Goal: Task Accomplishment & Management: Complete application form

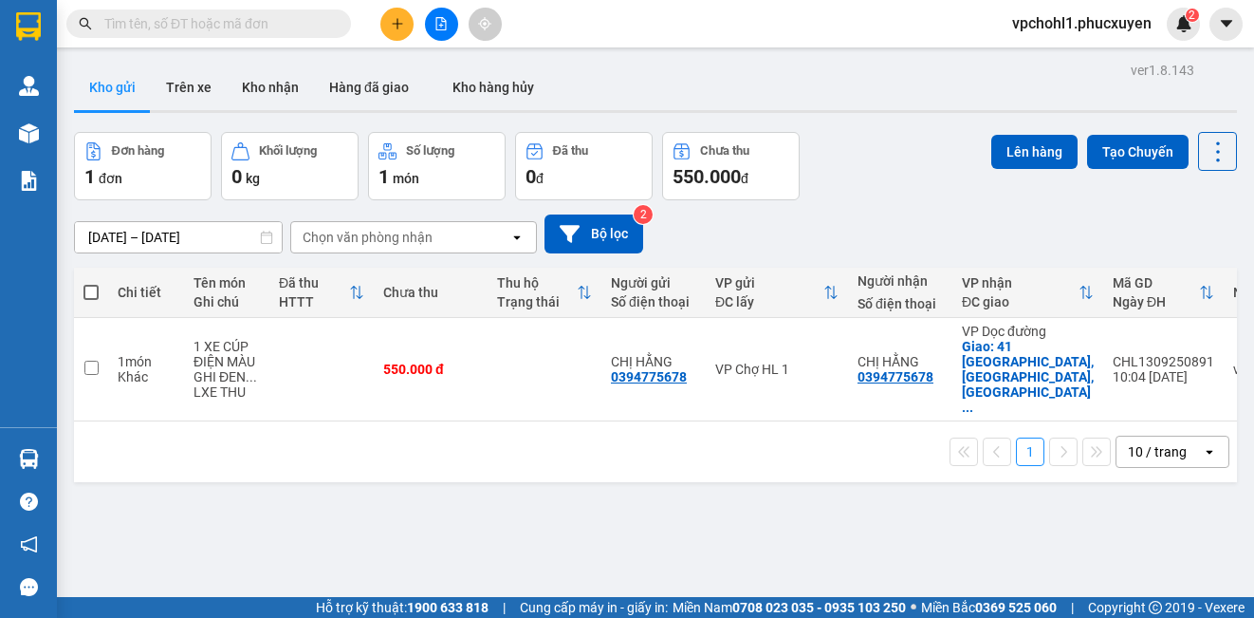
click at [197, 29] on input "text" at bounding box center [216, 23] width 224 height 21
click at [258, 28] on input "text" at bounding box center [216, 23] width 224 height 21
click at [260, 26] on input "text" at bounding box center [216, 23] width 224 height 21
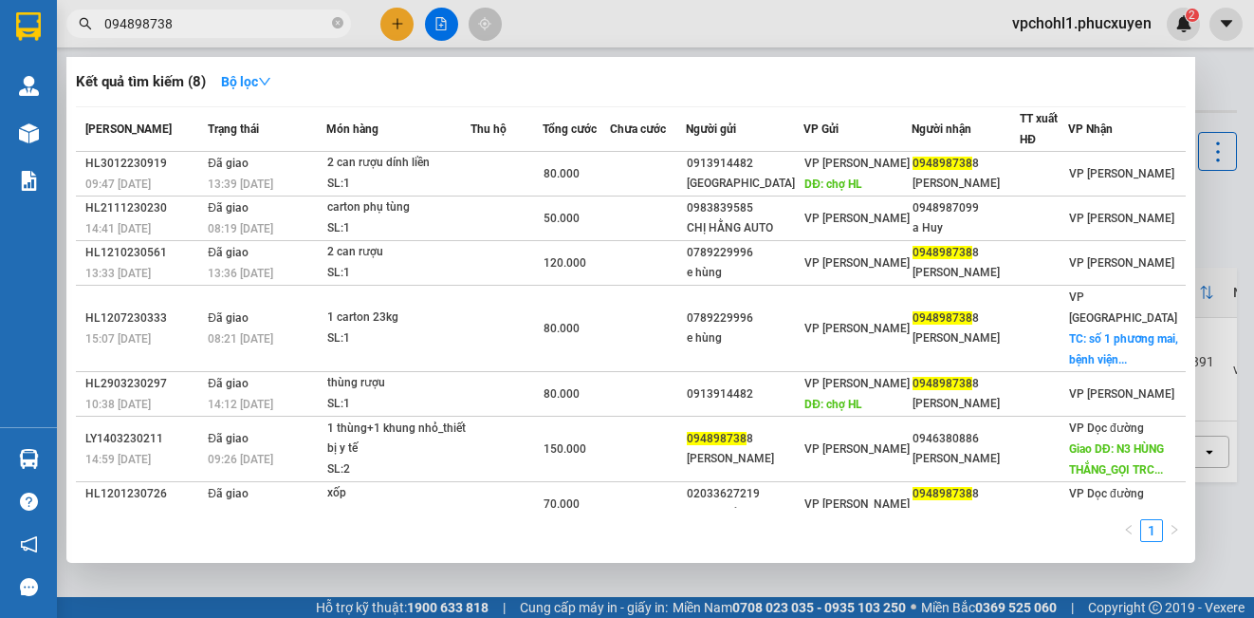
type input "0948987388"
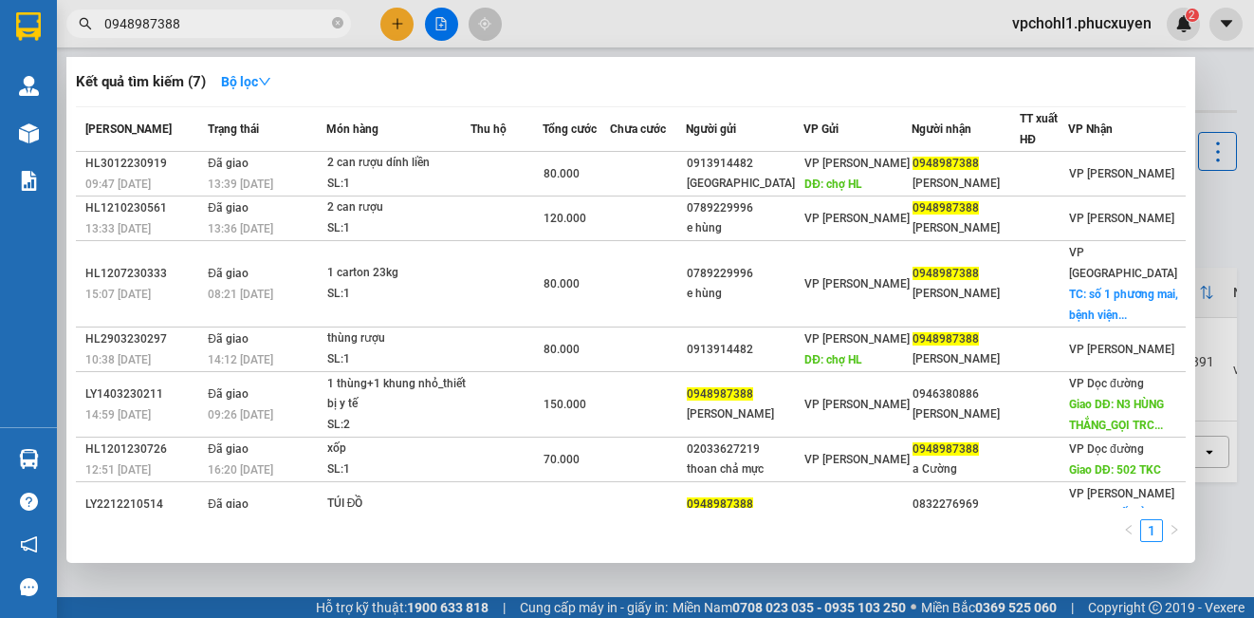
drag, startPoint x: 193, startPoint y: 26, endPoint x: 78, endPoint y: 6, distance: 116.5
click at [82, 16] on span "0948987388" at bounding box center [208, 23] width 285 height 28
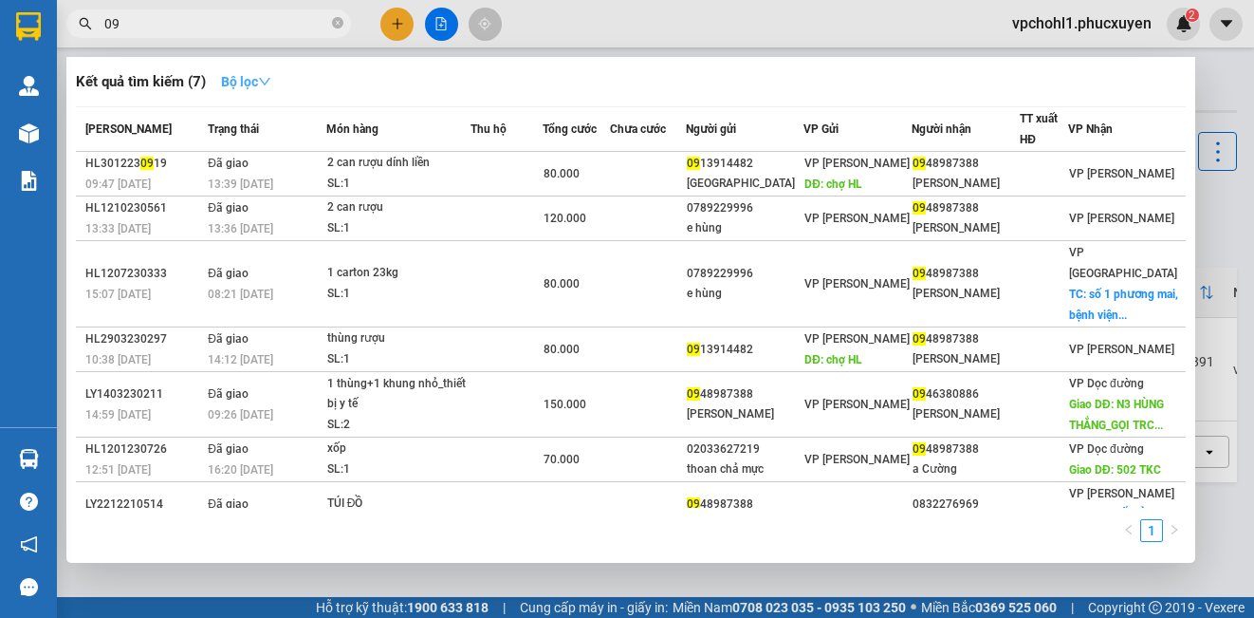
type input "0"
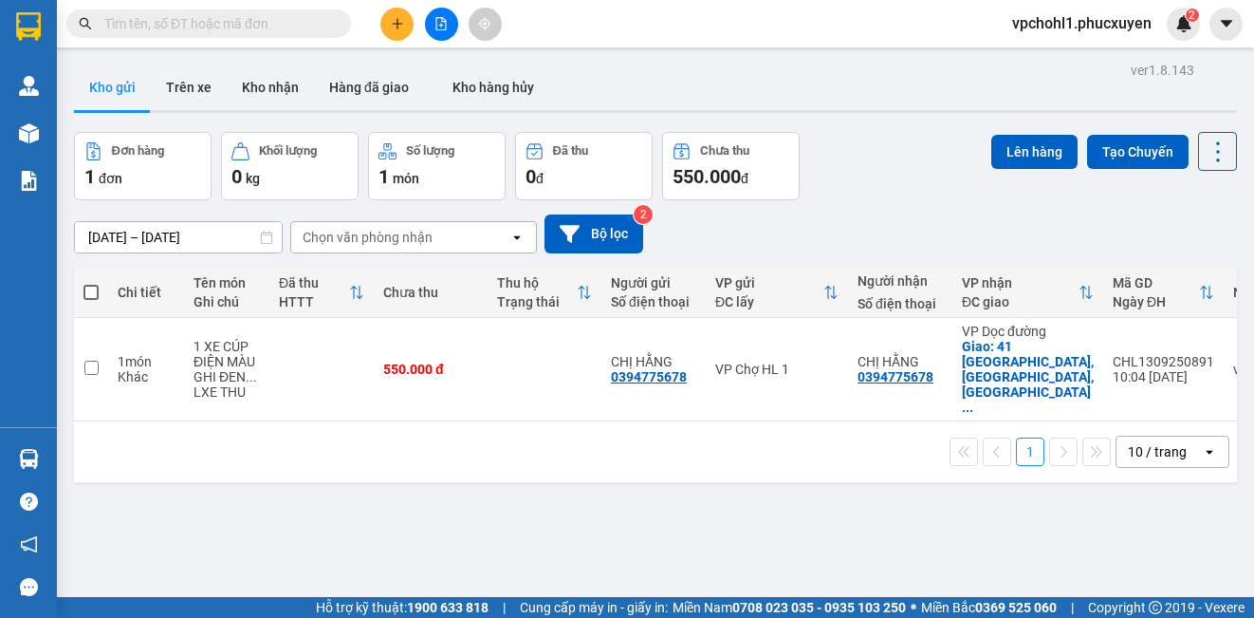
click at [640, 516] on div "ver 1.8.143 Kho gửi Trên xe Kho nhận Hàng đã giao Kho hàng hủy Đơn hàng 1 đơn K…" at bounding box center [655, 366] width 1178 height 618
click at [301, 28] on input "text" at bounding box center [216, 23] width 224 height 21
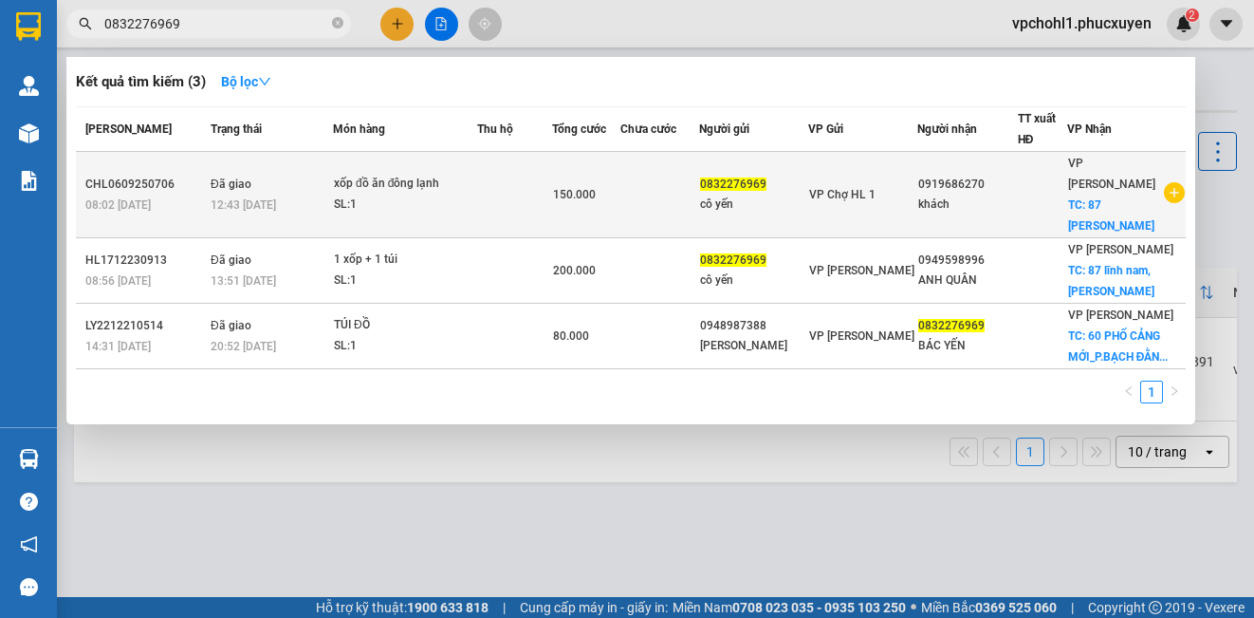
type input "0832276969"
click at [552, 205] on td at bounding box center [514, 195] width 75 height 86
click at [569, 205] on body "Kết quả tìm kiếm ( 3 ) Bộ lọc Mã ĐH Trạng thái Món hàng Thu hộ Tổng cước Chưa c…" at bounding box center [627, 309] width 1254 height 618
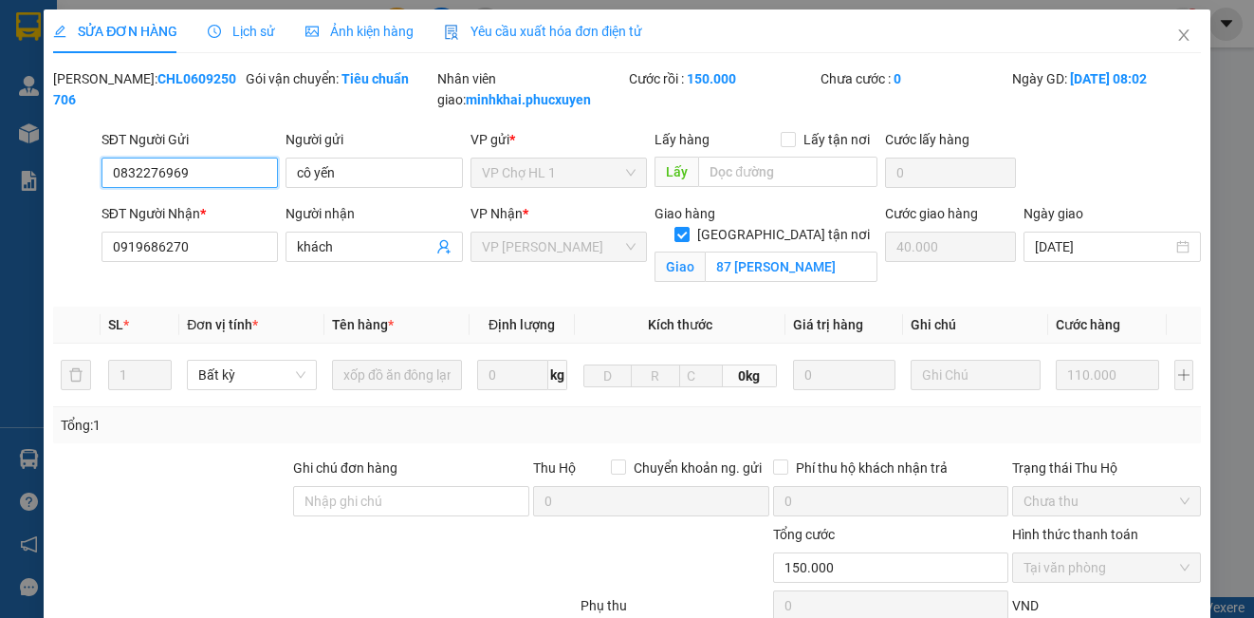
type input "0832276969"
type input "cô yến"
type input "0919686270"
type input "khách"
checkbox input "true"
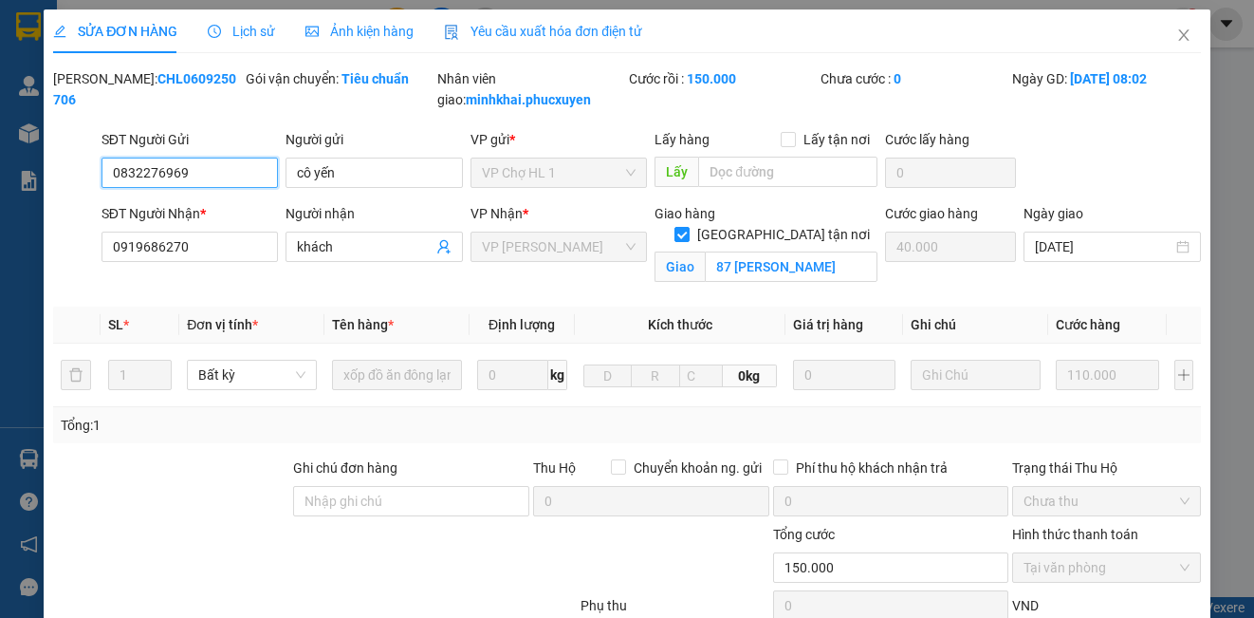
type input "87 Lĩnh Nam Hoàng Mai"
type input "40.000"
type input "150.000"
drag, startPoint x: 193, startPoint y: 246, endPoint x: 72, endPoint y: 241, distance: 120.6
click at [72, 241] on div "SĐT Người Nhận * 0919686270 0919686270 Người nhận khách VP Nhận * VP Minh Khai …" at bounding box center [626, 247] width 1151 height 89
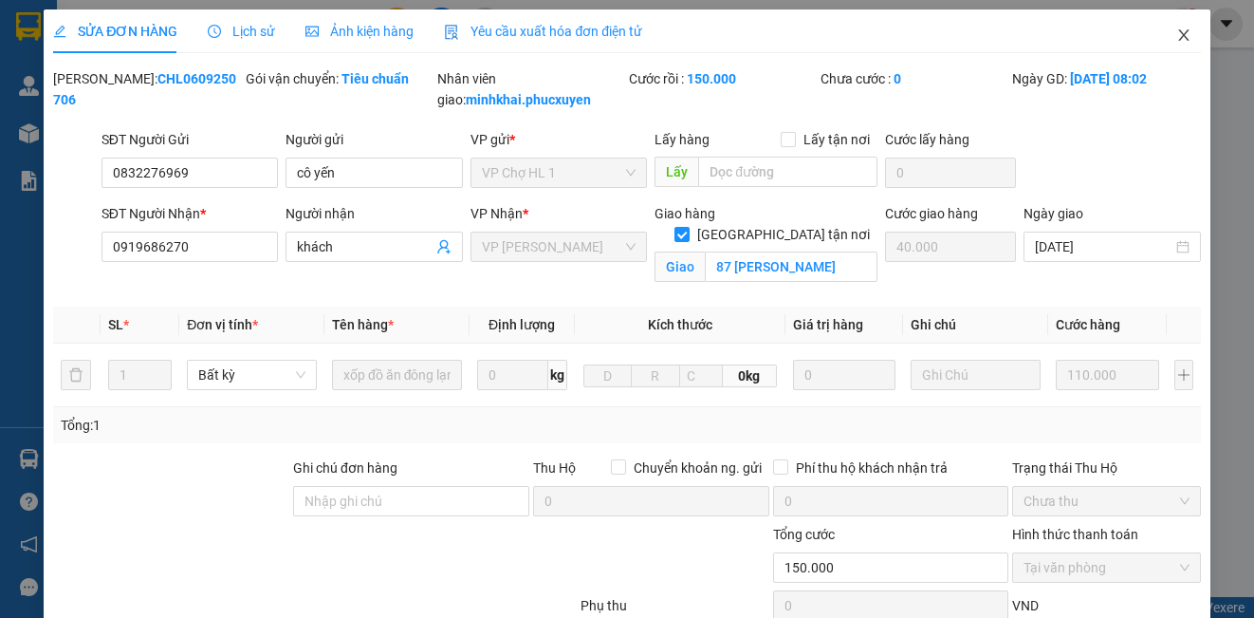
click at [1176, 28] on icon "close" at bounding box center [1183, 35] width 15 height 15
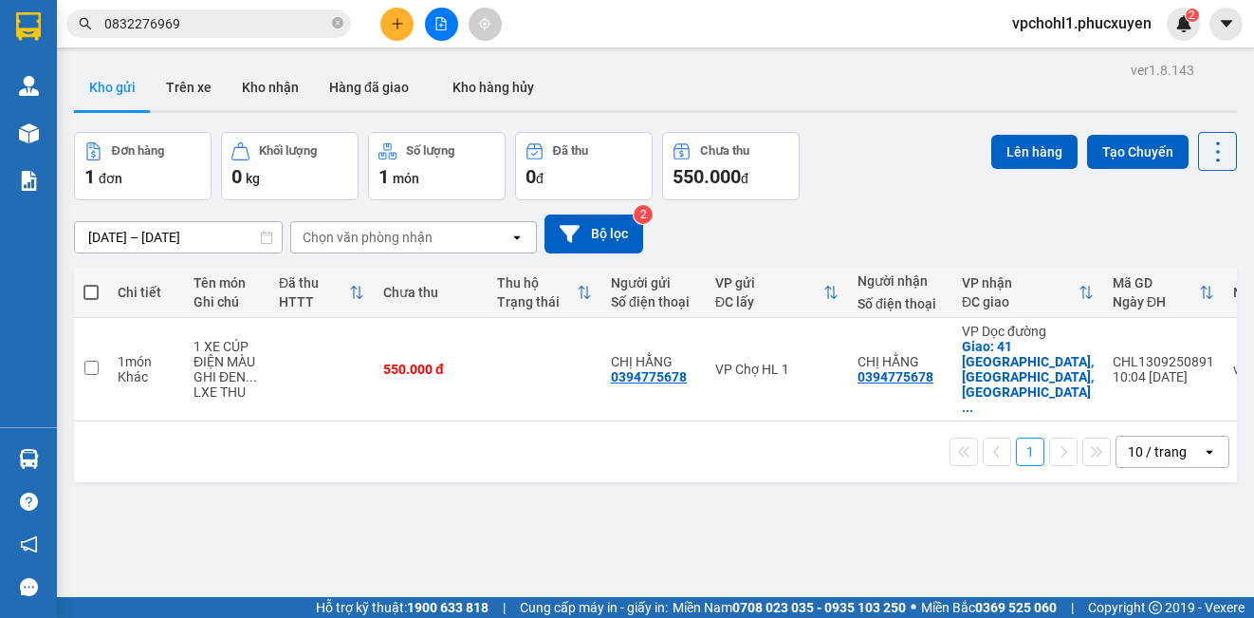
click at [401, 22] on icon "plus" at bounding box center [397, 23] width 13 height 13
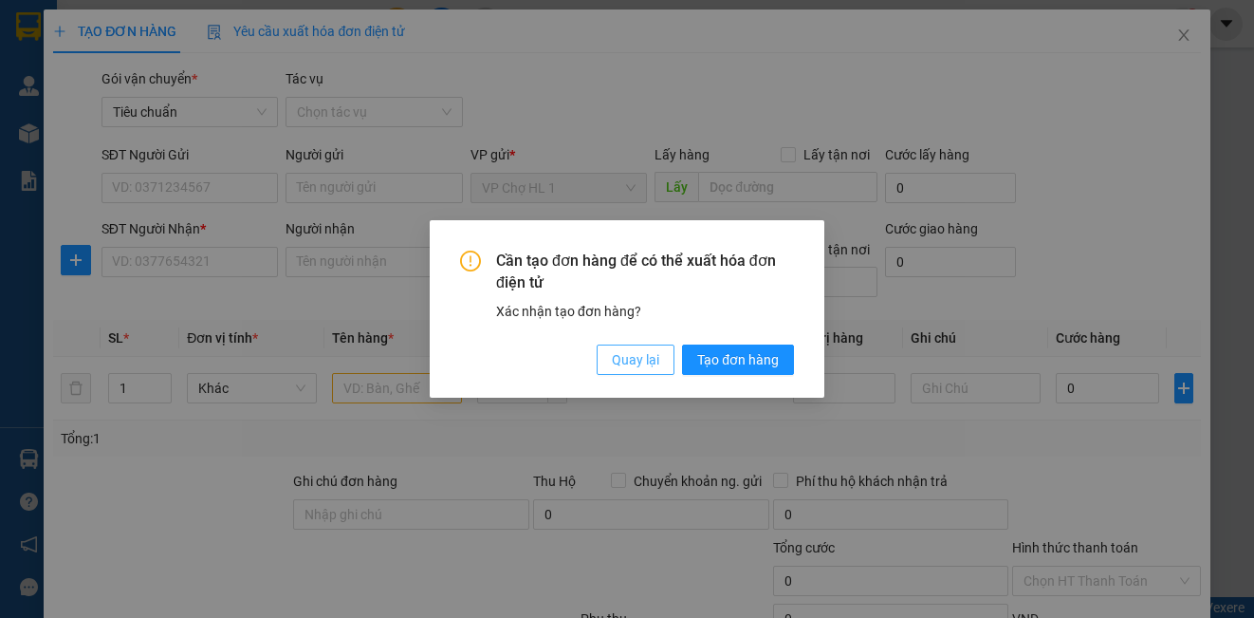
drag, startPoint x: 633, startPoint y: 368, endPoint x: 420, endPoint y: 317, distance: 218.6
click at [634, 362] on span "Quay lại" at bounding box center [635, 359] width 47 height 21
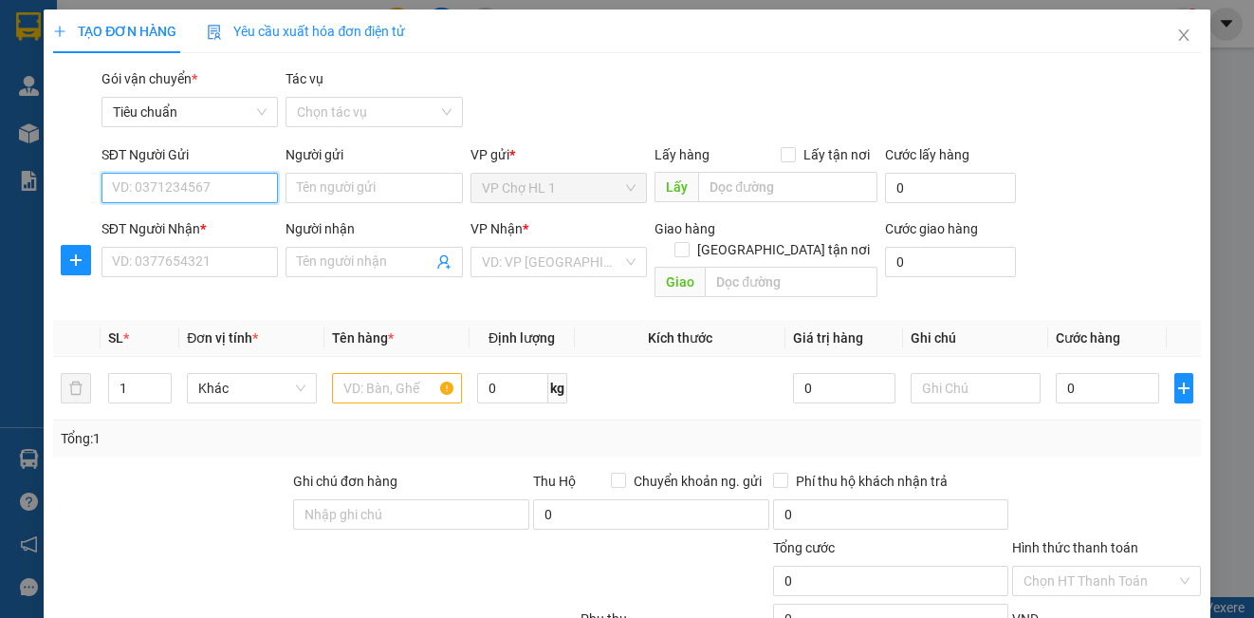
click at [182, 189] on input "SĐT Người Gửi" at bounding box center [189, 188] width 176 height 30
paste input "0919686270"
type input "0919686270"
drag, startPoint x: 198, startPoint y: 189, endPoint x: 104, endPoint y: 188, distance: 93.9
click at [104, 188] on input "0919686270" at bounding box center [189, 188] width 176 height 30
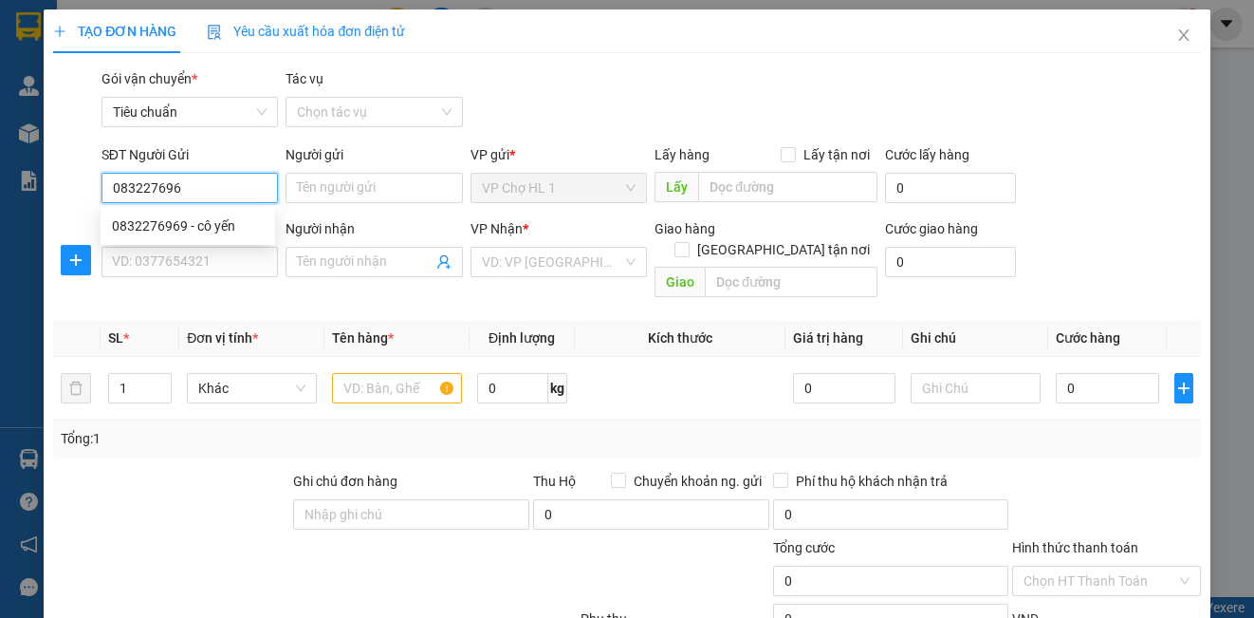
type input "0832276969"
click at [167, 221] on div "0832276969 - cô yến" at bounding box center [188, 225] width 152 height 21
type input "cô yến"
type input "0832276969"
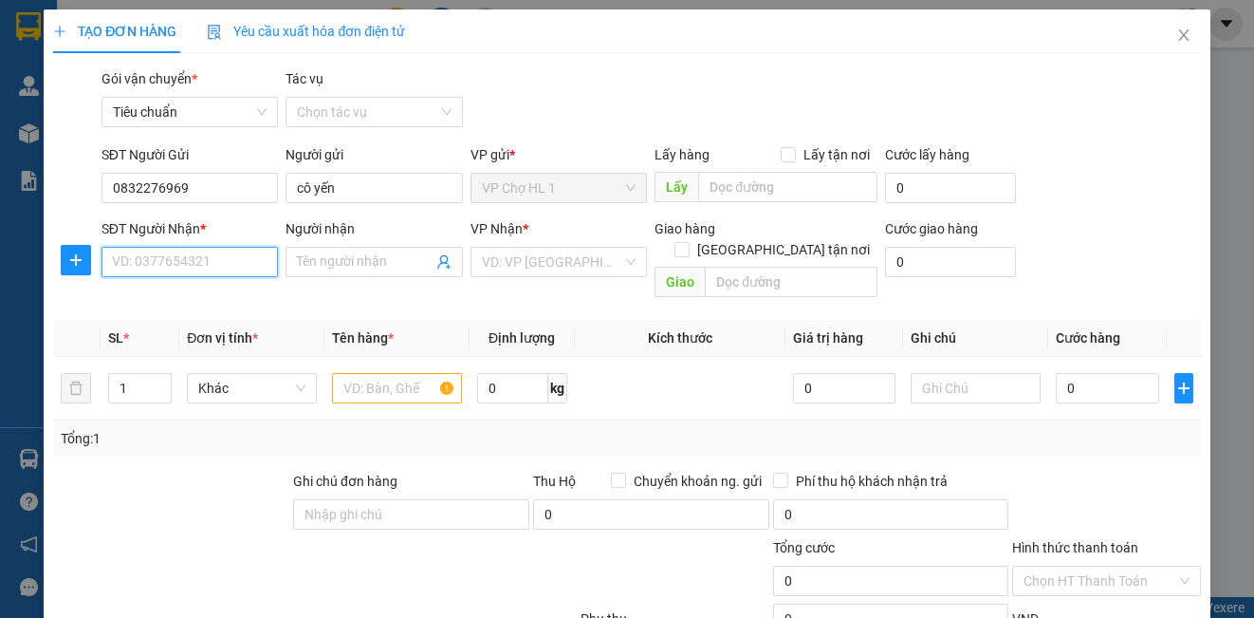
click at [204, 276] on input "SĐT Người Nhận *" at bounding box center [189, 262] width 176 height 30
drag, startPoint x: 224, startPoint y: 301, endPoint x: 221, endPoint y: 285, distance: 16.4
click at [224, 301] on div "0948987388 - ANH CƯỜNG" at bounding box center [205, 299] width 187 height 21
type input "0948987388"
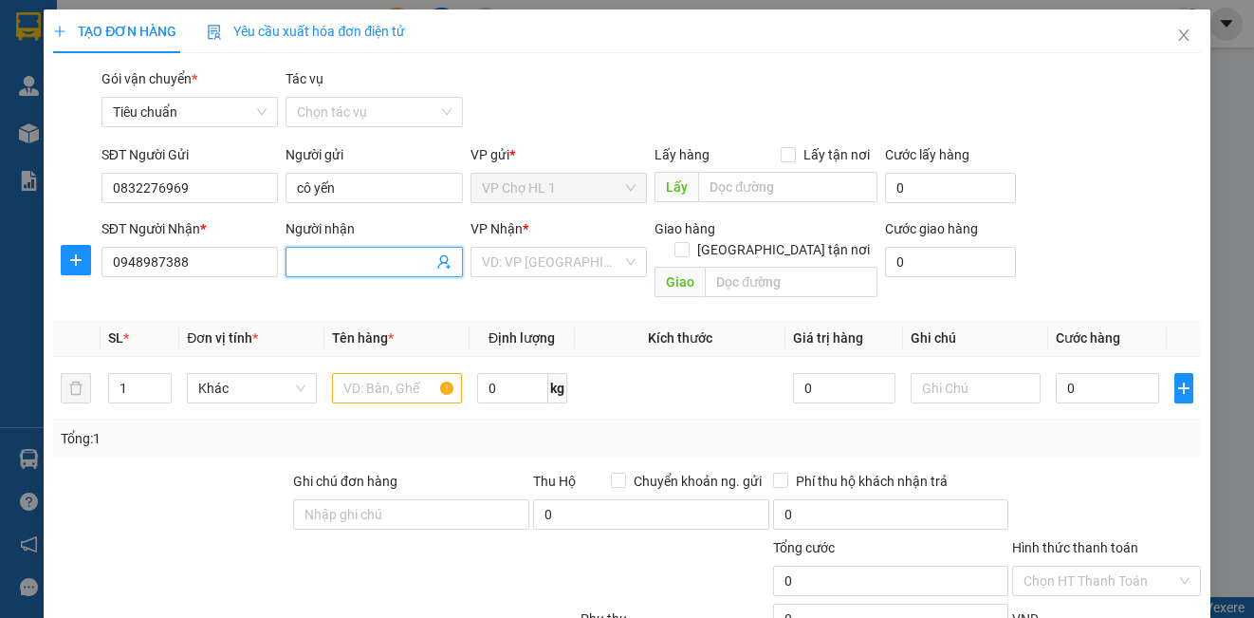
click at [343, 267] on input "Người nhận" at bounding box center [364, 261] width 135 height 21
type input "a"
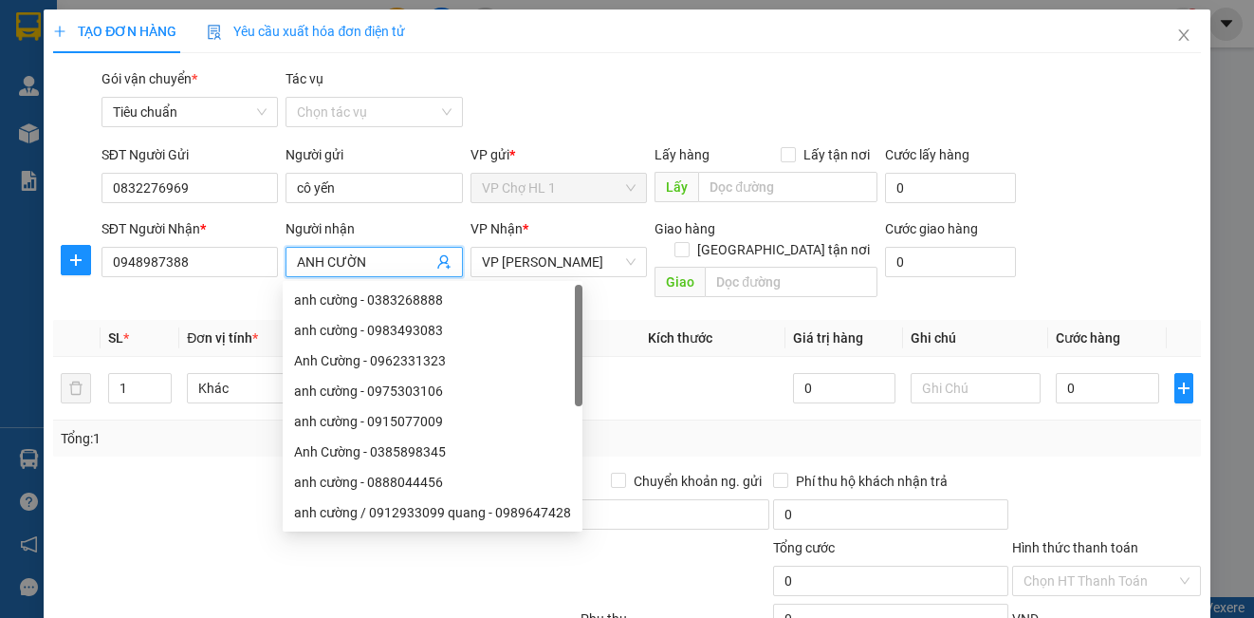
type input "ANH CƯỜNG"
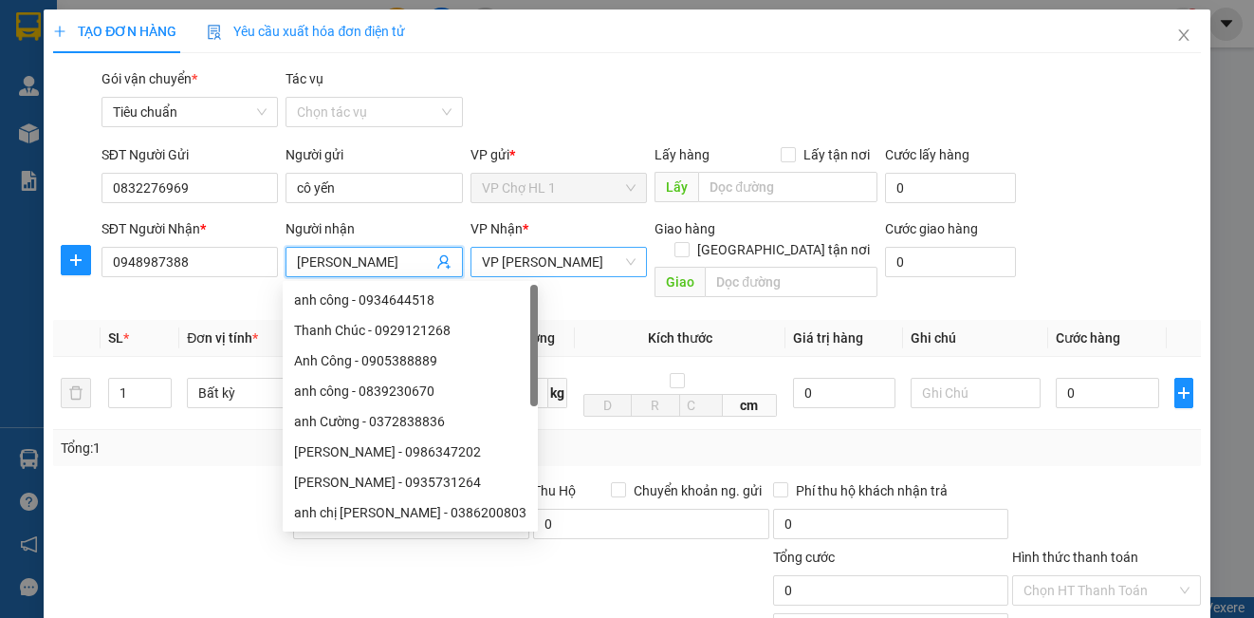
click at [525, 267] on span "VP [PERSON_NAME]" at bounding box center [559, 262] width 154 height 28
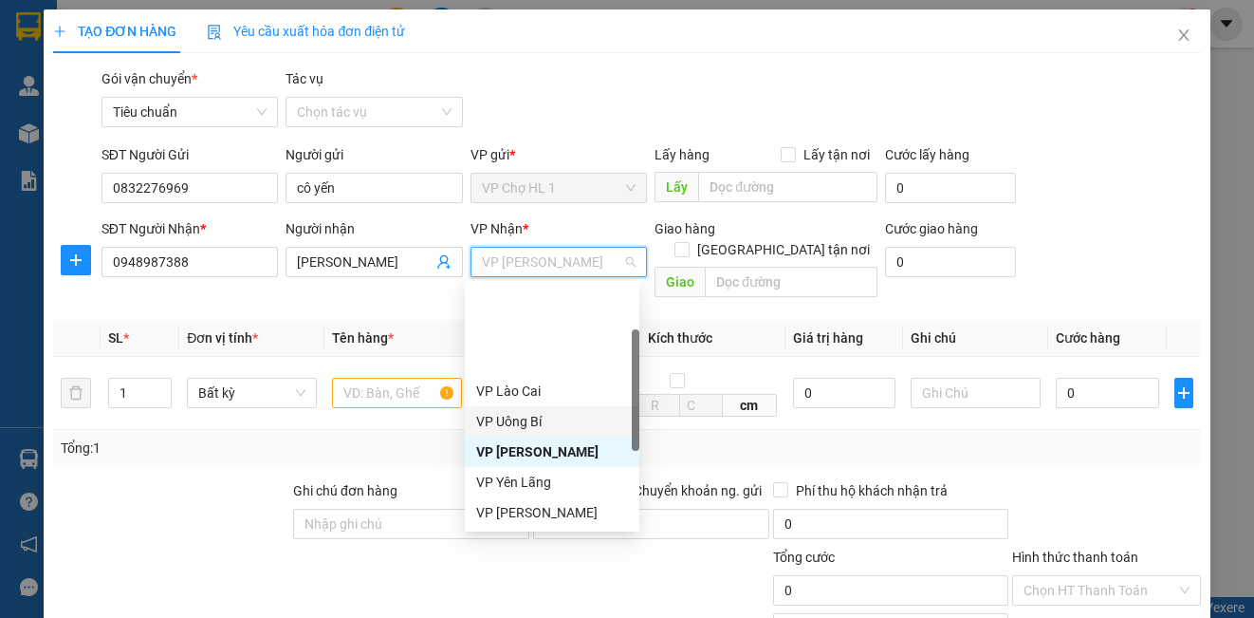
scroll to position [95, 0]
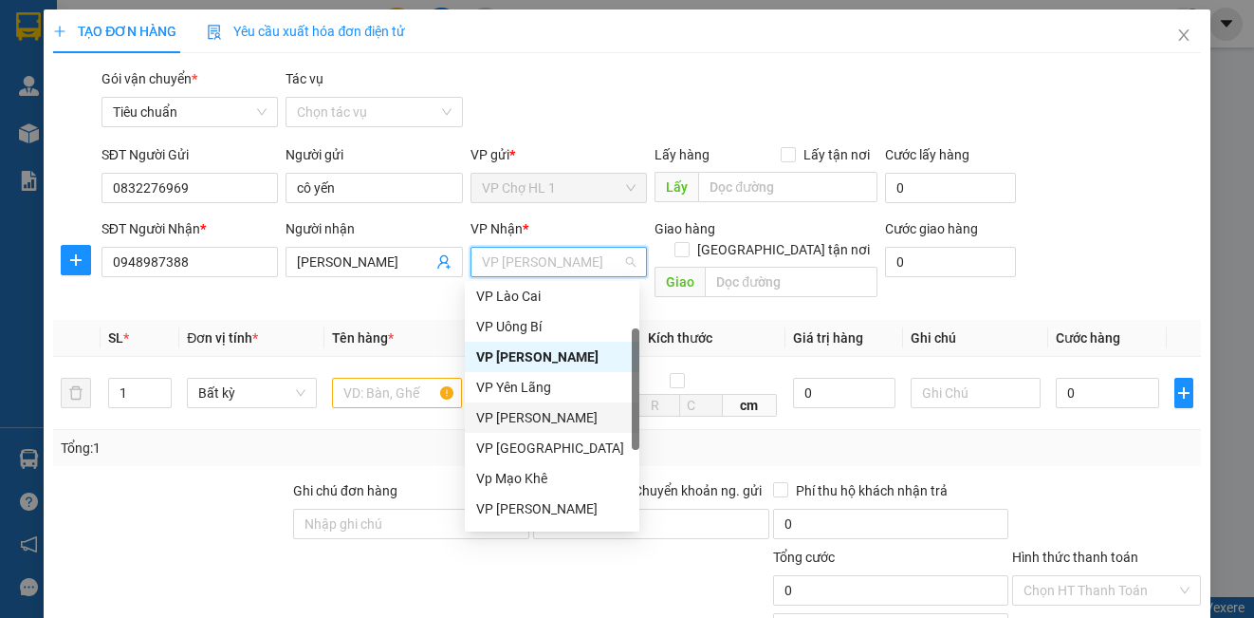
click at [521, 416] on div "VP [PERSON_NAME]" at bounding box center [552, 417] width 152 height 21
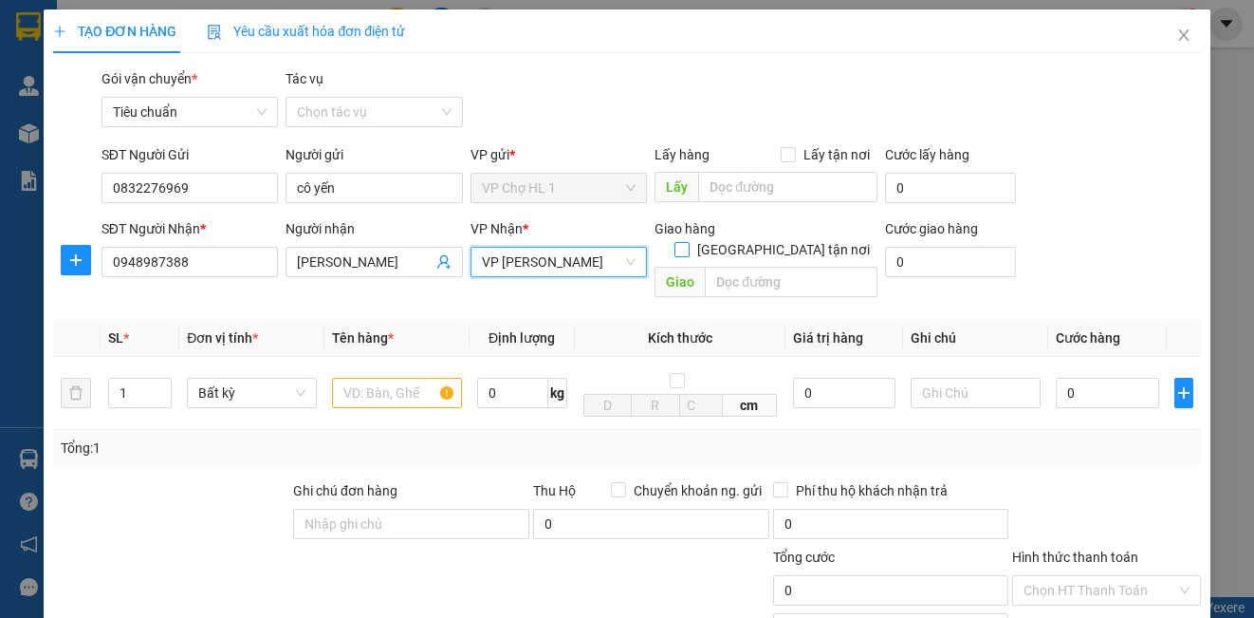
click at [688, 242] on input "[GEOGRAPHIC_DATA] tận nơi" at bounding box center [680, 248] width 13 height 13
checkbox input "true"
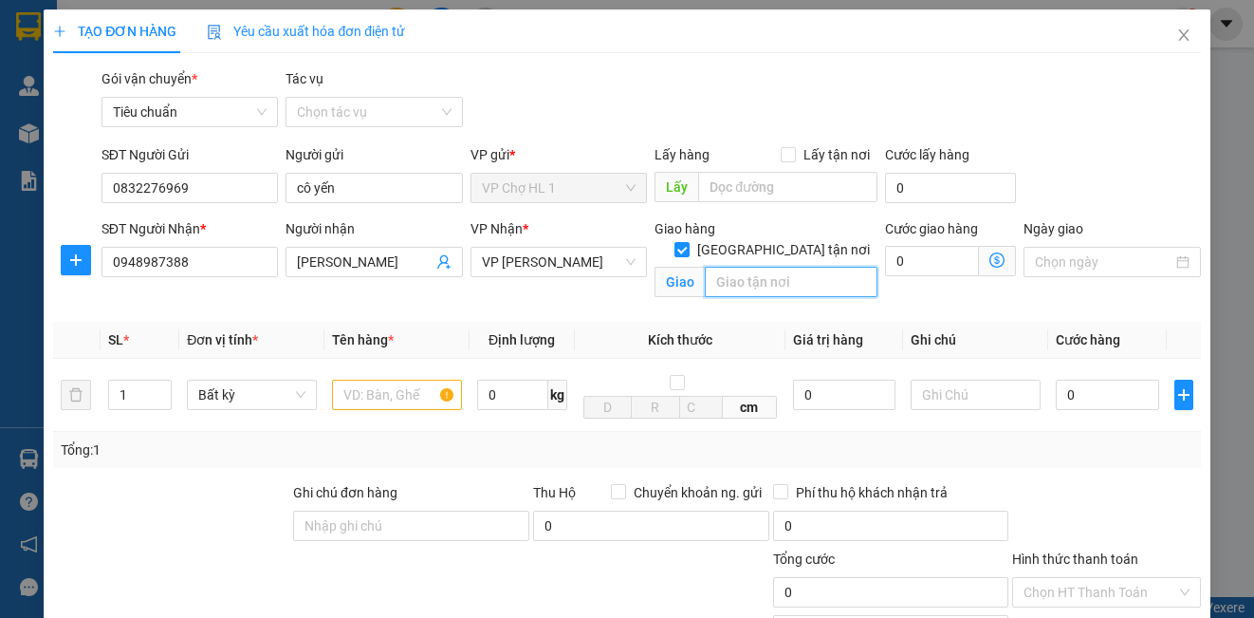
click at [763, 269] on input "text" at bounding box center [791, 282] width 173 height 30
type input "87 LĨNH NAM, MAI ĐỘNG,HOÀNG MAI,HÀ NỘI"
click at [351, 404] on input "text" at bounding box center [397, 394] width 130 height 30
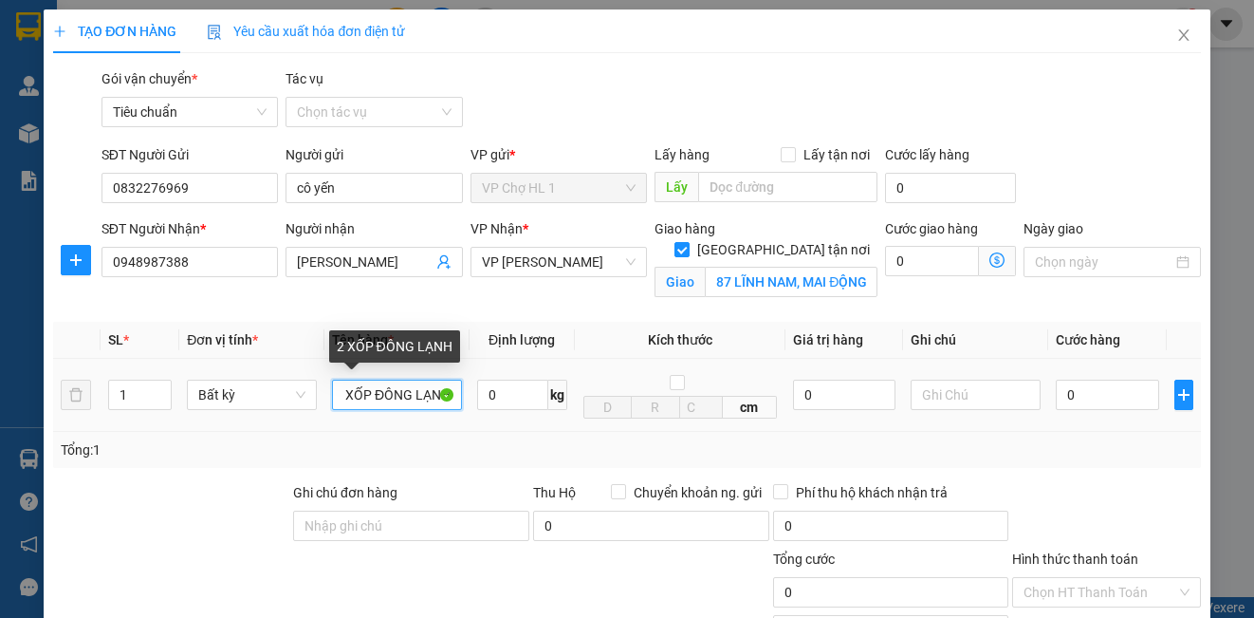
scroll to position [0, 10]
type input "2 XỐP ĐÔNG LẠNH"
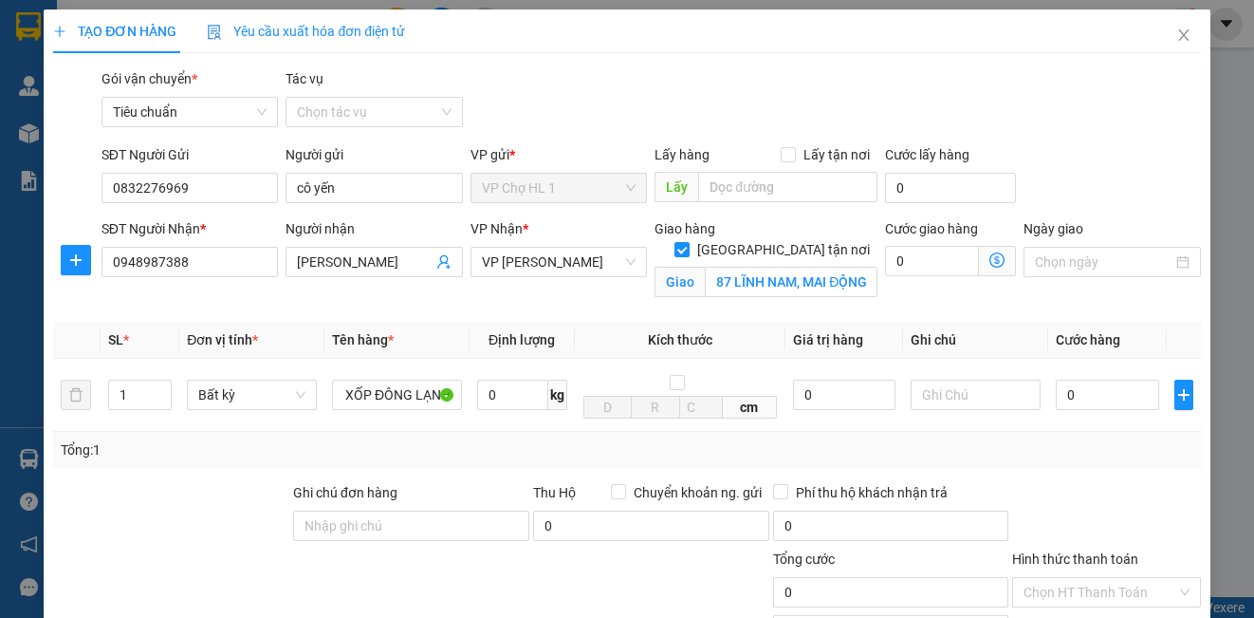
click at [1070, 140] on div "Transit Pickup Surcharge Ids Transit Deliver Surcharge Ids Transit Deliver Surc…" at bounding box center [626, 431] width 1147 height 726
click at [989, 255] on icon "dollar-circle" at bounding box center [996, 259] width 15 height 15
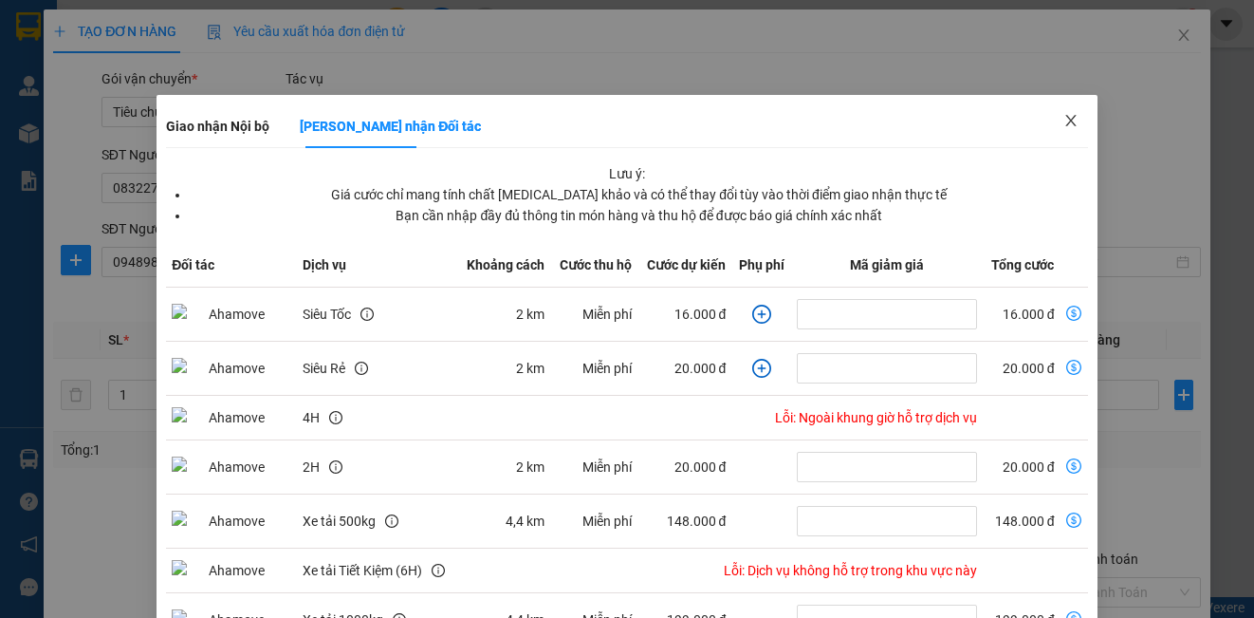
click at [1065, 118] on icon "close" at bounding box center [1070, 120] width 10 height 11
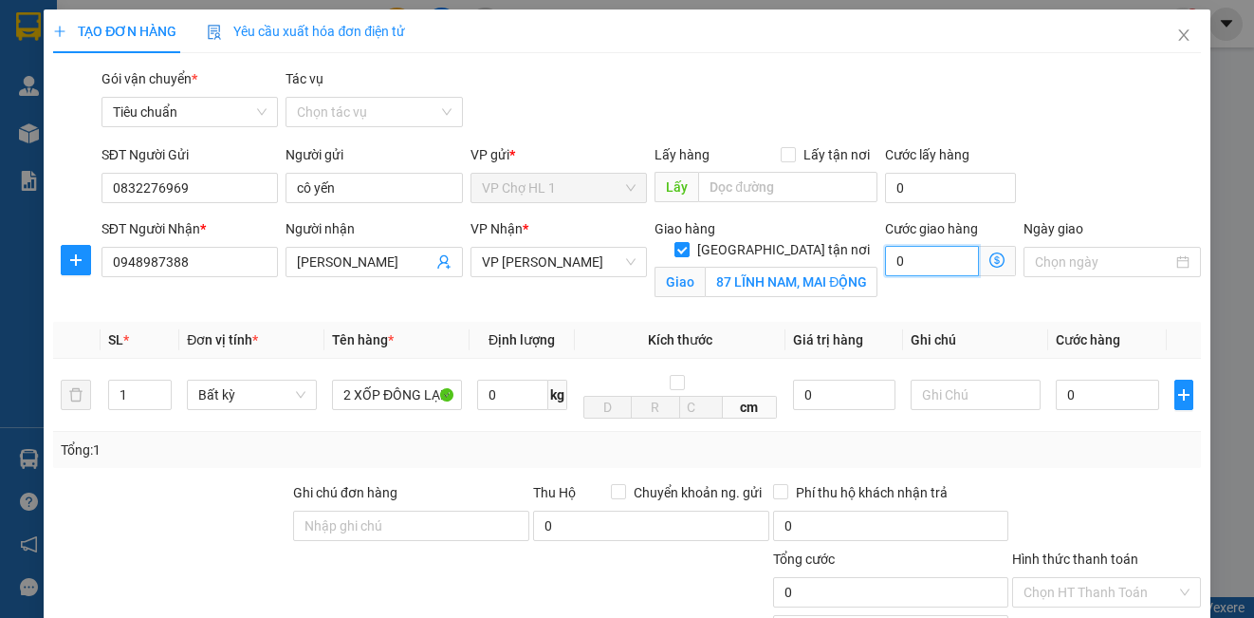
click at [932, 259] on input "0" at bounding box center [932, 261] width 94 height 30
type input "6"
type input "60"
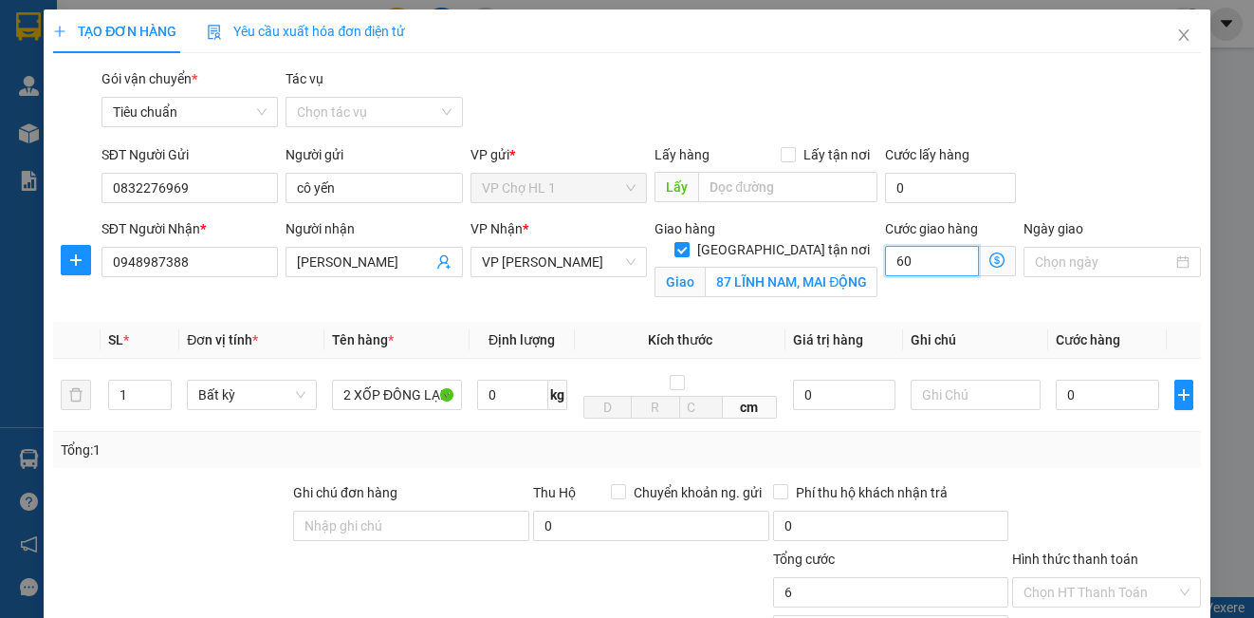
type input "60"
type input "60.000"
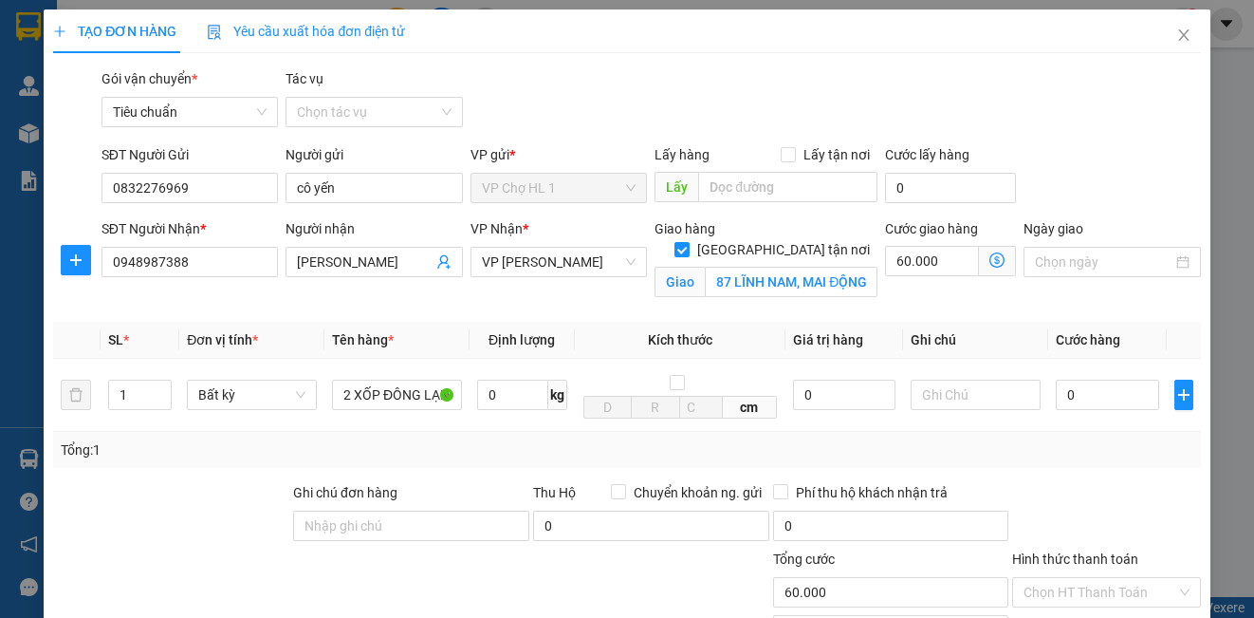
click at [1140, 142] on div "Transit Pickup Surcharge Ids Transit Deliver Surcharge Ids Transit Deliver Surc…" at bounding box center [626, 431] width 1147 height 726
click at [989, 260] on icon "dollar-circle" at bounding box center [996, 259] width 15 height 15
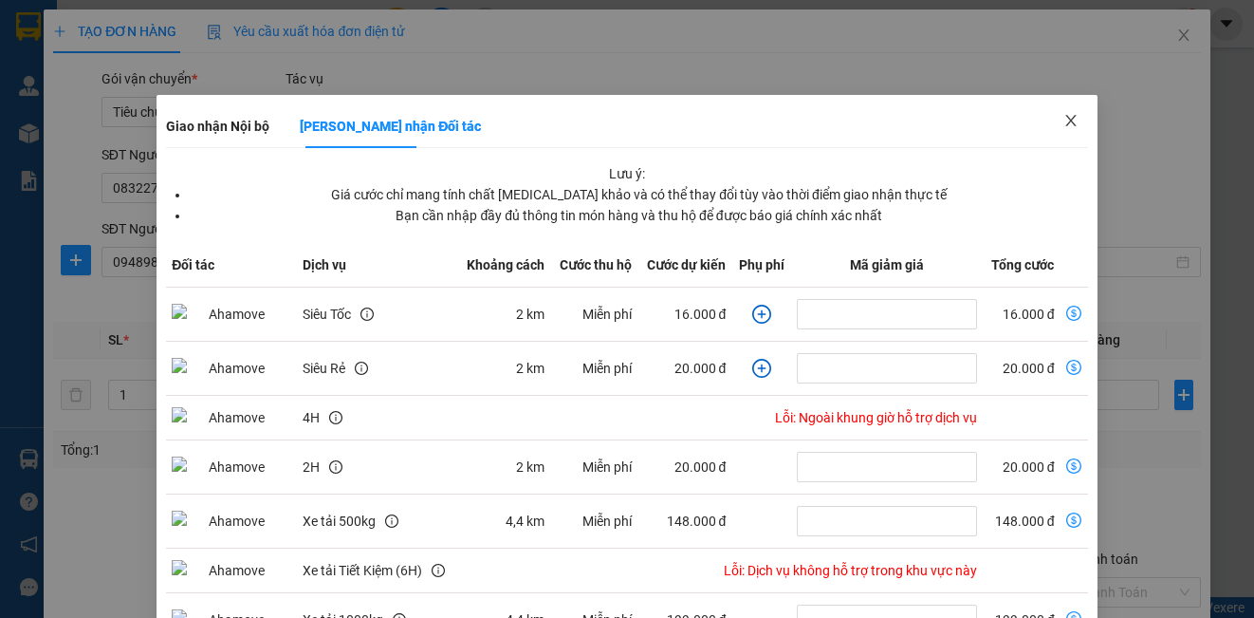
click at [1063, 121] on icon "close" at bounding box center [1070, 120] width 15 height 15
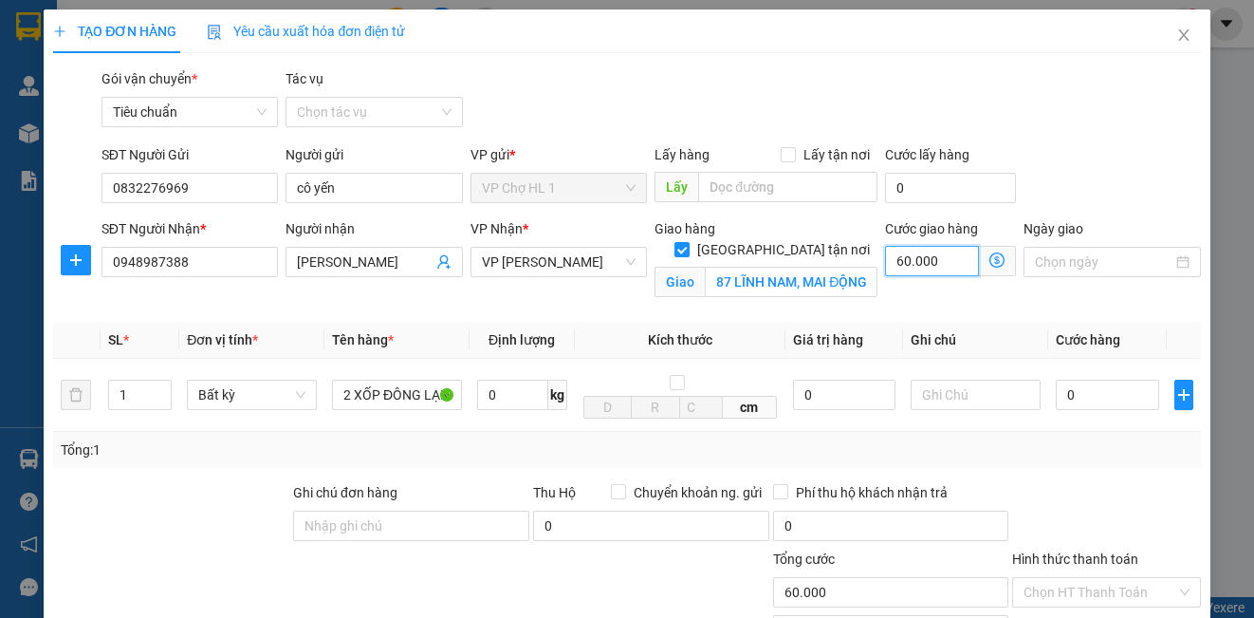
click at [938, 262] on input "60.000" at bounding box center [932, 261] width 94 height 30
type input "7"
type input "70"
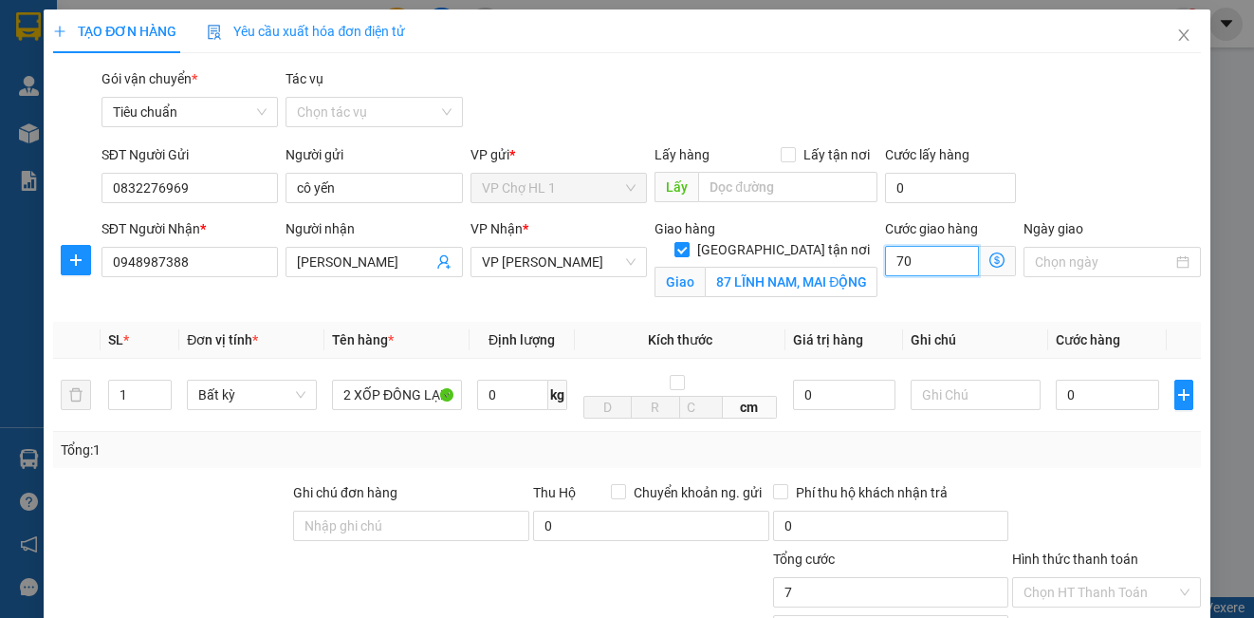
type input "70"
type input "70.000"
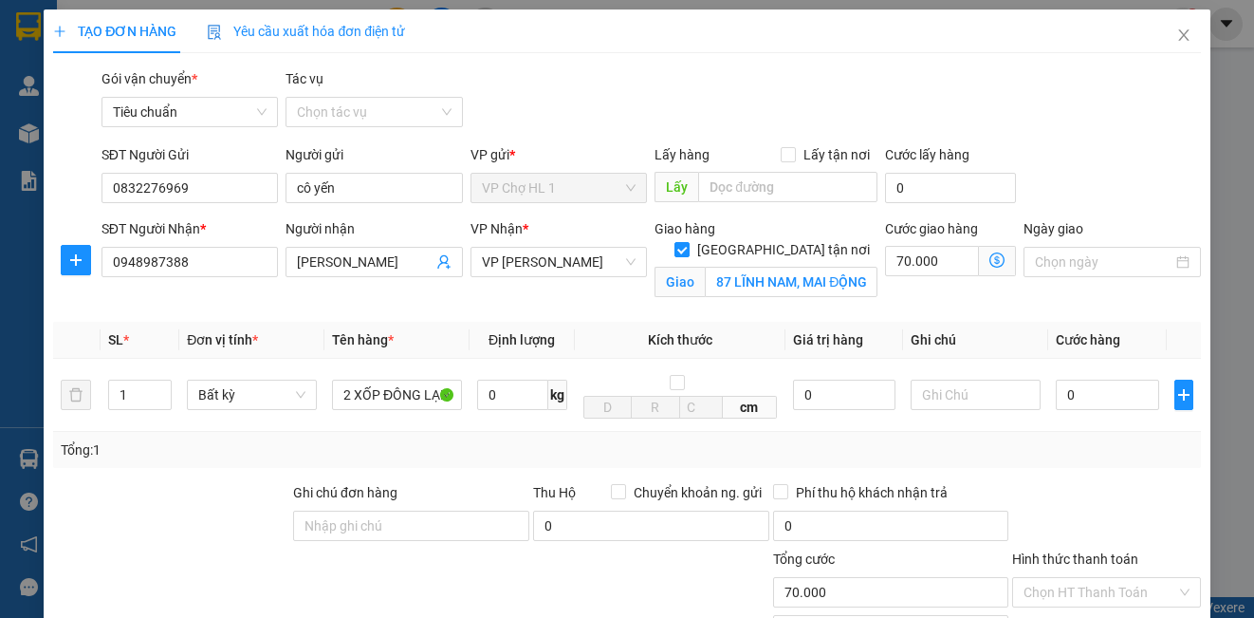
click at [1092, 170] on div "SĐT Người Gửi 0832276969 Người gửi cô yến VP gửi * VP Chợ HL 1 Lấy hàng Lấy tận…" at bounding box center [651, 177] width 1107 height 66
click at [1102, 400] on input "0" at bounding box center [1107, 394] width 103 height 30
type input "1"
type input "70.001"
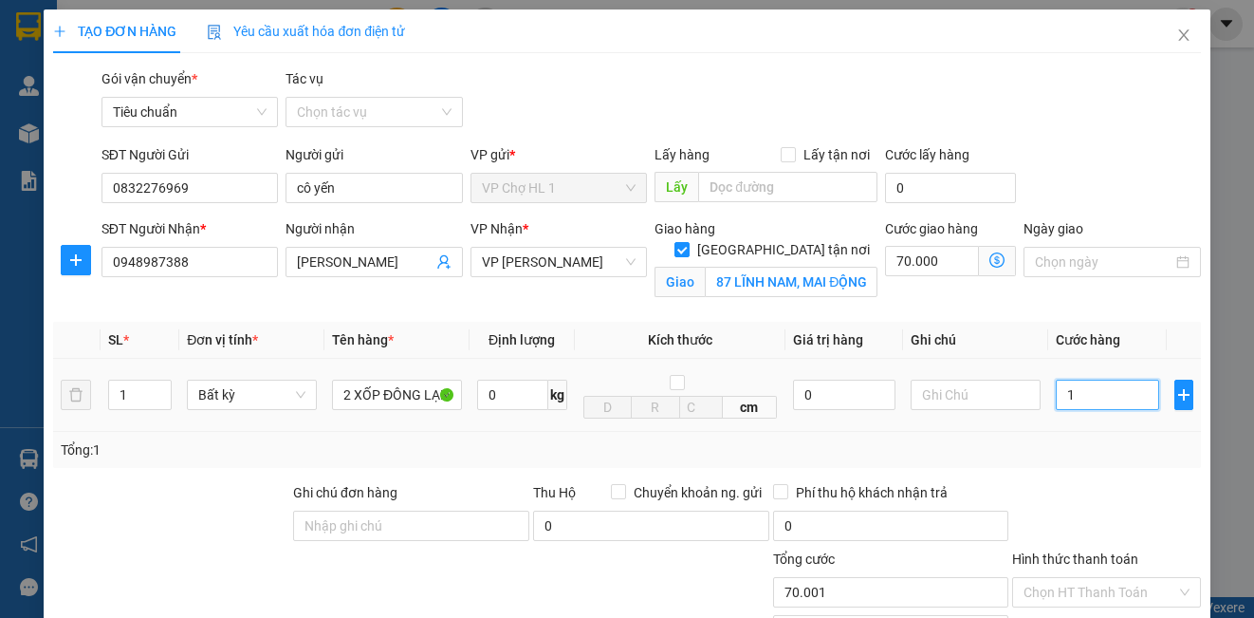
type input "15"
type input "70.015"
type input "150"
type input "70.150"
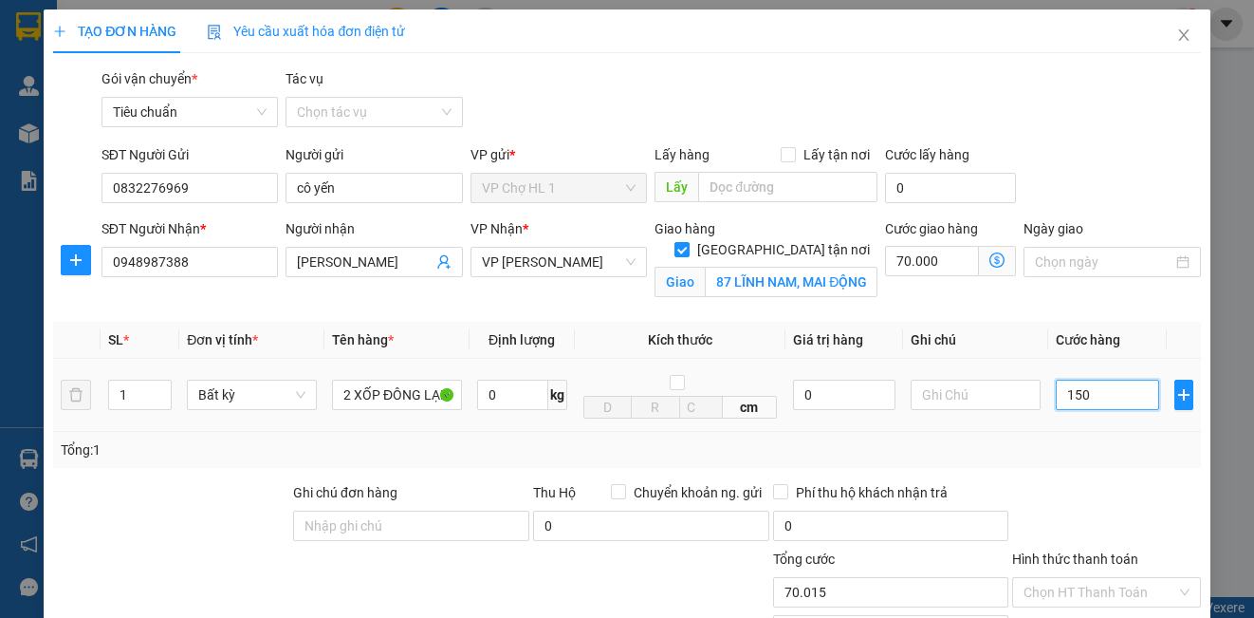
type input "70.150"
type input "150.000"
type input "220.000"
click at [1124, 189] on div "SĐT Người Gửi 0832276969 Người gửi cô yến VP gửi * VP Chợ HL 1 Lấy hàng Lấy tận…" at bounding box center [651, 177] width 1107 height 66
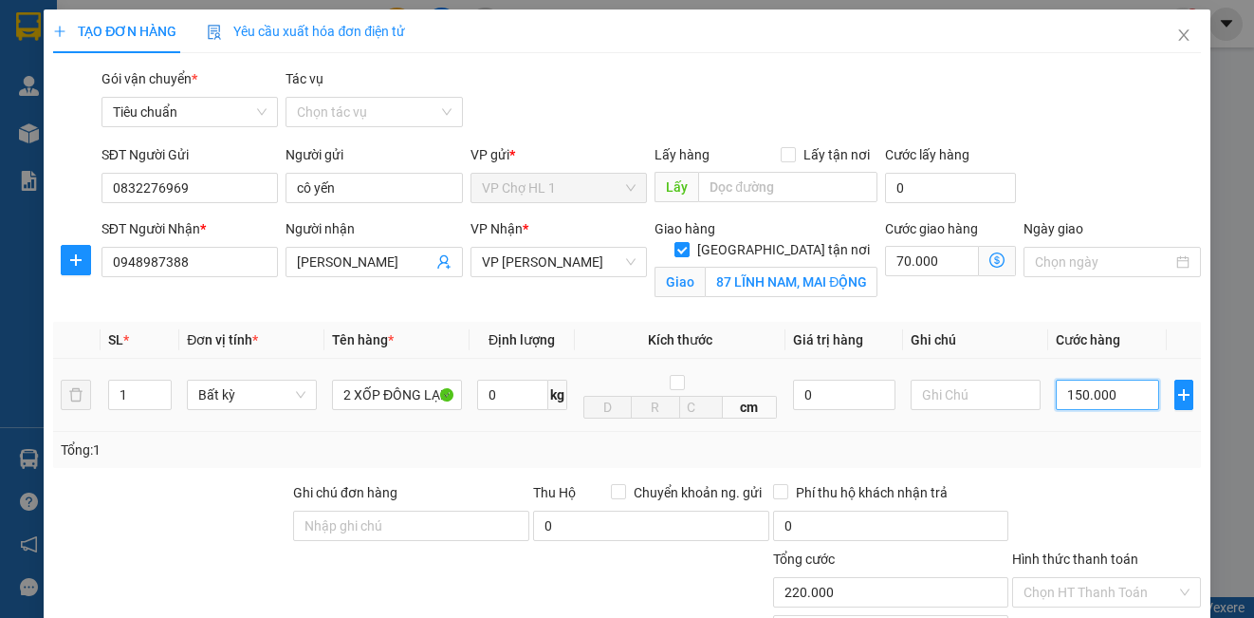
click at [1115, 396] on input "150.000" at bounding box center [1107, 394] width 103 height 30
type input "2"
type input "70.002"
type input "25"
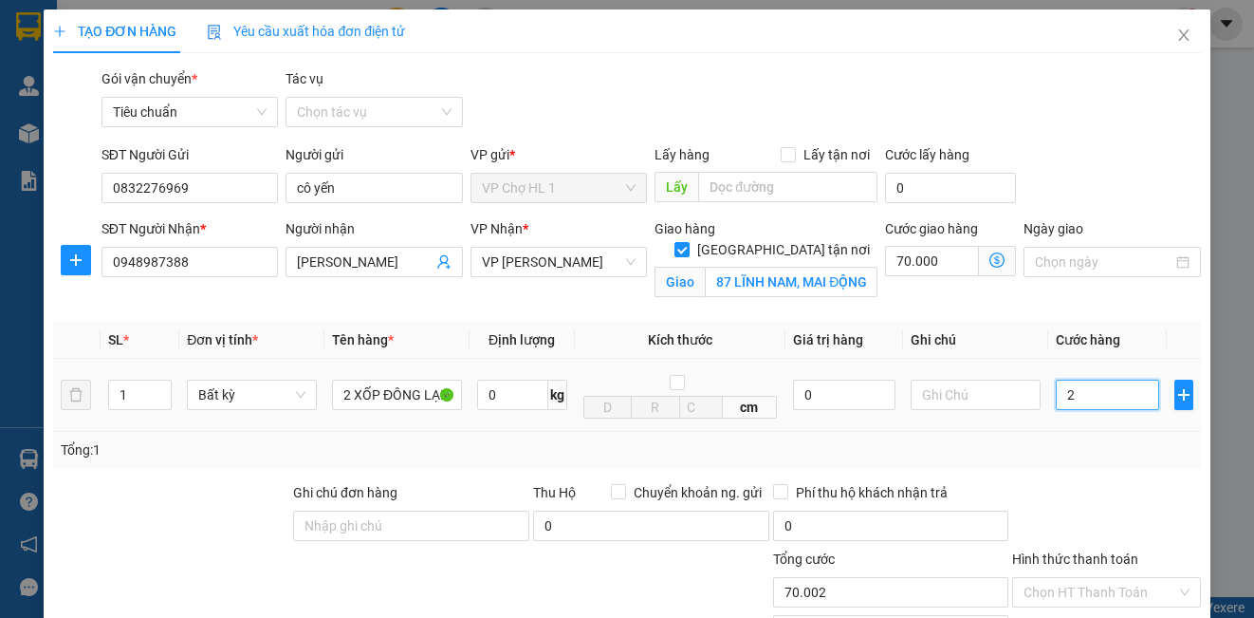
type input "70.025"
type input "250"
type input "70.250"
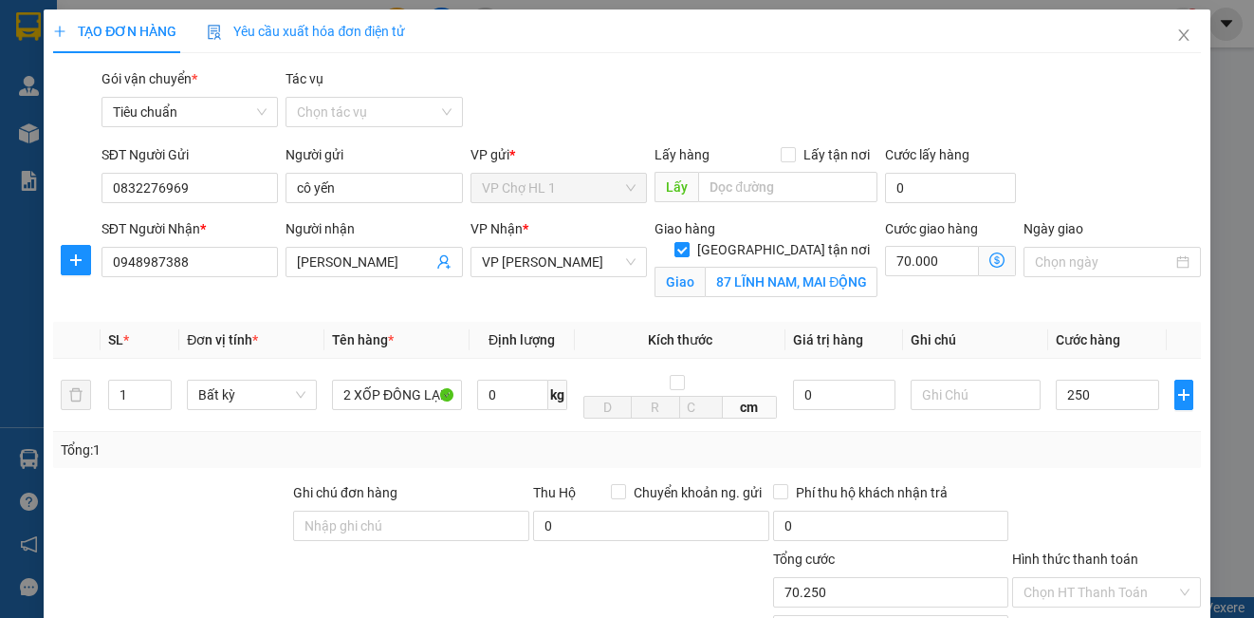
type input "250.000"
type input "320.000"
click at [1063, 159] on div "SĐT Người Gửi 0832276969 Người gửi cô yến VP gửi * VP Chợ HL 1 Lấy hàng Lấy tận…" at bounding box center [651, 177] width 1107 height 66
click at [1120, 395] on input "250.000" at bounding box center [1107, 394] width 103 height 30
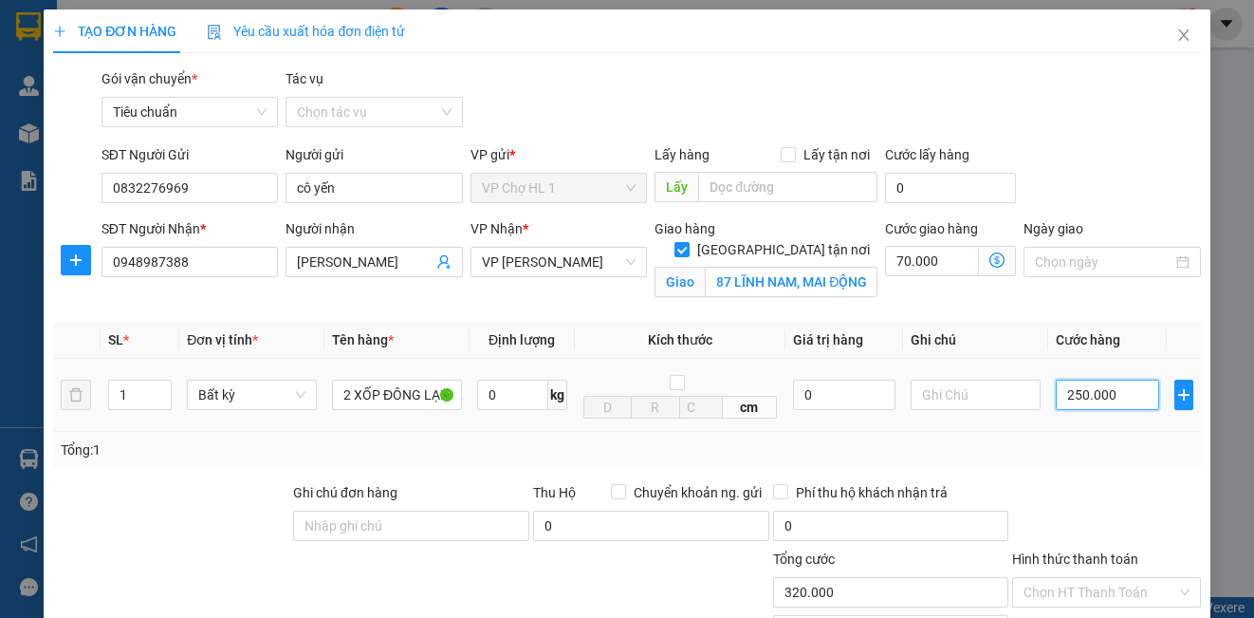
type input "0"
type input "70.000"
type input "02"
type input "70.002"
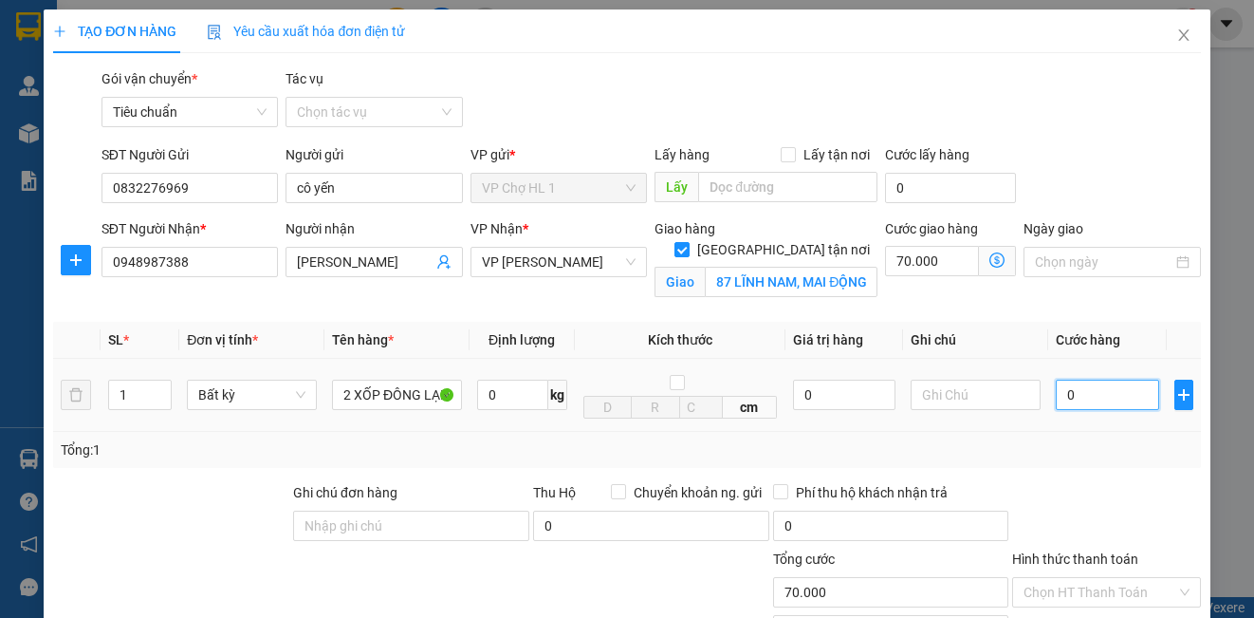
type input "70.002"
type input "020"
type input "70.020"
type input "0.200"
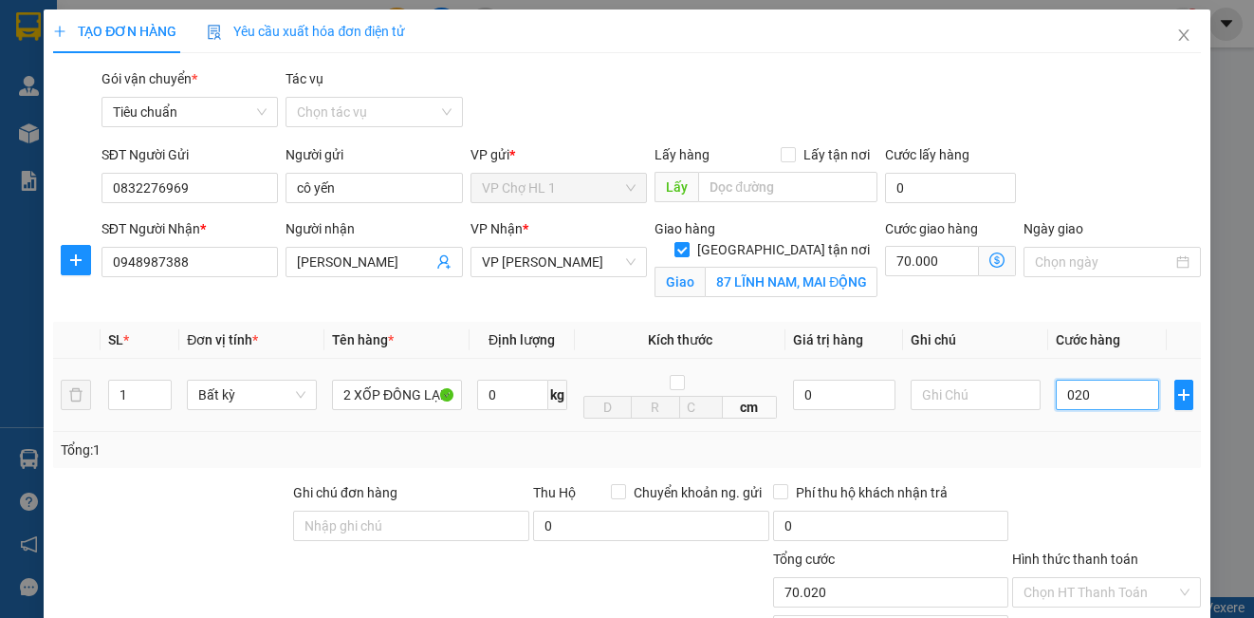
type input "70.200"
type input "200.000"
type input "270.000"
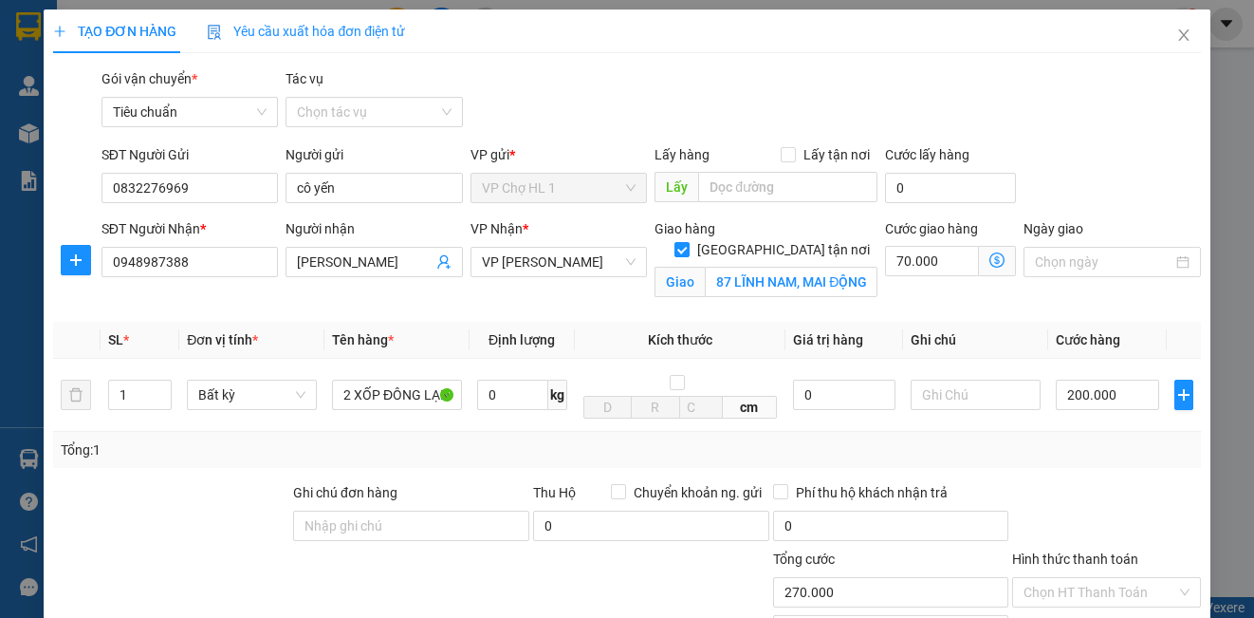
click at [1134, 193] on div "SĐT Người Gửi 0832276969 Người gửi cô yến VP gửi * VP Chợ HL 1 Lấy hàng Lấy tận…" at bounding box center [651, 177] width 1107 height 66
click at [1123, 393] on input "200.000" at bounding box center [1107, 394] width 103 height 30
type input "2"
type input "70.002"
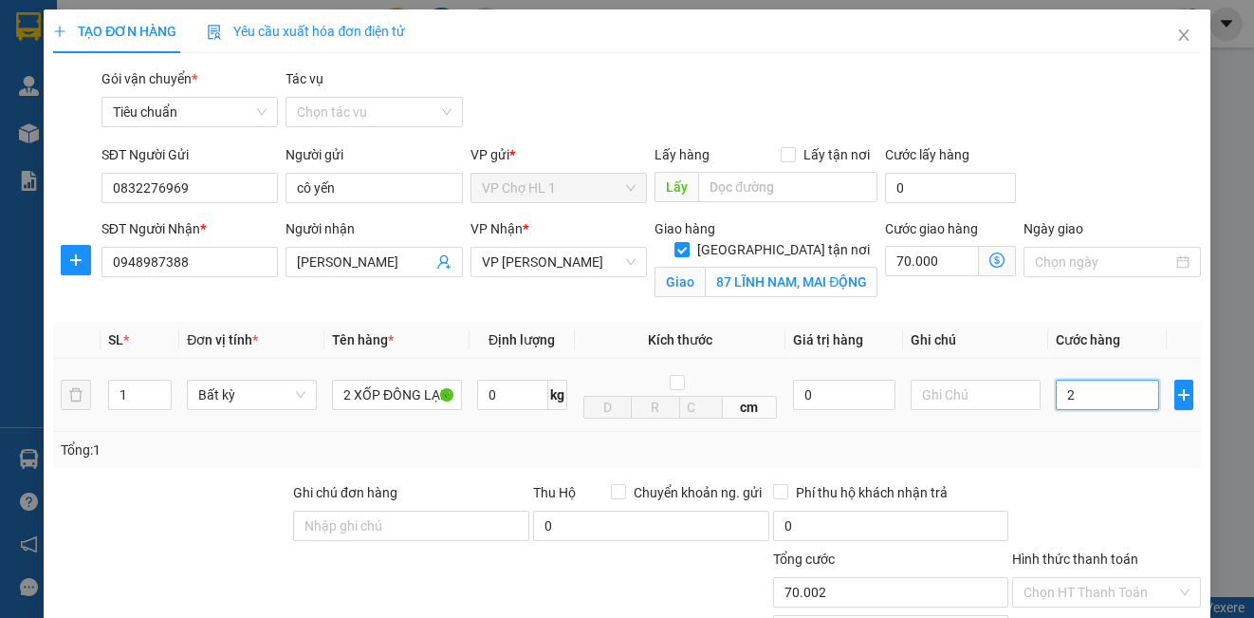
type input "23"
type input "70.023"
type input "230"
type input "70.230"
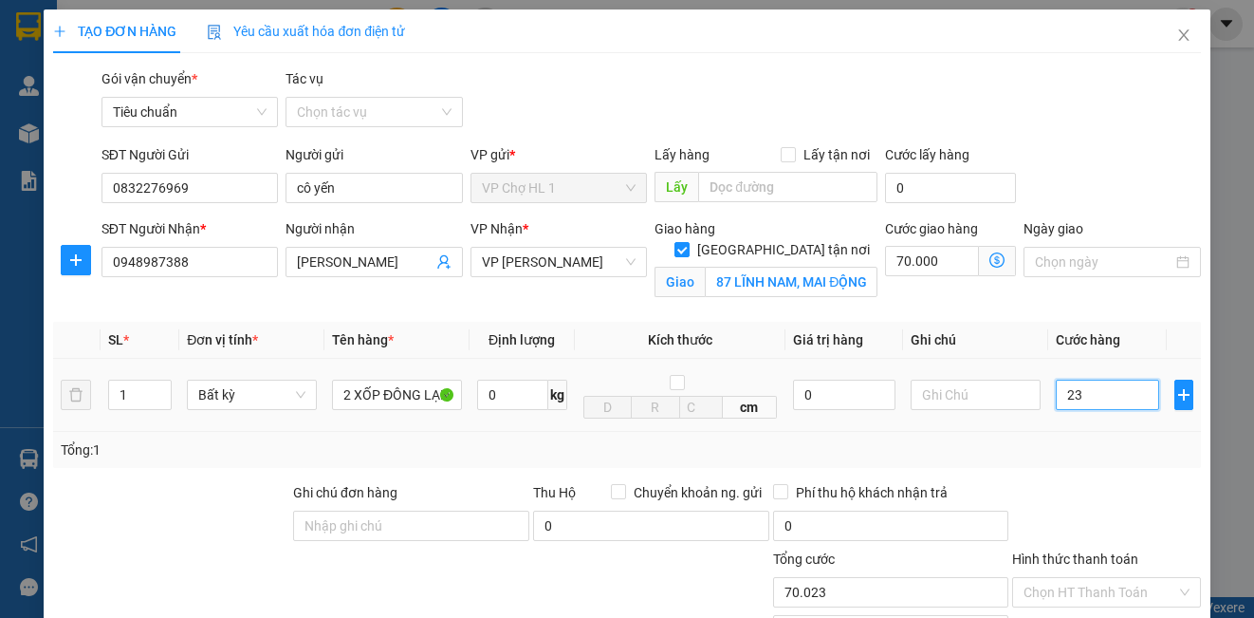
type input "70.230"
type input "230.000"
type input "300.000"
click at [1048, 161] on div "SĐT Người Gửi 0832276969 Người gửi cô yến VP gửi * VP Chợ HL 1 Lấy hàng Lấy tận…" at bounding box center [651, 177] width 1107 height 66
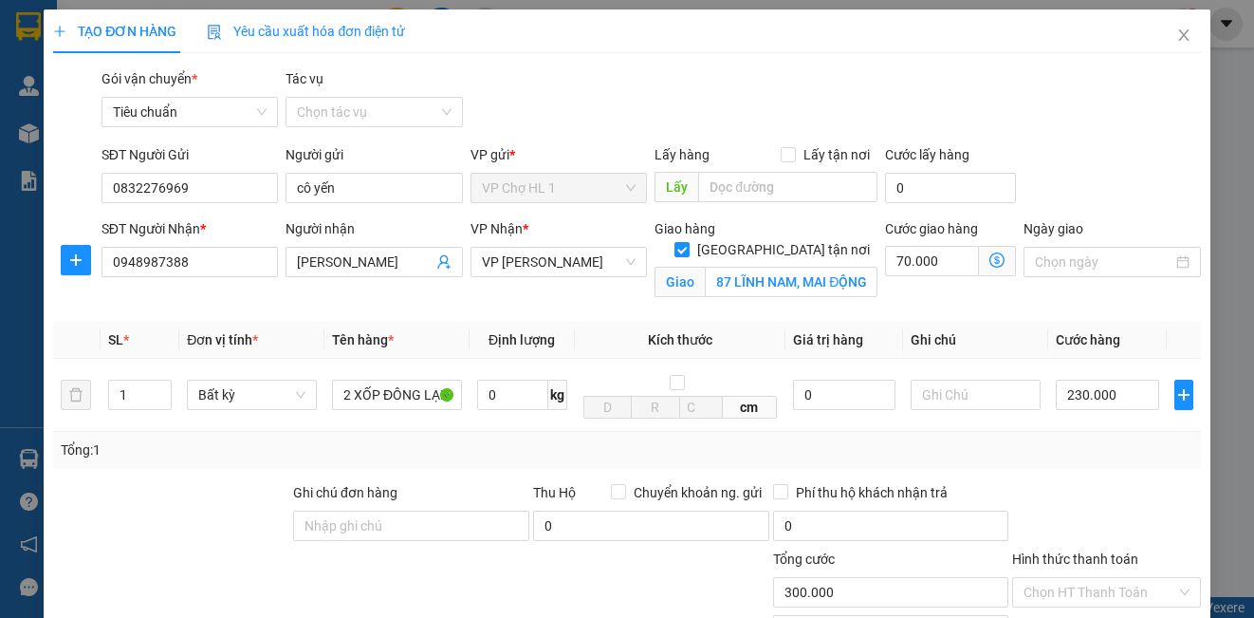
click at [989, 256] on icon "dollar-circle" at bounding box center [996, 259] width 15 height 15
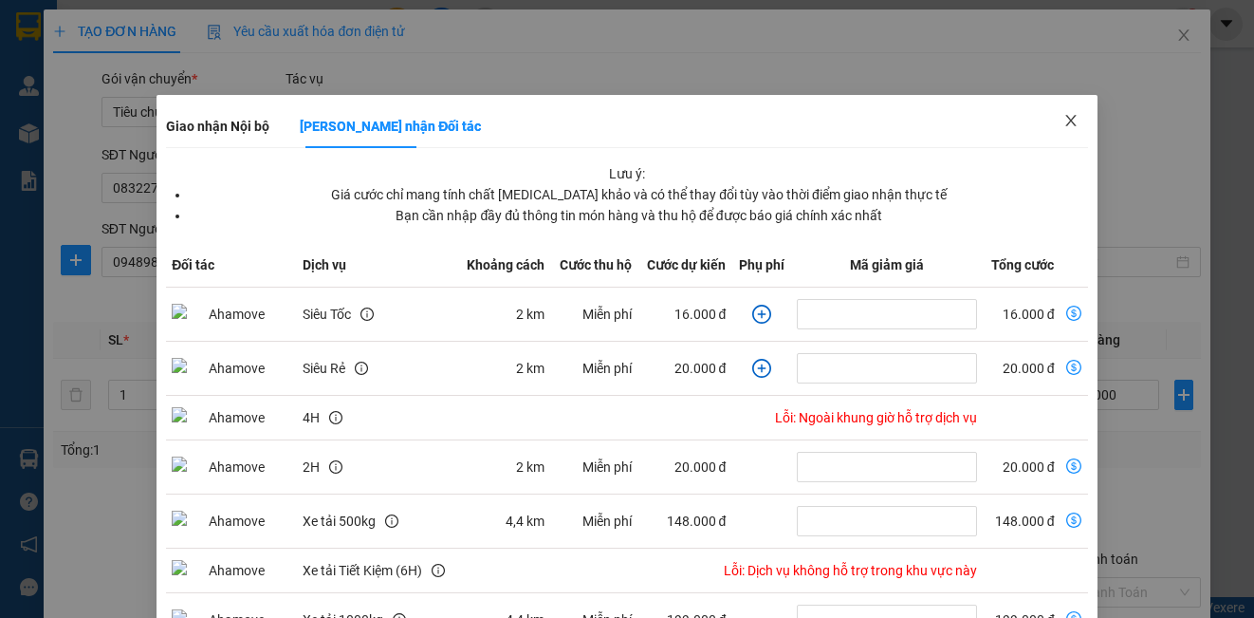
click at [1063, 120] on icon "close" at bounding box center [1070, 120] width 15 height 15
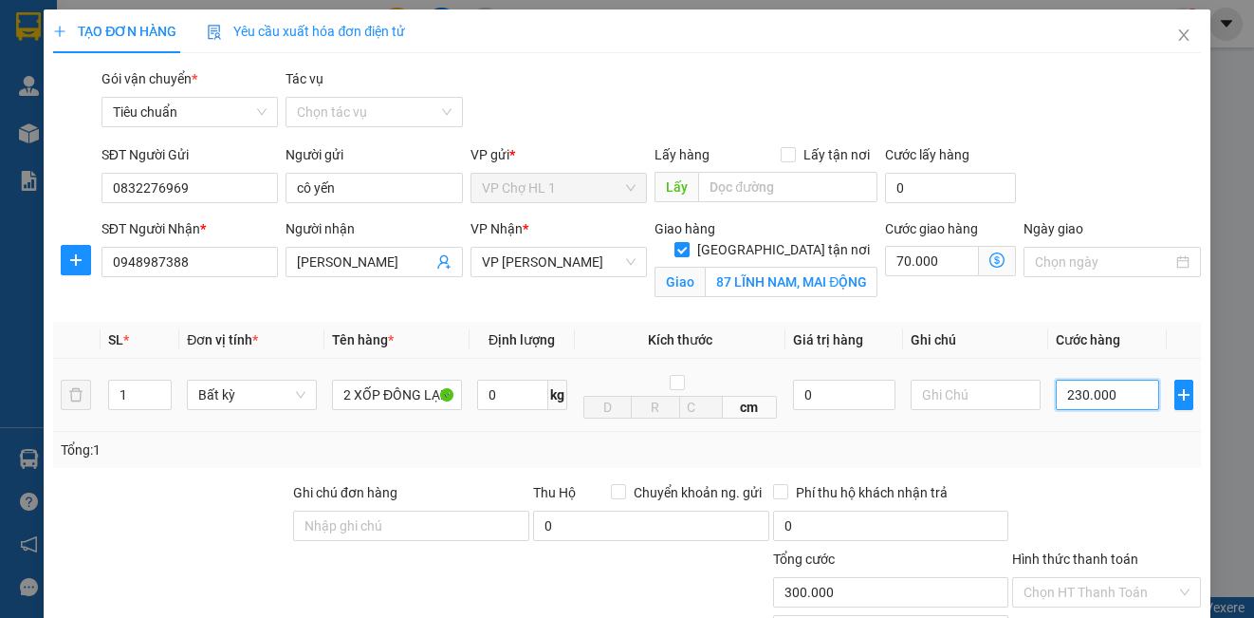
click at [1113, 396] on input "230.000" at bounding box center [1107, 394] width 103 height 30
type input "0"
type input "70.000"
type input "02"
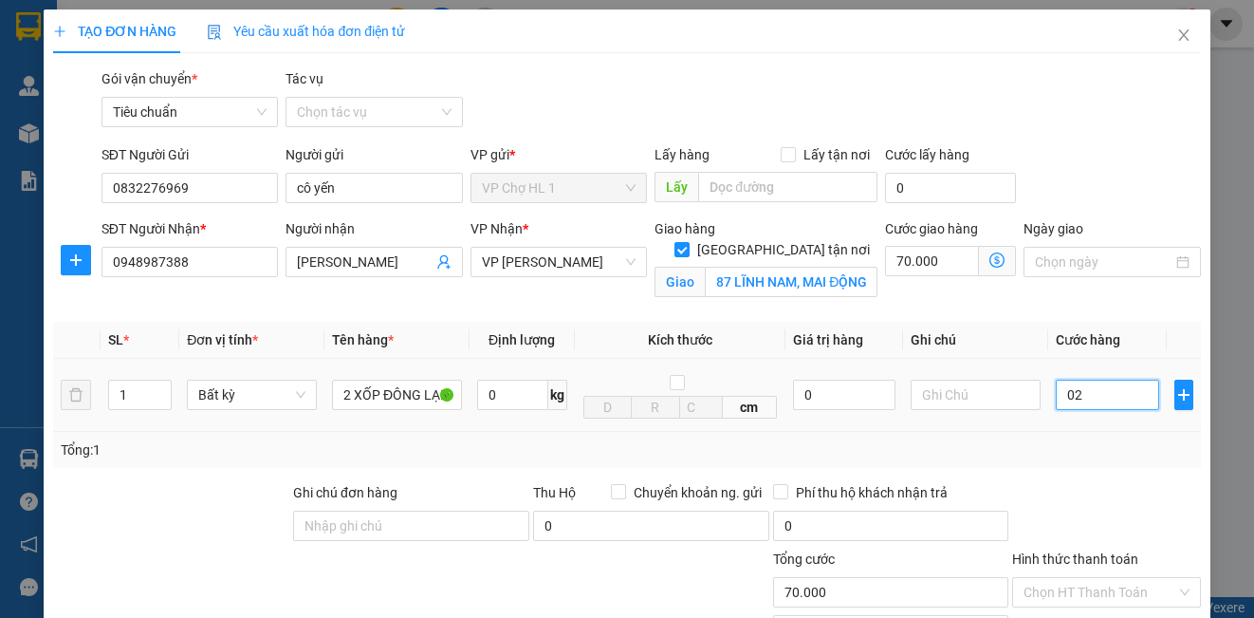
type input "70.002"
type input "021"
type input "70.021"
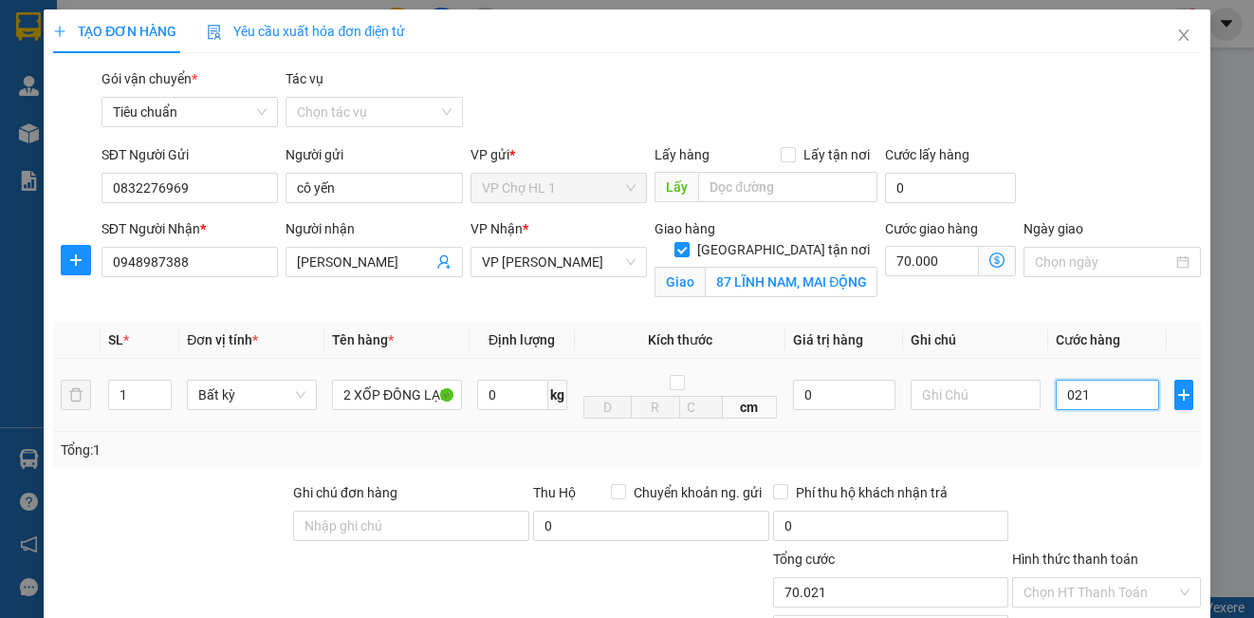
type input "0.210"
type input "70.210"
type input "210.000"
type input "280.000"
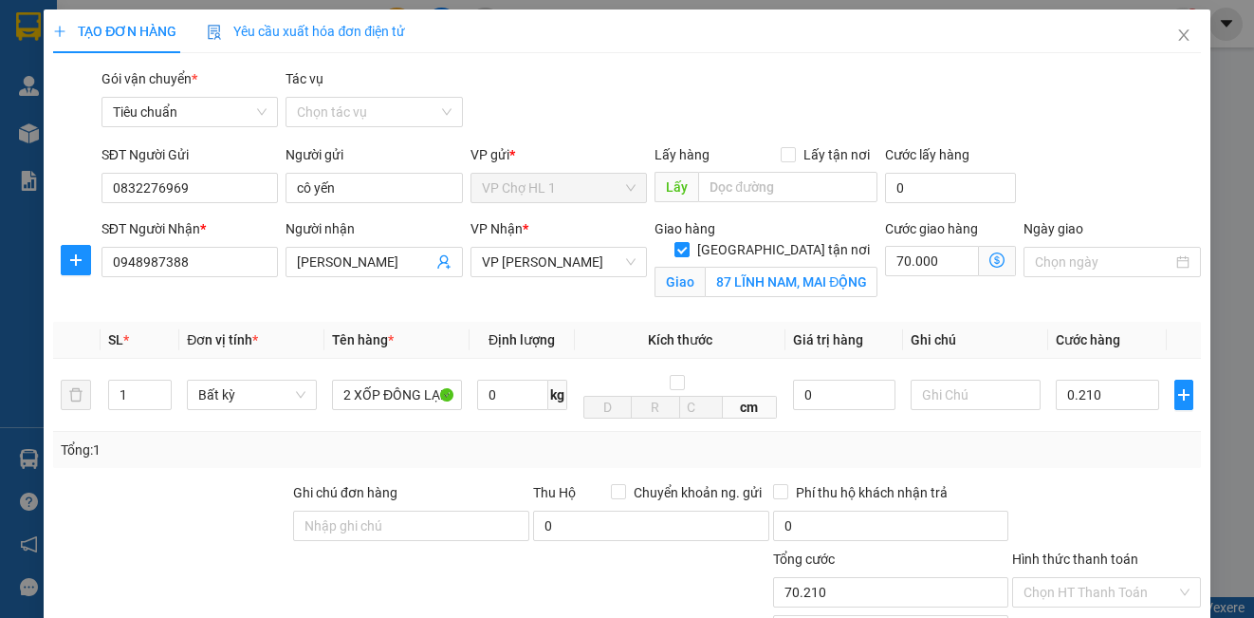
type input "280.000"
click at [1110, 186] on div "SĐT Người Gửi 0832276969 Người gửi cô yến VP gửi * VP Chợ HL 1 Lấy hàng Lấy tận…" at bounding box center [651, 177] width 1107 height 66
click at [989, 259] on icon "dollar-circle" at bounding box center [996, 259] width 15 height 15
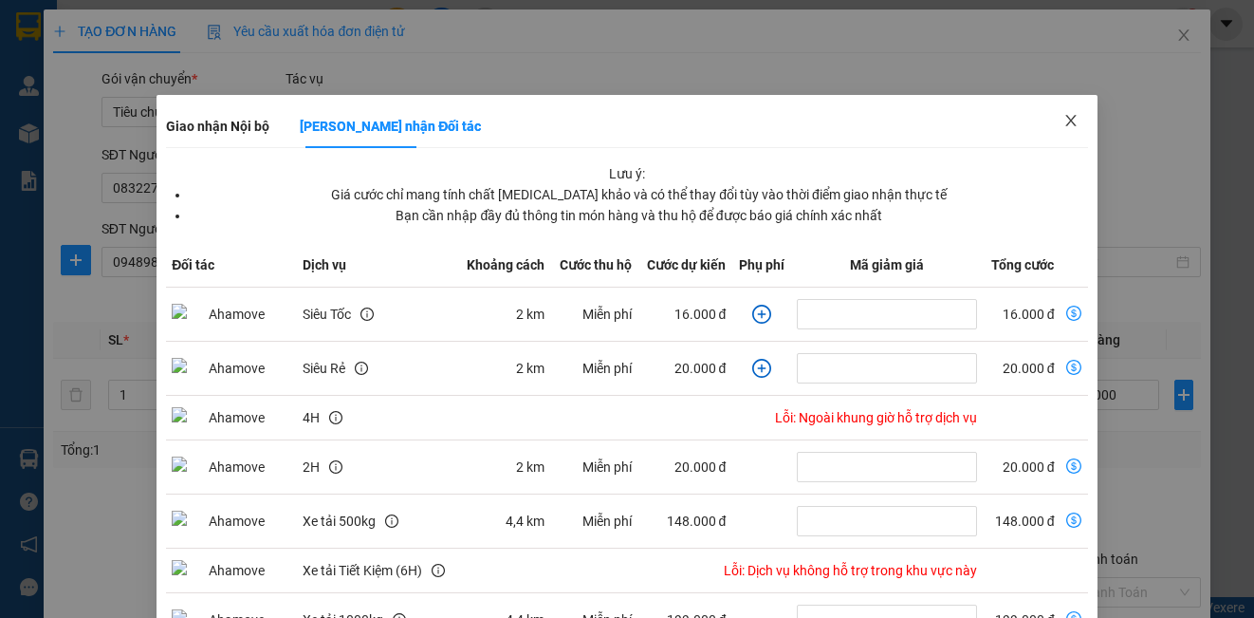
click at [1063, 116] on icon "close" at bounding box center [1070, 120] width 15 height 15
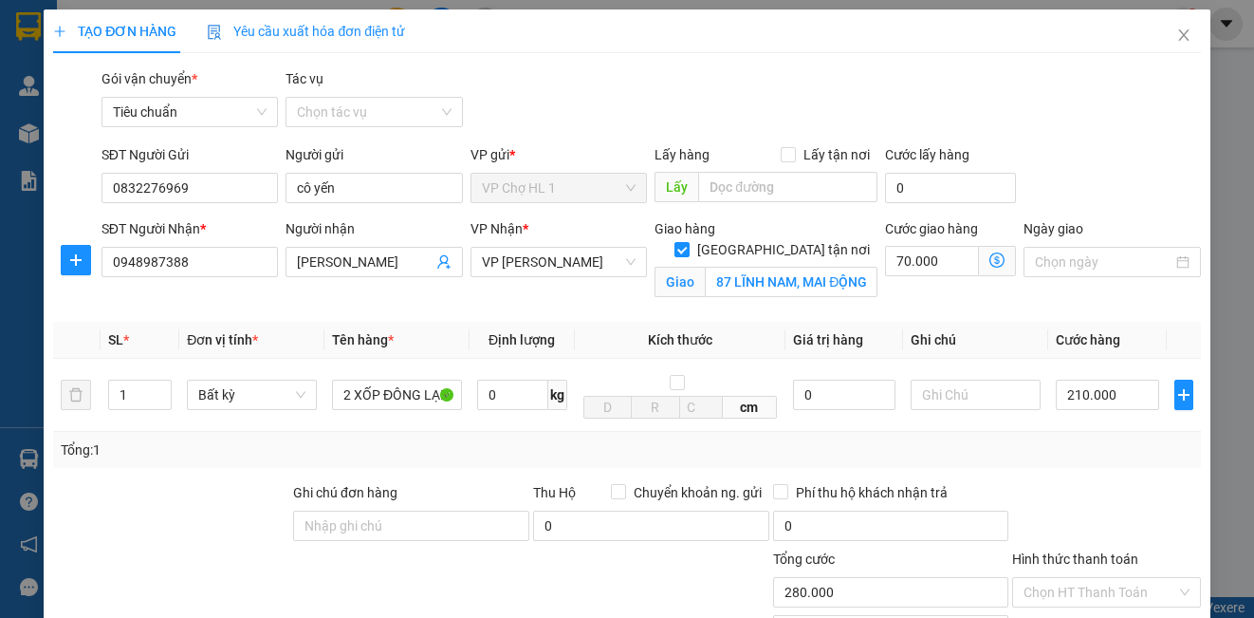
click at [989, 263] on icon "dollar-circle" at bounding box center [996, 259] width 15 height 15
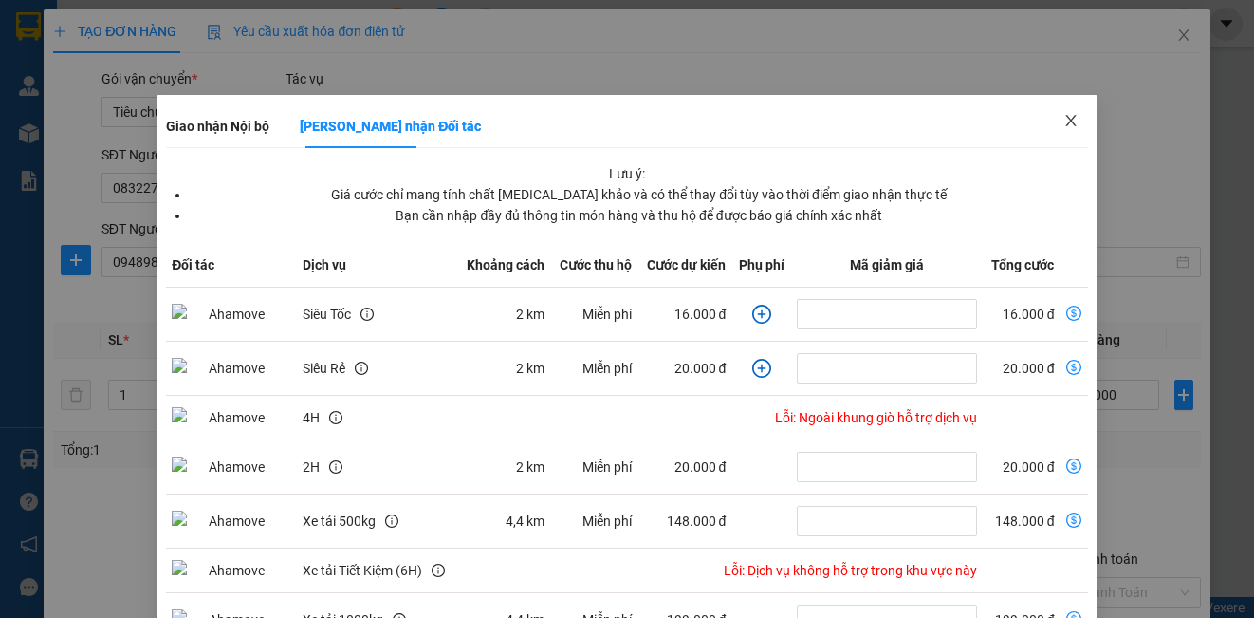
click at [1067, 118] on span "Close" at bounding box center [1070, 121] width 53 height 53
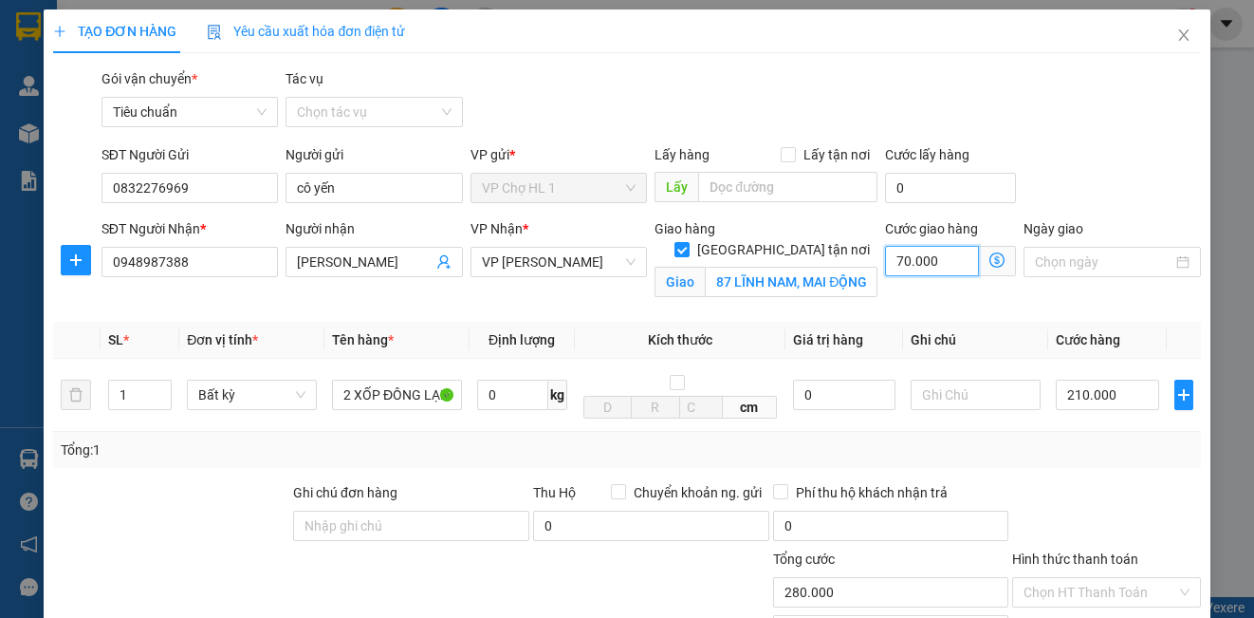
click at [957, 266] on input "70.000" at bounding box center [932, 261] width 94 height 30
type input "210.006"
type input "6"
type input "210.060"
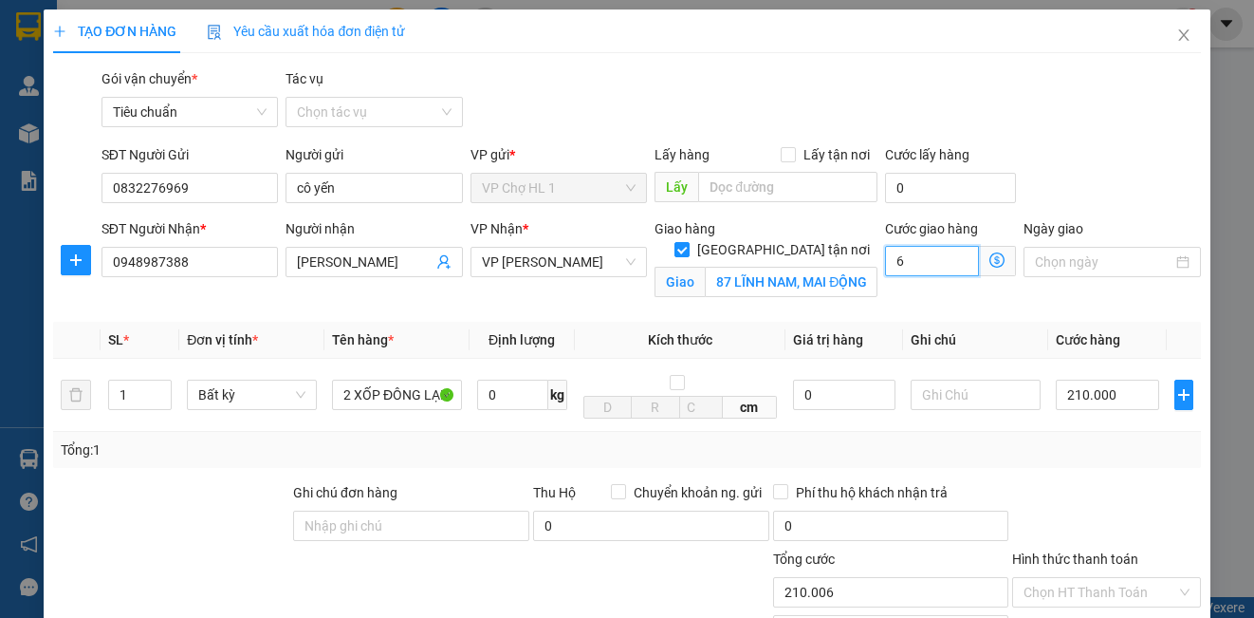
type input "210.060"
type input "60"
type input "270.000"
type input "60.000"
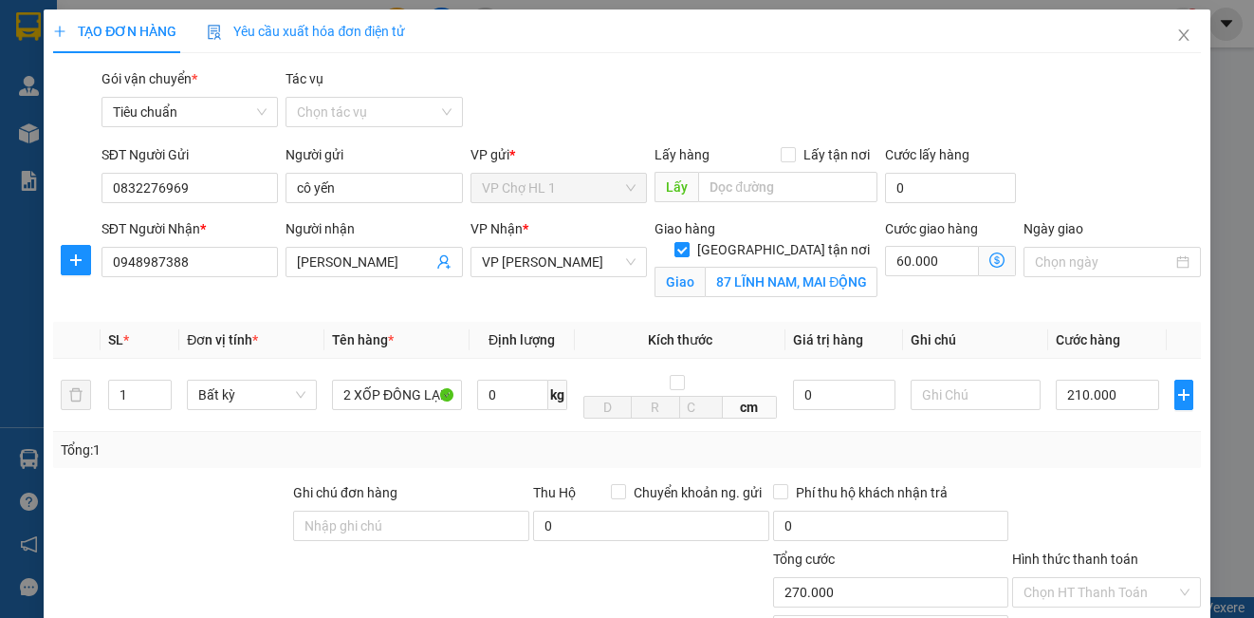
click at [1097, 184] on div "SĐT Người Gửi 0832276969 Người gửi cô yến VP gửi * VP Chợ HL 1 Lấy hàng Lấy tận…" at bounding box center [651, 177] width 1107 height 66
click at [1117, 396] on input "210.000" at bounding box center [1107, 394] width 103 height 30
type input "1"
type input "60.001"
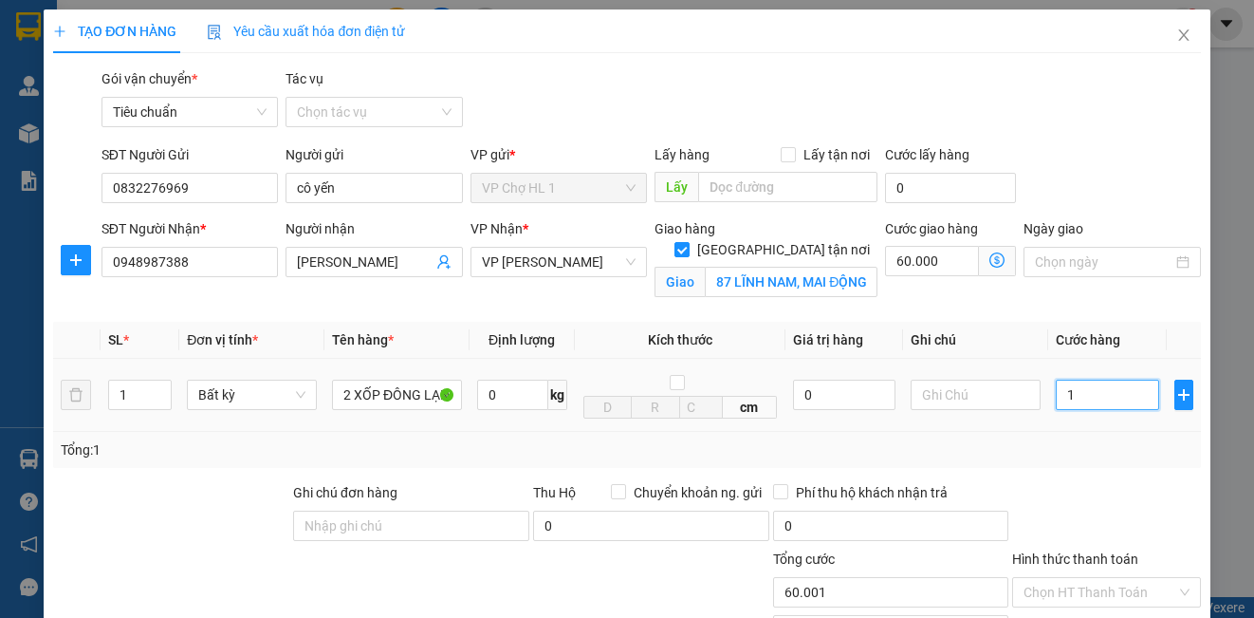
type input "19"
type input "60.019"
type input "190"
type input "60.190"
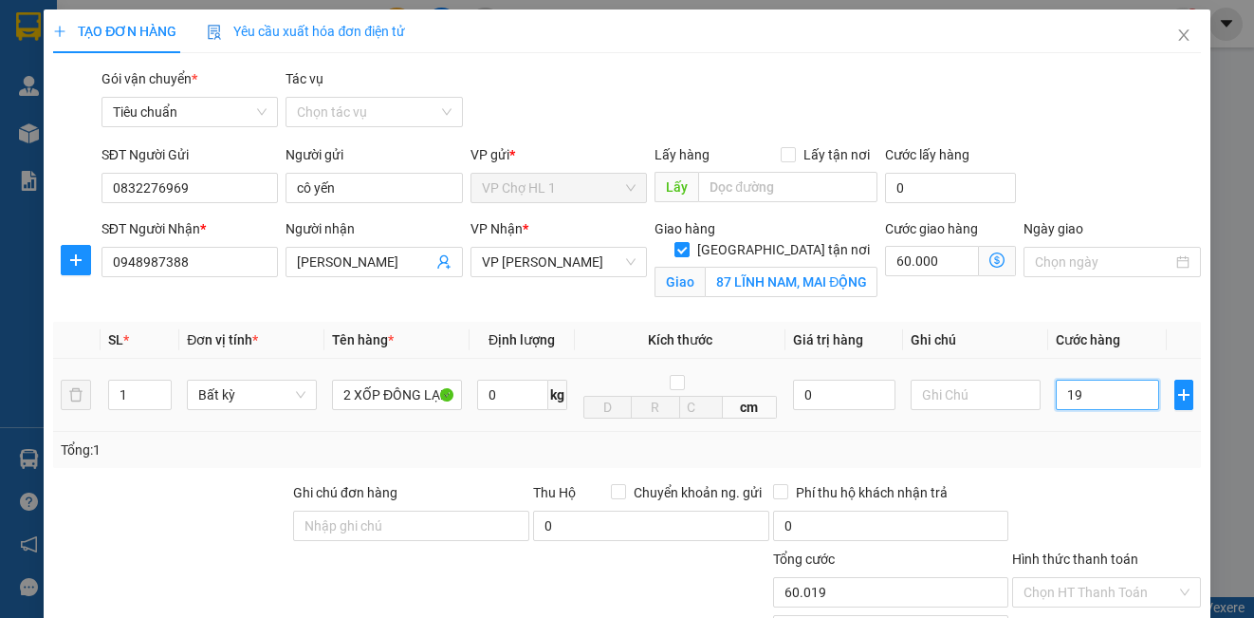
type input "60.190"
type input "190.000"
type input "250.000"
click at [1082, 183] on div "SĐT Người Gửi 0832276969 Người gửi cô yến VP gửi * VP Chợ HL 1 Lấy hàng Lấy tận…" at bounding box center [651, 177] width 1107 height 66
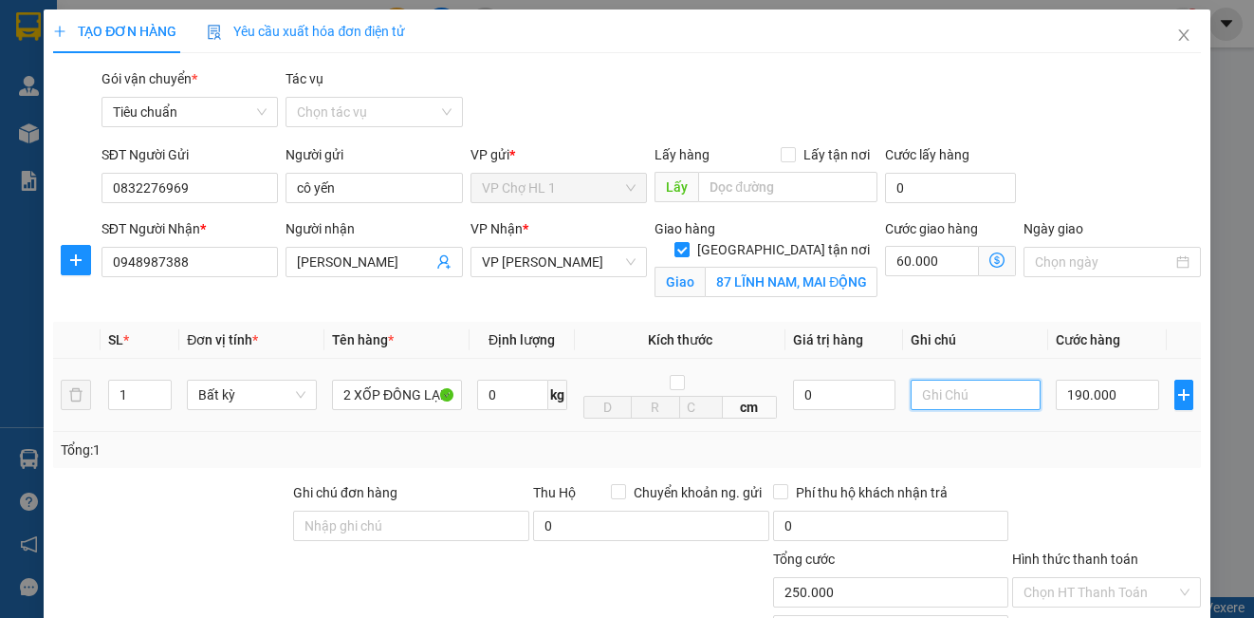
drag, startPoint x: 953, startPoint y: 396, endPoint x: 954, endPoint y: 373, distance: 22.8
click at [954, 396] on input "text" at bounding box center [976, 394] width 130 height 30
type input "K"
click at [989, 253] on icon "dollar-circle" at bounding box center [996, 259] width 15 height 15
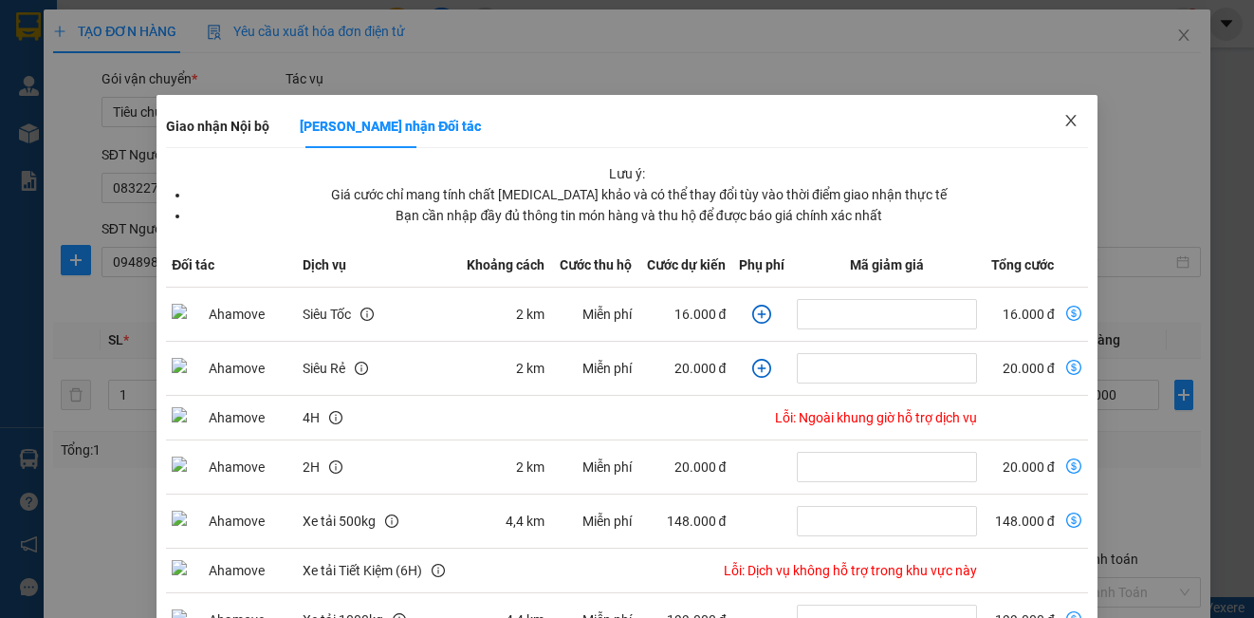
click at [1065, 121] on icon "close" at bounding box center [1070, 120] width 10 height 11
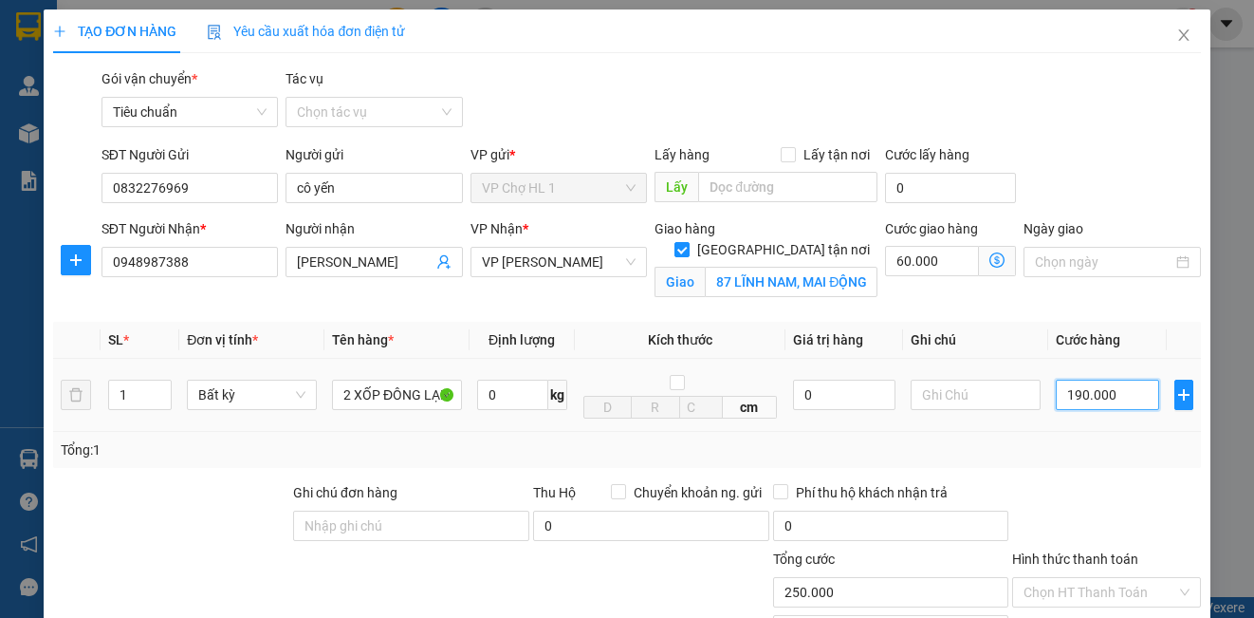
click at [1119, 404] on input "190.000" at bounding box center [1107, 394] width 103 height 30
type input "0"
type input "60.000"
type input "02"
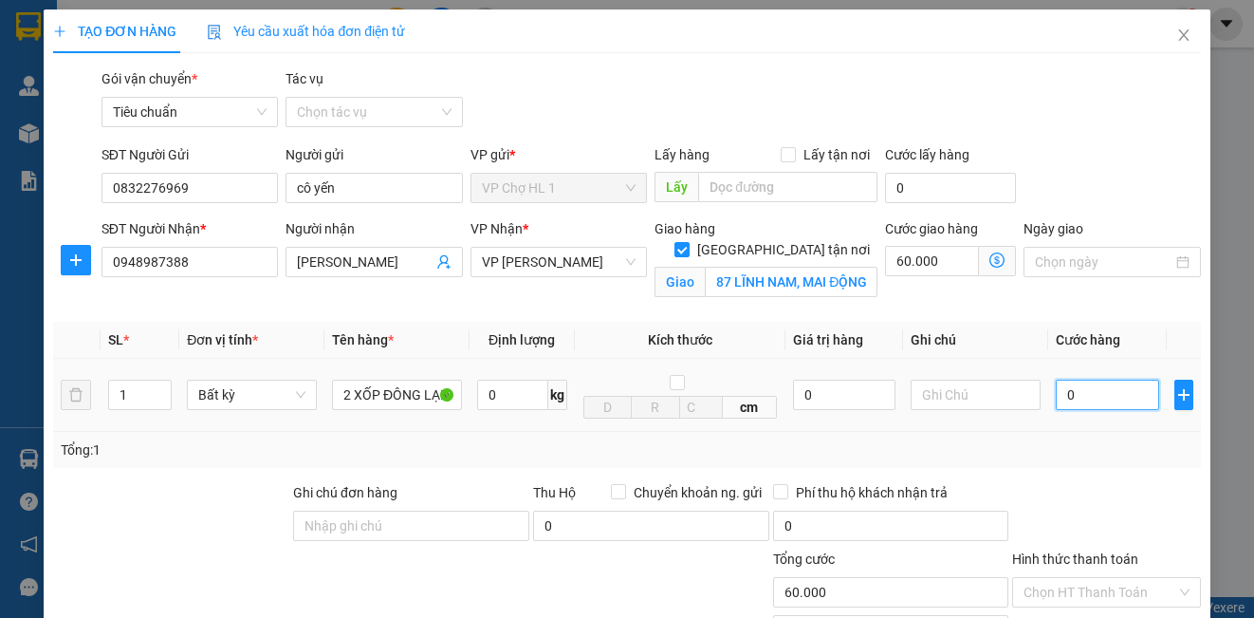
type input "60.002"
type input "020"
type input "60.020"
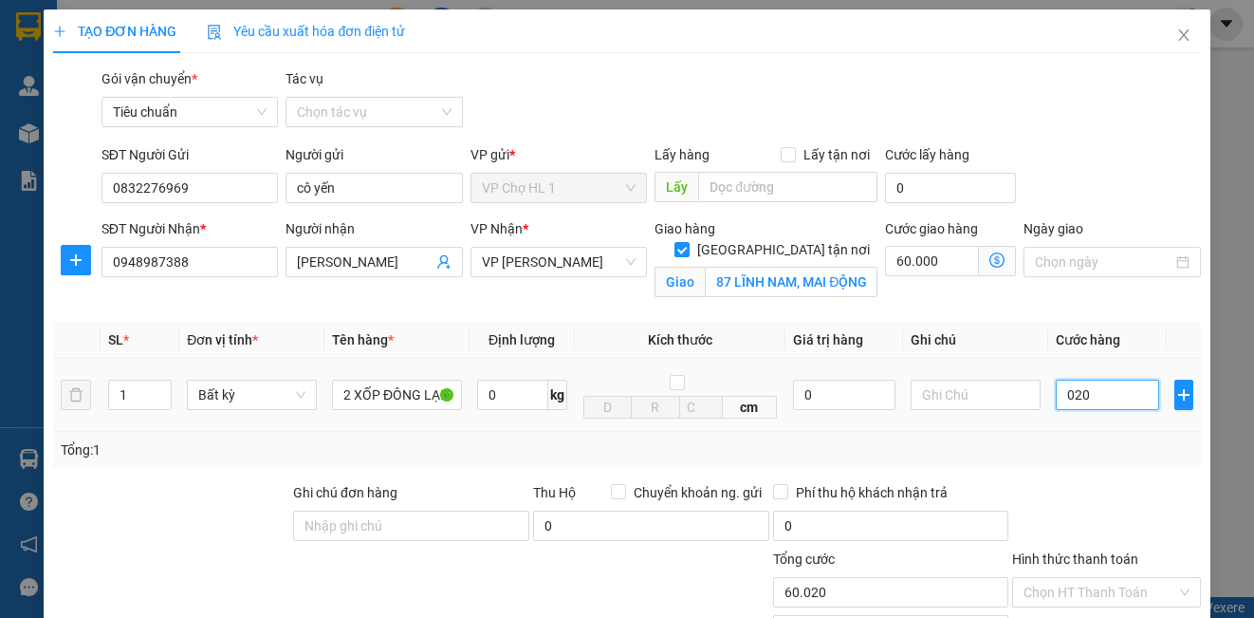
type input "0.200"
type input "60.200"
type input "200.000"
type input "260.000"
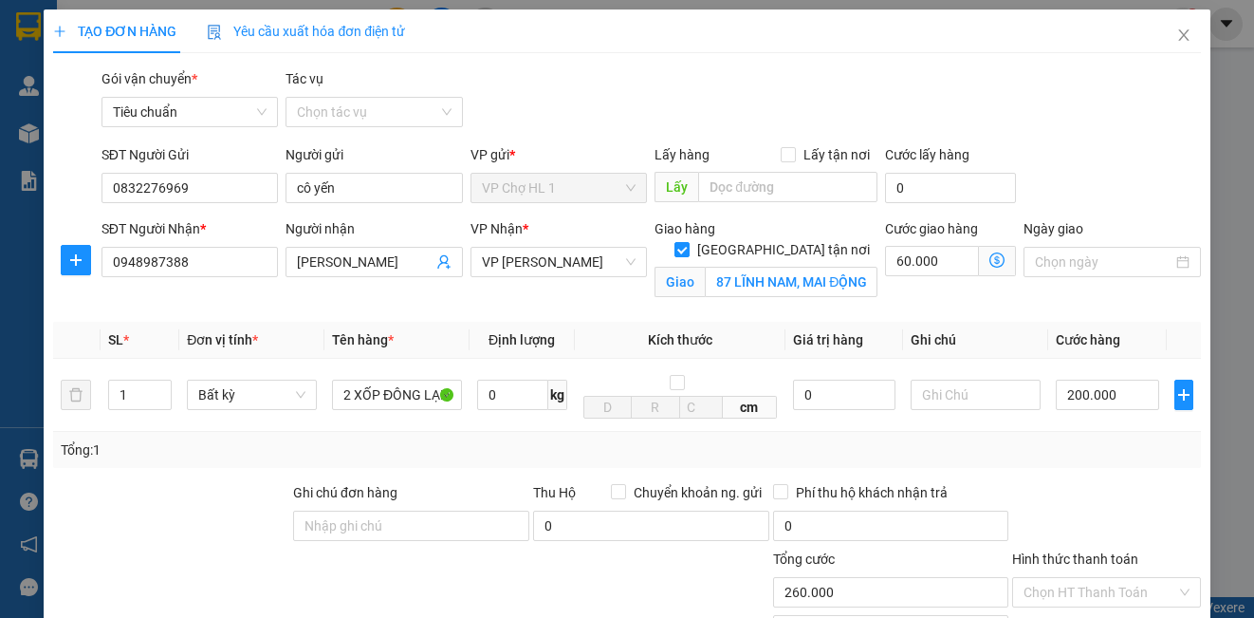
click at [1093, 214] on form "SĐT Người Gửi 0832276969 Người gửi cô yến VP gửi * VP Chợ HL 1 Lấy hàng Lấy tận…" at bounding box center [626, 225] width 1147 height 163
click at [989, 266] on icon "dollar-circle" at bounding box center [996, 259] width 15 height 15
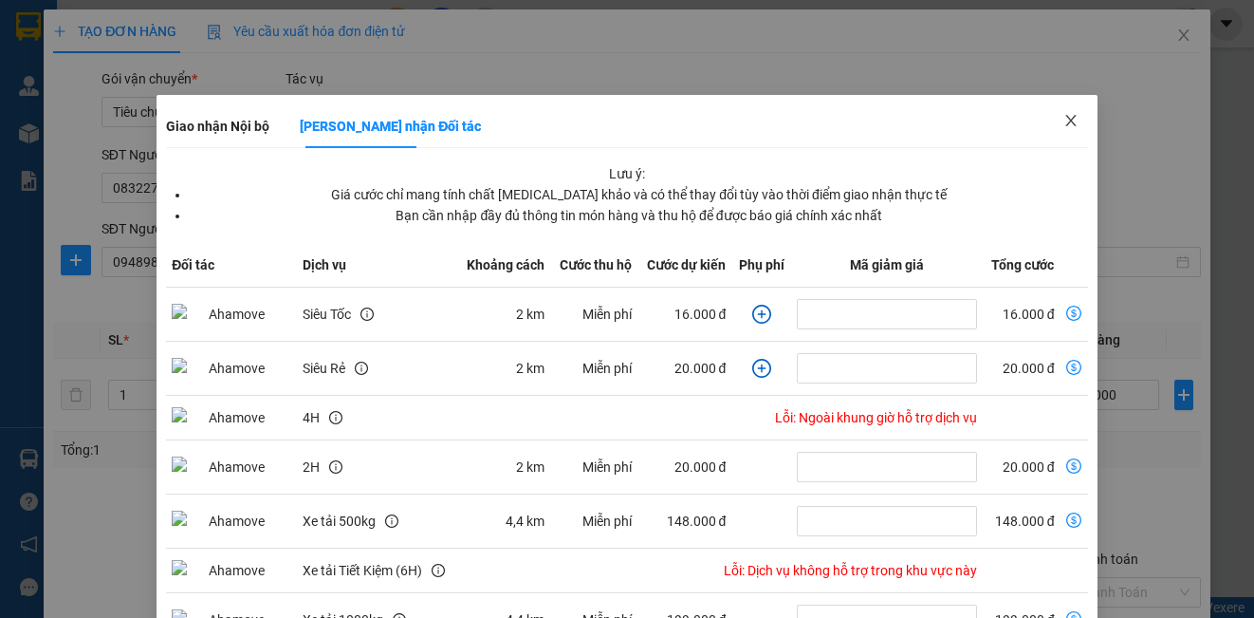
click at [1065, 122] on icon "close" at bounding box center [1070, 120] width 10 height 11
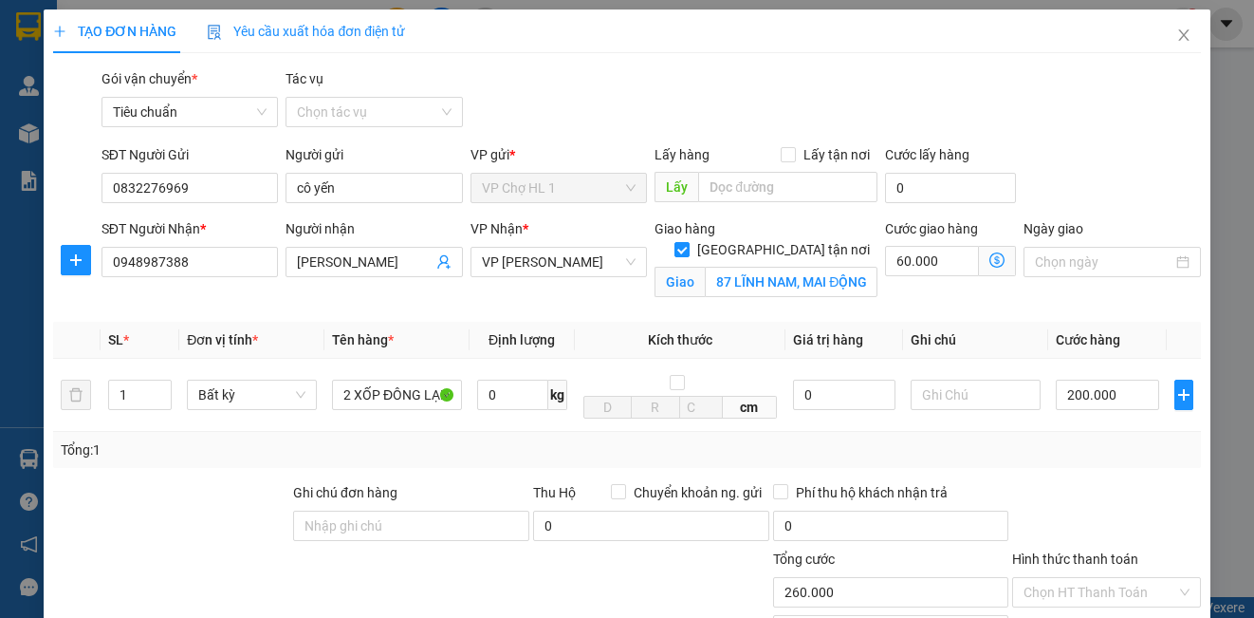
scroll to position [190, 0]
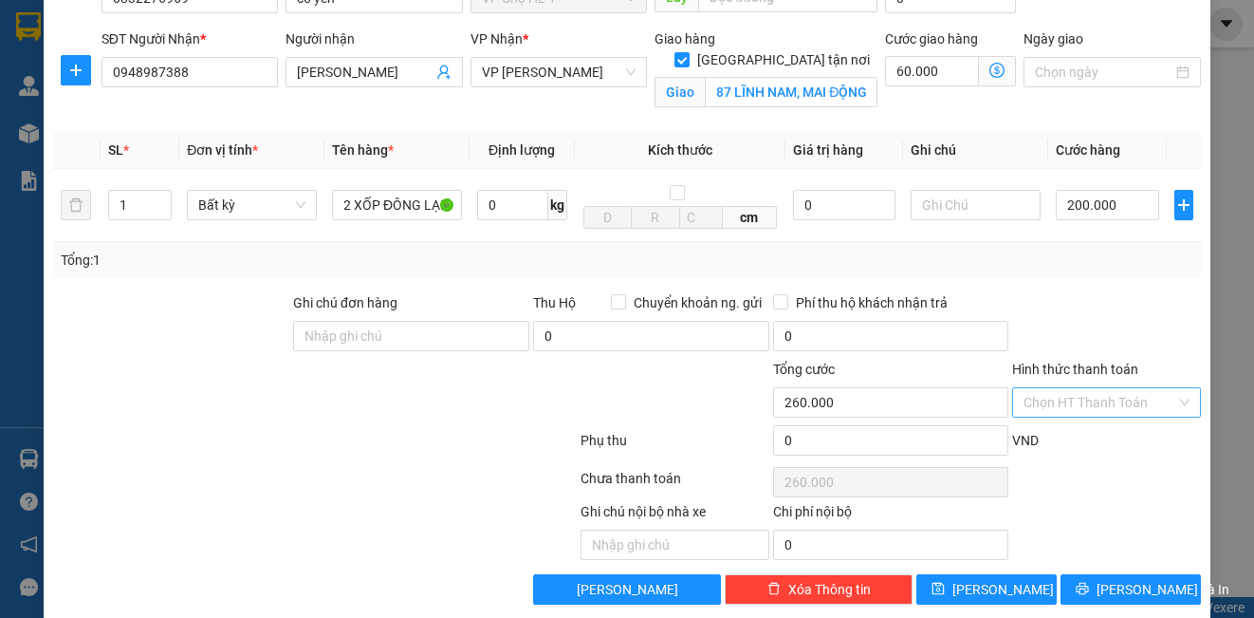
click at [1074, 413] on input "Hình thức thanh toán" at bounding box center [1099, 402] width 152 height 28
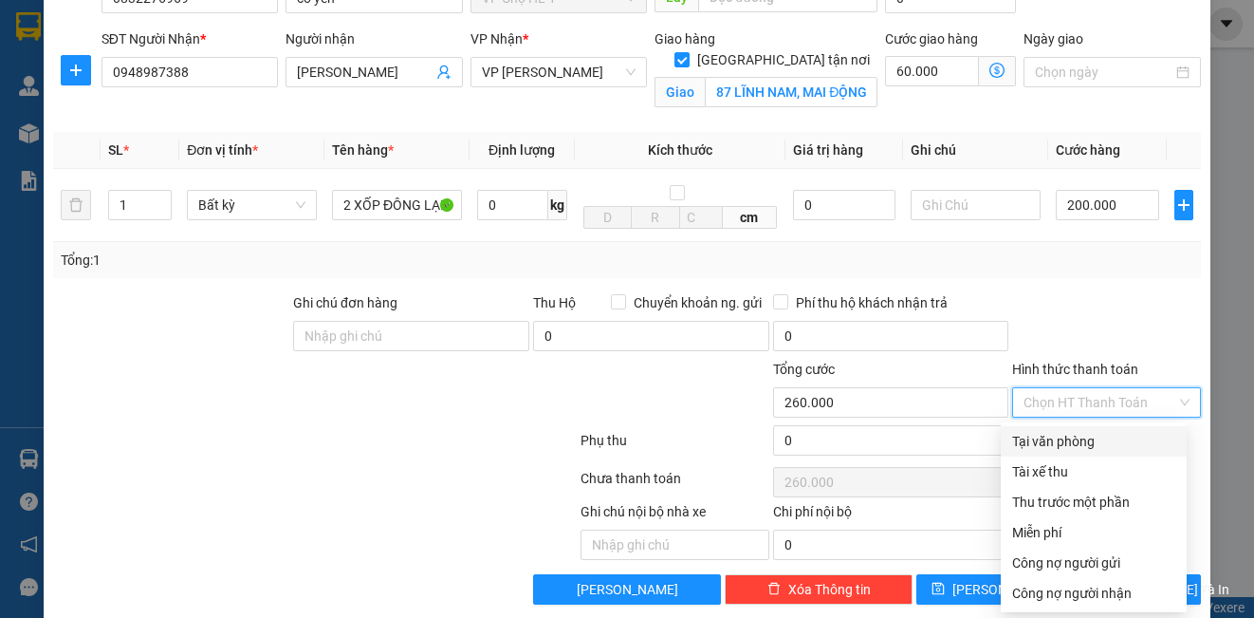
drag, startPoint x: 1062, startPoint y: 448, endPoint x: 1060, endPoint y: 421, distance: 26.7
click at [1062, 447] on div "Tại văn phòng" at bounding box center [1093, 441] width 163 height 21
type input "0"
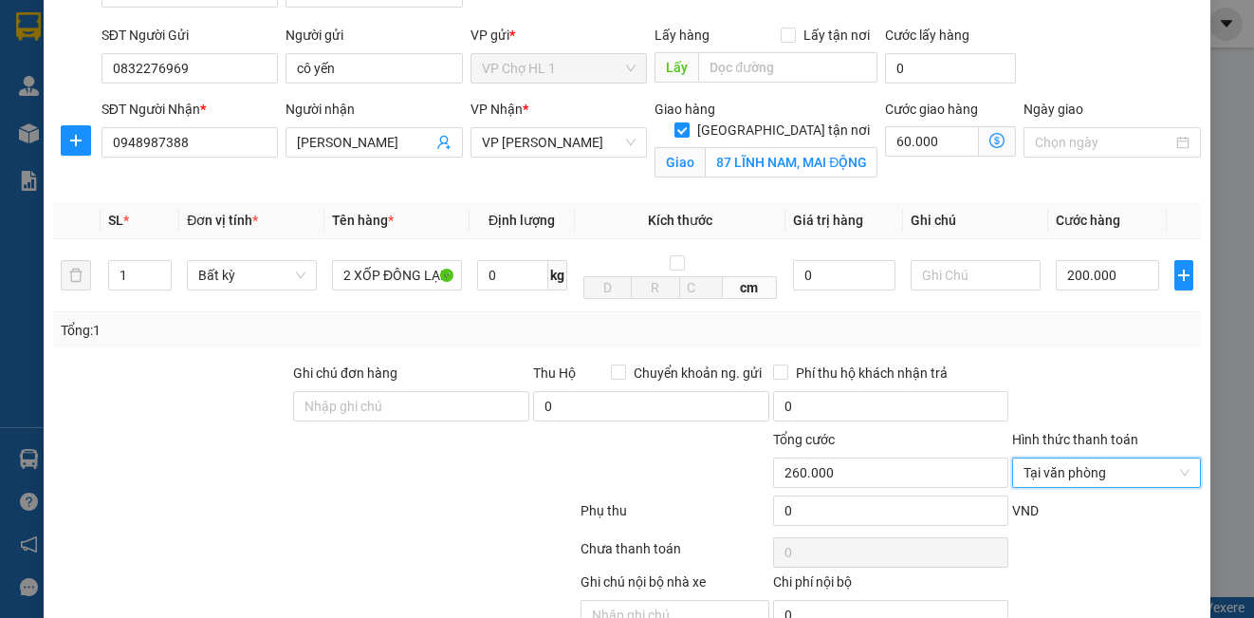
scroll to position [214, 0]
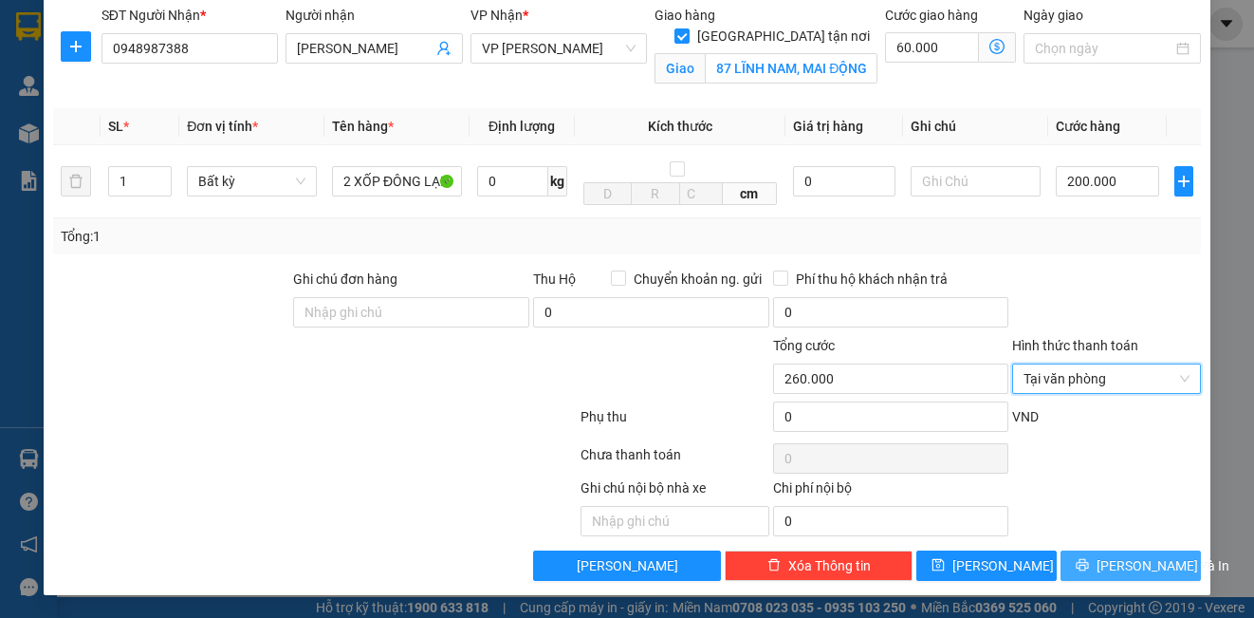
click at [1133, 565] on span "[PERSON_NAME] và In" at bounding box center [1163, 565] width 133 height 21
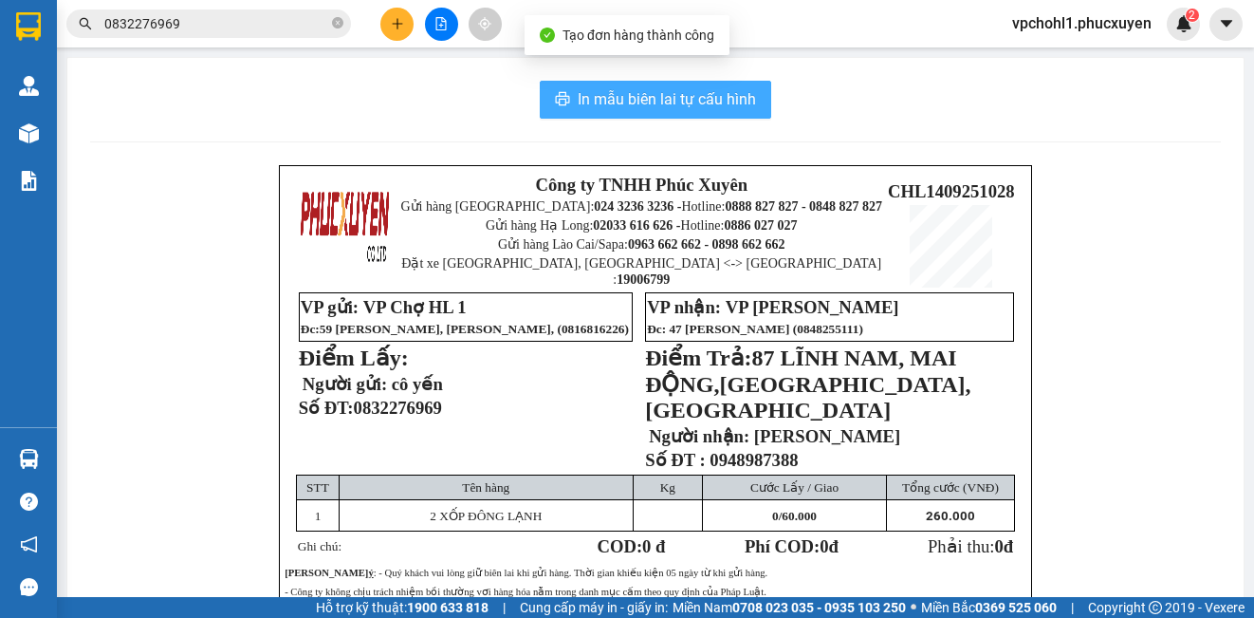
click at [648, 106] on span "In mẫu biên lai tự cấu hình" at bounding box center [667, 99] width 178 height 24
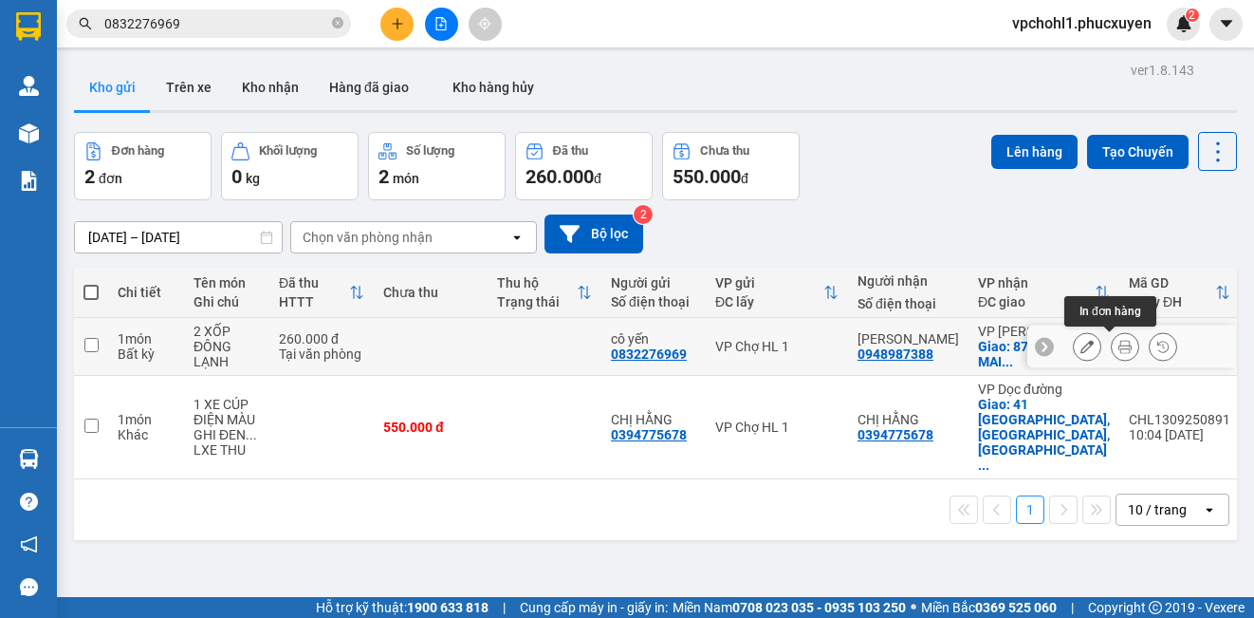
click at [1118, 350] on icon at bounding box center [1124, 346] width 13 height 13
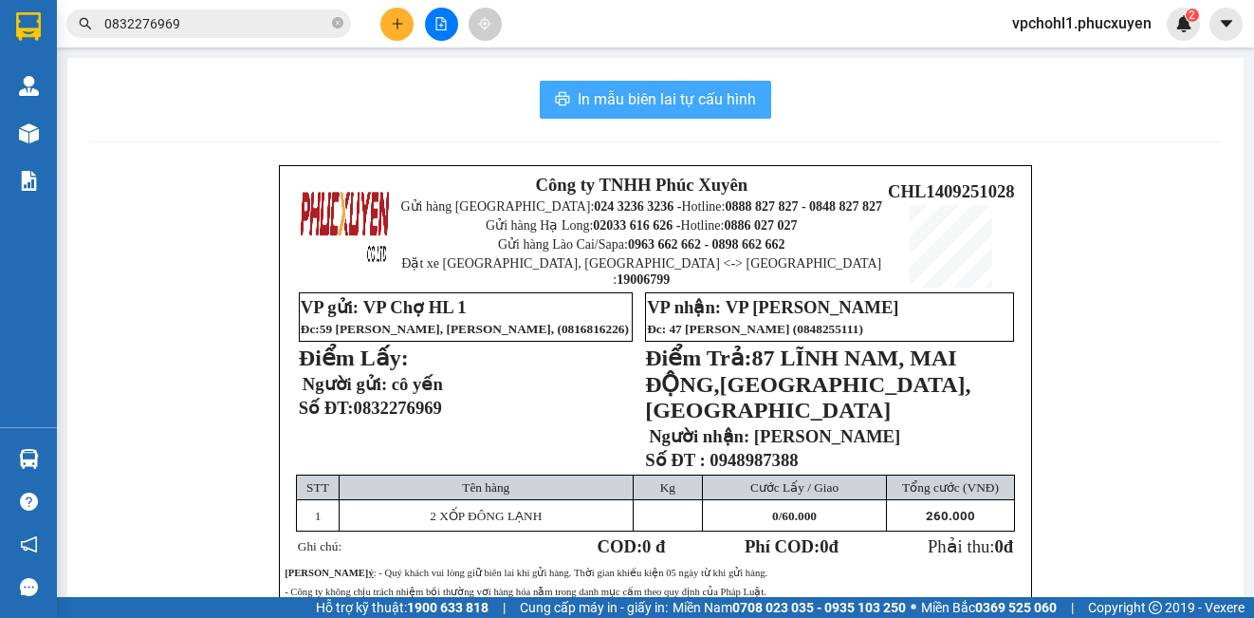
click at [712, 103] on span "In mẫu biên lai tự cấu hình" at bounding box center [667, 99] width 178 height 24
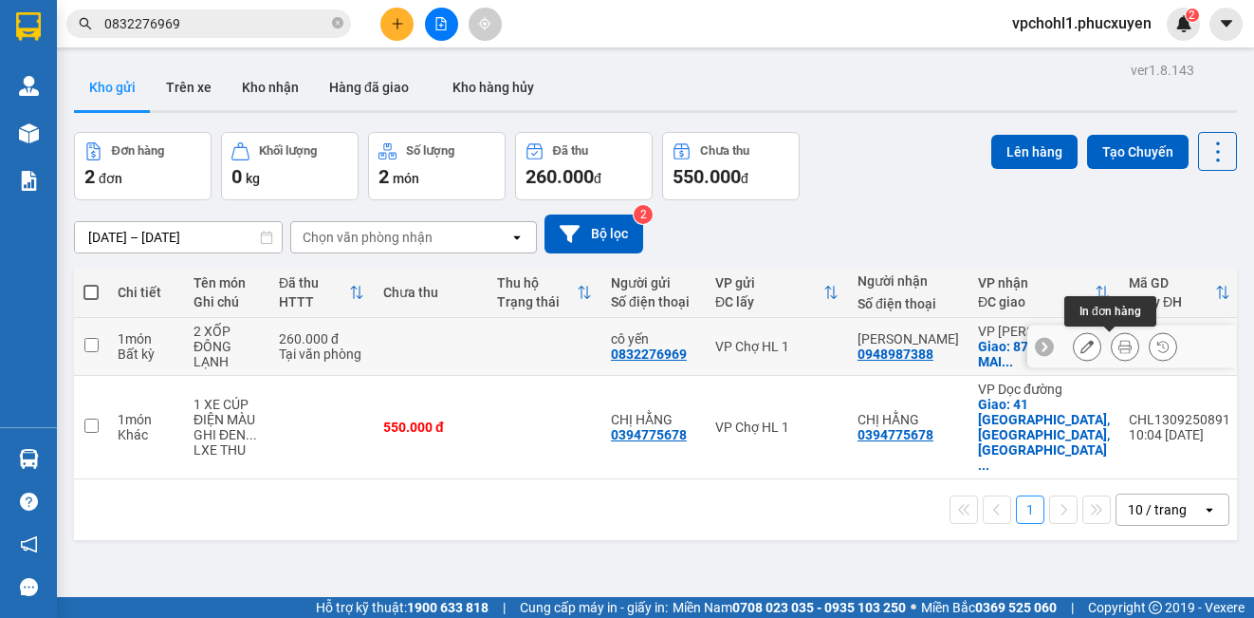
click at [1118, 350] on icon at bounding box center [1124, 346] width 13 height 13
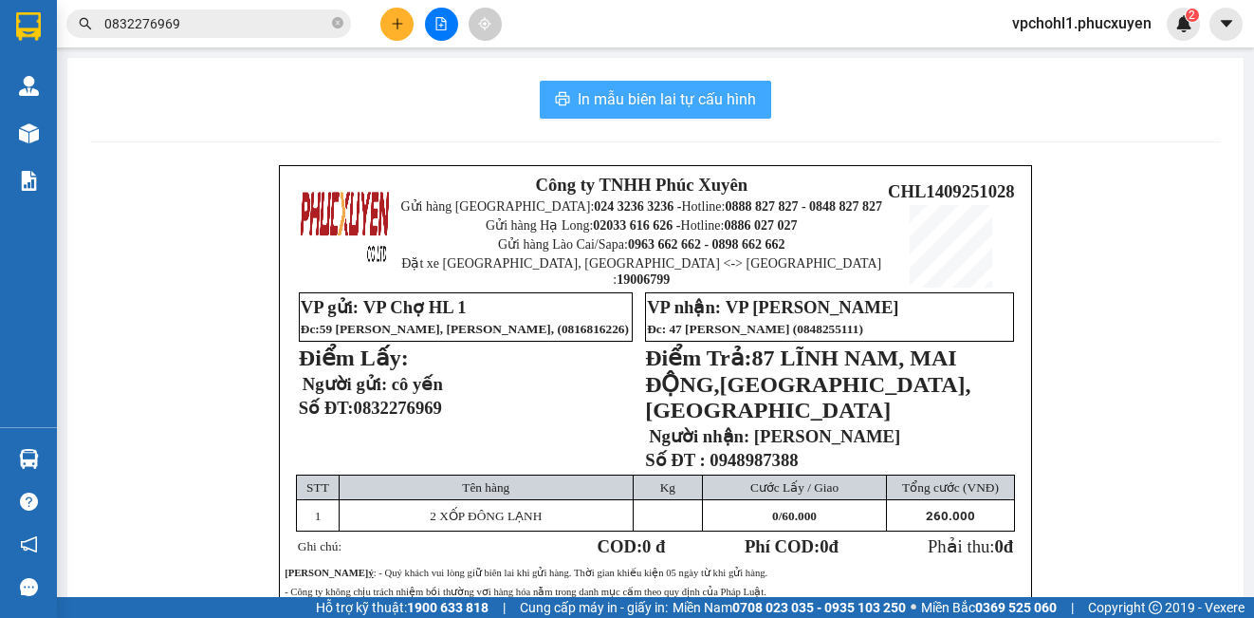
click at [669, 104] on span "In mẫu biên lai tự cấu hình" at bounding box center [667, 99] width 178 height 24
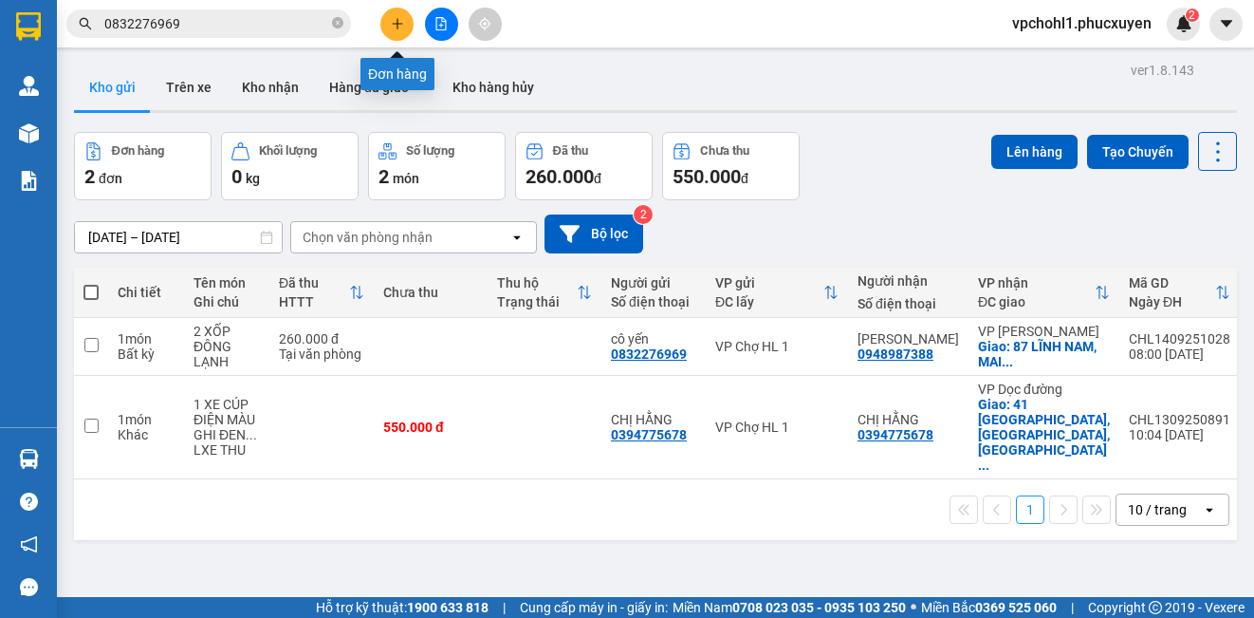
click at [395, 9] on button at bounding box center [396, 24] width 33 height 33
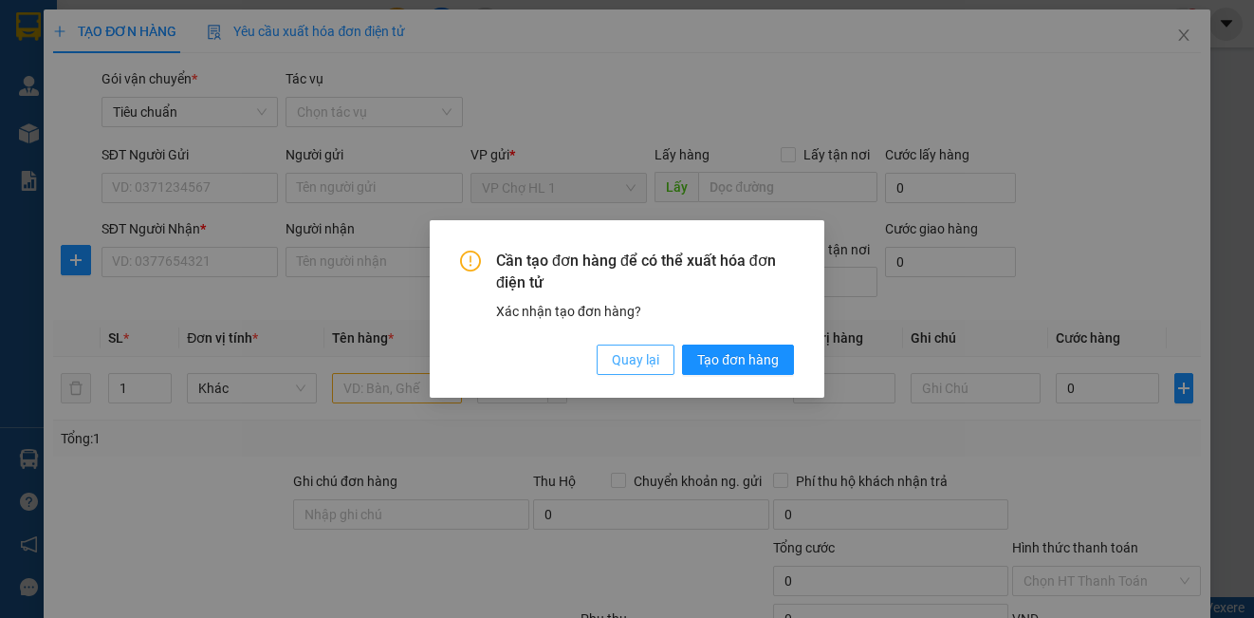
drag, startPoint x: 622, startPoint y: 362, endPoint x: 286, endPoint y: 285, distance: 345.6
click at [622, 361] on span "Quay lại" at bounding box center [635, 359] width 47 height 21
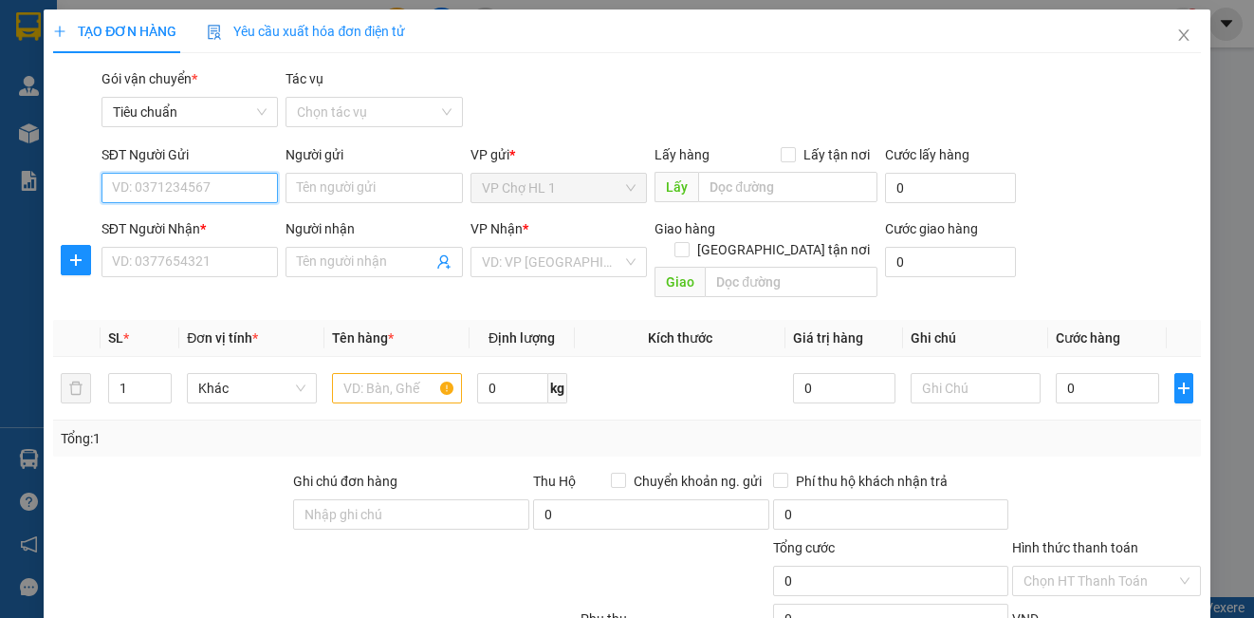
click at [147, 188] on input "SĐT Người Gửi" at bounding box center [189, 188] width 176 height 30
click at [172, 223] on div "0985133626 - a TÁM" at bounding box center [188, 225] width 152 height 21
type input "0985133626"
type input "a TÁM"
type input "0985133626"
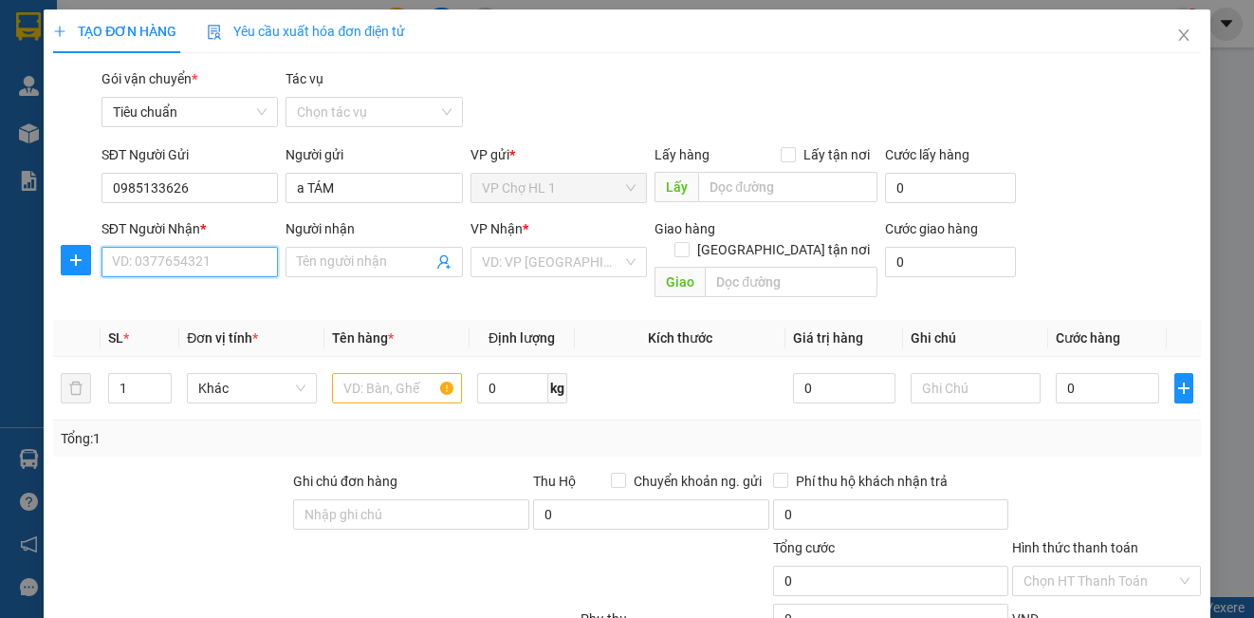
click at [174, 258] on input "SĐT Người Nhận *" at bounding box center [189, 262] width 176 height 30
click at [148, 264] on input "09133201268" at bounding box center [189, 262] width 176 height 30
type input "0913201268"
click at [202, 304] on div "0913201268 - a quang" at bounding box center [188, 299] width 152 height 21
type input "a quang"
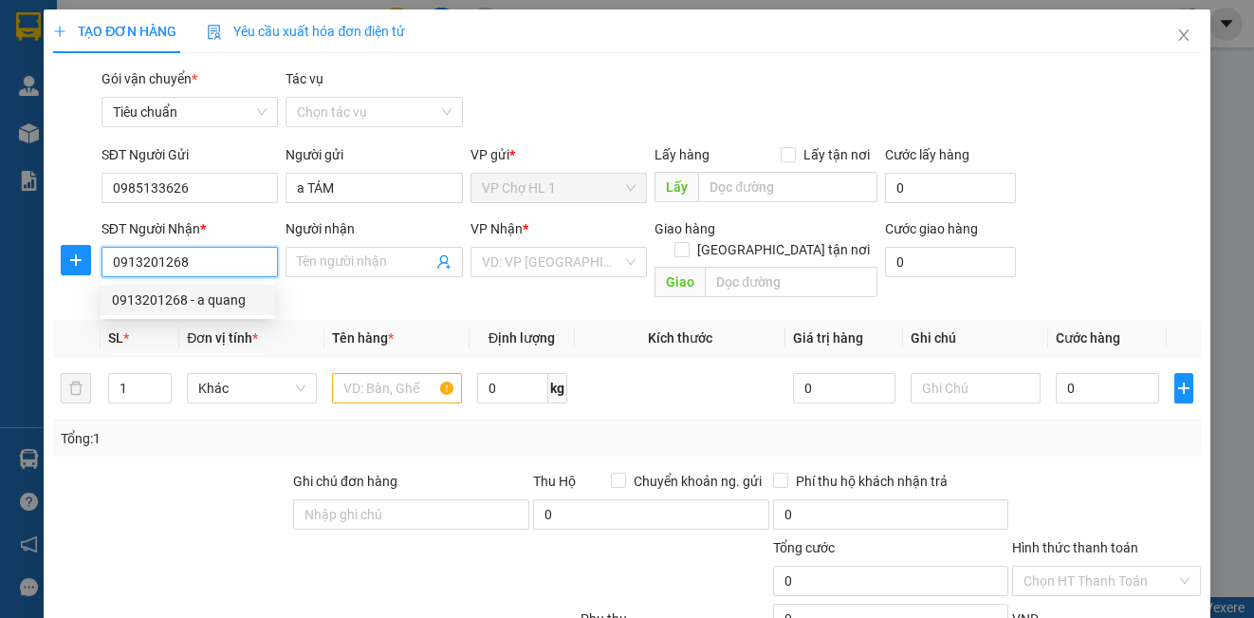
checkbox input "true"
type input "số 8 ngõ 136 trung liệt,đống đa"
type input "40.000"
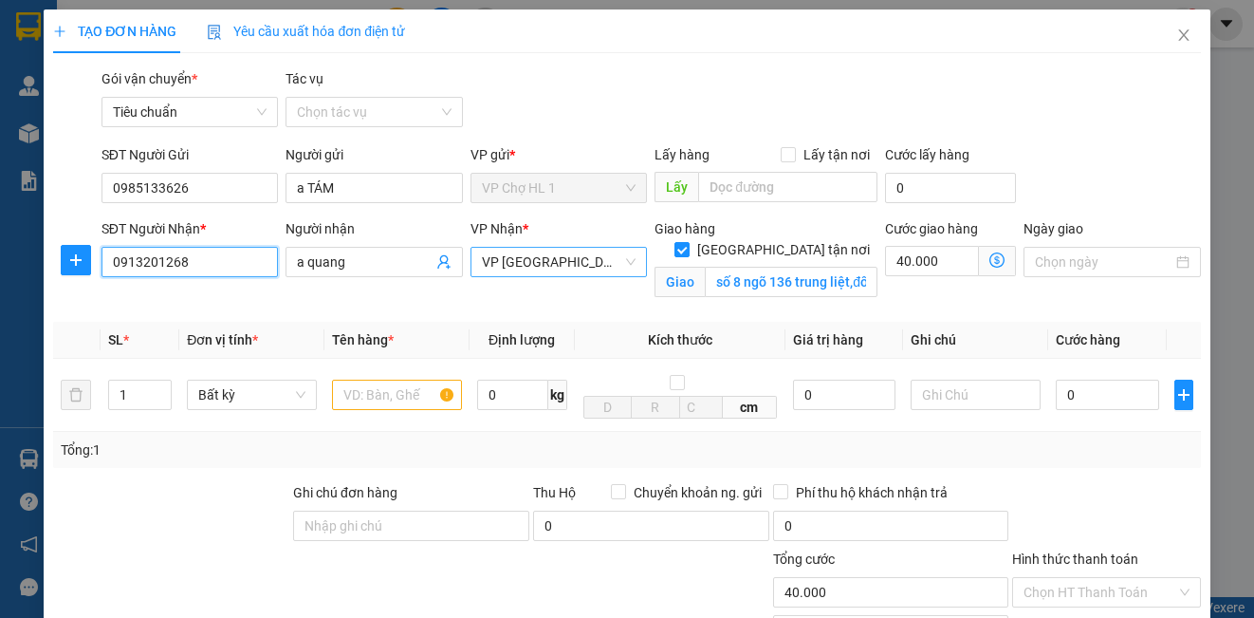
click at [548, 261] on span "VP [GEOGRAPHIC_DATA]" at bounding box center [559, 262] width 154 height 28
type input "0913201268"
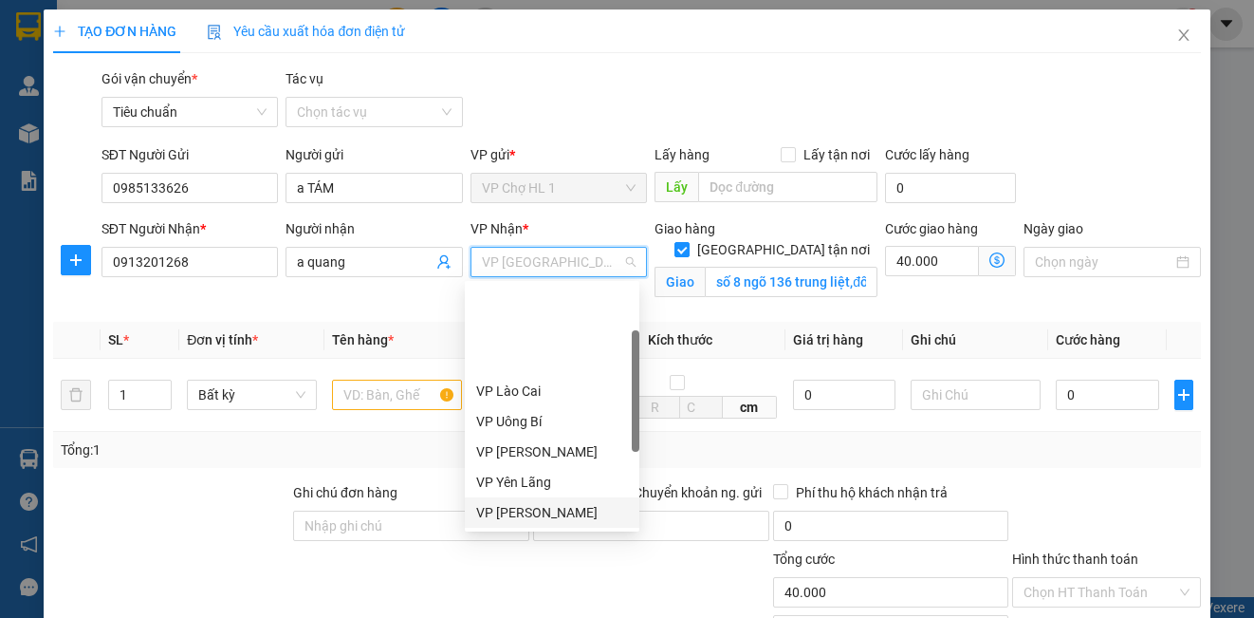
click at [539, 497] on div "VP [PERSON_NAME]" at bounding box center [552, 512] width 175 height 30
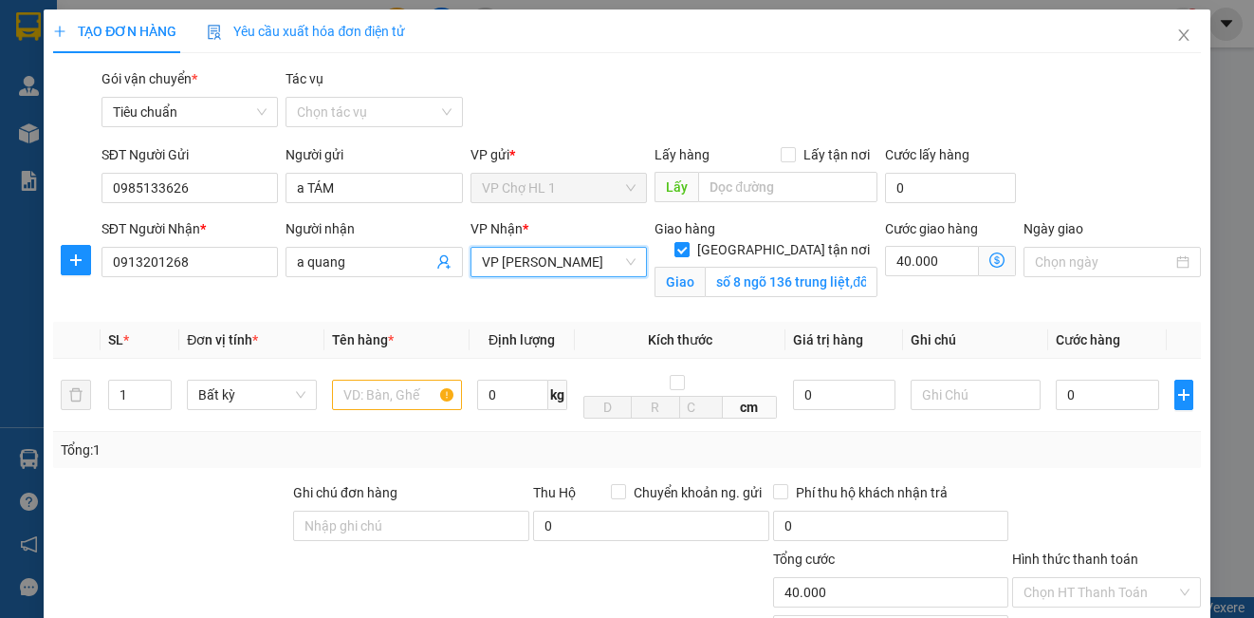
click at [989, 253] on icon "dollar-circle" at bounding box center [996, 259] width 15 height 15
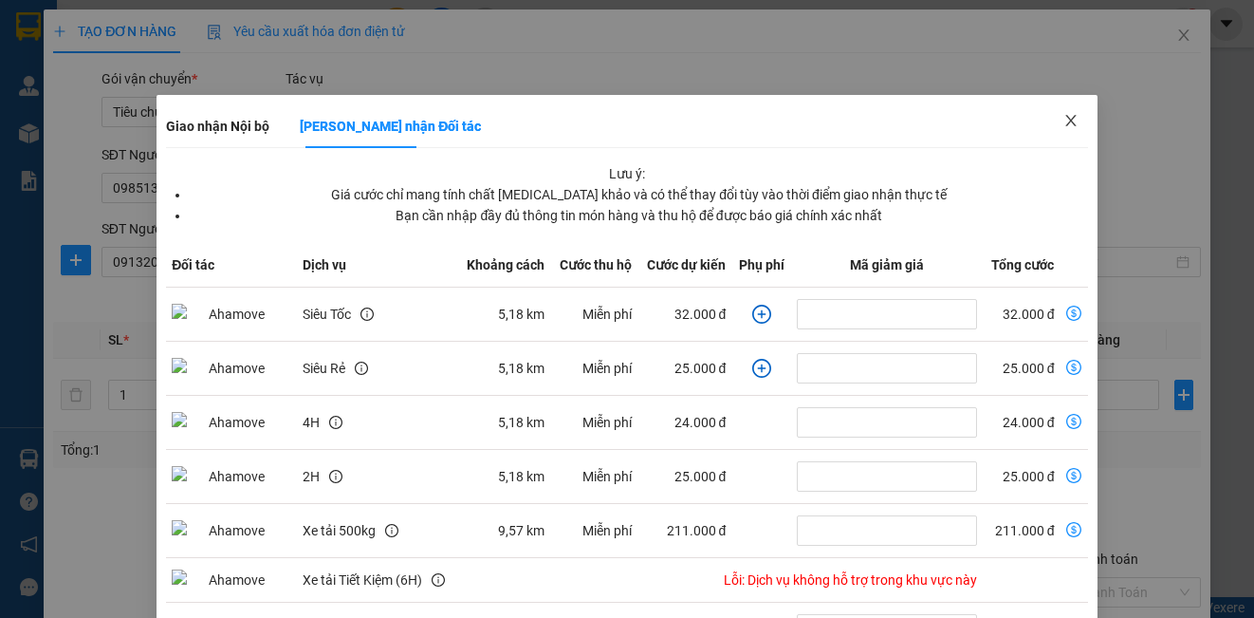
click at [1065, 119] on icon "close" at bounding box center [1070, 120] width 10 height 11
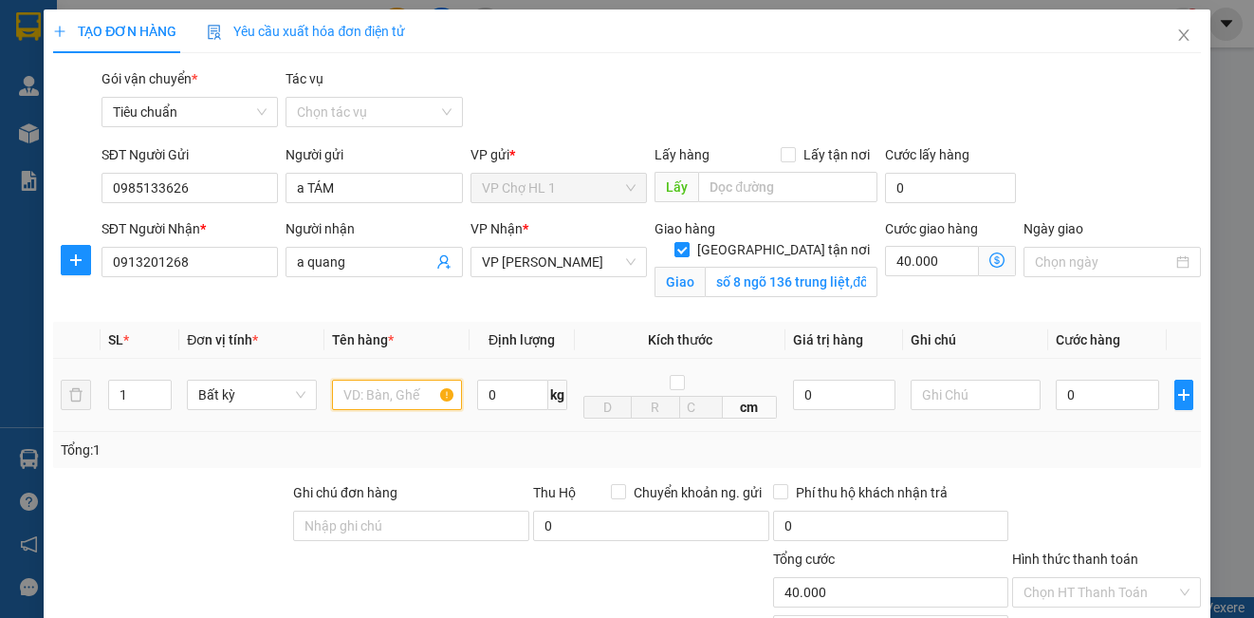
click at [396, 393] on input "text" at bounding box center [397, 394] width 130 height 30
type input "XỐP"
drag, startPoint x: 1081, startPoint y: 163, endPoint x: 1091, endPoint y: 155, distance: 12.8
click at [1091, 155] on div "SĐT Người Gửi 0985133626 Người gửi a TÁM VP gửi * VP Chợ HL 1 Lấy hàng Lấy tận …" at bounding box center [651, 177] width 1107 height 66
click at [1112, 396] on input "0" at bounding box center [1107, 394] width 103 height 30
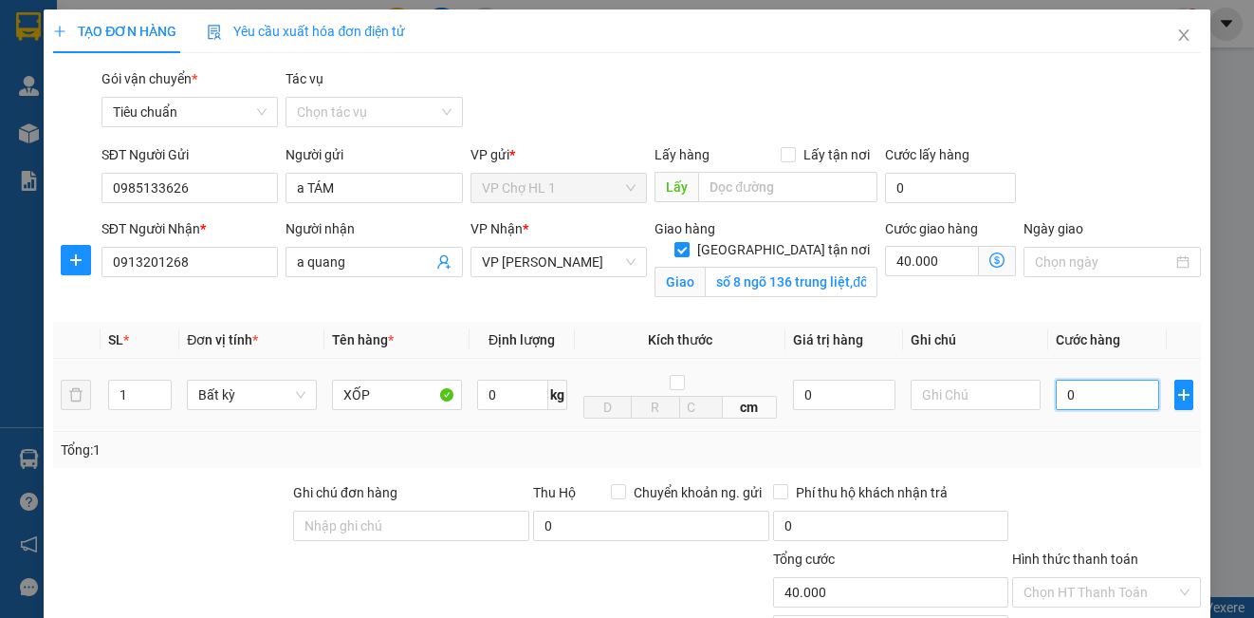
type input "8"
type input "40.008"
type input "80"
type input "40.080"
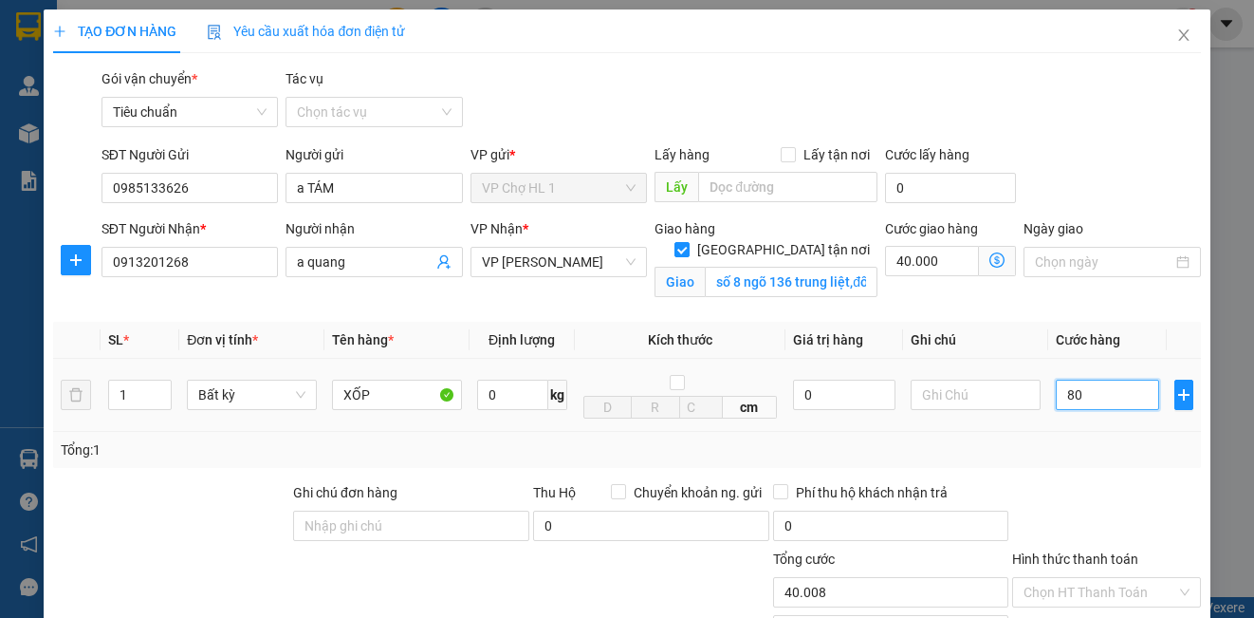
type input "40.080"
type input "80.000"
type input "120.000"
click at [1081, 178] on div "SĐT Người Gửi 0985133626 Người gửi a TÁM VP gửi * VP Chợ HL 1 Lấy hàng Lấy tận …" at bounding box center [651, 177] width 1107 height 66
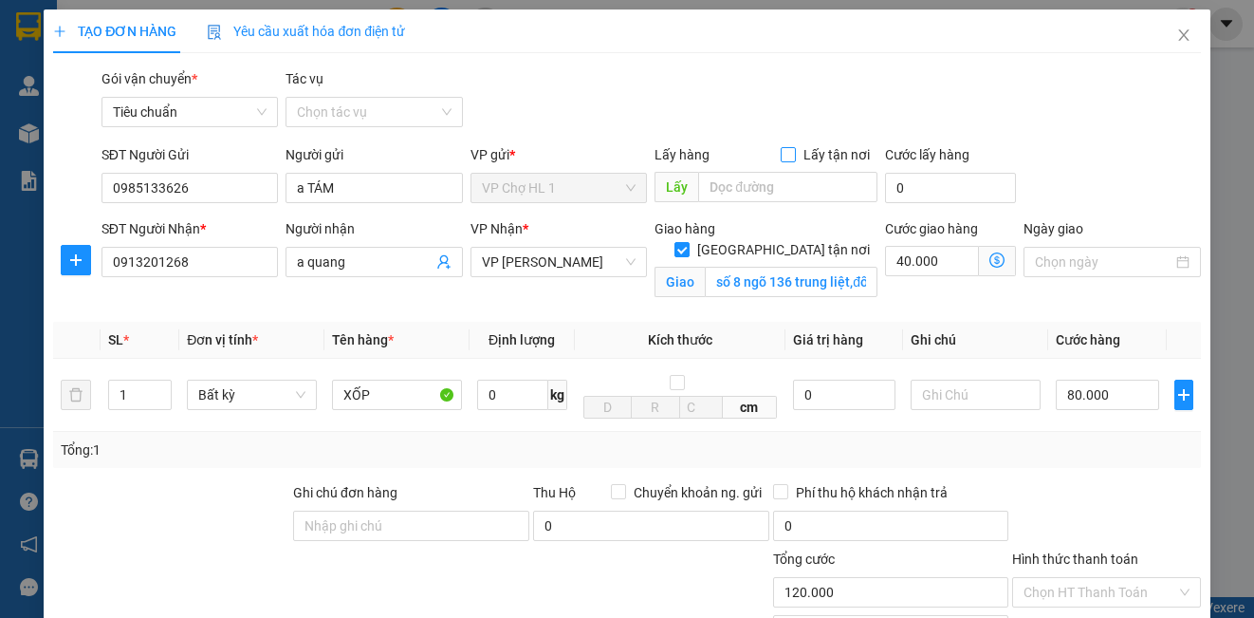
click at [782, 147] on input "Lấy tận nơi" at bounding box center [787, 153] width 13 height 13
checkbox input "true"
click at [765, 190] on input "text" at bounding box center [787, 187] width 179 height 30
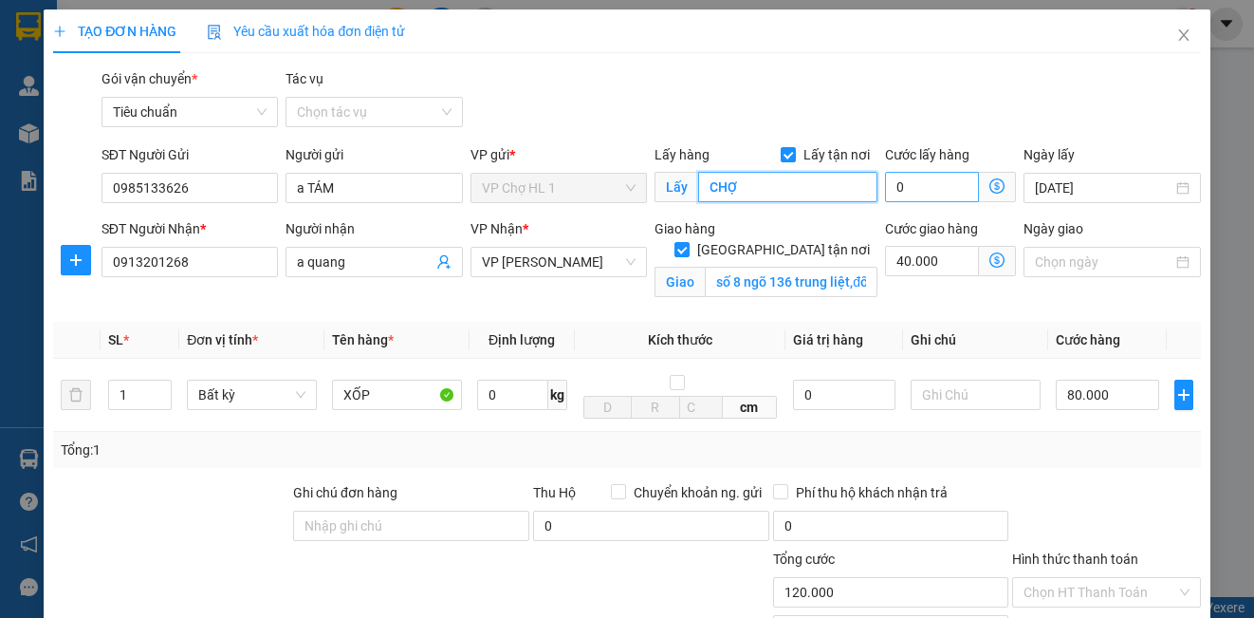
type input "CHỢ"
click at [932, 182] on input "0" at bounding box center [932, 187] width 94 height 30
type input "120.003"
type input "3"
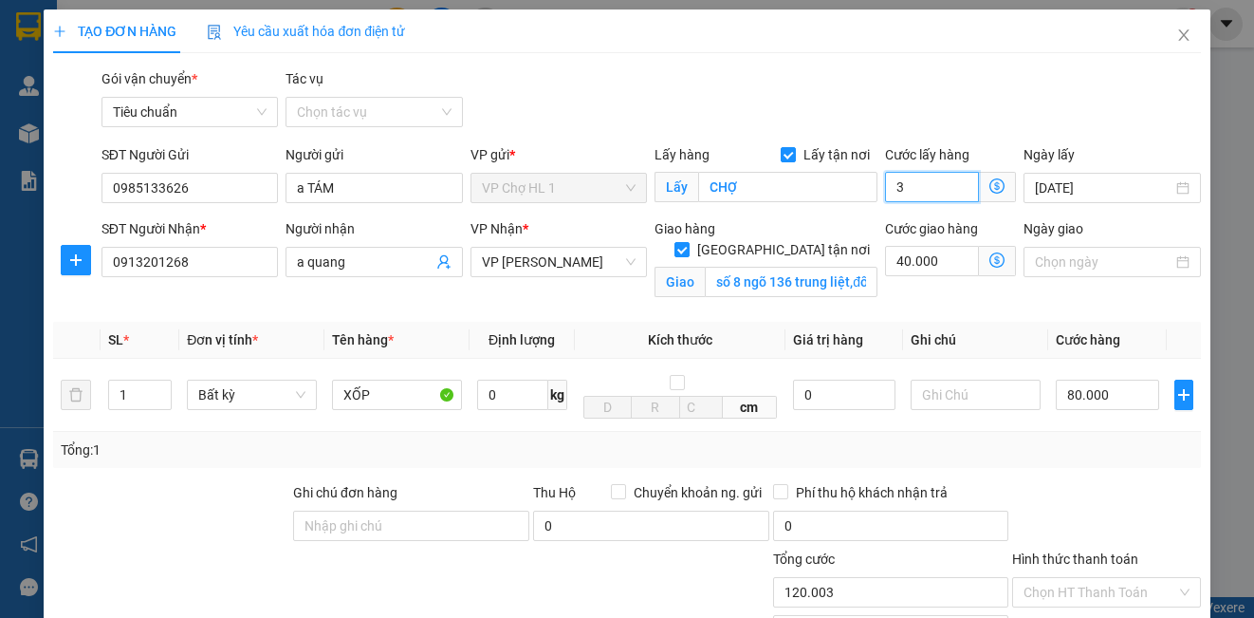
type input "120.030"
type input "30"
type input "150.000"
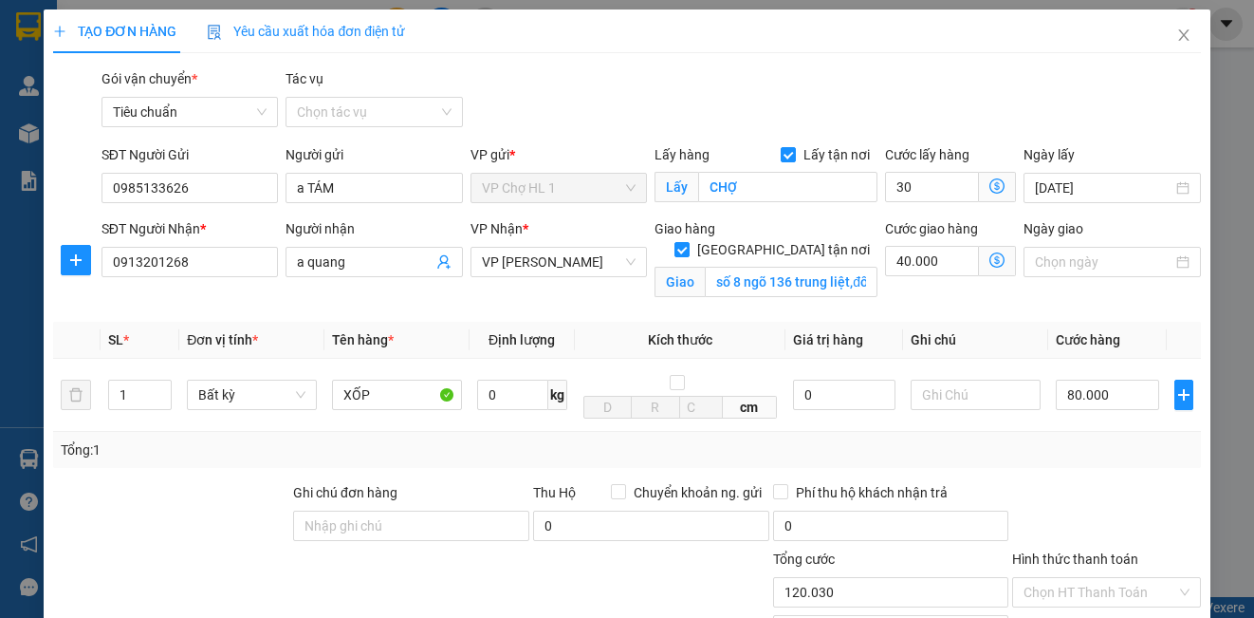
type input "30.000"
click at [1142, 121] on div "Gói vận chuyển * Tiêu chuẩn Tác vụ Chọn tác vụ" at bounding box center [651, 101] width 1107 height 66
click at [966, 399] on input "text" at bounding box center [976, 394] width 130 height 30
type input "K DÁN BILL"
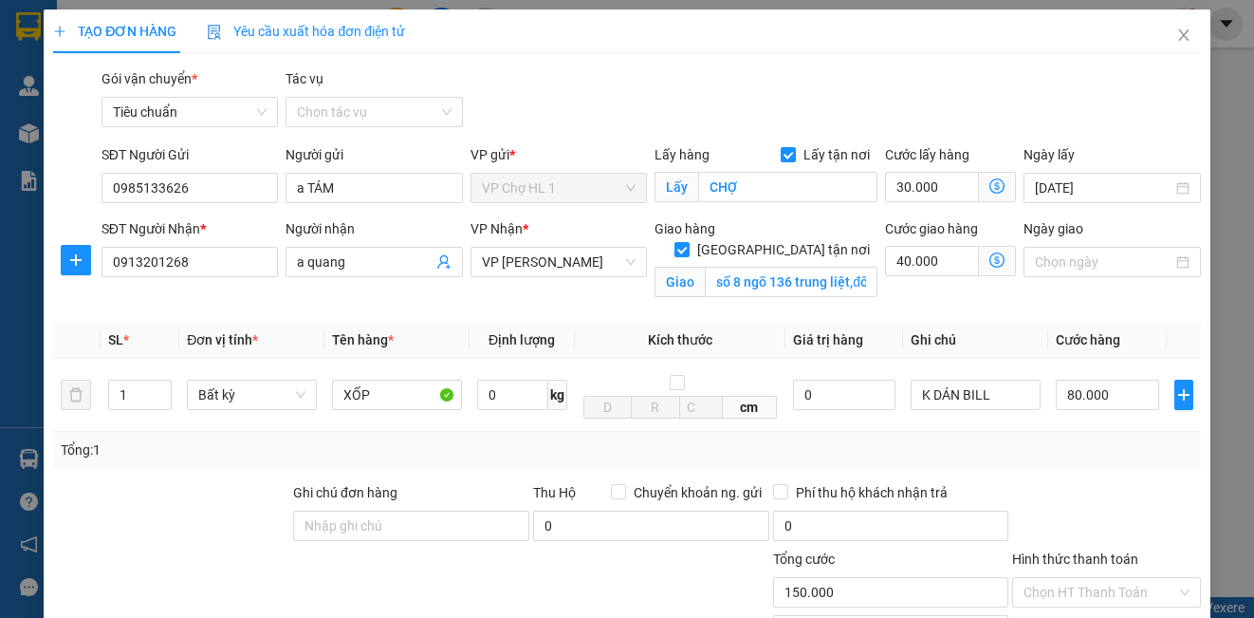
checkbox input "false"
type input "0"
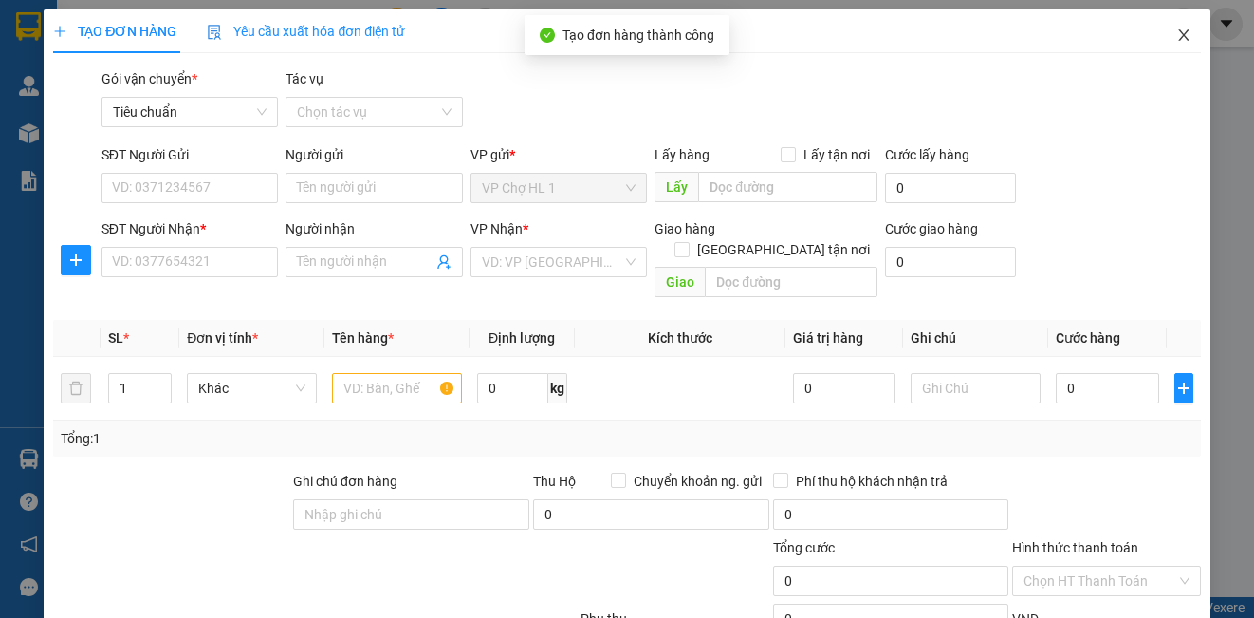
click at [1176, 30] on icon "close" at bounding box center [1183, 35] width 15 height 15
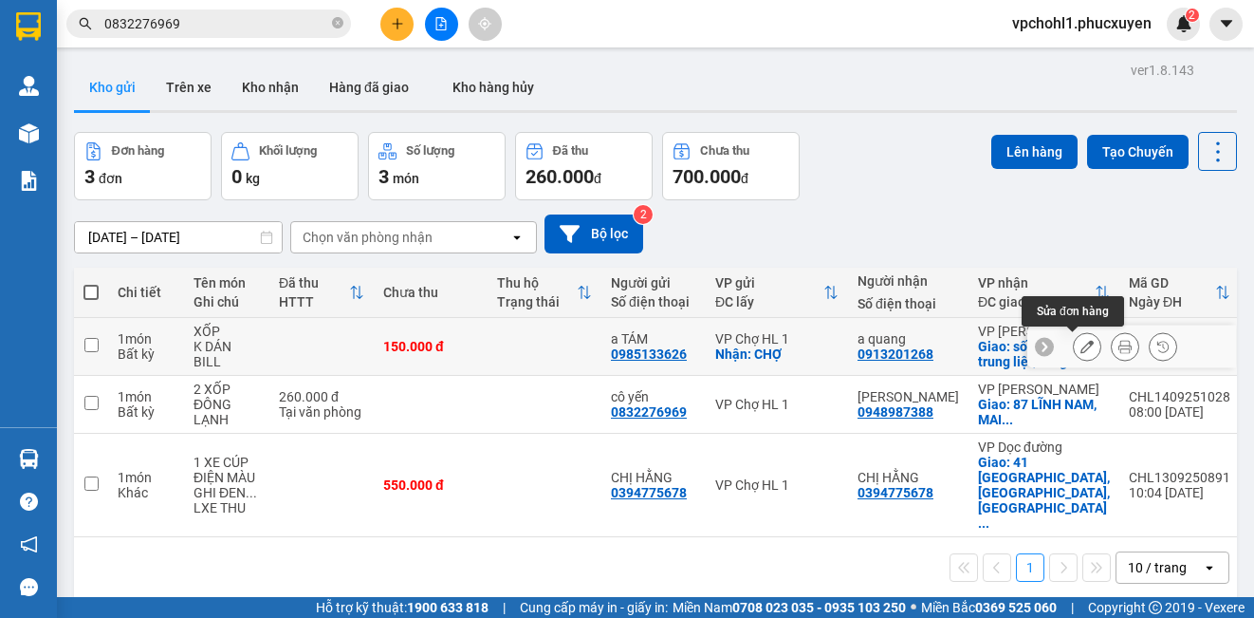
click at [1080, 349] on icon at bounding box center [1086, 346] width 13 height 13
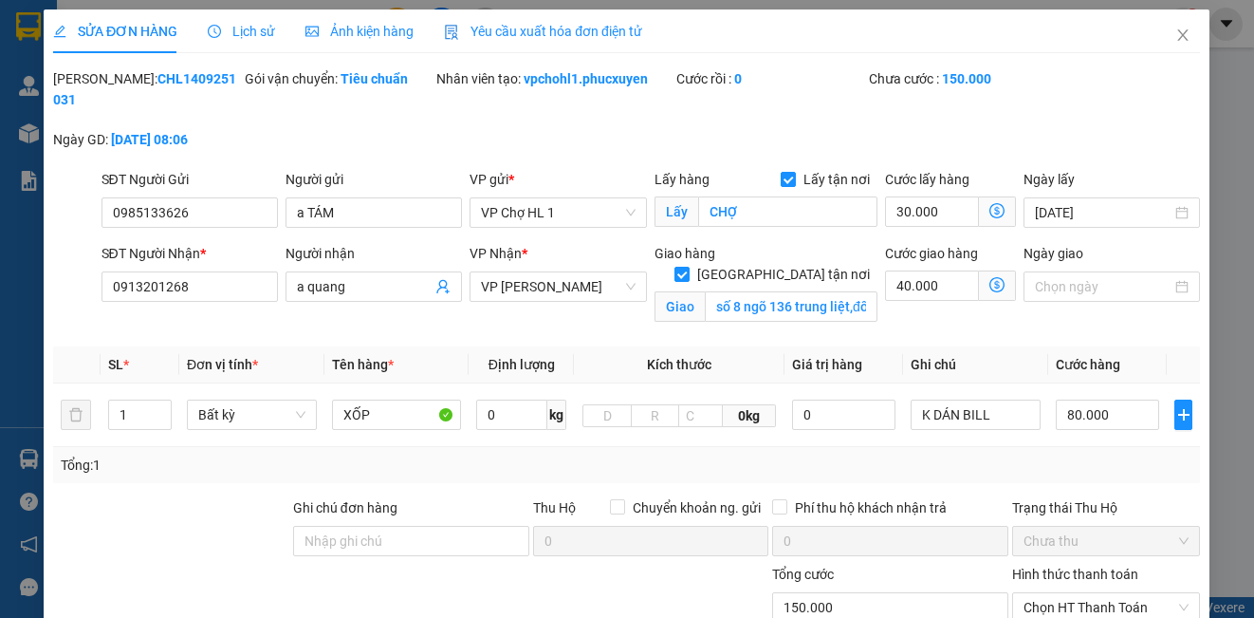
type input "0985133626"
type input "a TÁM"
checkbox input "true"
type input "CHỢ"
type input "0913201268"
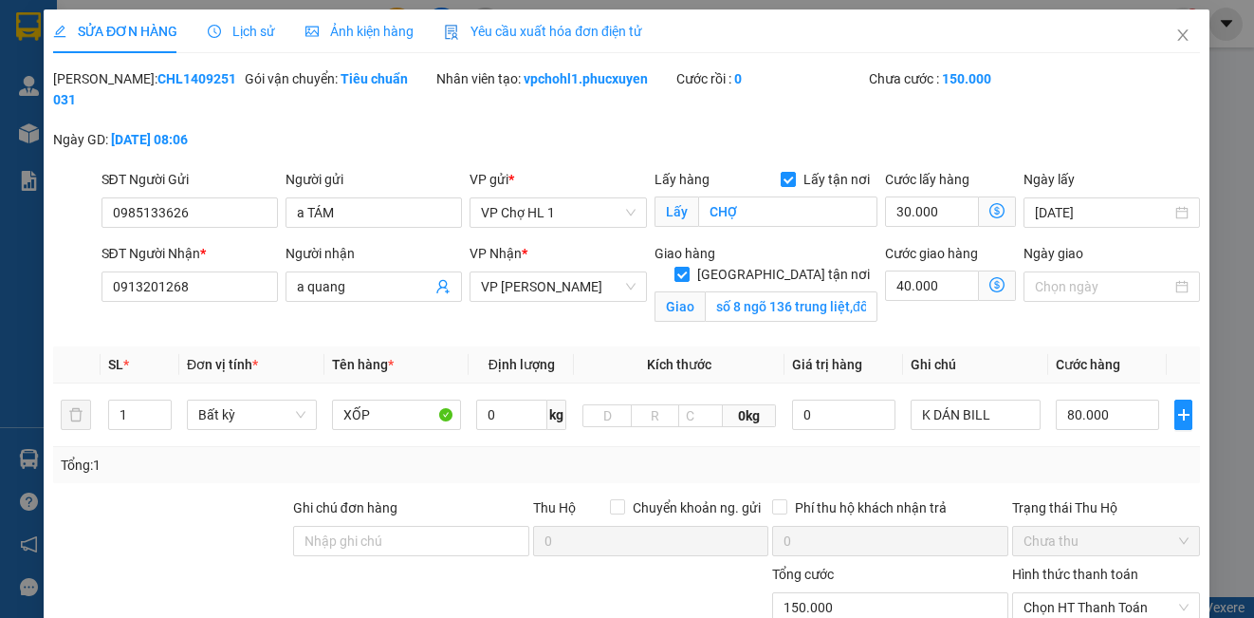
type input "a quang"
checkbox input "true"
type input "số 8 ngõ 136 trung liệt,đống đa"
type input "150.000"
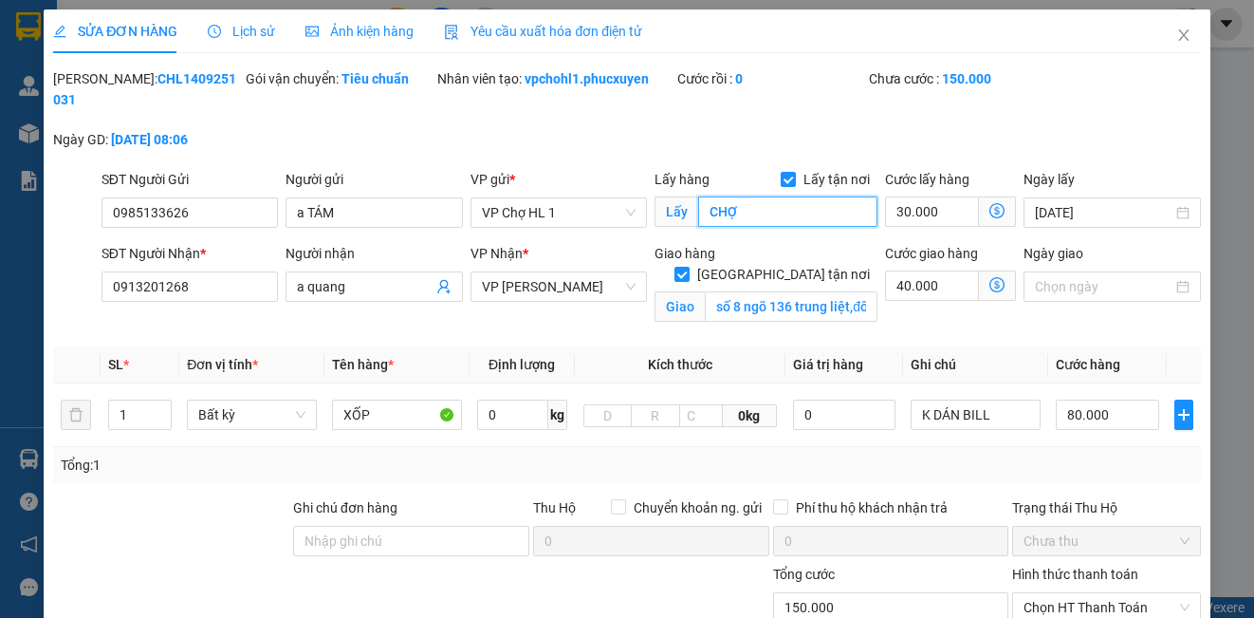
click at [742, 212] on input "CHỢ" at bounding box center [787, 211] width 179 height 30
type input "CỘT ĐỒNG HO"
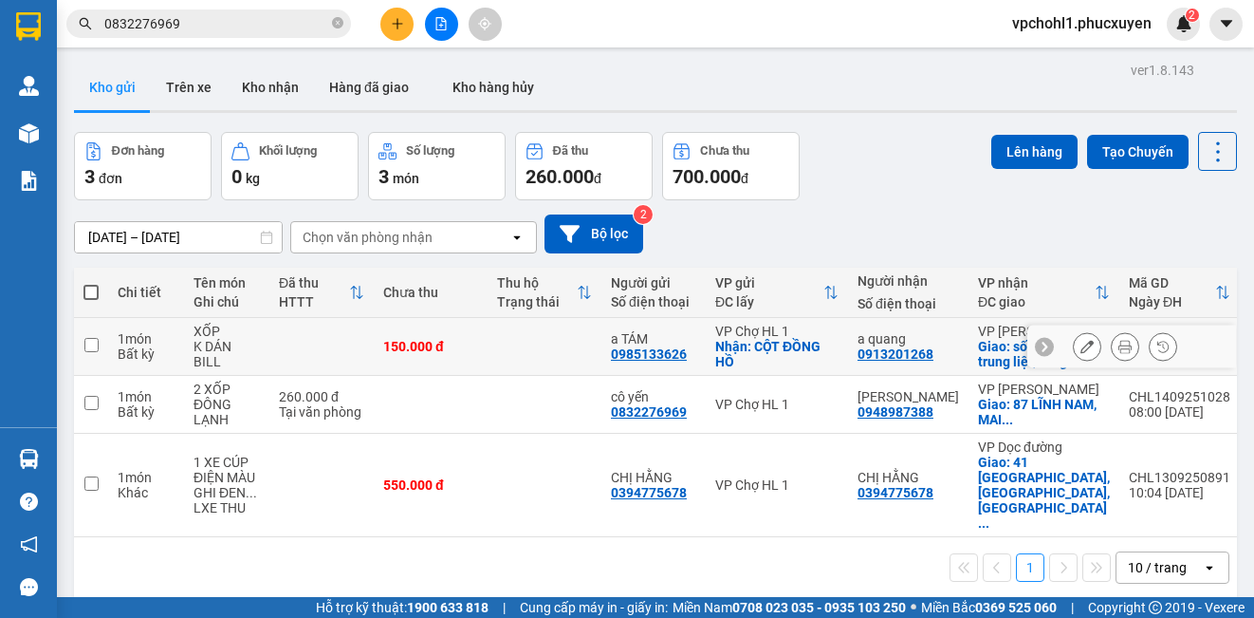
click at [88, 349] on input "checkbox" at bounding box center [91, 345] width 14 height 14
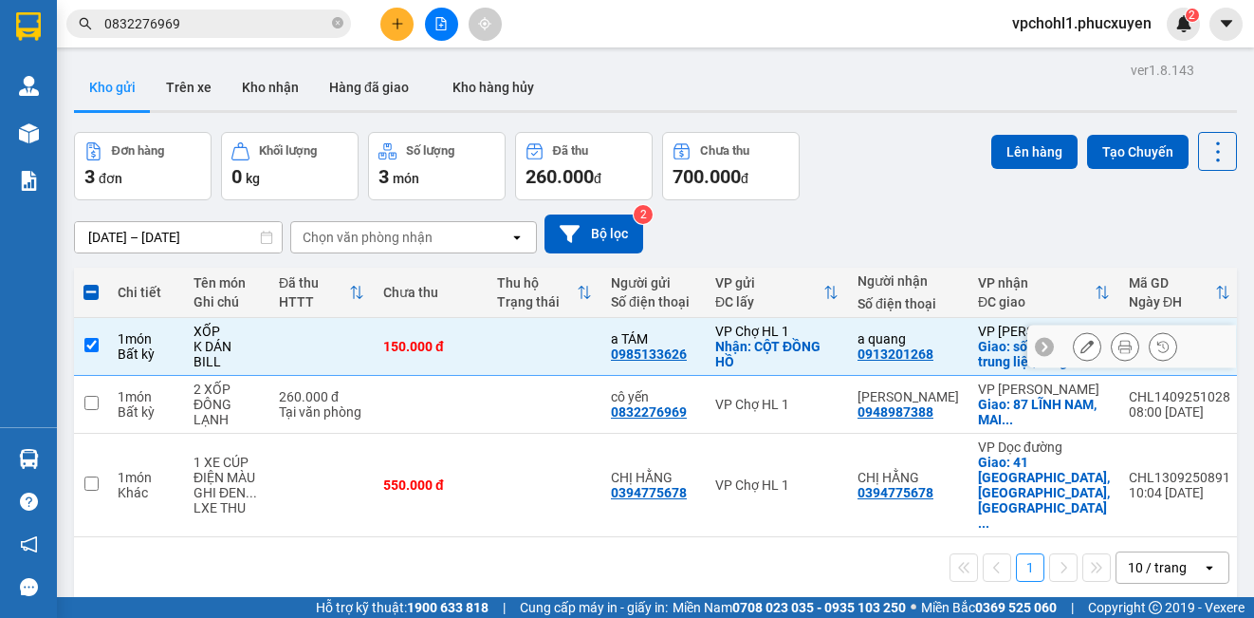
click at [87, 341] on input "checkbox" at bounding box center [91, 345] width 14 height 14
checkbox input "false"
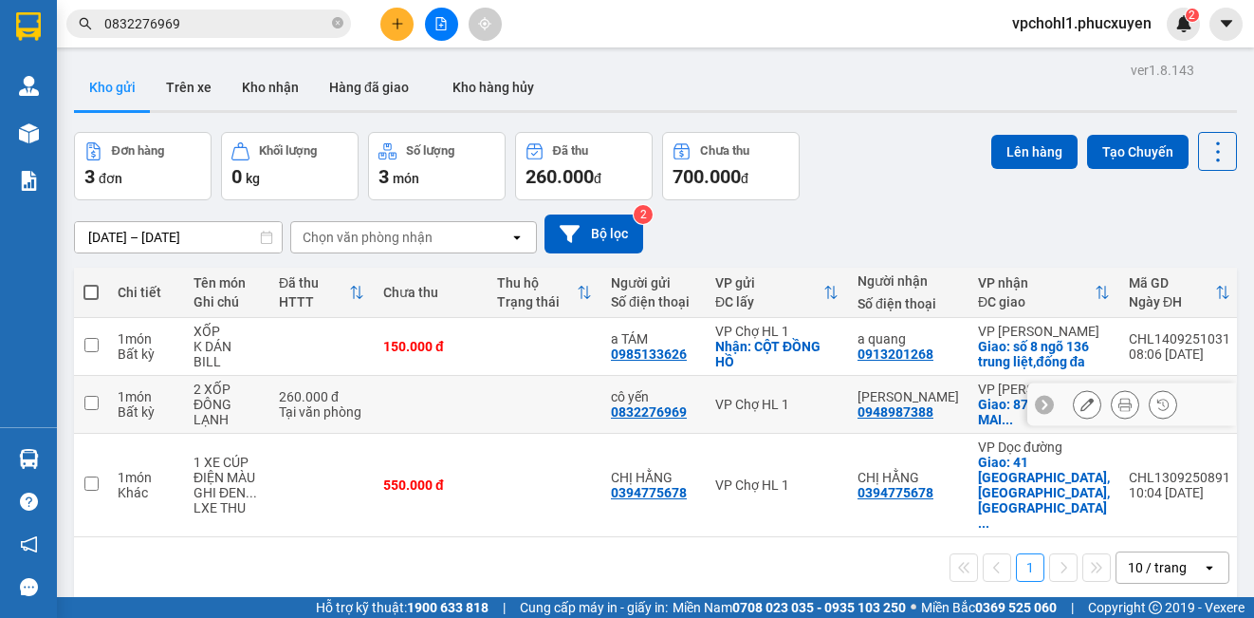
click at [84, 405] on input "checkbox" at bounding box center [91, 403] width 14 height 14
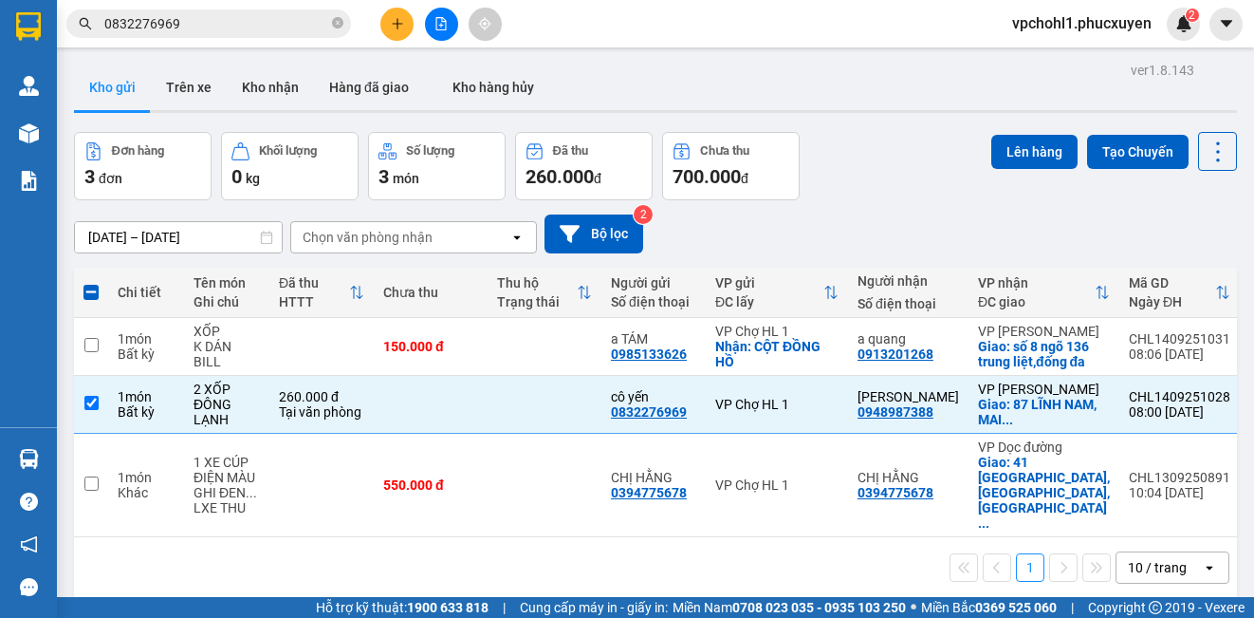
drag, startPoint x: 1017, startPoint y: 157, endPoint x: 202, endPoint y: 194, distance: 815.6
click at [1013, 154] on button "Lên hàng" at bounding box center [1034, 152] width 86 height 34
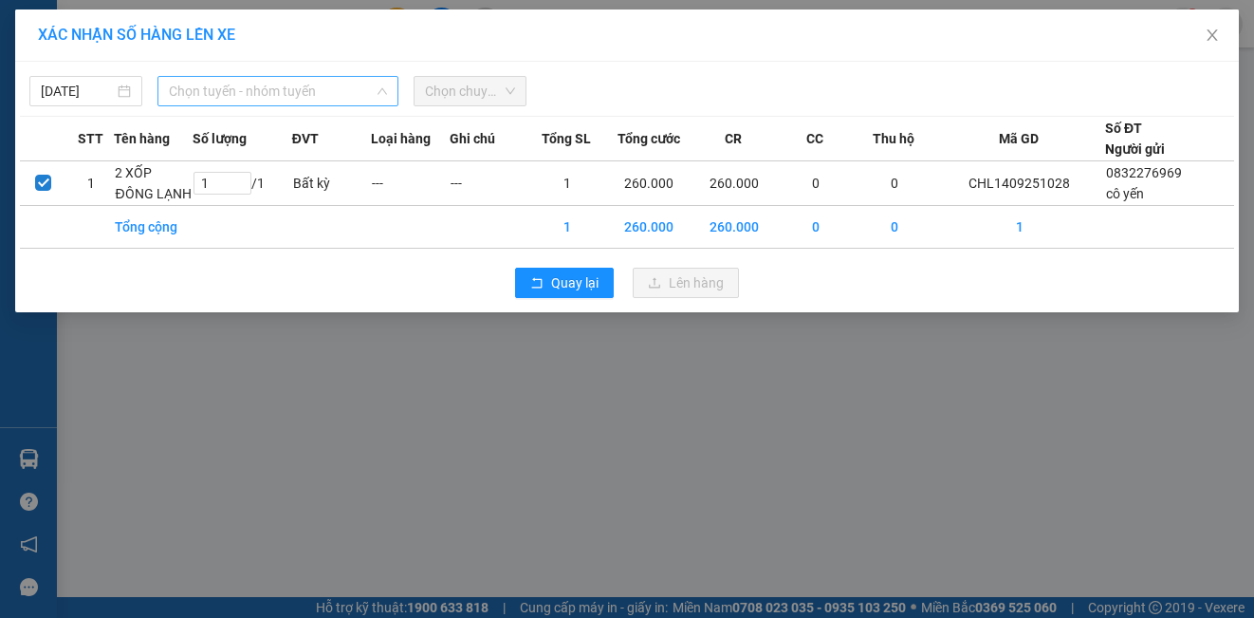
click at [231, 93] on span "Chọn tuyến - nhóm tuyến" at bounding box center [278, 91] width 218 height 28
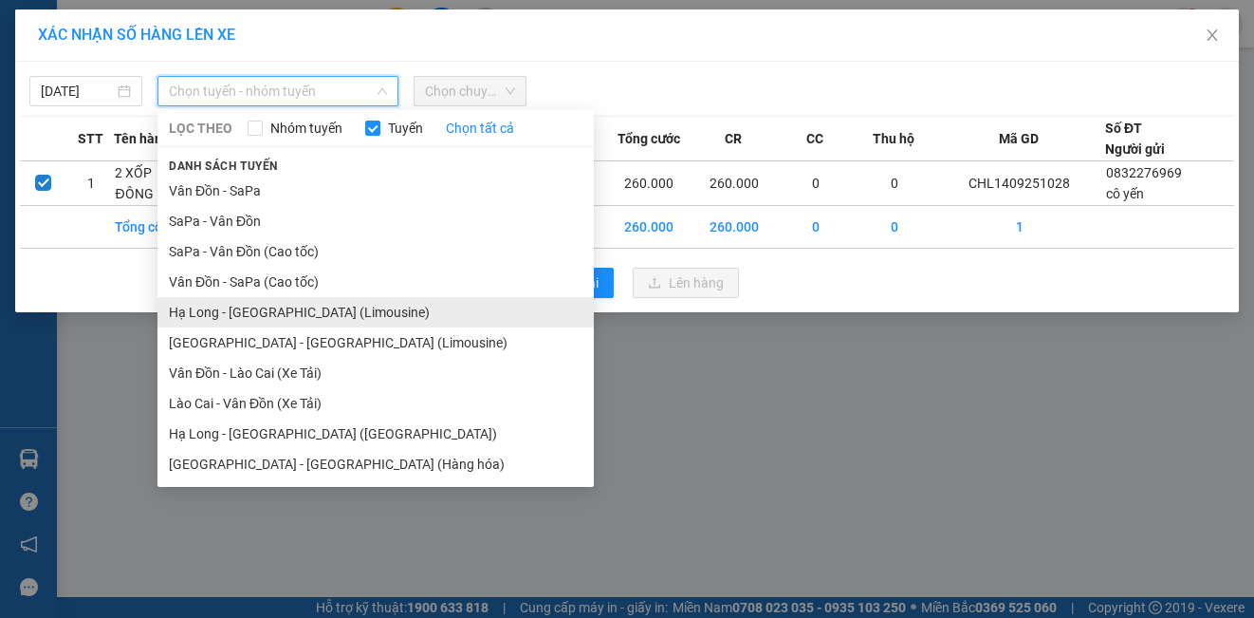
click at [270, 319] on li "Hạ Long - [GEOGRAPHIC_DATA] (Limousine)" at bounding box center [375, 312] width 436 height 30
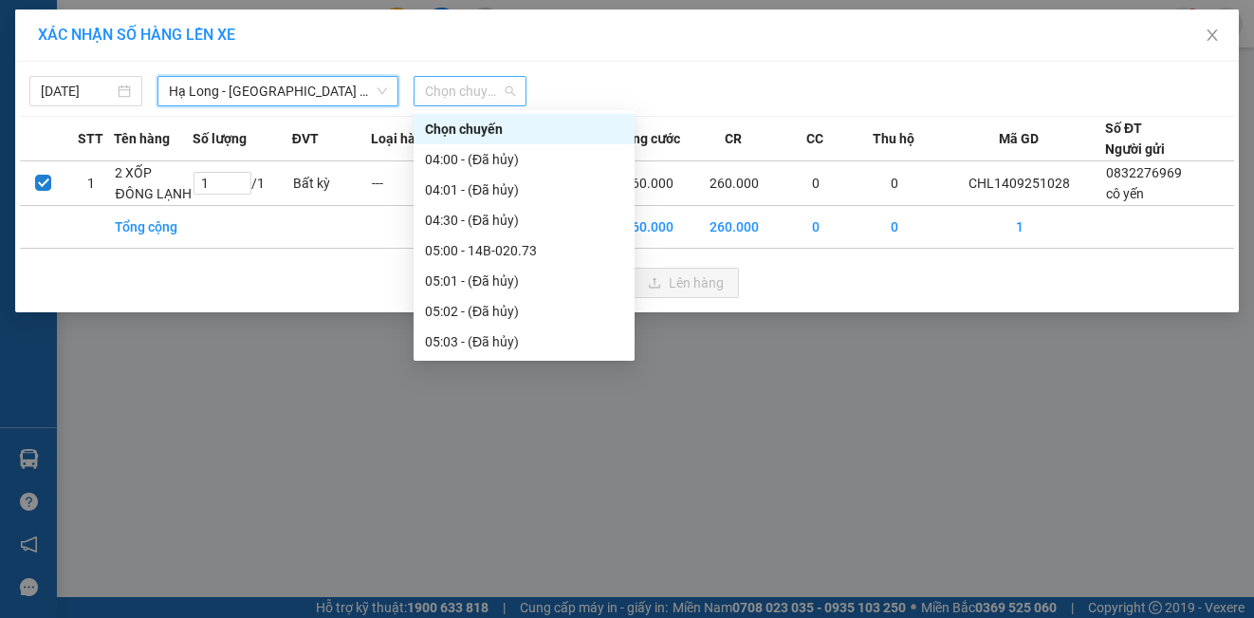
click at [467, 98] on span "Chọn chuyến" at bounding box center [470, 91] width 90 height 28
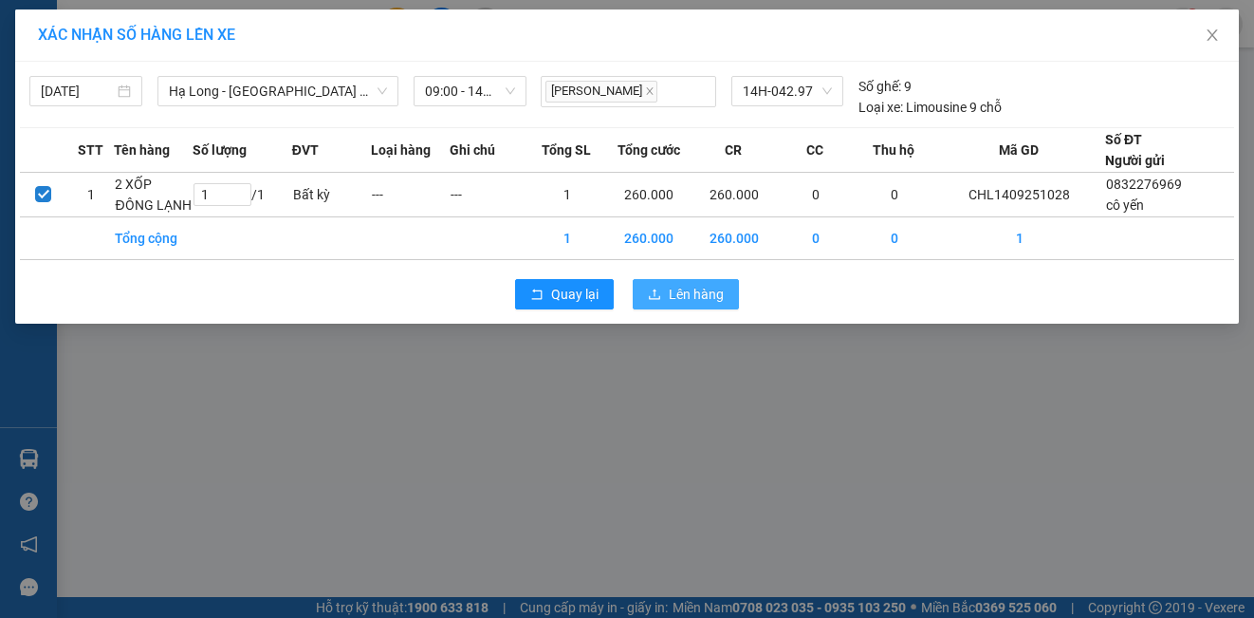
click at [669, 293] on span "Lên hàng" at bounding box center [696, 294] width 55 height 21
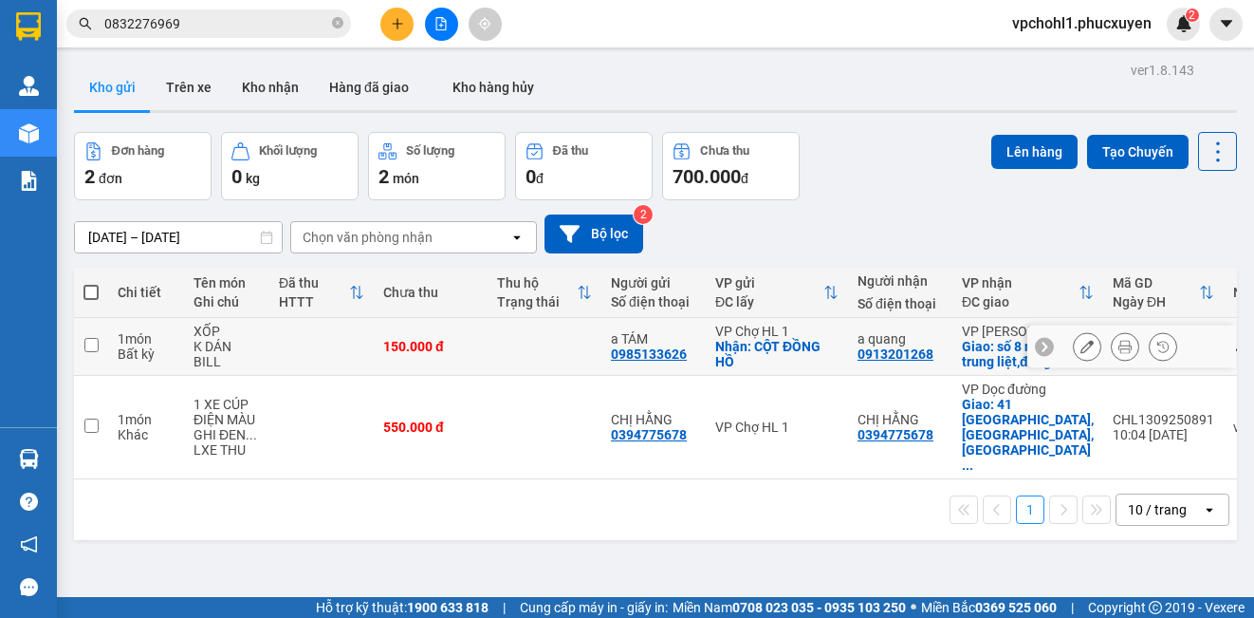
click at [91, 345] on input "checkbox" at bounding box center [91, 345] width 14 height 14
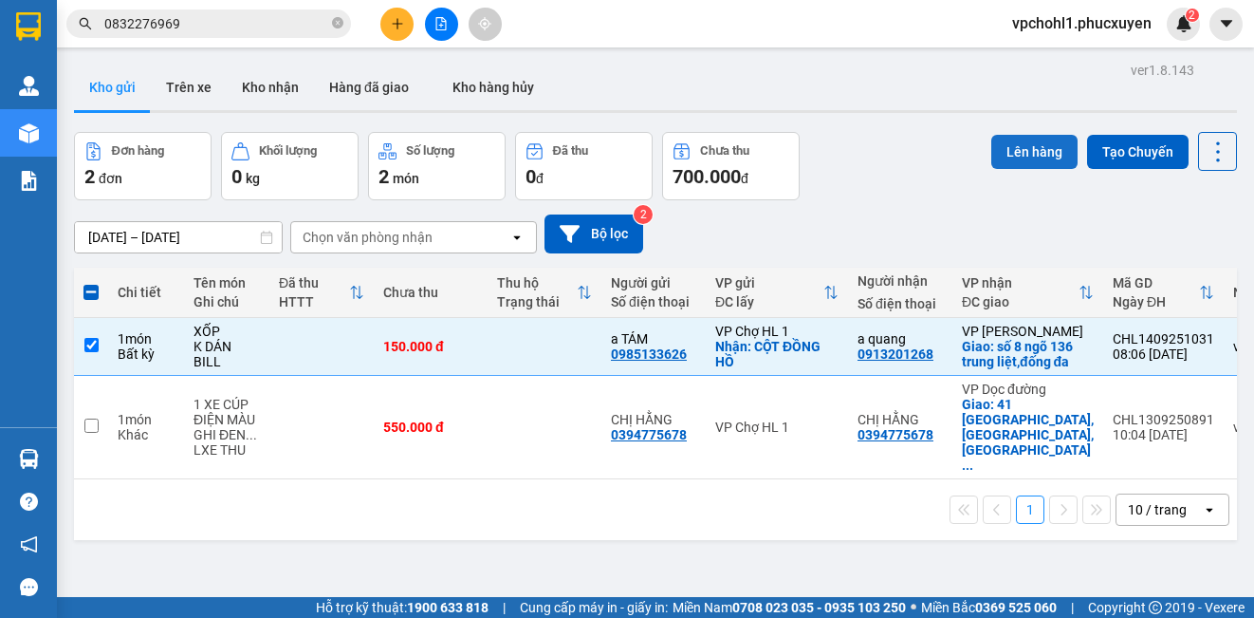
click at [1038, 153] on button "Lên hàng" at bounding box center [1034, 152] width 86 height 34
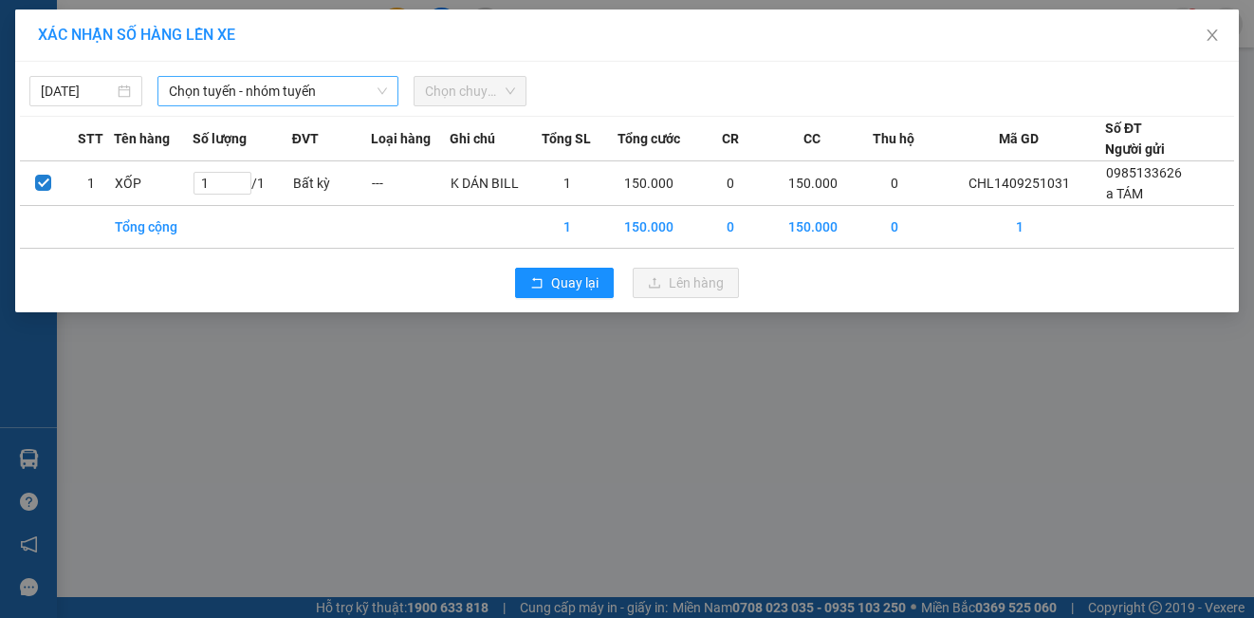
click at [265, 93] on span "Chọn tuyến - nhóm tuyến" at bounding box center [278, 91] width 218 height 28
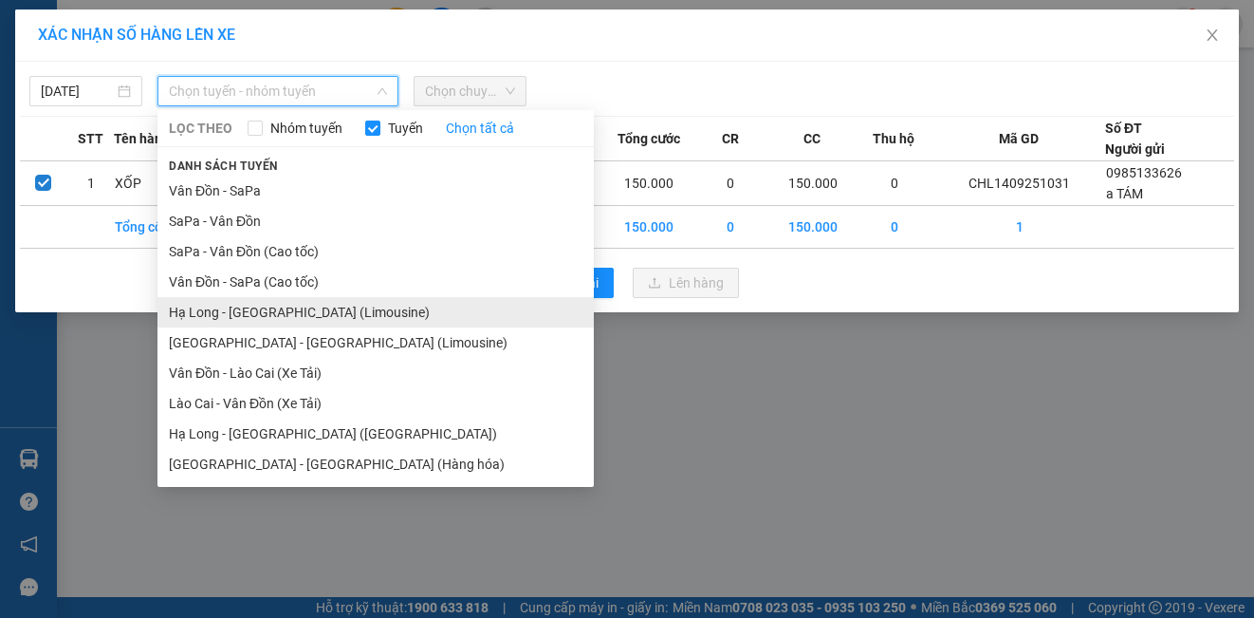
click at [310, 322] on li "Hạ Long - [GEOGRAPHIC_DATA] (Limousine)" at bounding box center [375, 312] width 436 height 30
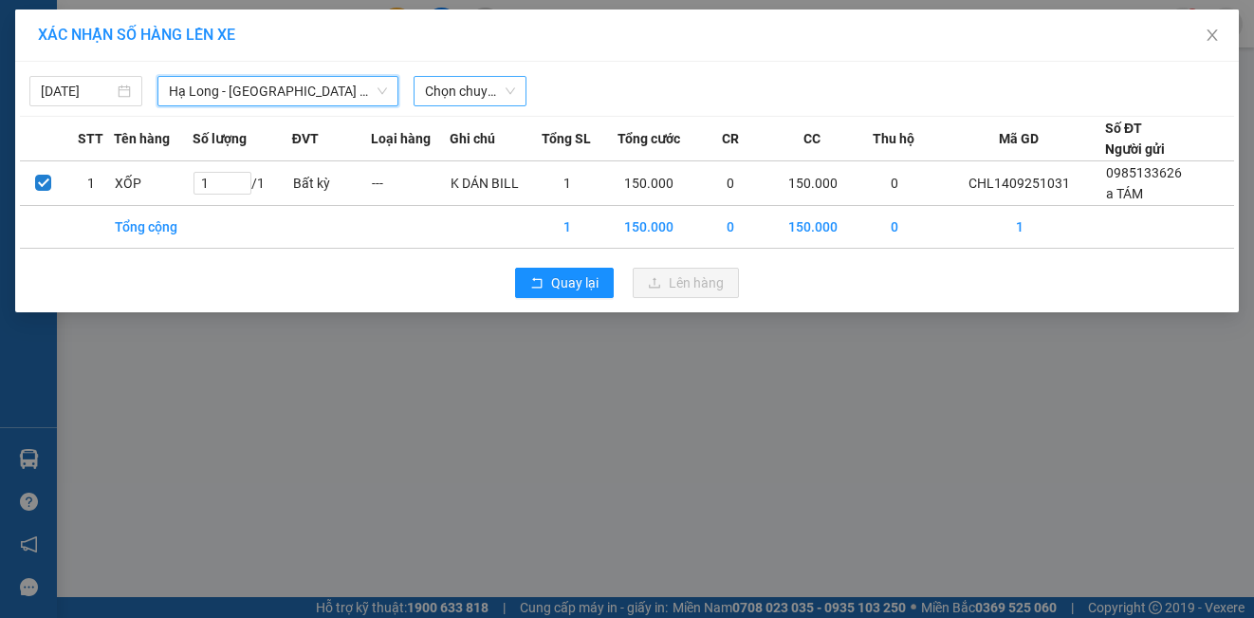
click at [452, 87] on span "Chọn chuyến" at bounding box center [470, 91] width 90 height 28
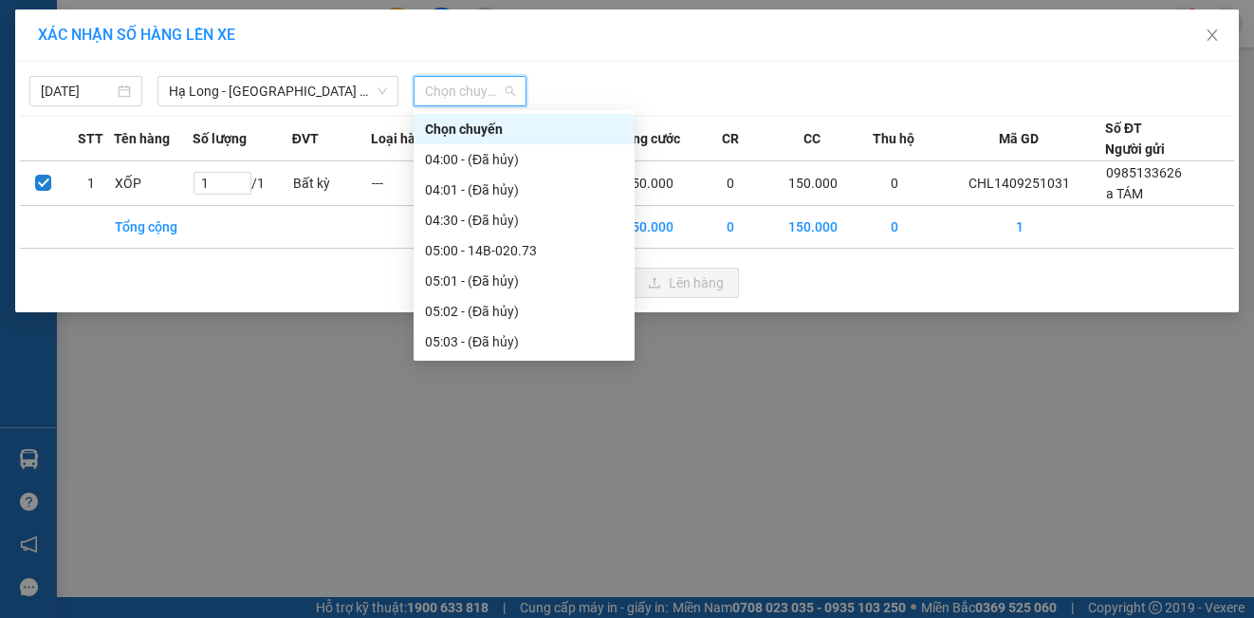
click at [498, 452] on div "07:00 - 14F-009.77" at bounding box center [524, 462] width 198 height 21
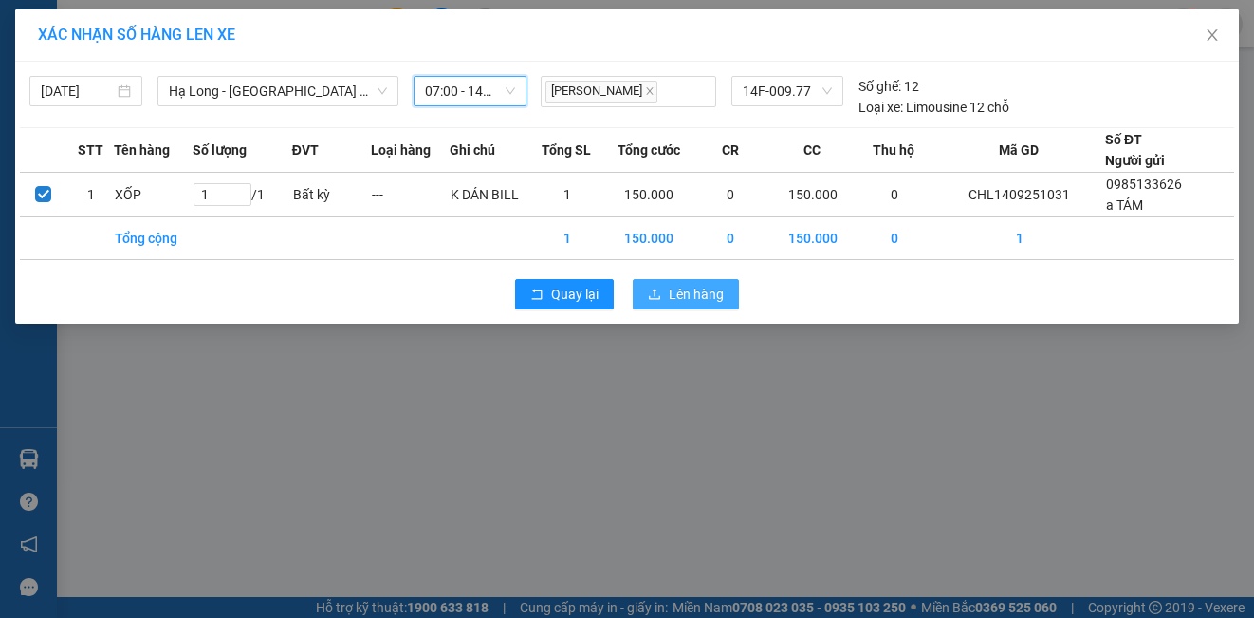
click at [669, 302] on span "Lên hàng" at bounding box center [696, 294] width 55 height 21
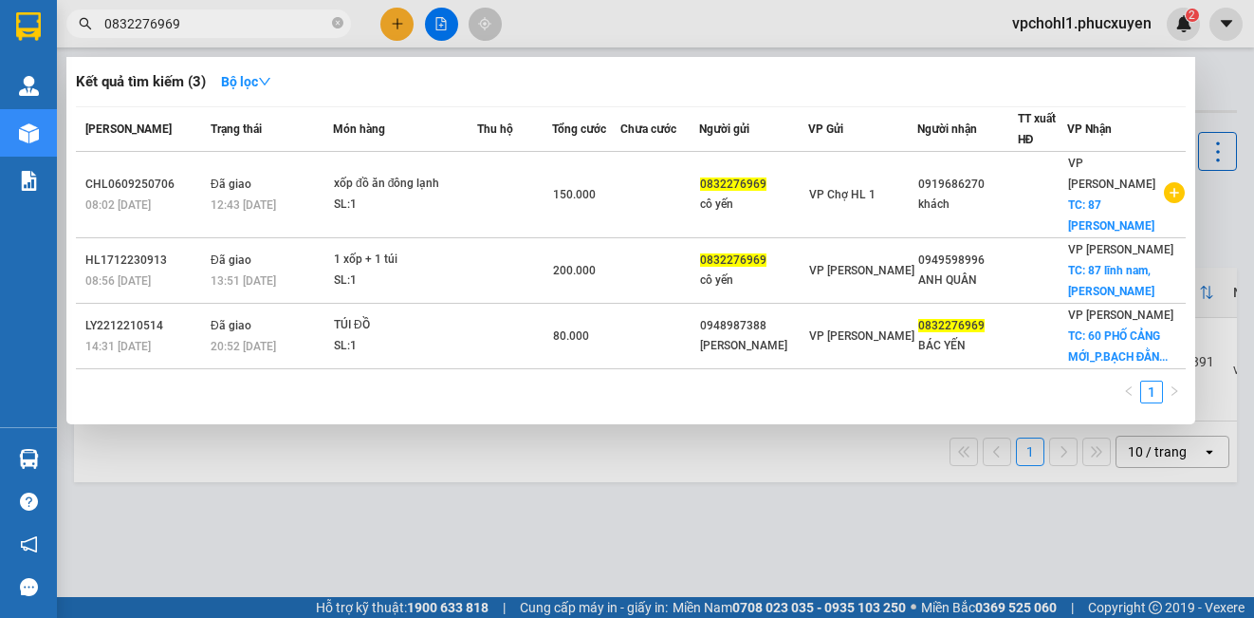
drag, startPoint x: 192, startPoint y: 18, endPoint x: 64, endPoint y: 19, distance: 128.1
click at [65, 19] on div "0832276969" at bounding box center [185, 23] width 370 height 28
drag, startPoint x: 187, startPoint y: 18, endPoint x: 88, endPoint y: 25, distance: 98.9
click at [88, 25] on div "0913201268" at bounding box center [185, 23] width 370 height 28
drag, startPoint x: 397, startPoint y: 492, endPoint x: 401, endPoint y: 463, distance: 29.6
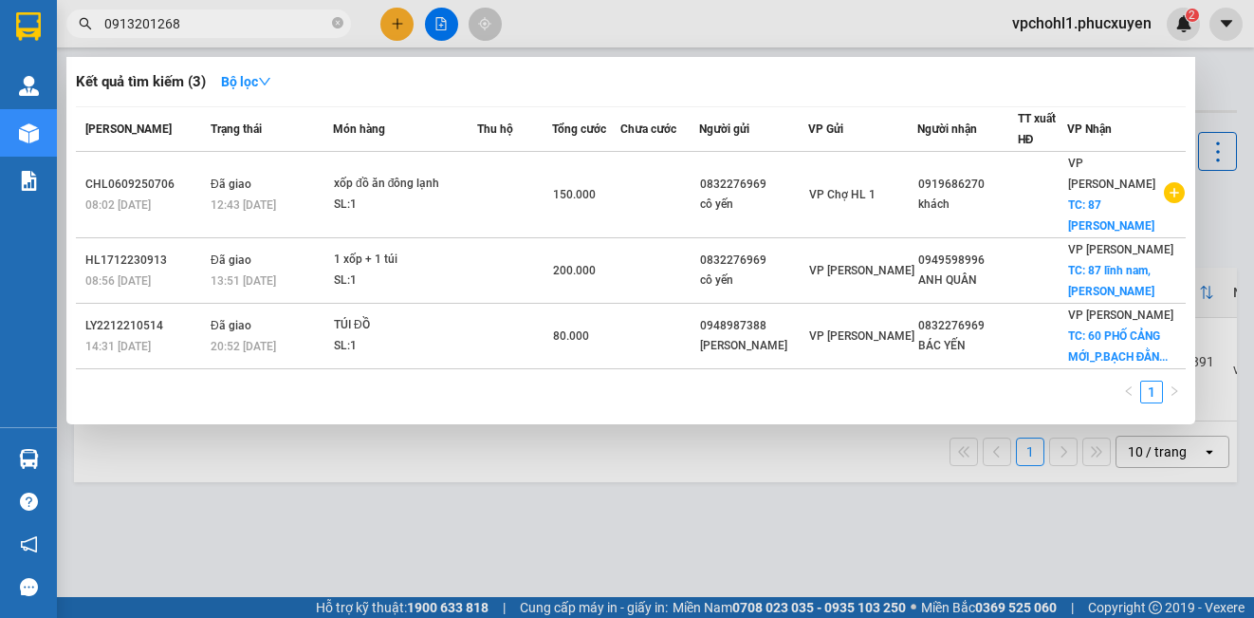
click at [398, 489] on div at bounding box center [627, 309] width 1254 height 618
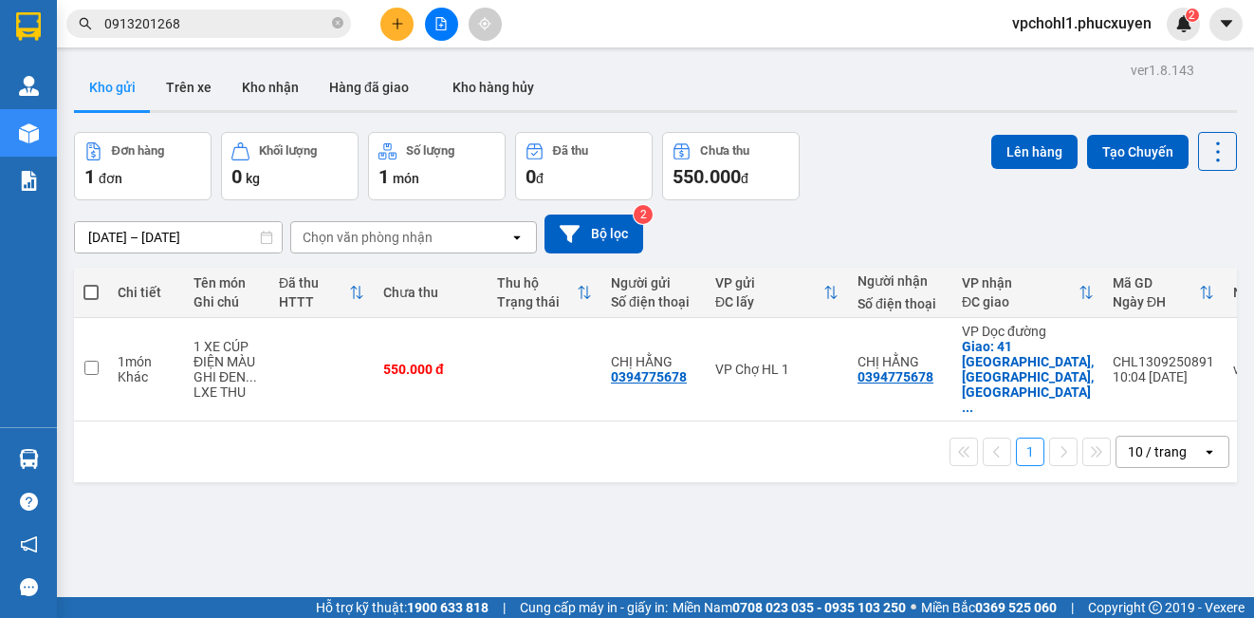
click at [449, 22] on button at bounding box center [441, 24] width 33 height 33
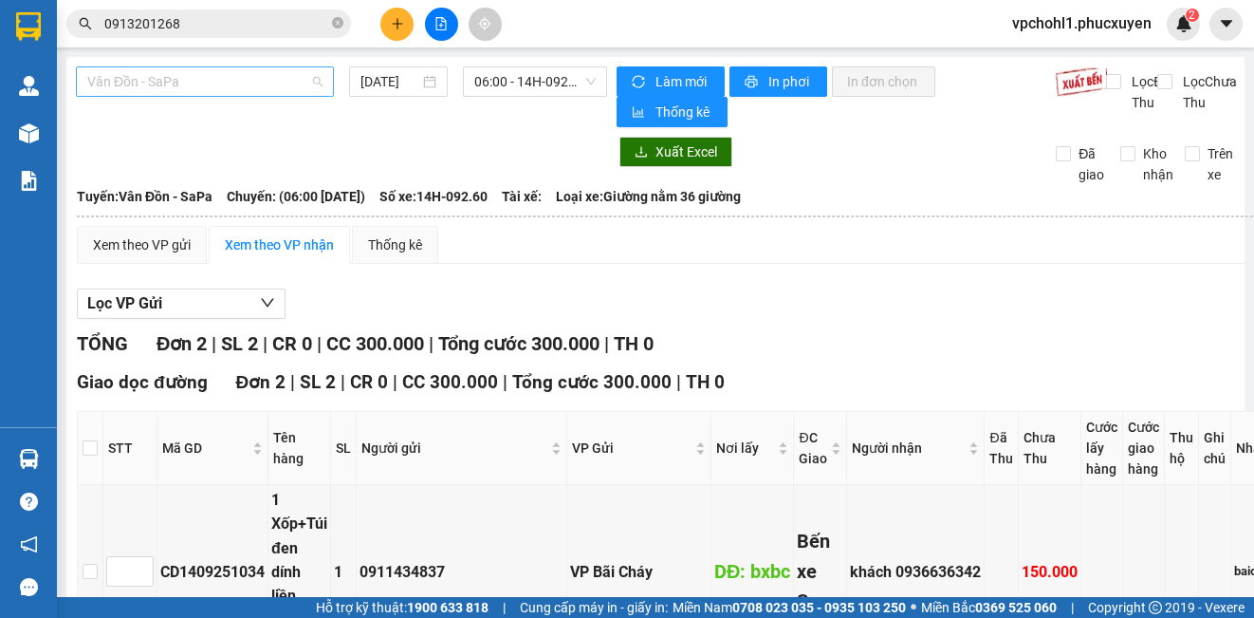
click at [222, 73] on span "Vân Đồn - SaPa" at bounding box center [204, 81] width 235 height 28
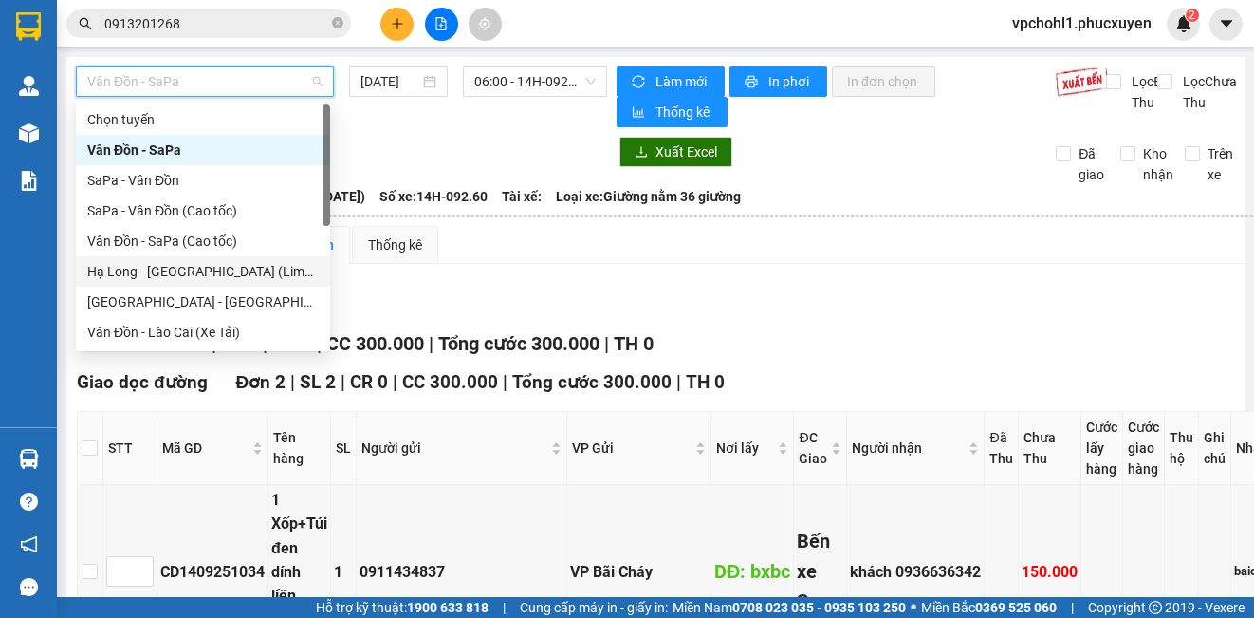
drag, startPoint x: 238, startPoint y: 270, endPoint x: 404, endPoint y: 148, distance: 206.2
click at [237, 270] on div "Hạ Long - [GEOGRAPHIC_DATA] (Limousine)" at bounding box center [202, 271] width 231 height 21
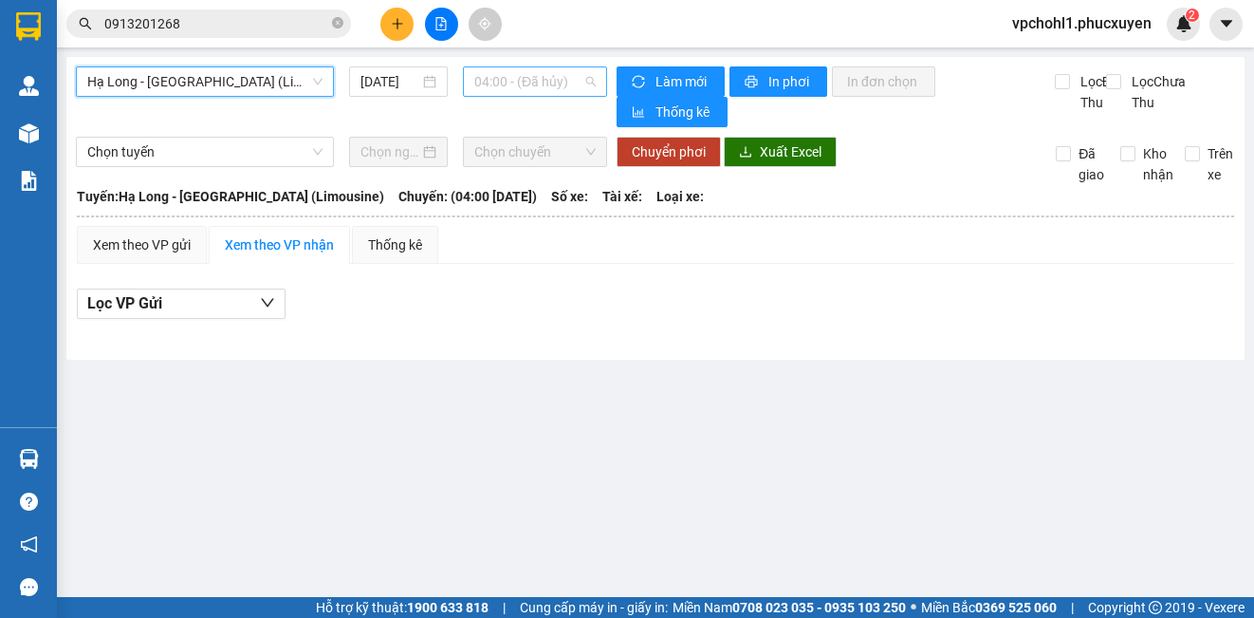
click at [519, 77] on span "04:00 - (Đã hủy)" at bounding box center [534, 81] width 121 height 28
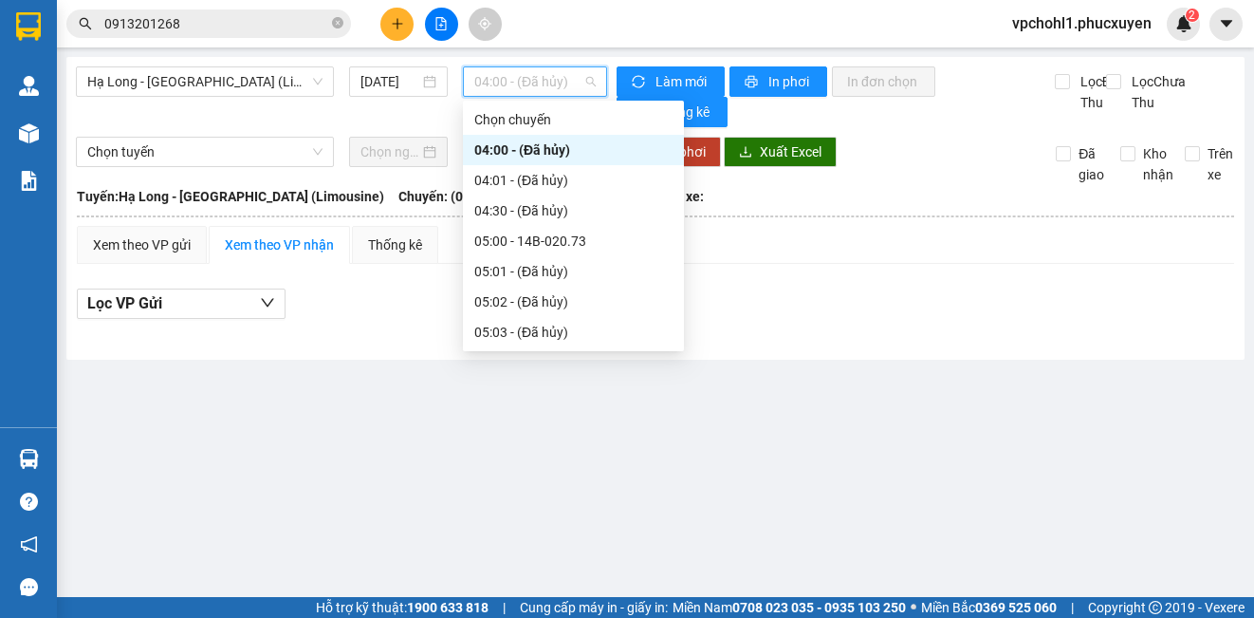
click at [544, 443] on div "07:00 - 14F-009.77" at bounding box center [573, 453] width 198 height 21
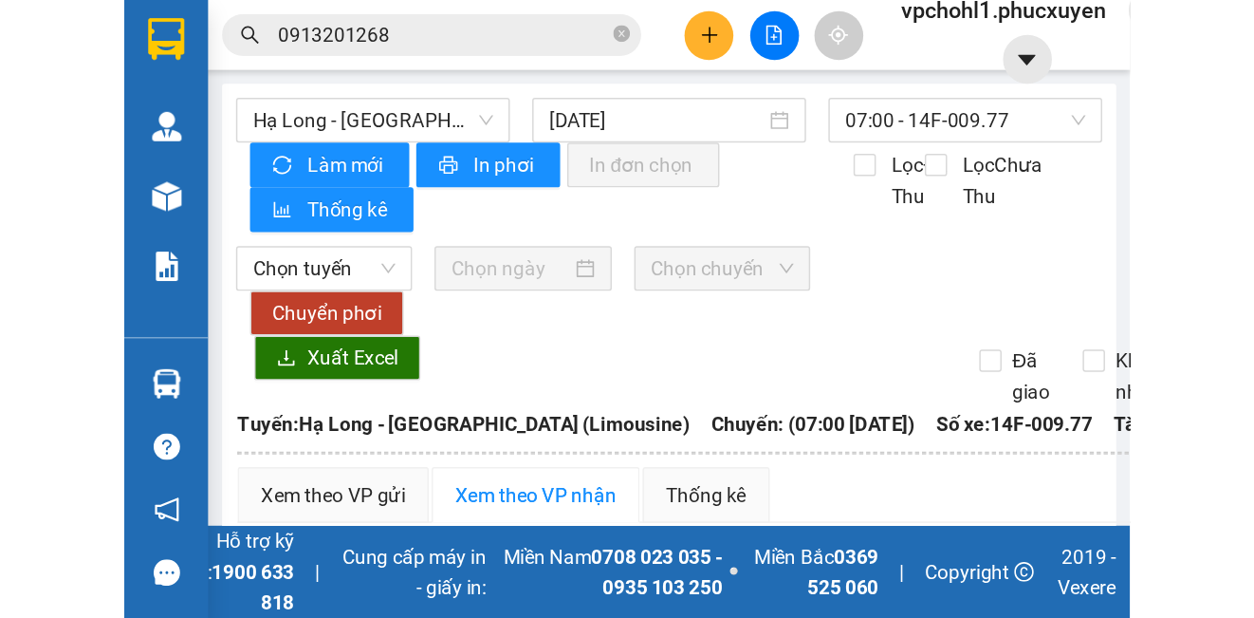
scroll to position [163, 0]
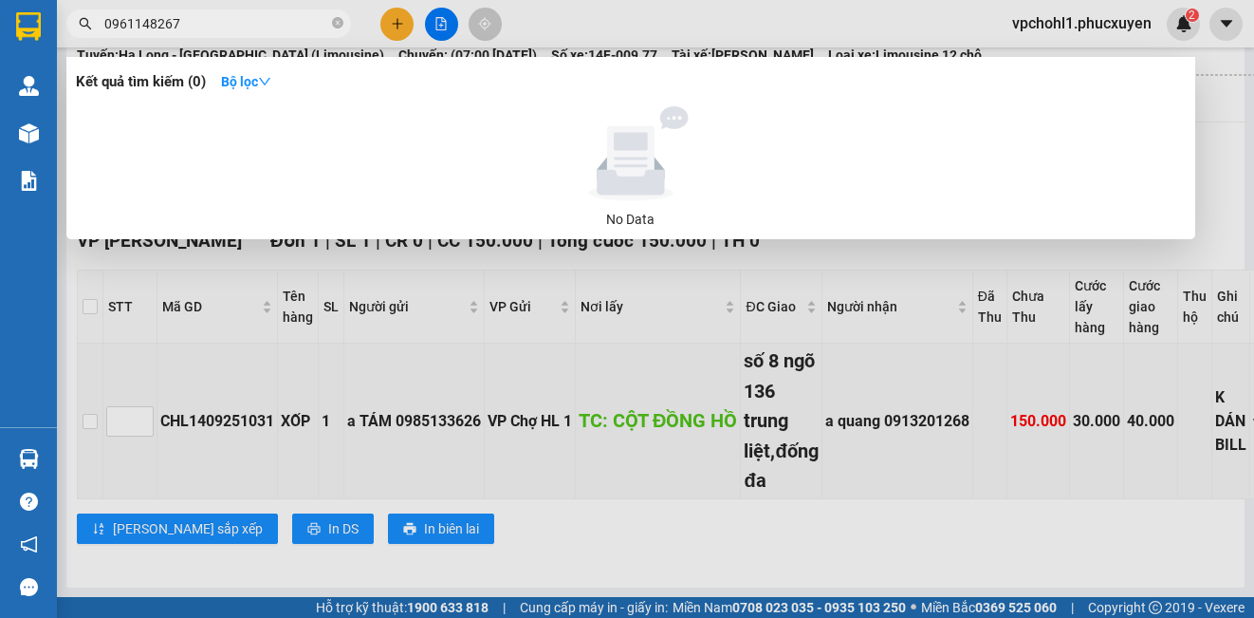
drag, startPoint x: 191, startPoint y: 26, endPoint x: 78, endPoint y: 19, distance: 113.1
click at [78, 19] on span "0961148267" at bounding box center [208, 23] width 285 height 28
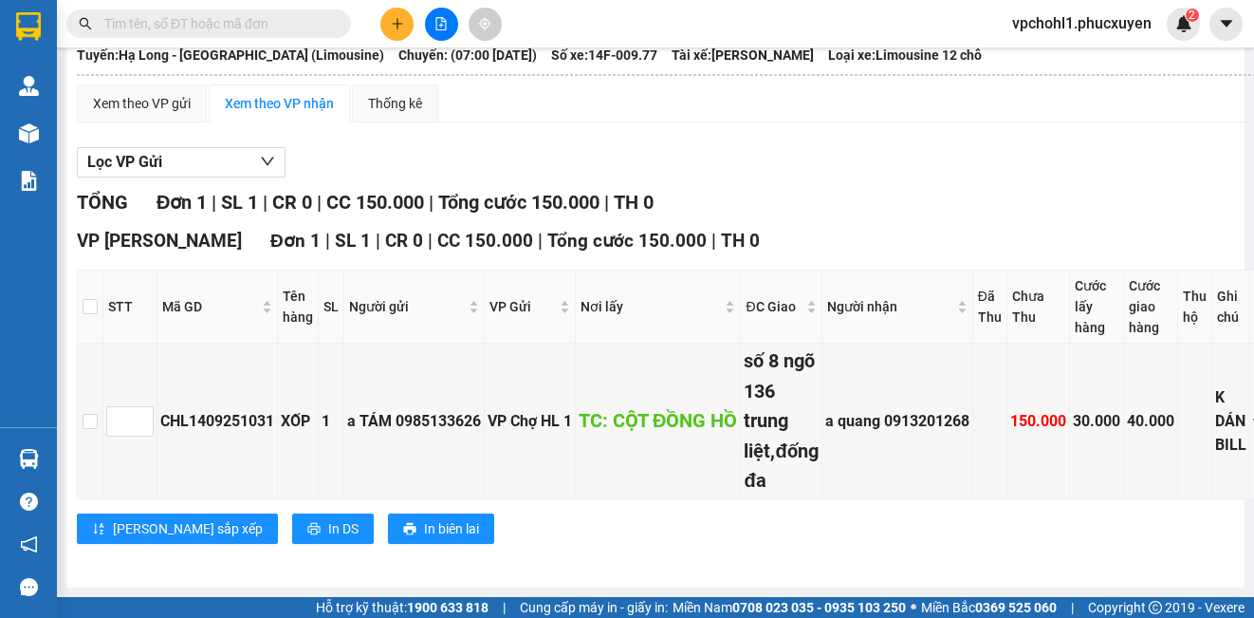
click at [240, 27] on input "text" at bounding box center [216, 23] width 224 height 21
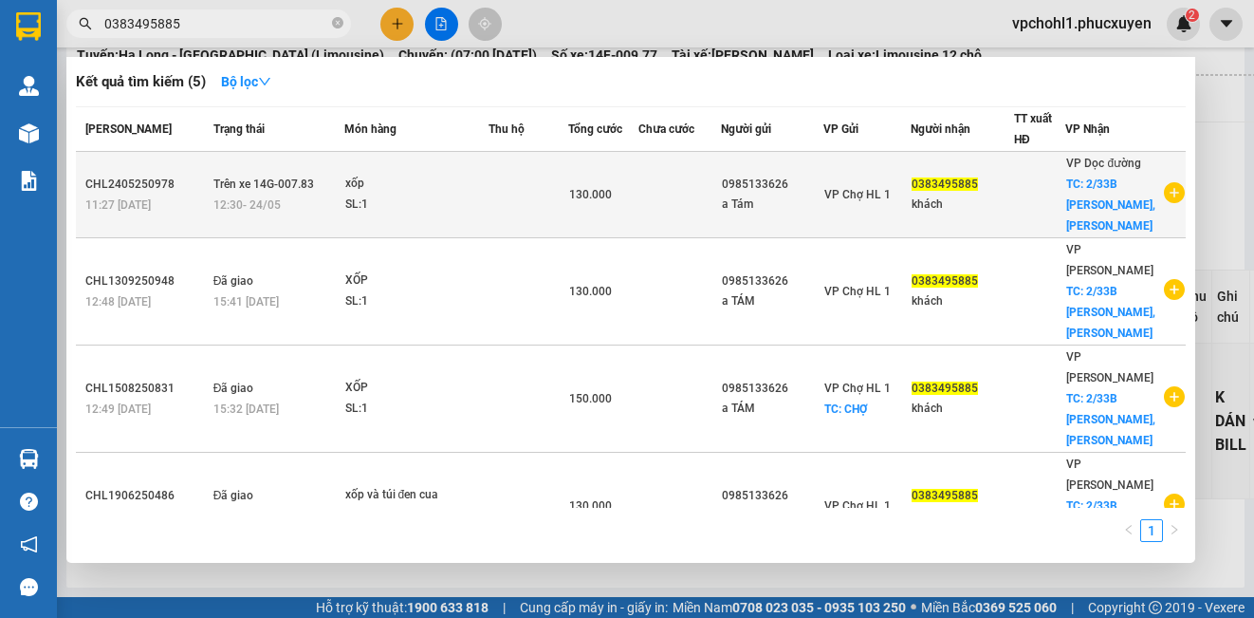
click at [322, 213] on div "12:30 - 24/05" at bounding box center [278, 204] width 130 height 21
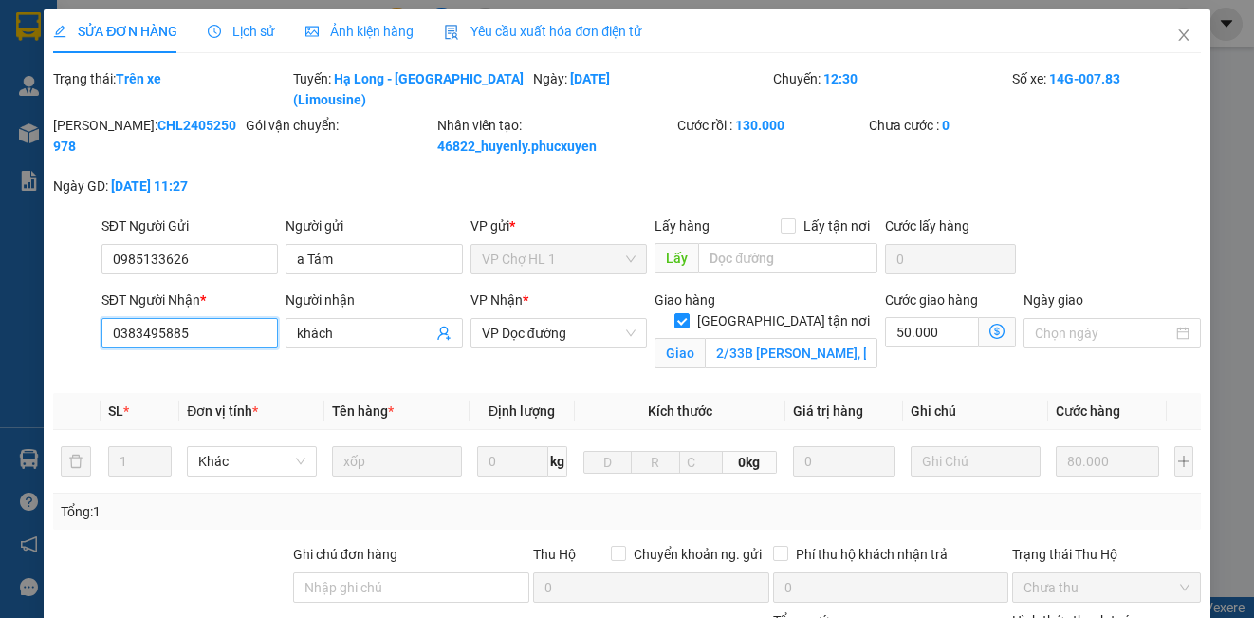
drag, startPoint x: 197, startPoint y: 340, endPoint x: 92, endPoint y: 334, distance: 105.4
click at [92, 334] on div "SĐT Người Nhận * 0383495885 0383495885 Người nhận khách VP Nhận * VP Dọc đường …" at bounding box center [626, 333] width 1151 height 89
click at [1176, 32] on icon "close" at bounding box center [1183, 35] width 15 height 15
click at [1168, 32] on div "vpchohl1.phucxuyen 2" at bounding box center [1098, 24] width 203 height 33
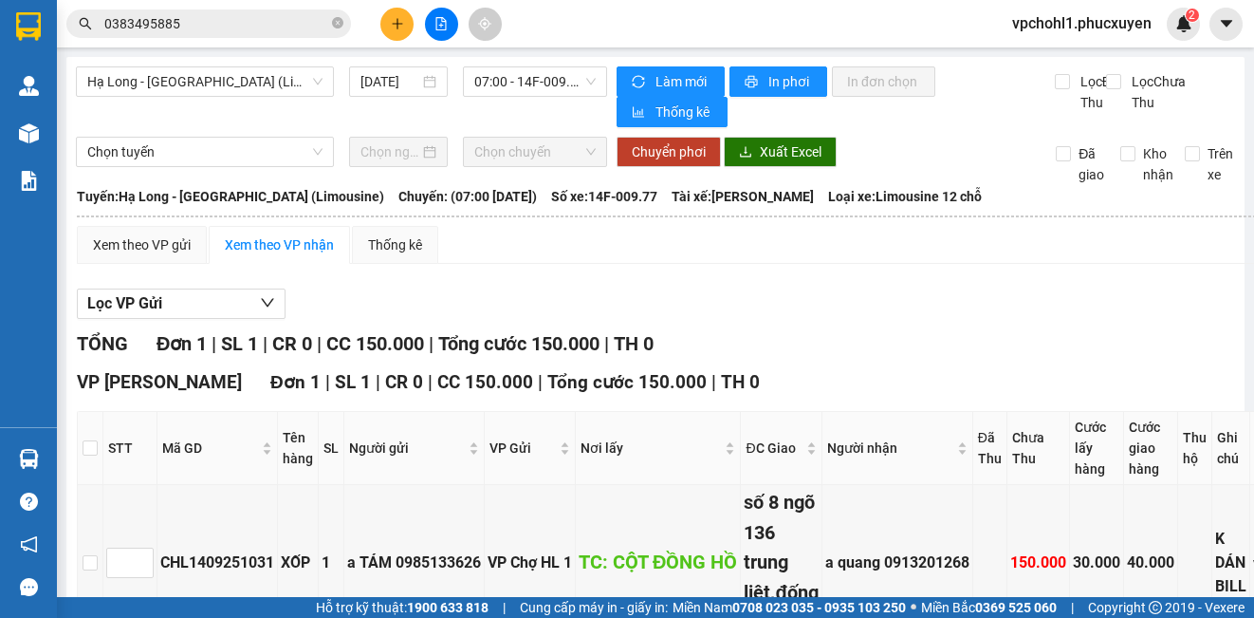
click at [393, 24] on icon "plus" at bounding box center [397, 23] width 10 height 1
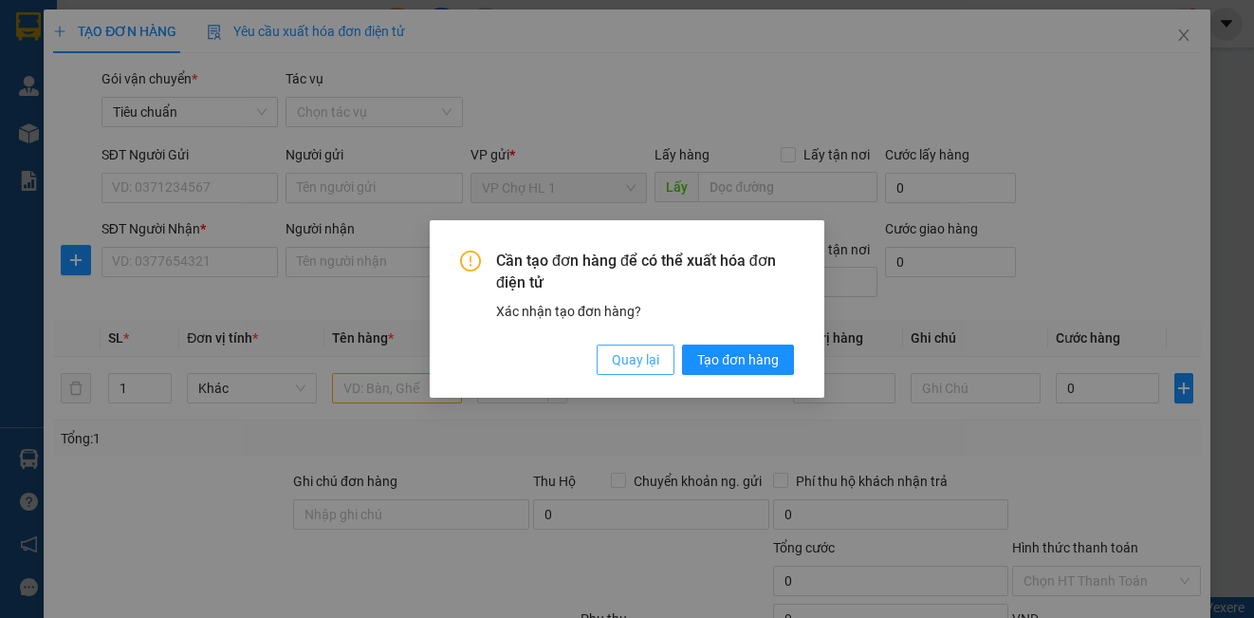
click at [638, 359] on span "Quay lại" at bounding box center [635, 359] width 47 height 21
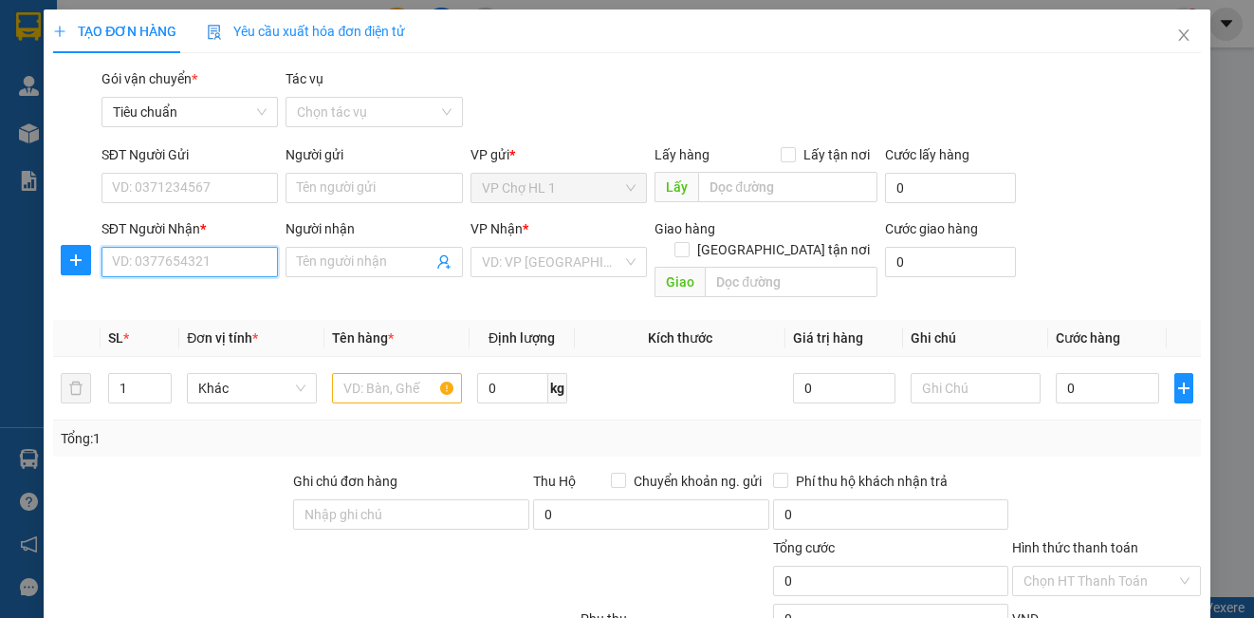
click at [174, 266] on input "SĐT Người Nhận *" at bounding box center [189, 262] width 176 height 30
paste input "0383495885"
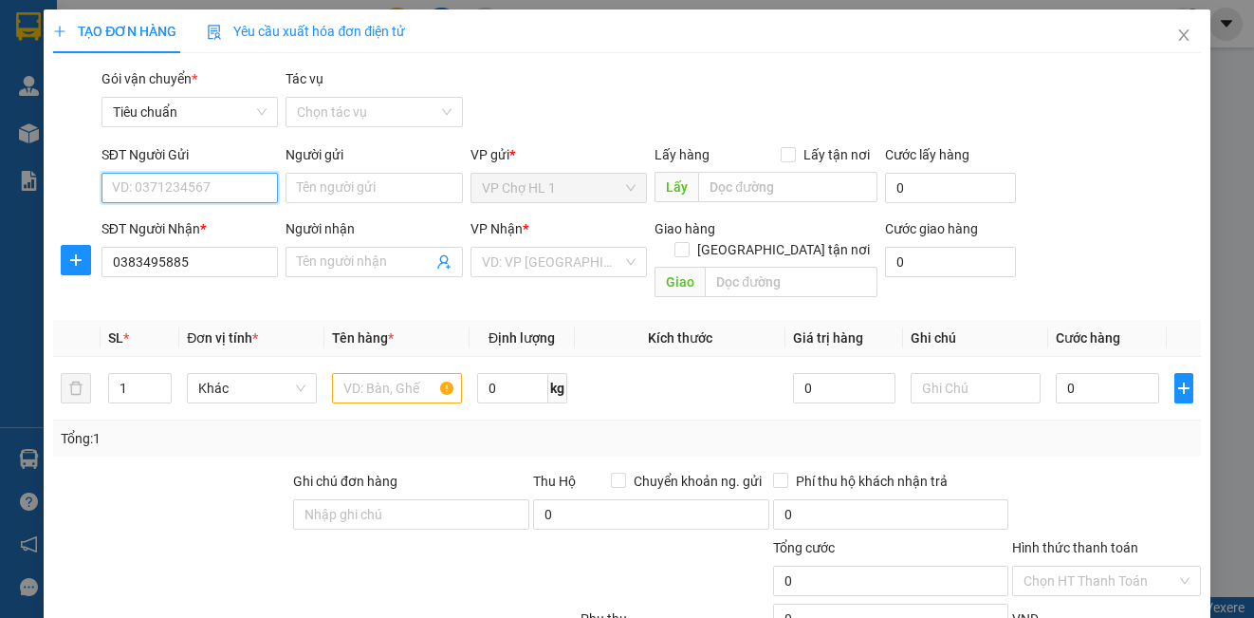
click at [187, 191] on input "SĐT Người Gửi" at bounding box center [189, 188] width 176 height 30
click at [190, 226] on div "0985133626 - a TÁM" at bounding box center [188, 225] width 152 height 21
click at [347, 259] on input "Người nhận" at bounding box center [364, 261] width 135 height 21
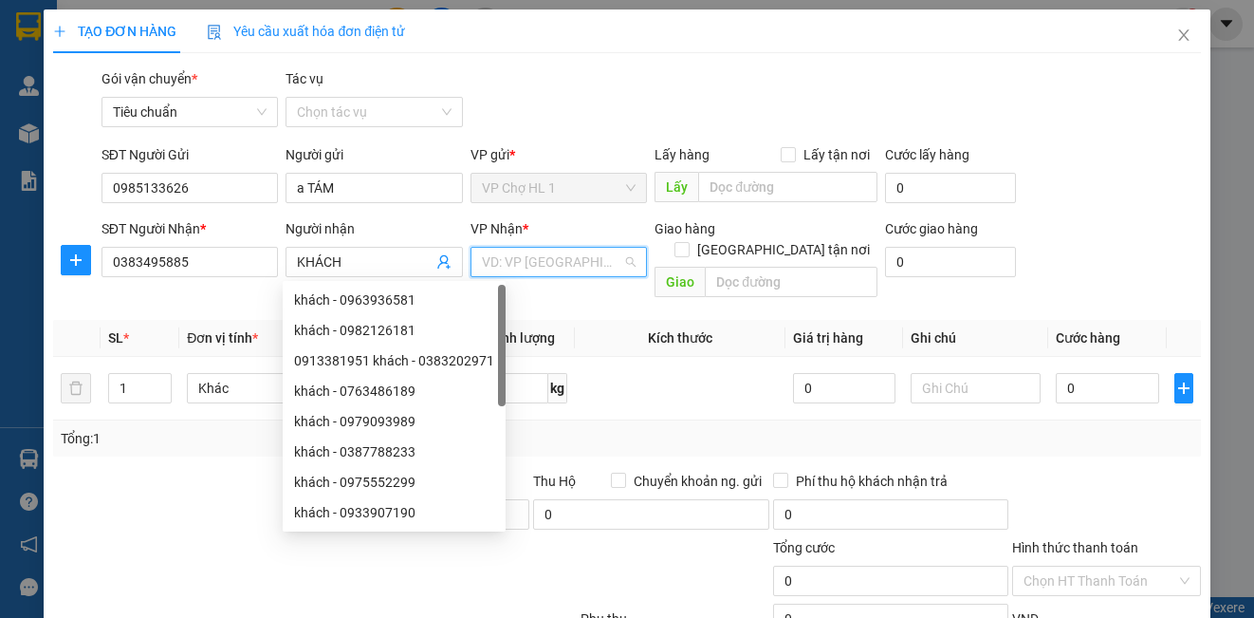
click at [509, 261] on input "search" at bounding box center [552, 262] width 140 height 28
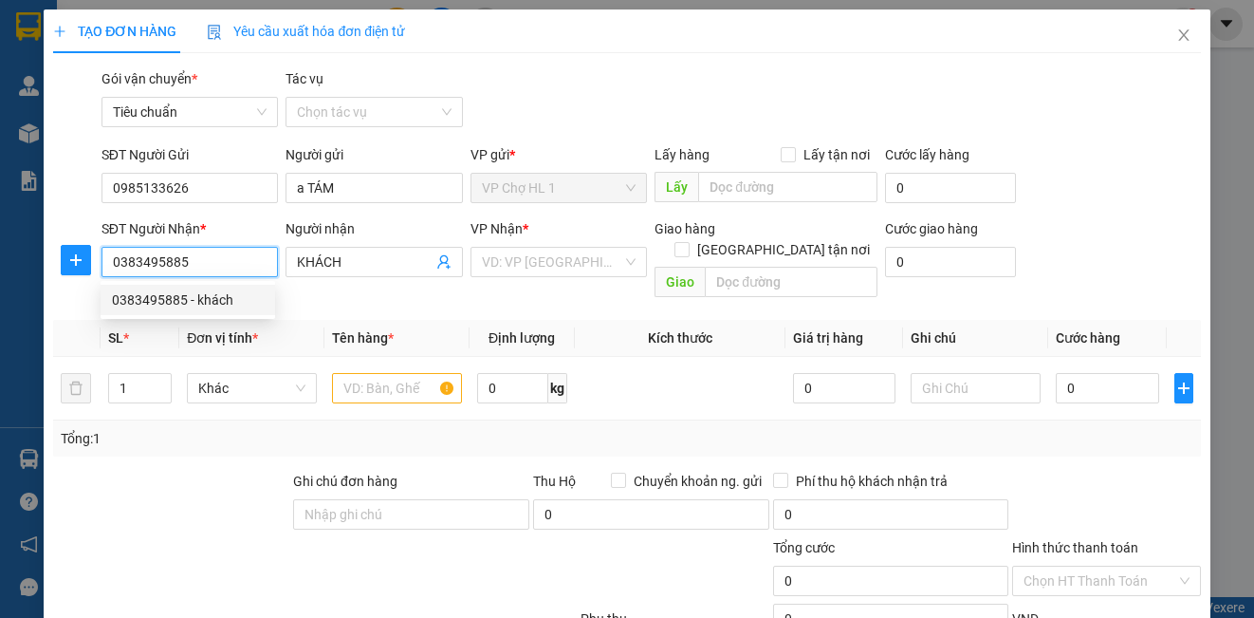
drag, startPoint x: 204, startPoint y: 267, endPoint x: 117, endPoint y: 264, distance: 87.3
click at [117, 264] on input "0383495885" at bounding box center [189, 262] width 176 height 30
click at [154, 305] on div "0383495885 - khách" at bounding box center [188, 299] width 152 height 21
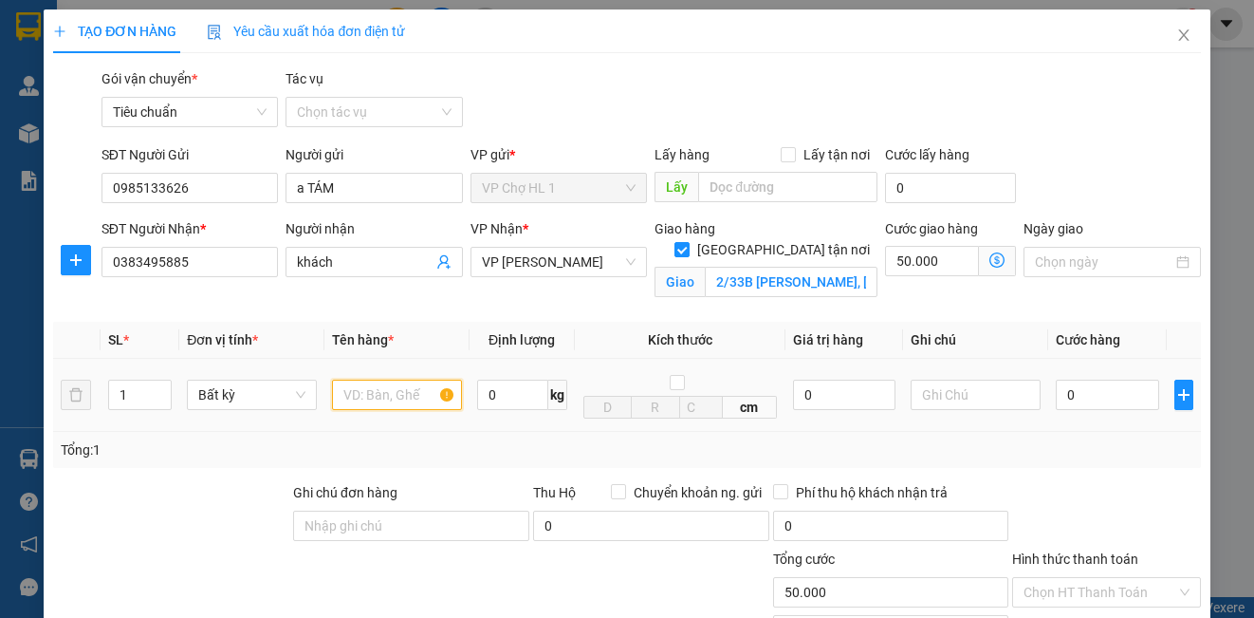
click at [370, 404] on input "text" at bounding box center [397, 394] width 130 height 30
click at [989, 259] on icon "dollar-circle" at bounding box center [996, 259] width 15 height 15
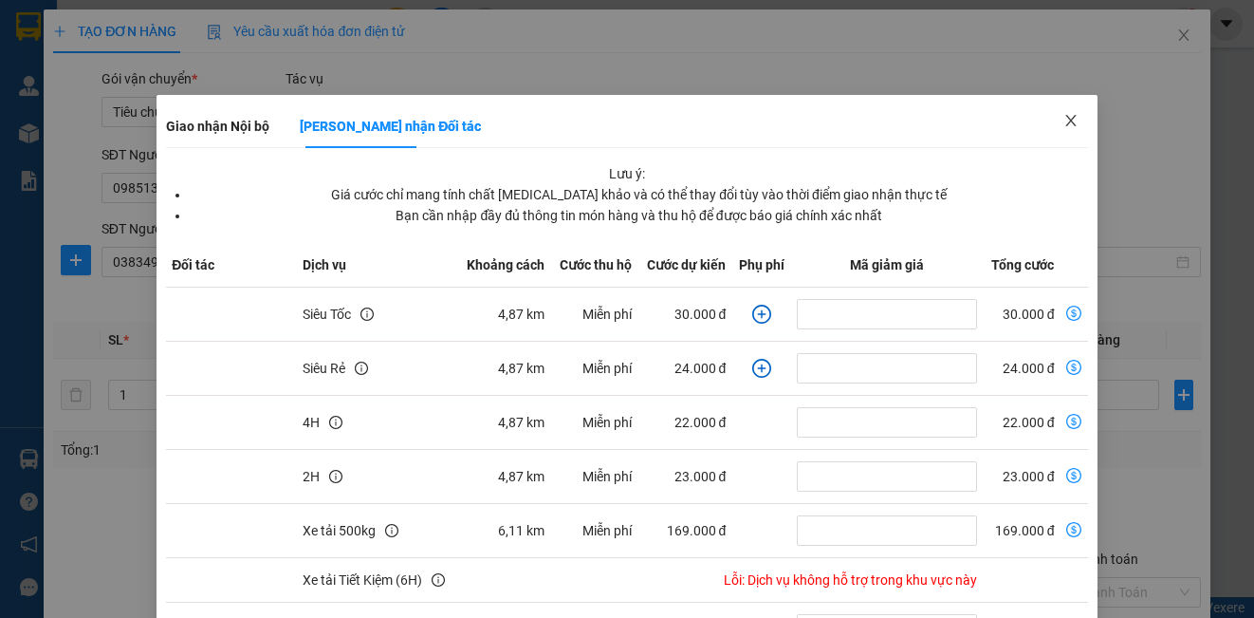
click at [1063, 119] on icon "close" at bounding box center [1070, 120] width 15 height 15
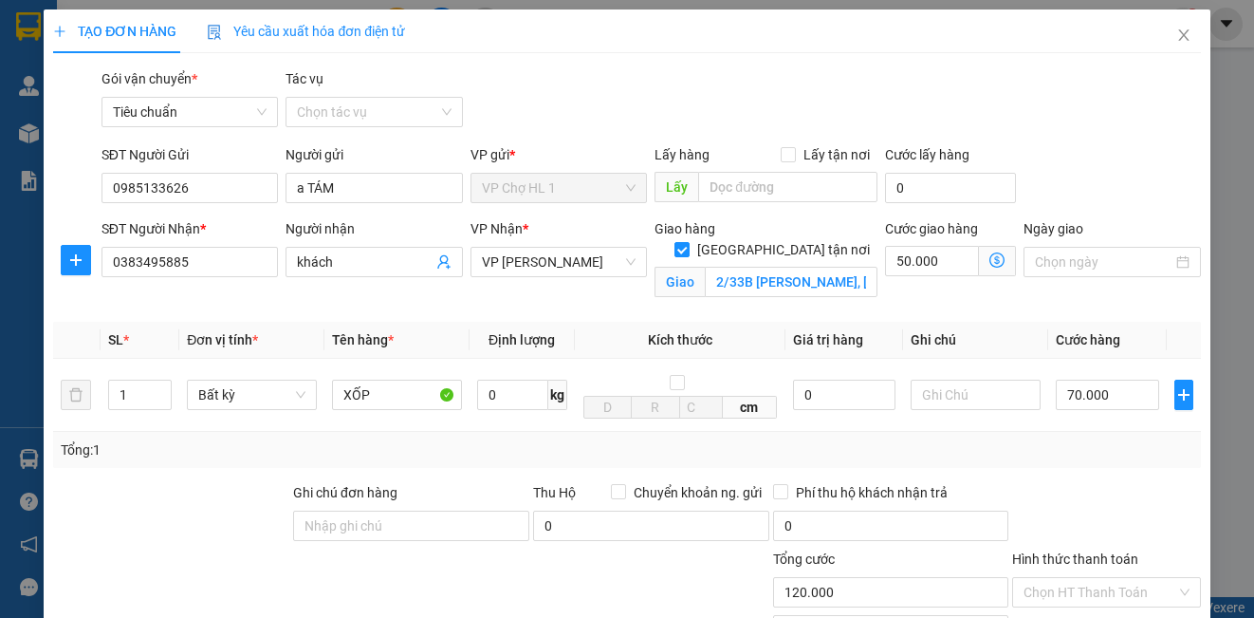
click at [1130, 168] on div "SĐT Người Gửi 0985133626 Người gửi a TÁM VP gửi * VP Chợ HL 1 Lấy hàng Lấy tận …" at bounding box center [651, 177] width 1107 height 66
click at [781, 150] on input "Lấy tận nơi" at bounding box center [787, 153] width 13 height 13
click at [753, 181] on input "text" at bounding box center [787, 187] width 179 height 30
click at [957, 194] on input "0" at bounding box center [932, 187] width 94 height 30
click at [1095, 90] on div "Gói vận chuyển * Tiêu chuẩn Tác vụ Chọn tác vụ" at bounding box center [651, 101] width 1107 height 66
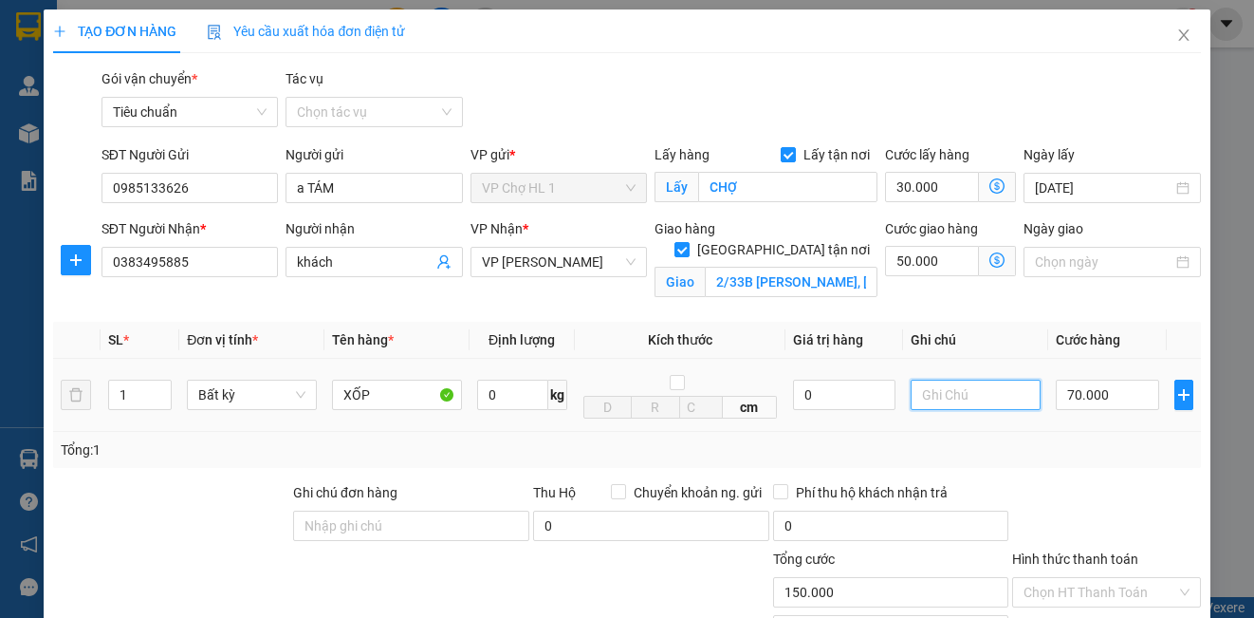
click at [925, 397] on input "text" at bounding box center [976, 394] width 130 height 30
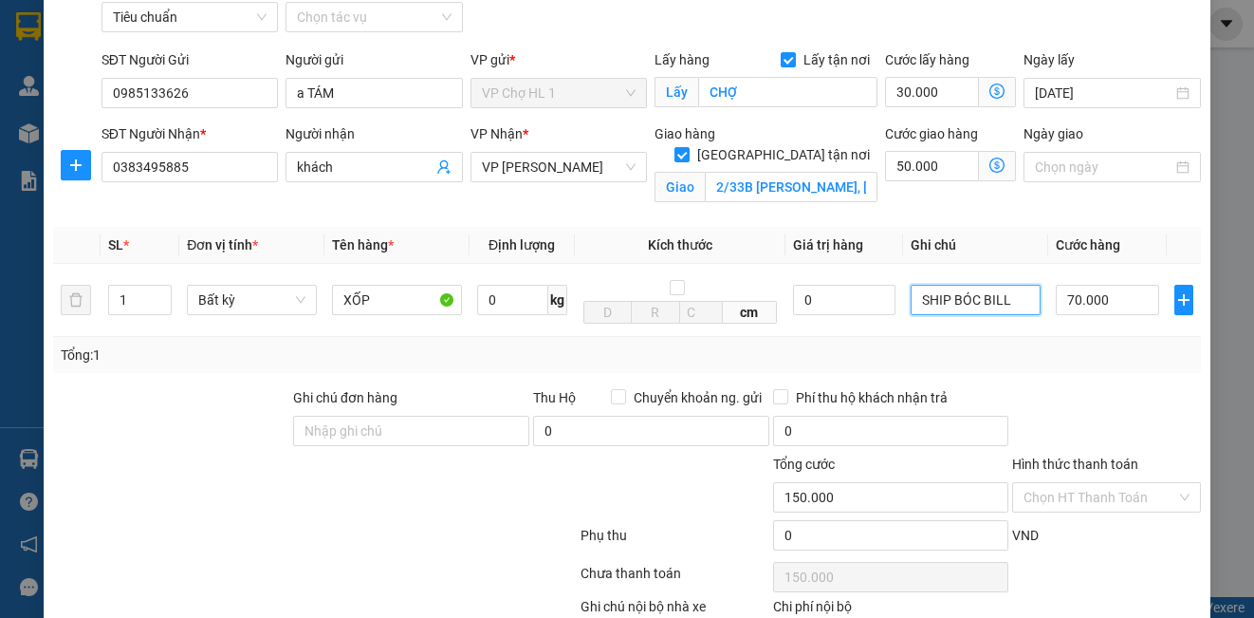
scroll to position [214, 0]
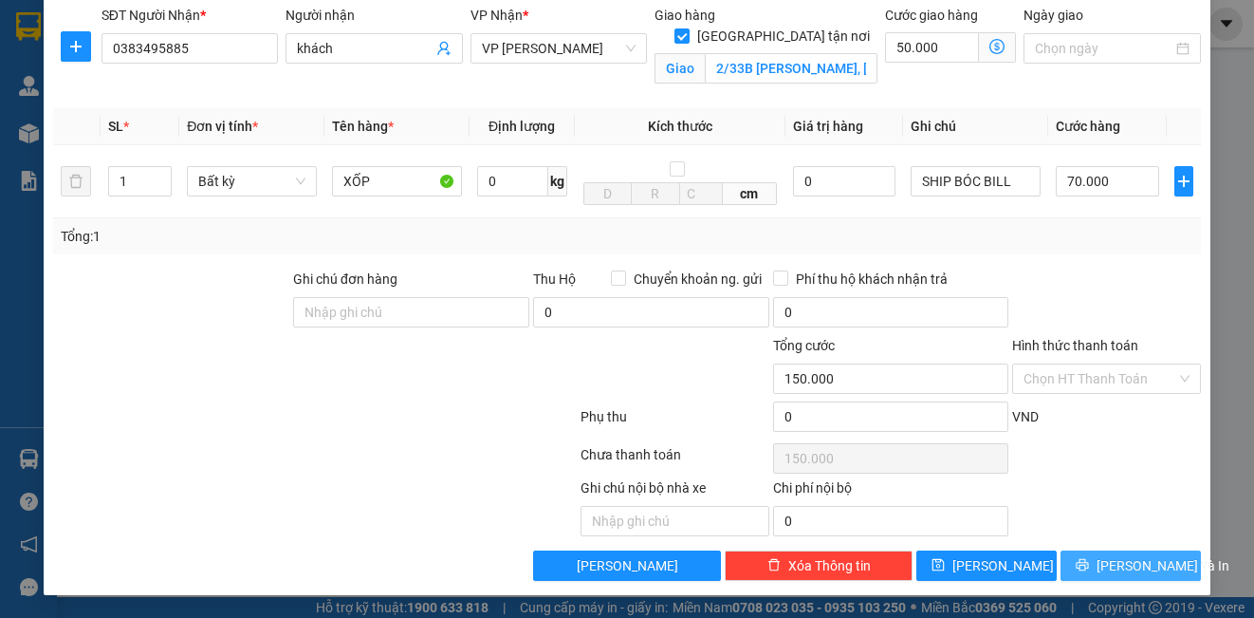
click at [1110, 568] on span "[PERSON_NAME] và In" at bounding box center [1163, 565] width 133 height 21
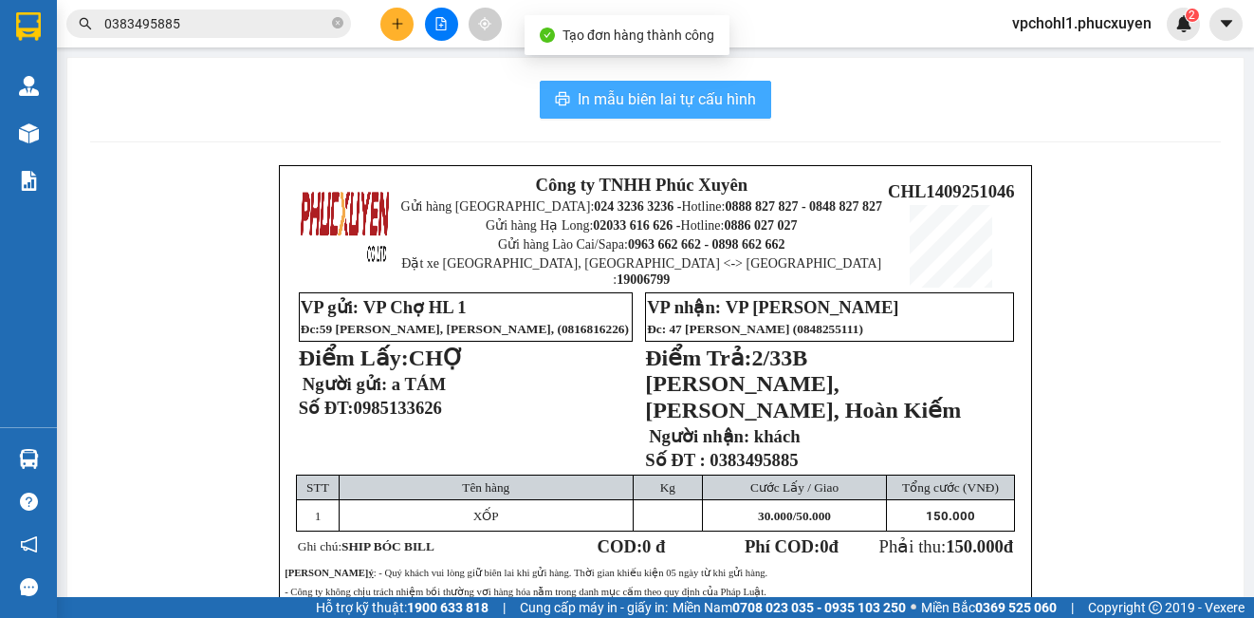
click at [699, 95] on span "In mẫu biên lai tự cấu hình" at bounding box center [667, 99] width 178 height 24
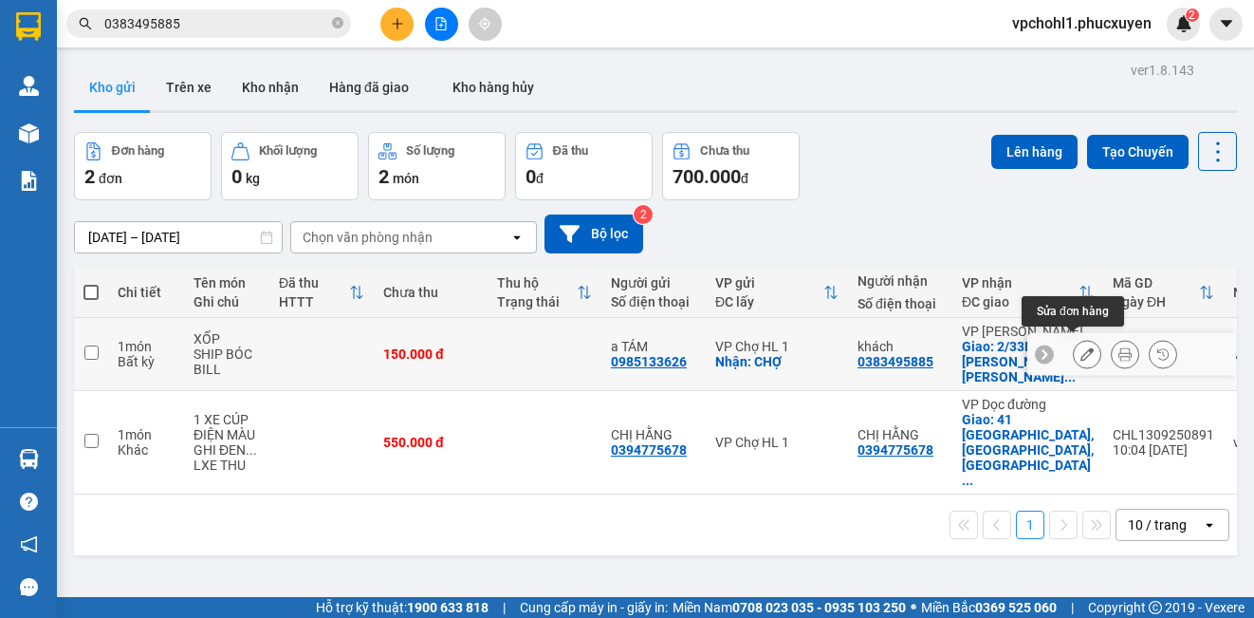
click at [1080, 347] on icon at bounding box center [1086, 353] width 13 height 13
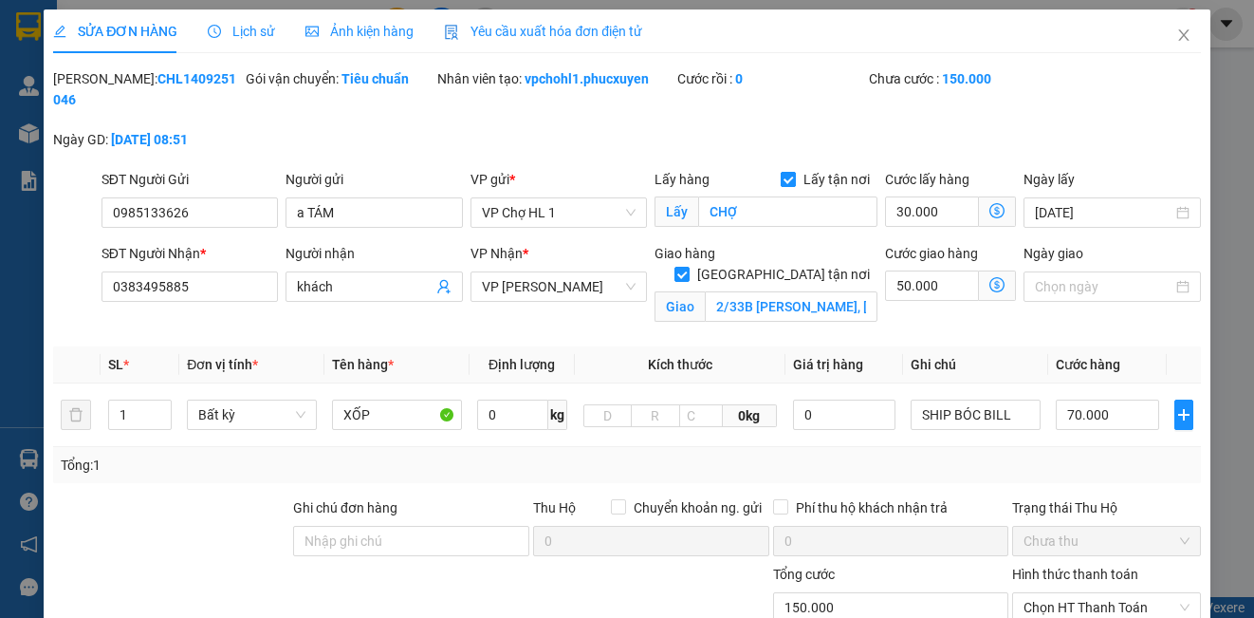
click at [782, 179] on input "Lấy tận nơi" at bounding box center [787, 178] width 13 height 13
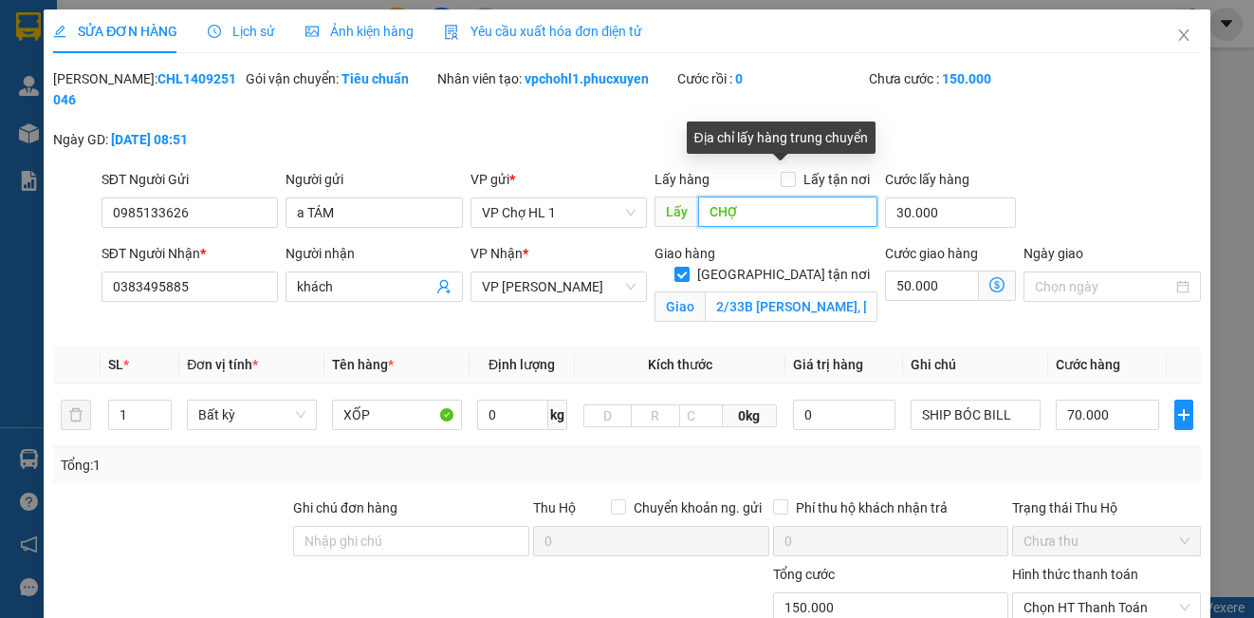
click at [764, 213] on input "CHỢ" at bounding box center [787, 211] width 179 height 30
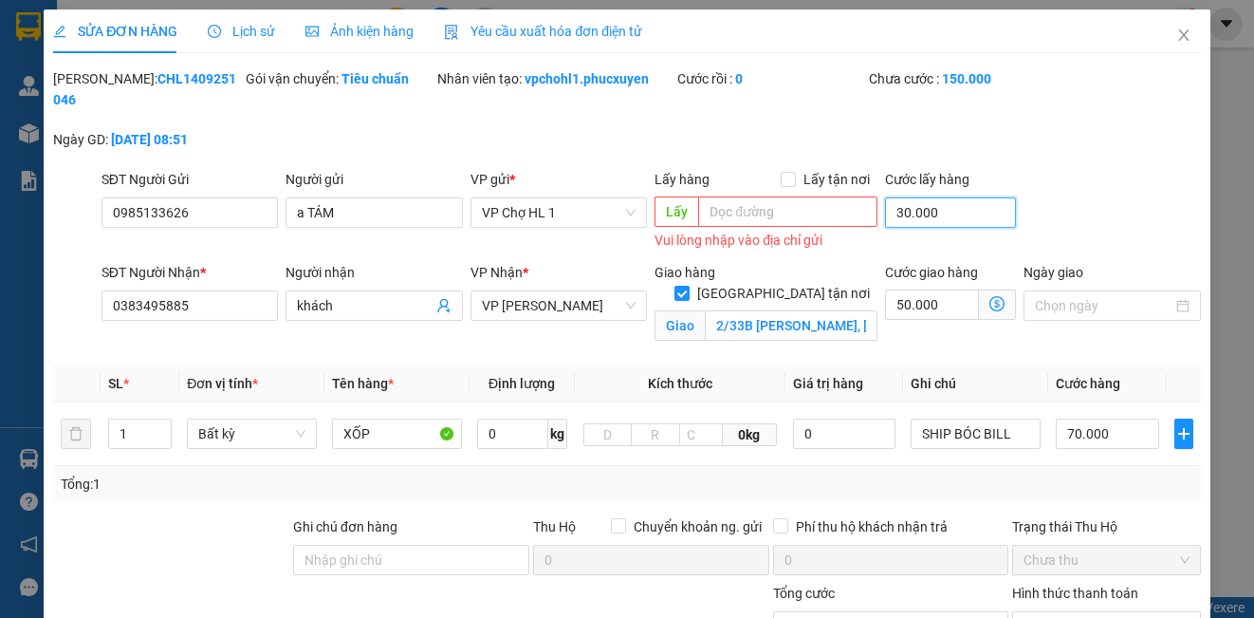
drag, startPoint x: 982, startPoint y: 217, endPoint x: 1030, endPoint y: 207, distance: 49.5
click at [983, 217] on input "30.000" at bounding box center [950, 212] width 131 height 30
click at [1088, 204] on div "SĐT Người Gửi 0985133626 Người gửi a TÁM VP gửi * VP Chợ HL 1 Lấy hàng Lấy tận …" at bounding box center [651, 211] width 1107 height 85
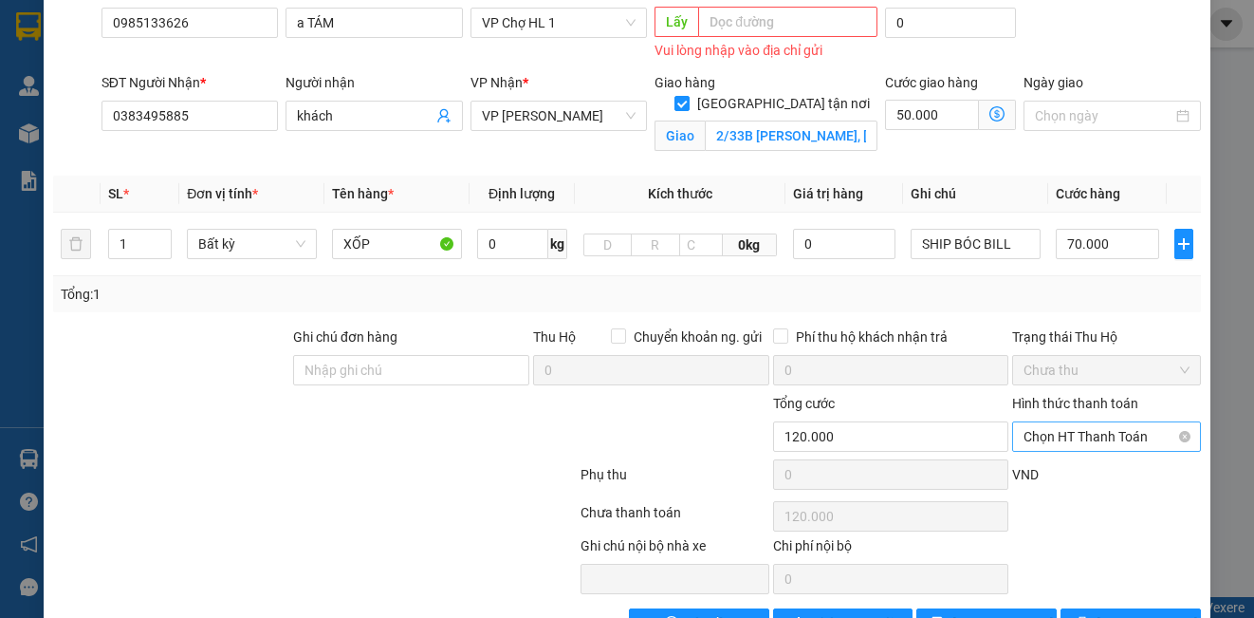
click at [1077, 438] on span "Chọn HT Thanh Toán" at bounding box center [1105, 436] width 165 height 28
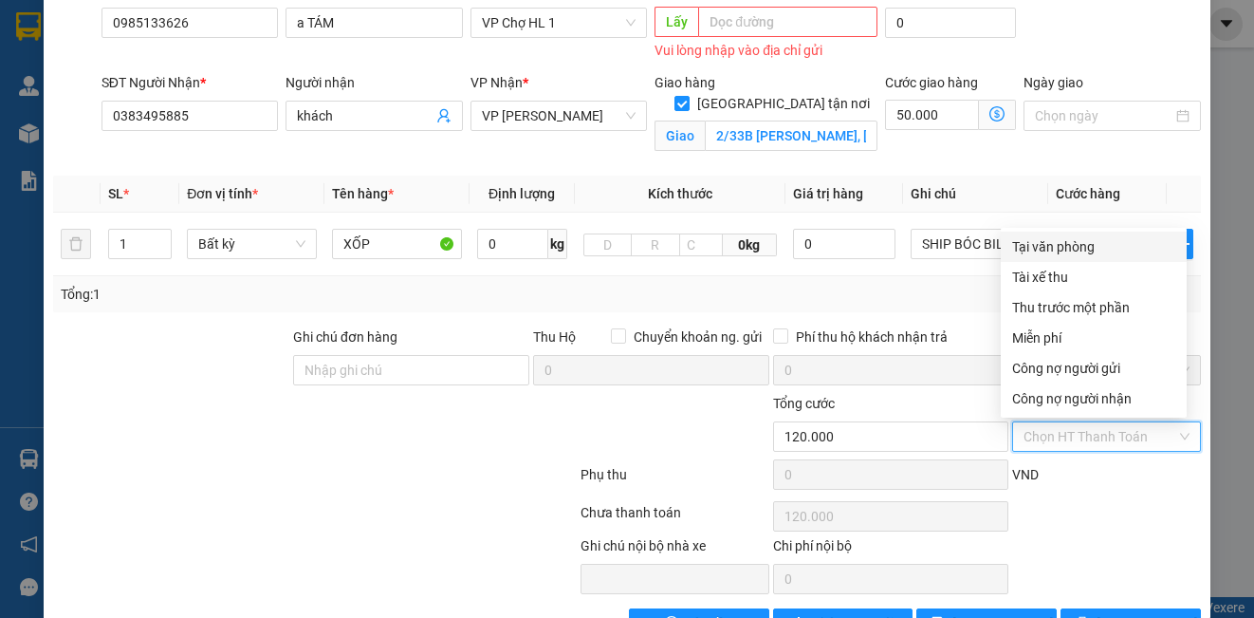
click at [1066, 246] on div "Tại văn phòng" at bounding box center [1093, 246] width 163 height 21
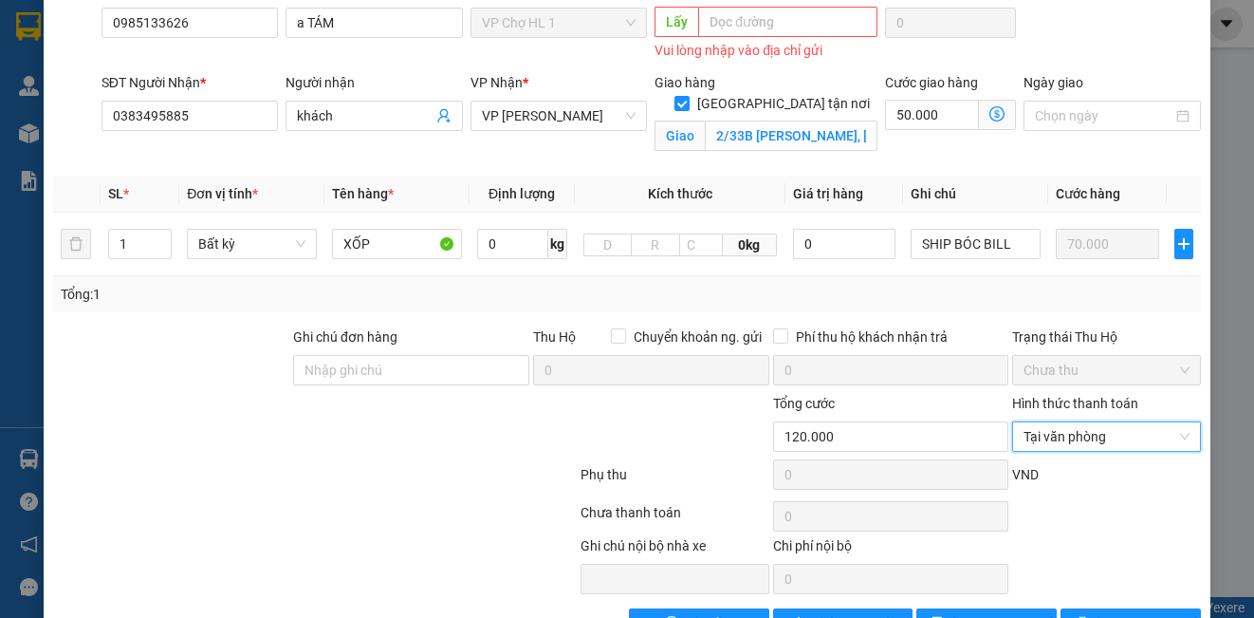
scroll to position [248, 0]
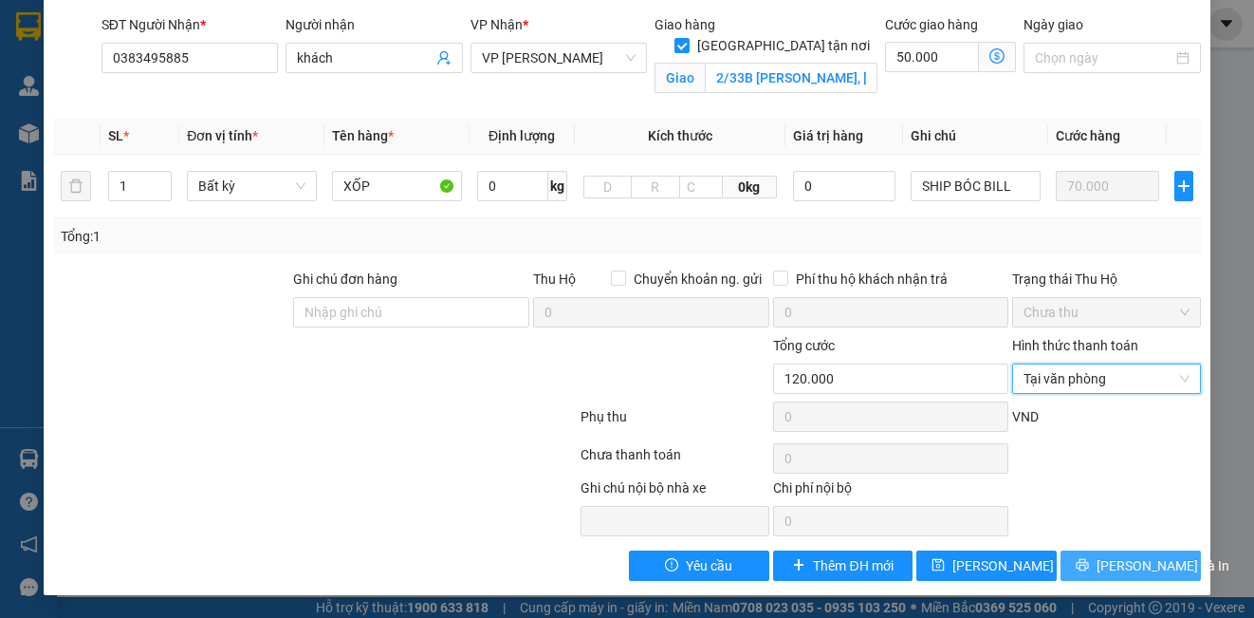
click at [1089, 575] on button "[PERSON_NAME] và In" at bounding box center [1130, 565] width 140 height 30
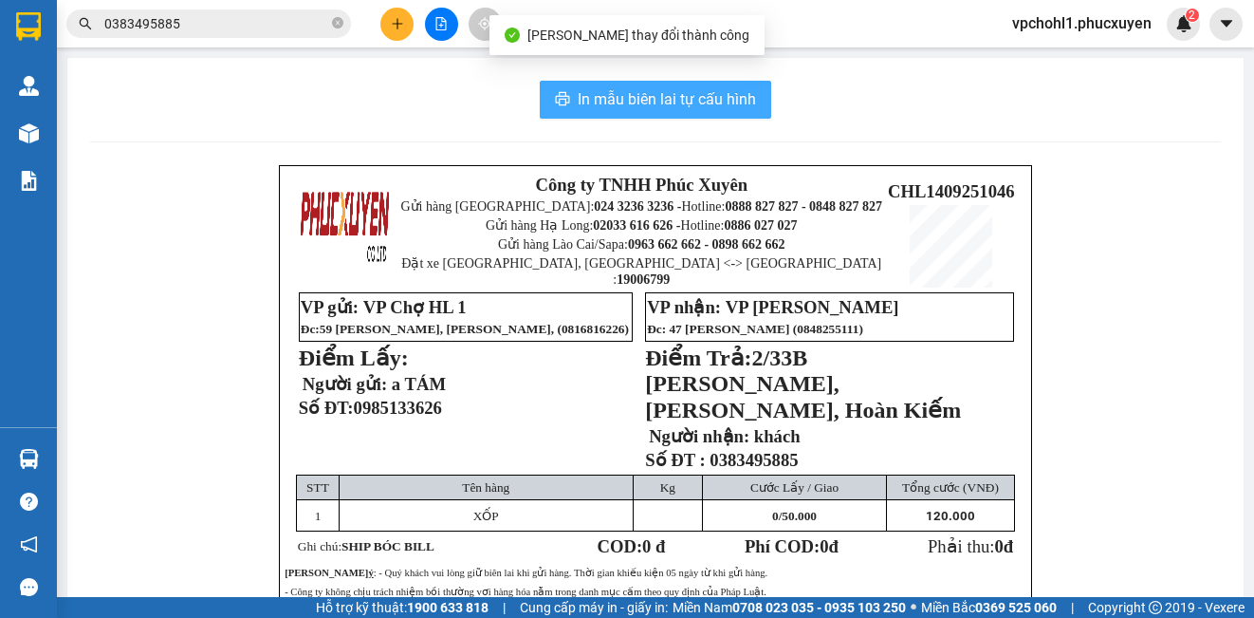
click at [665, 102] on span "In mẫu biên lai tự cấu hình" at bounding box center [667, 99] width 178 height 24
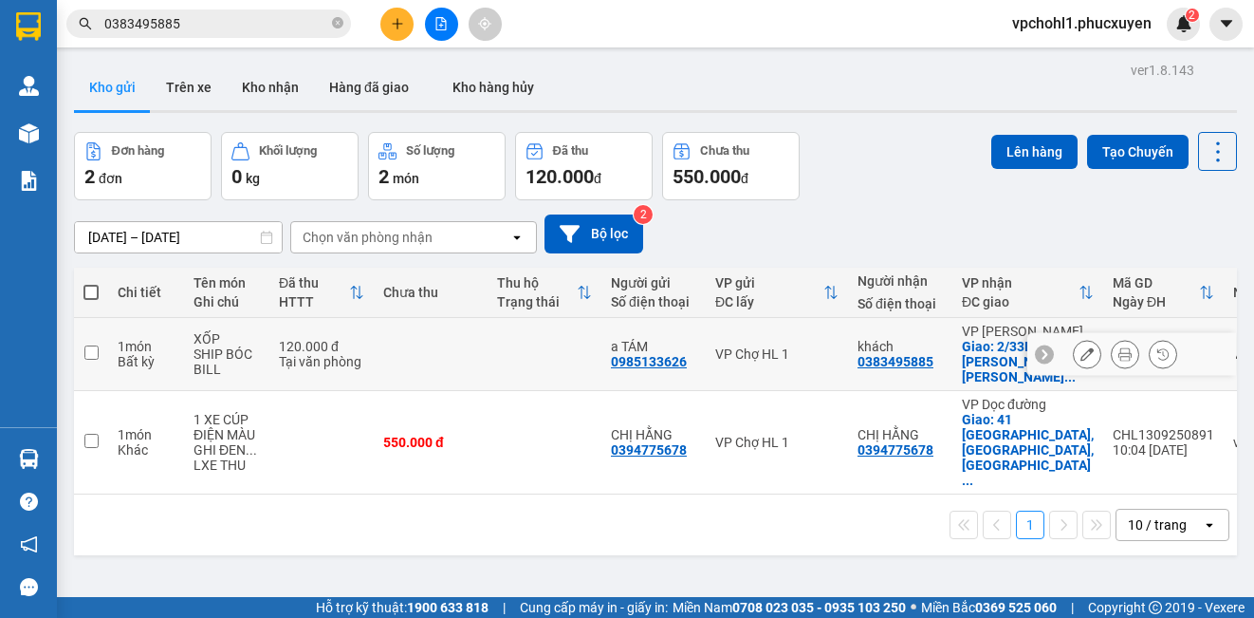
click at [1080, 347] on icon at bounding box center [1086, 353] width 13 height 13
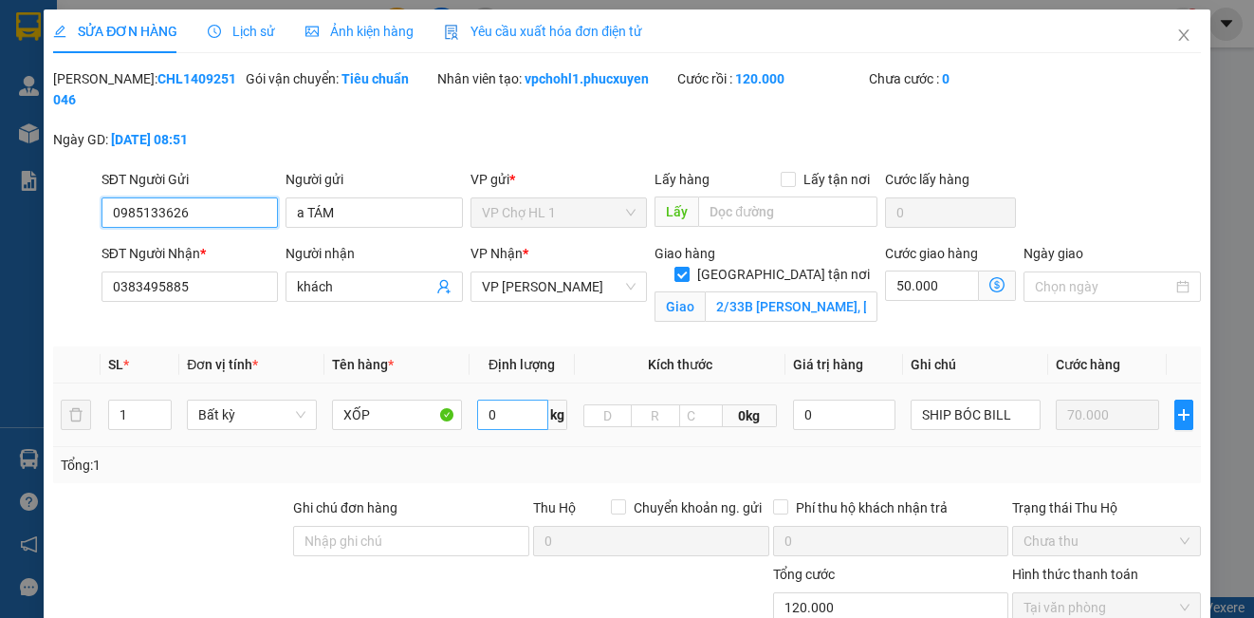
scroll to position [229, 0]
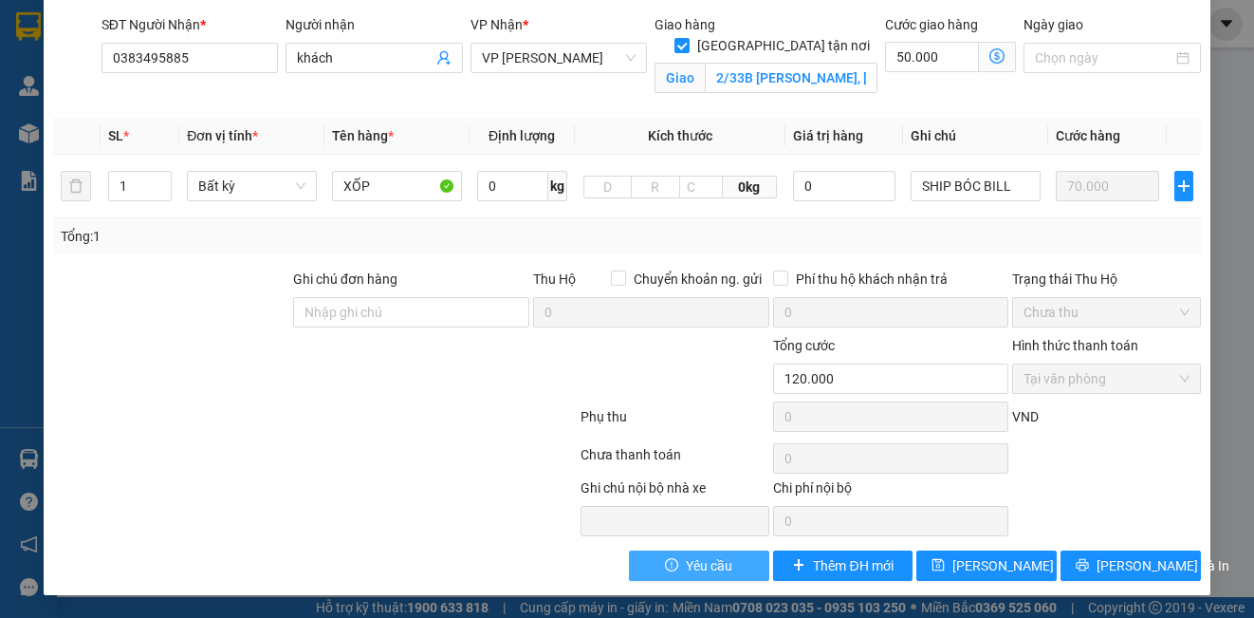
click at [723, 564] on button "Yêu cầu" at bounding box center [699, 565] width 140 height 30
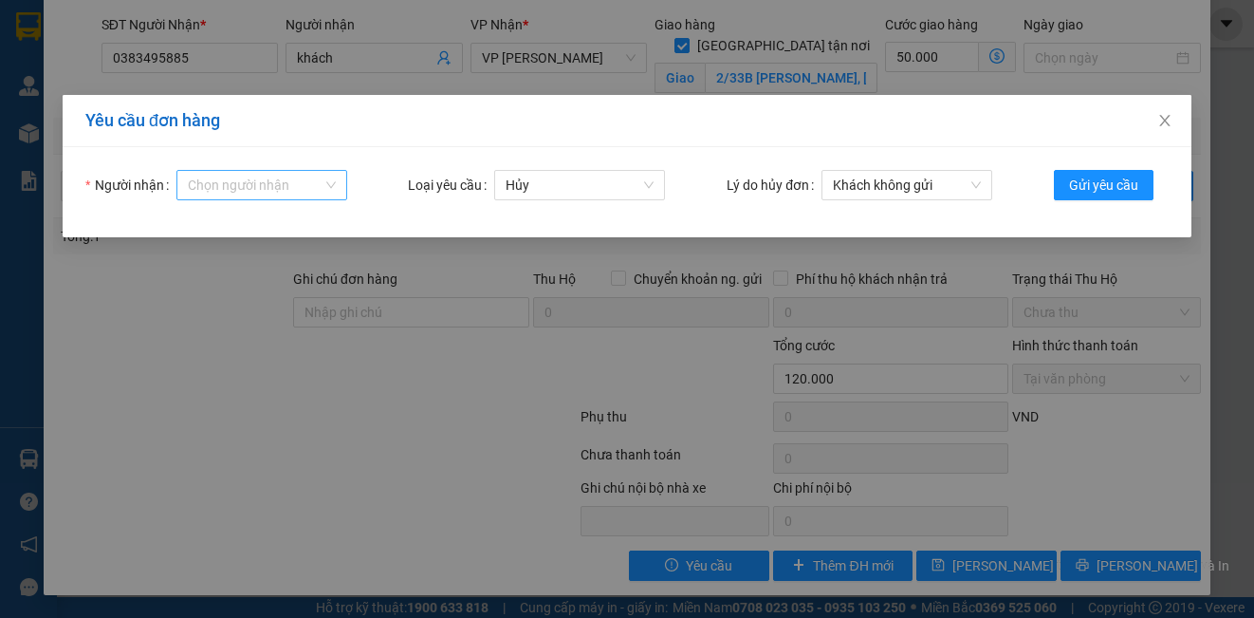
click at [248, 186] on input "Người nhận" at bounding box center [255, 185] width 135 height 28
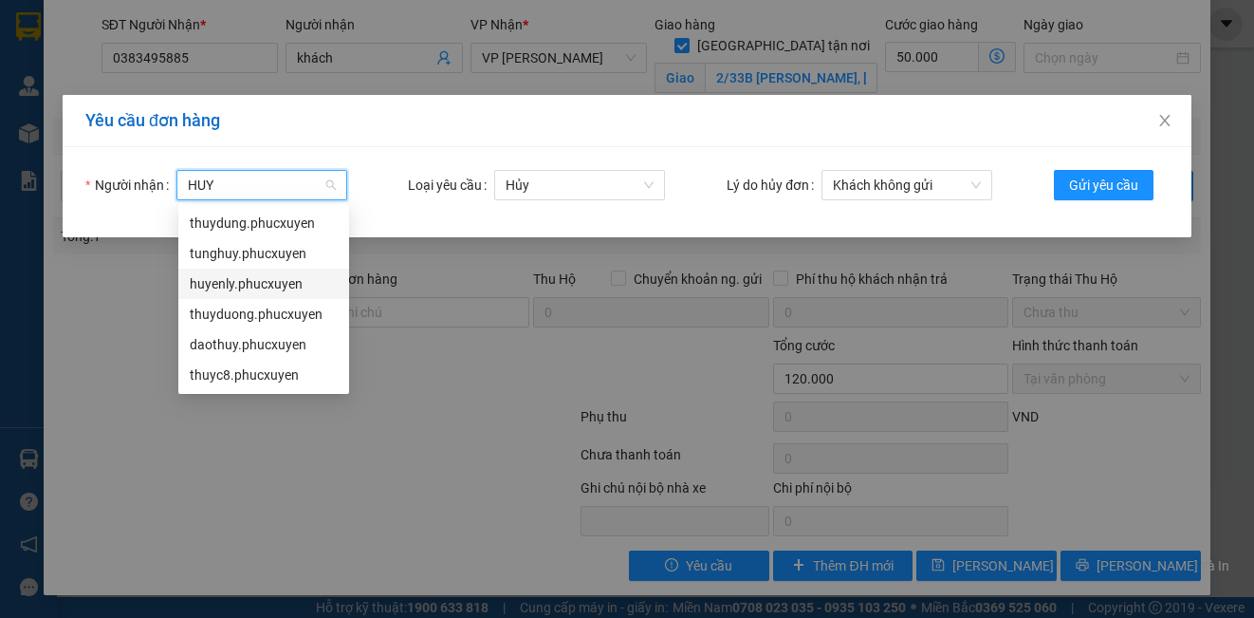
click at [231, 280] on div "huyenly.phucxuyen" at bounding box center [264, 283] width 148 height 21
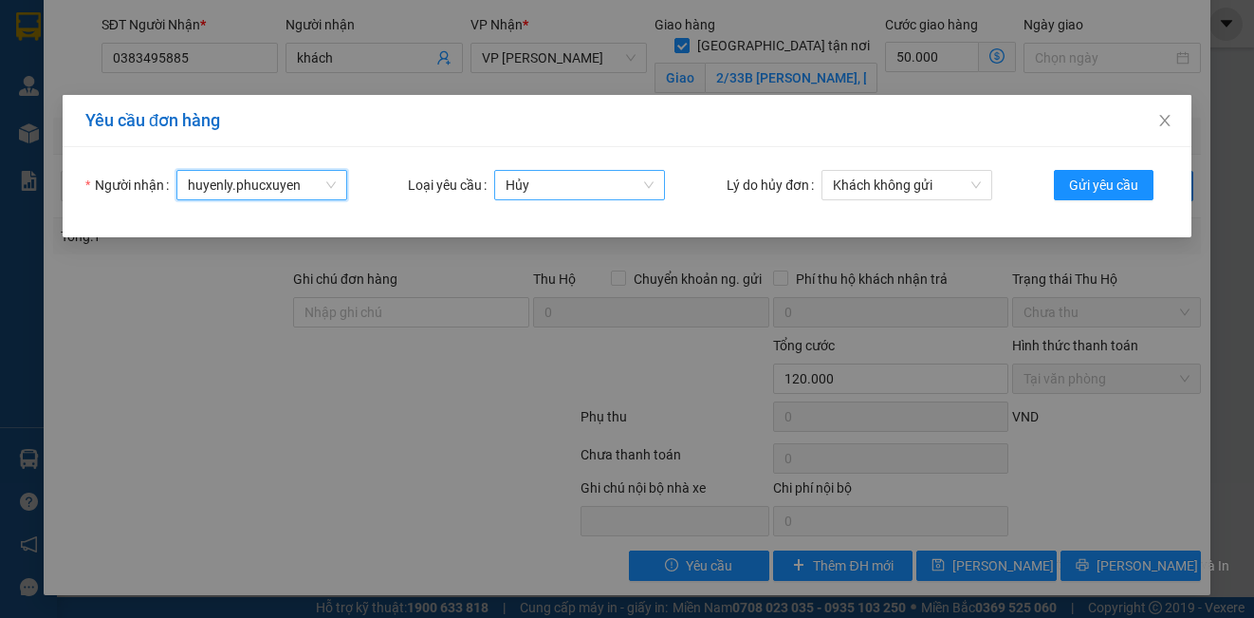
click at [550, 187] on span "Hủy" at bounding box center [580, 185] width 148 height 28
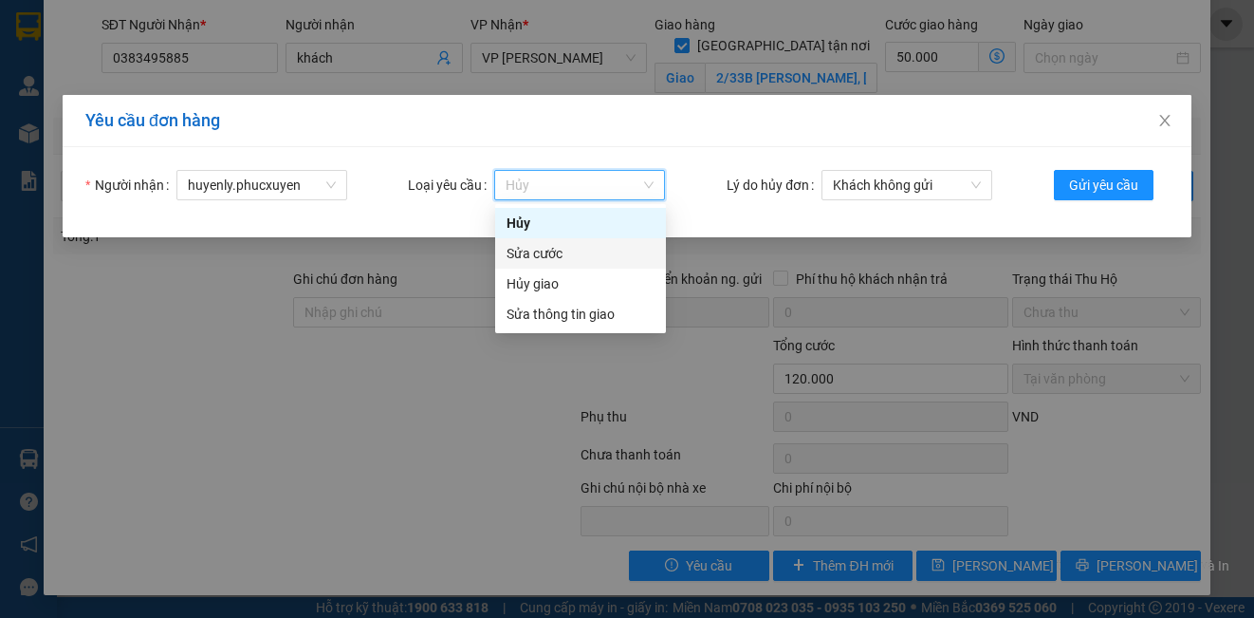
click at [553, 248] on div "Sửa cước" at bounding box center [581, 253] width 148 height 21
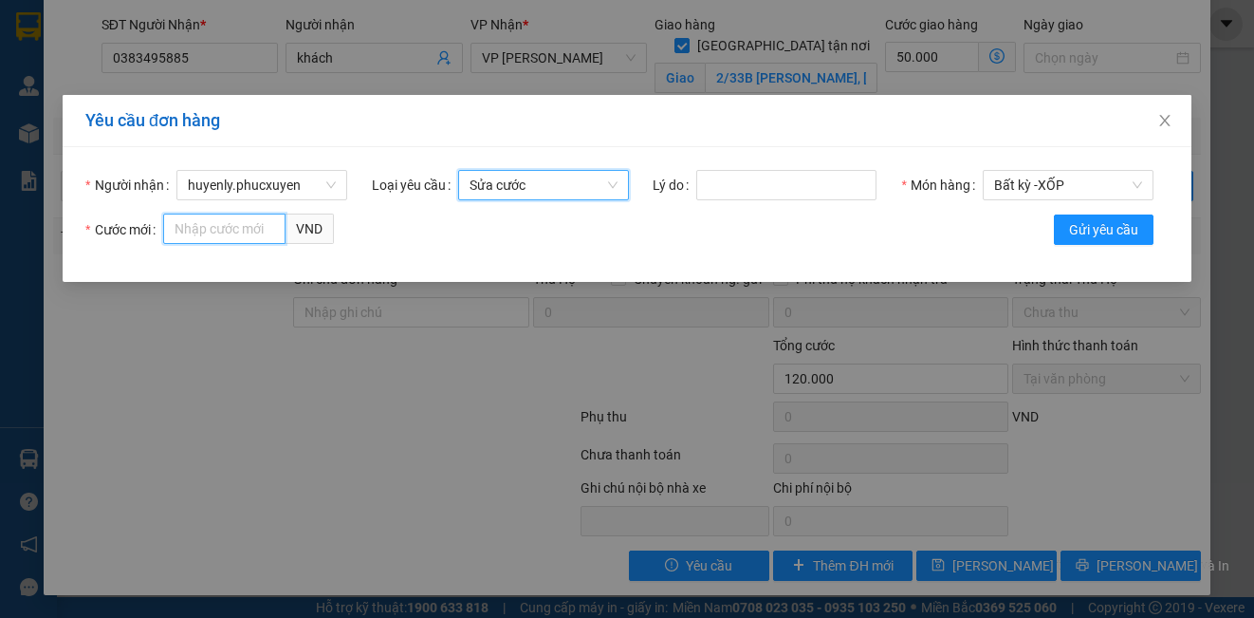
click at [219, 227] on input "Cước mới" at bounding box center [224, 228] width 122 height 30
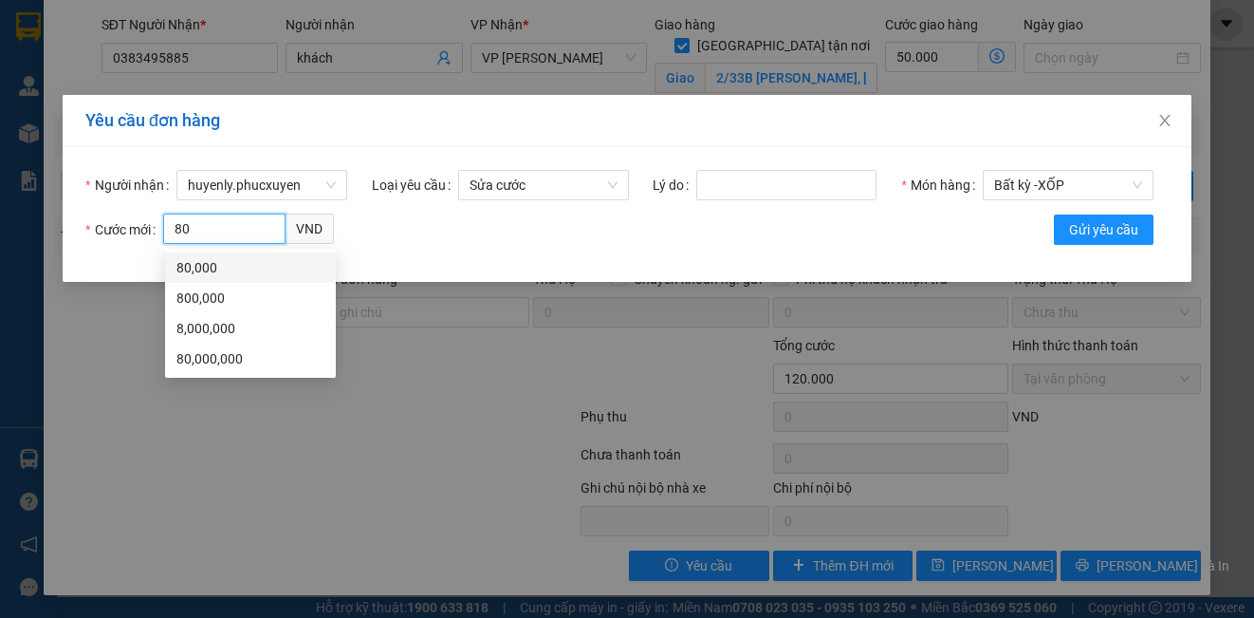
click at [203, 271] on div "80,000" at bounding box center [250, 267] width 148 height 21
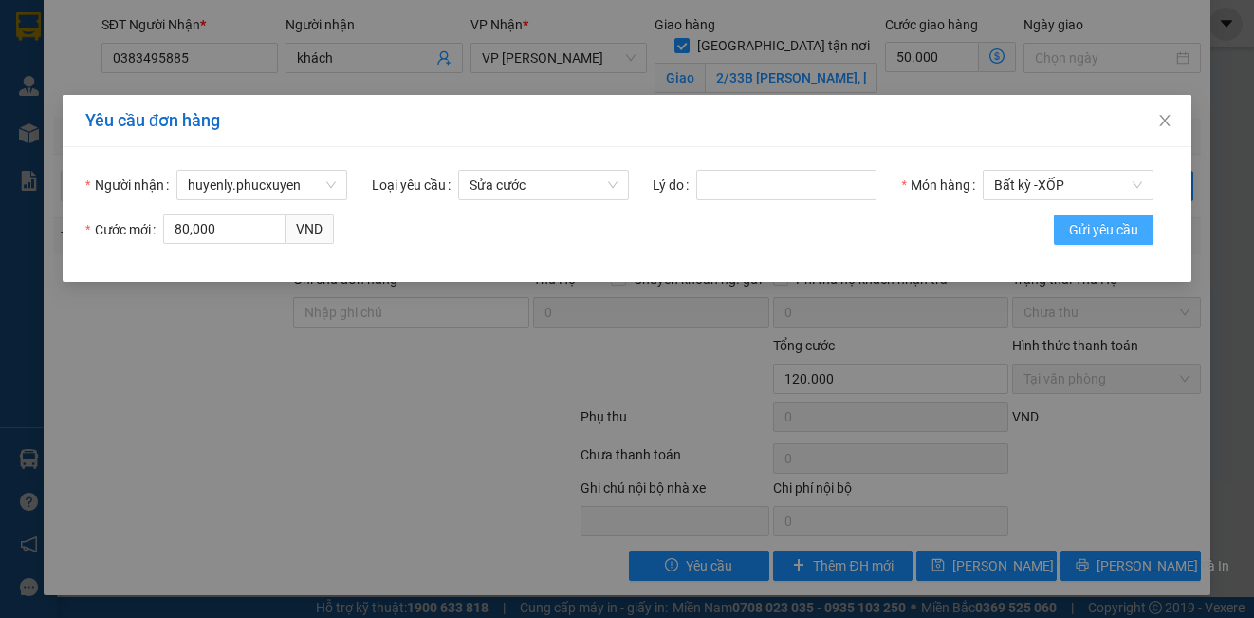
click at [1103, 225] on span "Gửi yêu cầu" at bounding box center [1103, 229] width 69 height 21
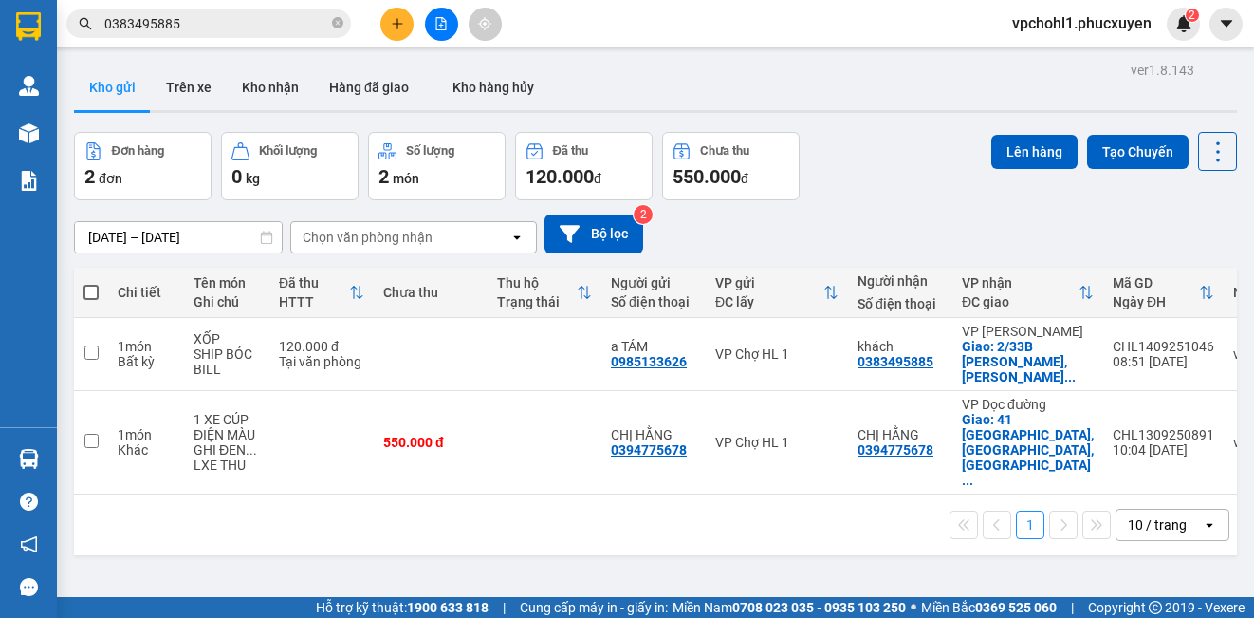
click at [394, 17] on icon "plus" at bounding box center [397, 23] width 13 height 13
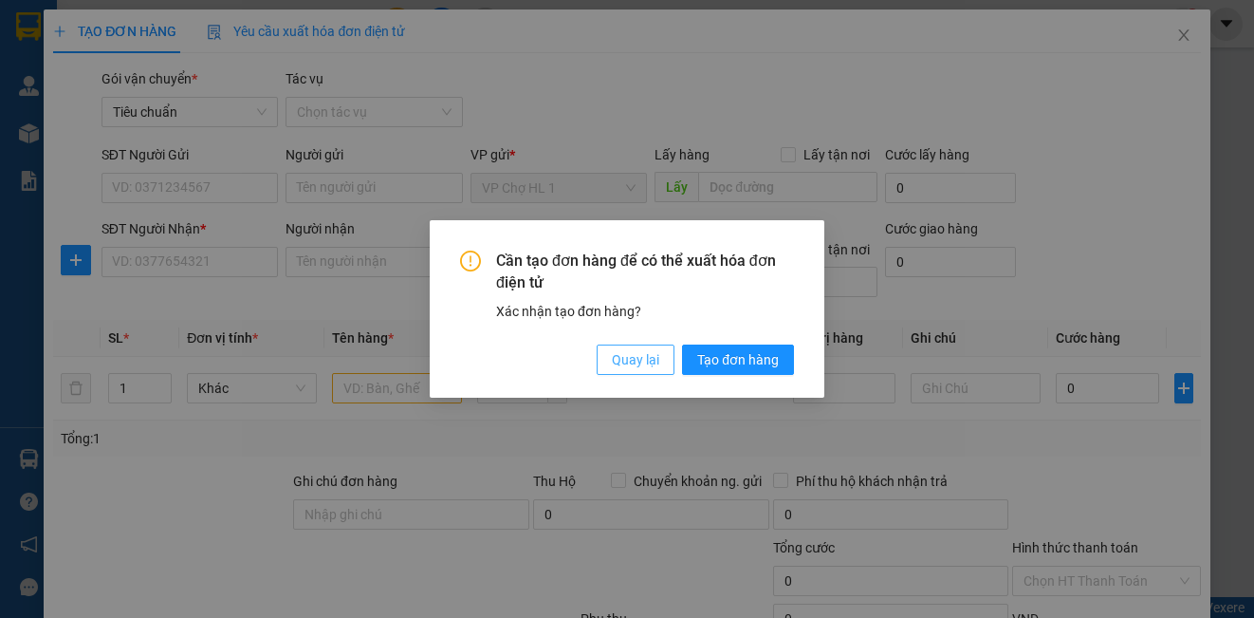
click at [633, 344] on button "Quay lại" at bounding box center [636, 359] width 78 height 30
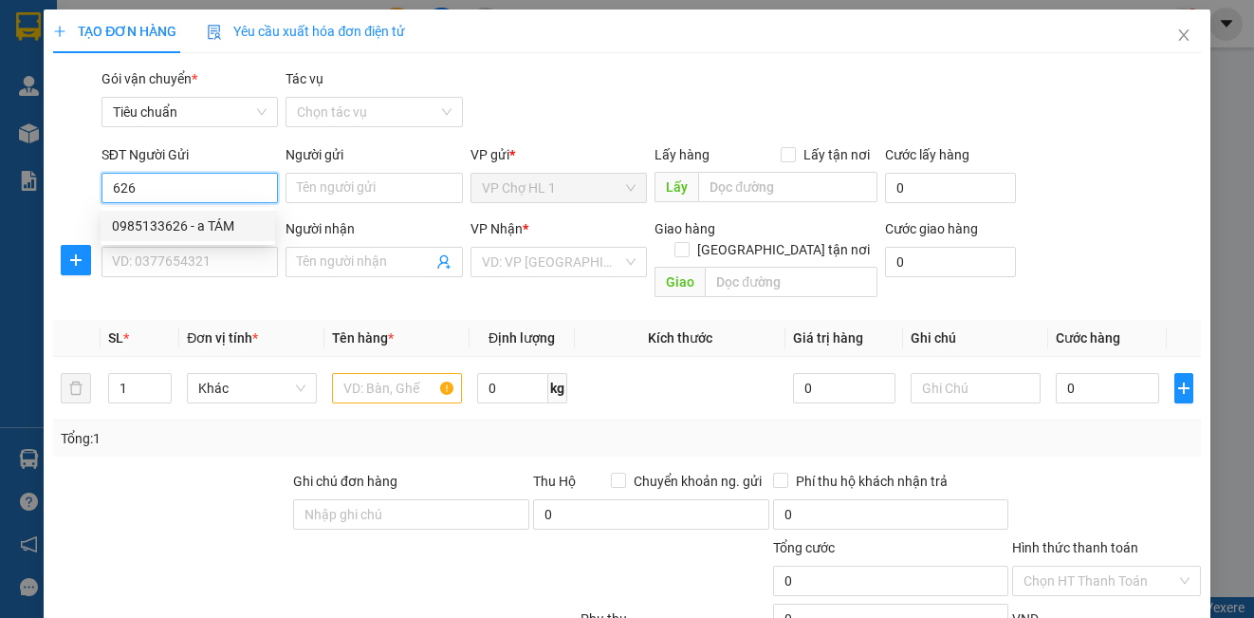
click at [212, 225] on div "0985133626 - a TÁM" at bounding box center [188, 225] width 152 height 21
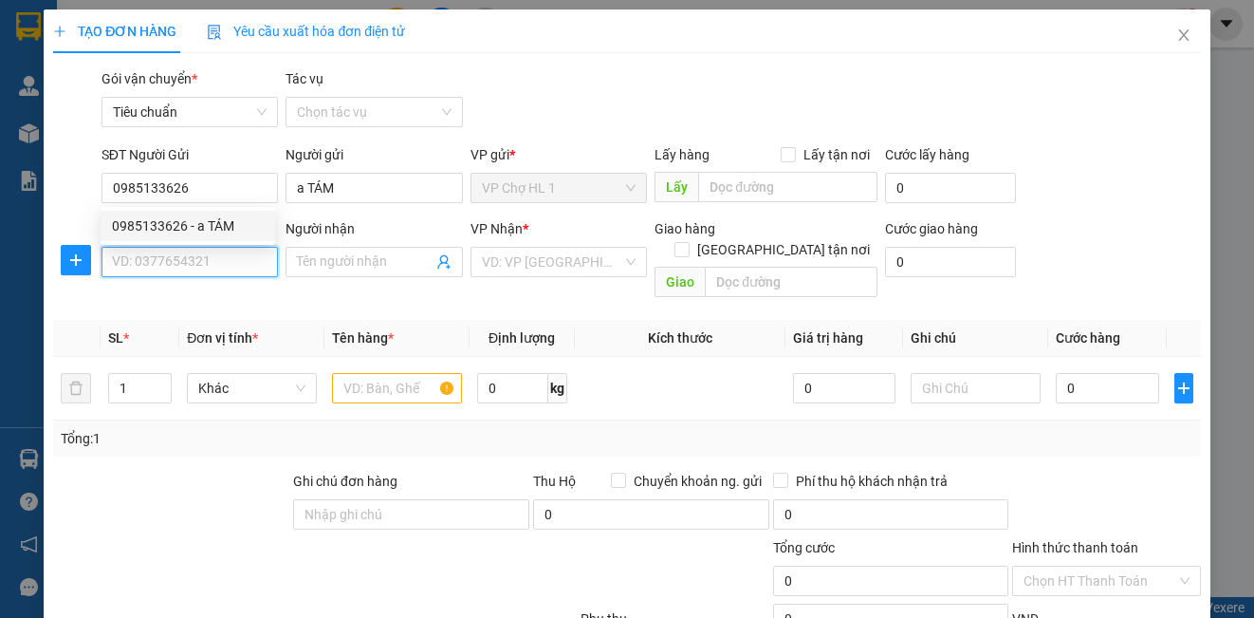
click at [188, 259] on input "SĐT Người Nhận *" at bounding box center [189, 262] width 176 height 30
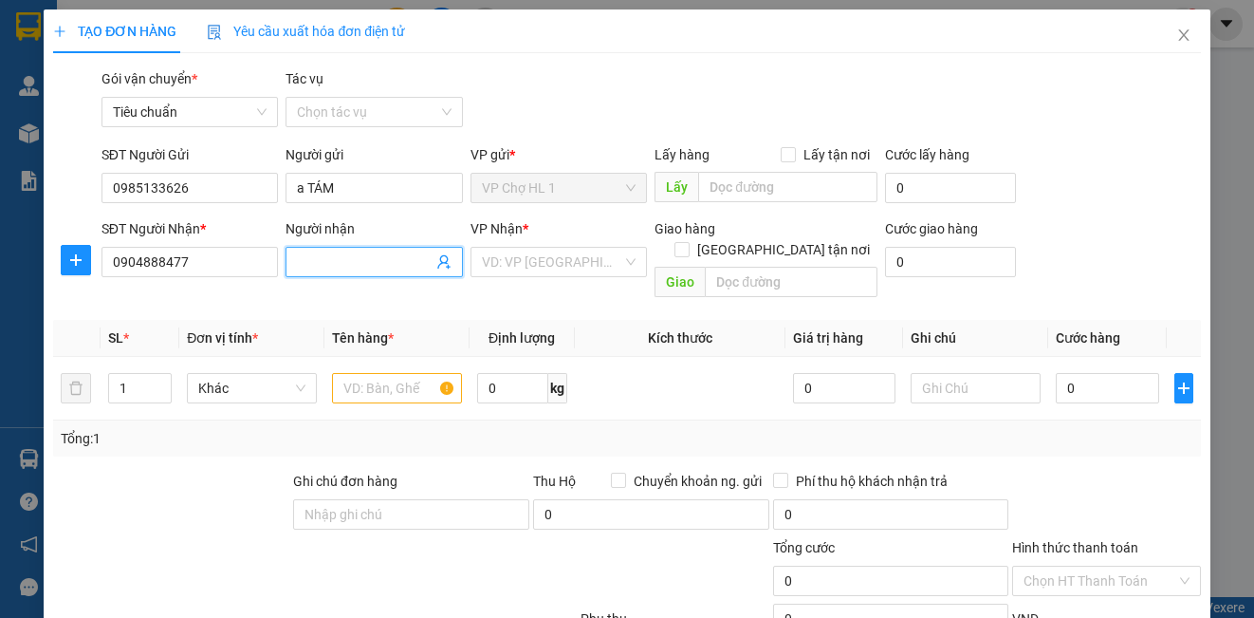
click at [354, 267] on input "Người nhận" at bounding box center [364, 261] width 135 height 21
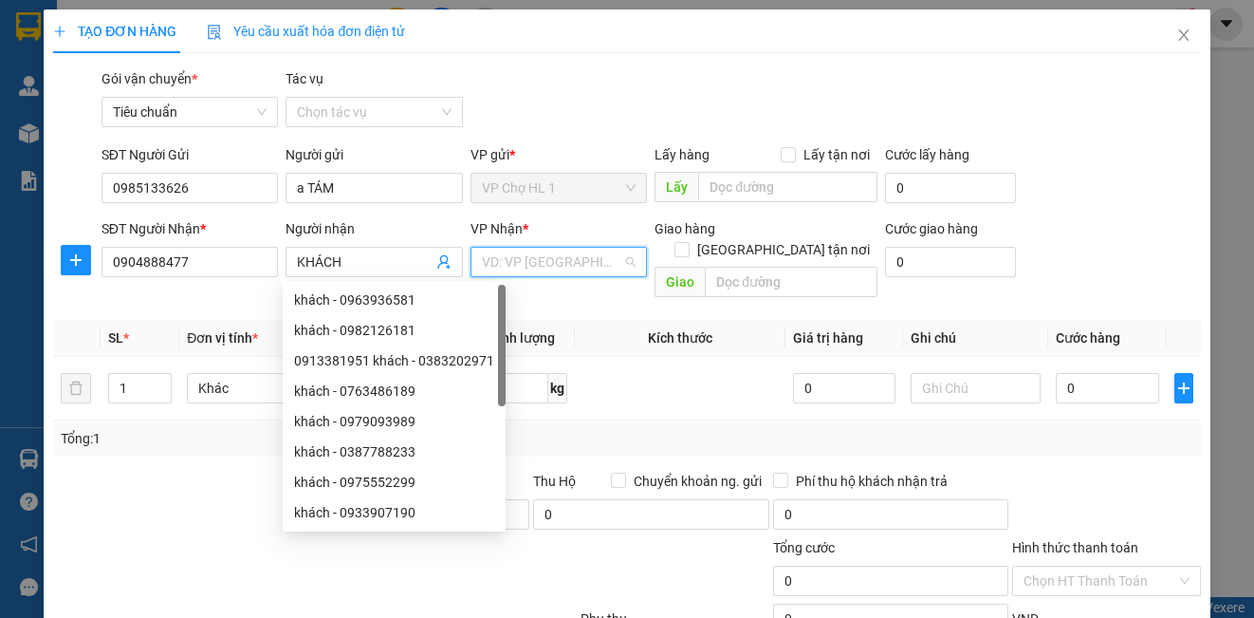
click at [530, 261] on input "search" at bounding box center [552, 262] width 140 height 28
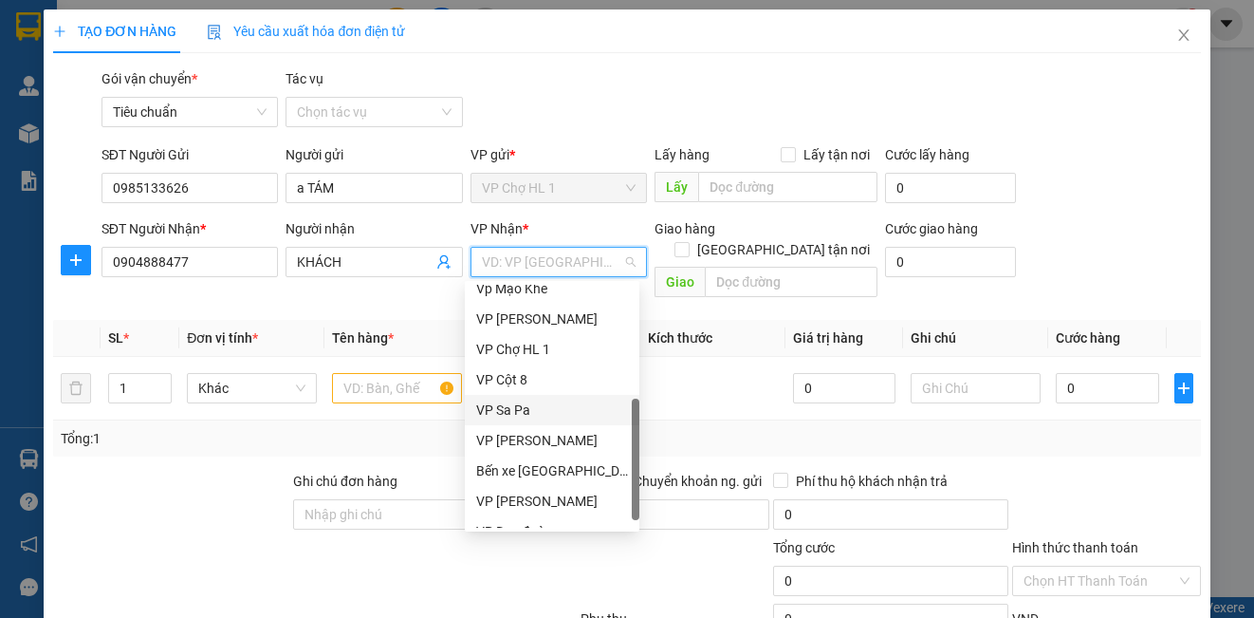
scroll to position [95, 0]
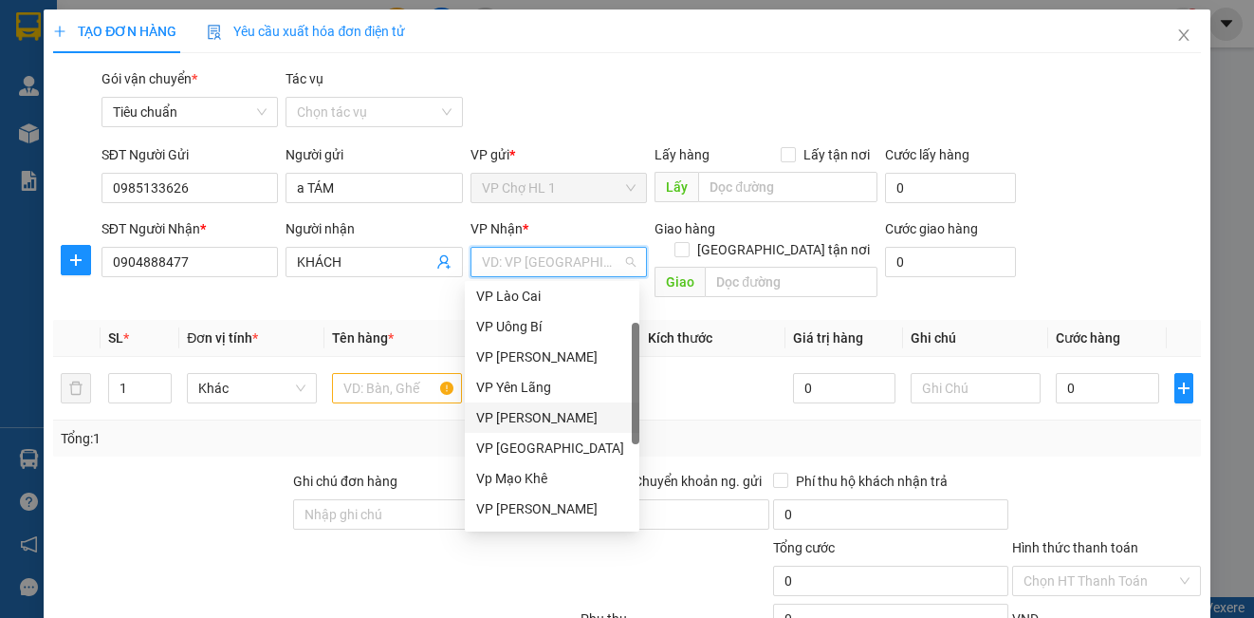
click at [530, 423] on div "VP [PERSON_NAME]" at bounding box center [552, 417] width 152 height 21
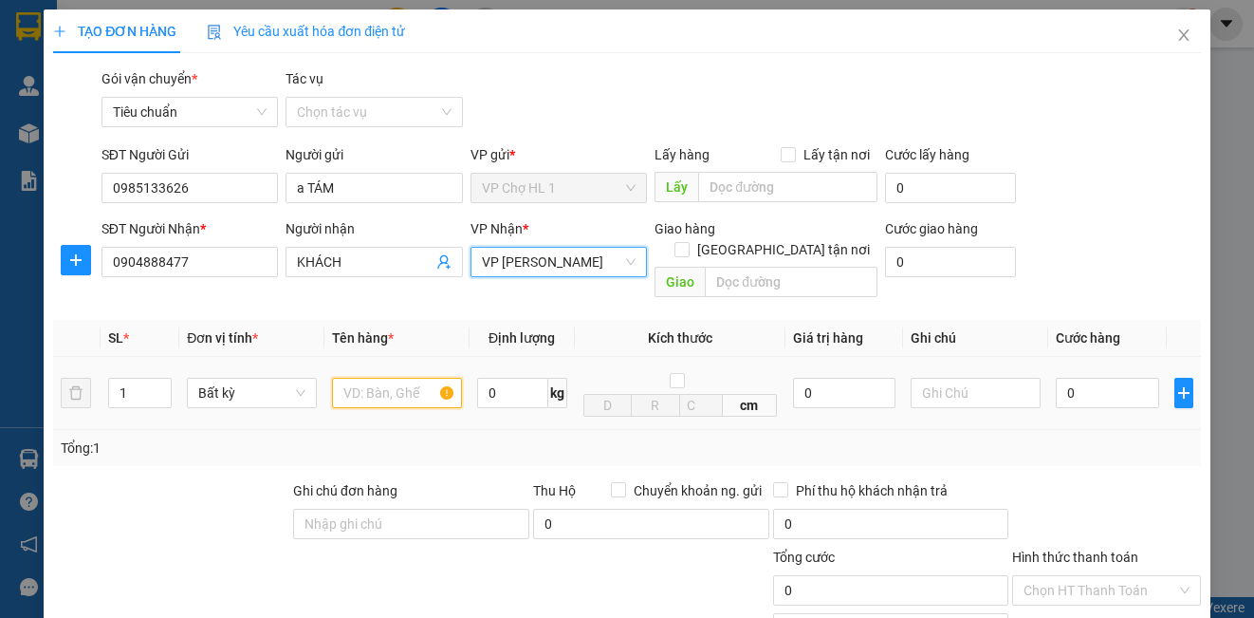
click at [401, 378] on input "text" at bounding box center [397, 393] width 130 height 30
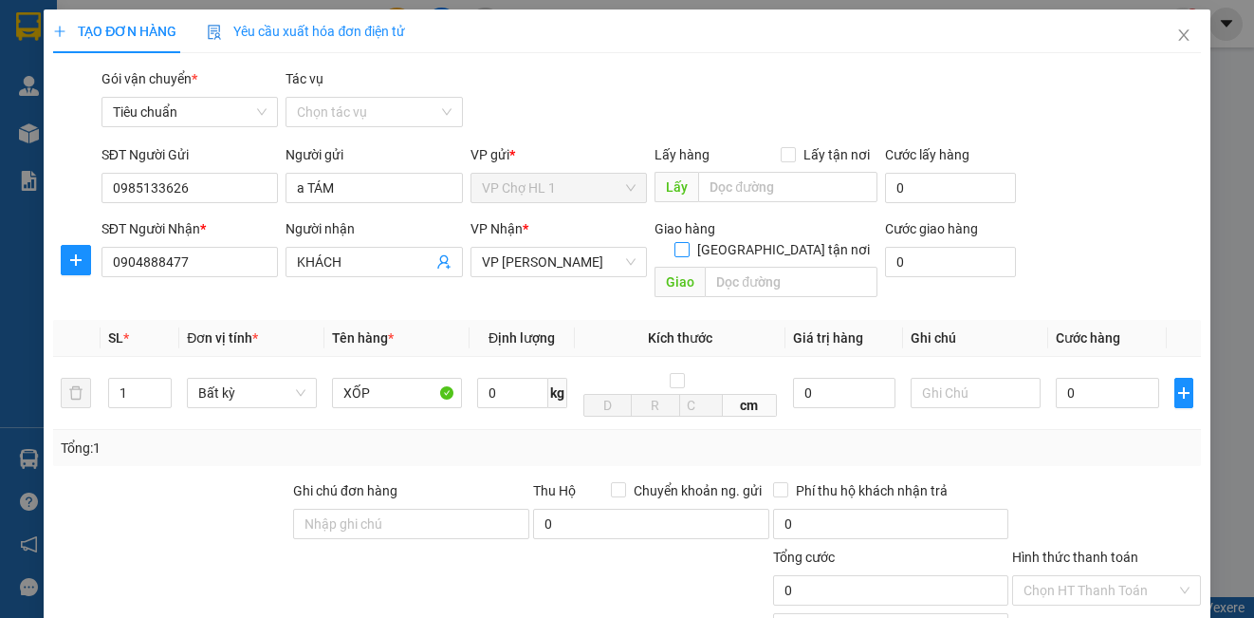
click at [688, 242] on input "[GEOGRAPHIC_DATA] tận nơi" at bounding box center [680, 248] width 13 height 13
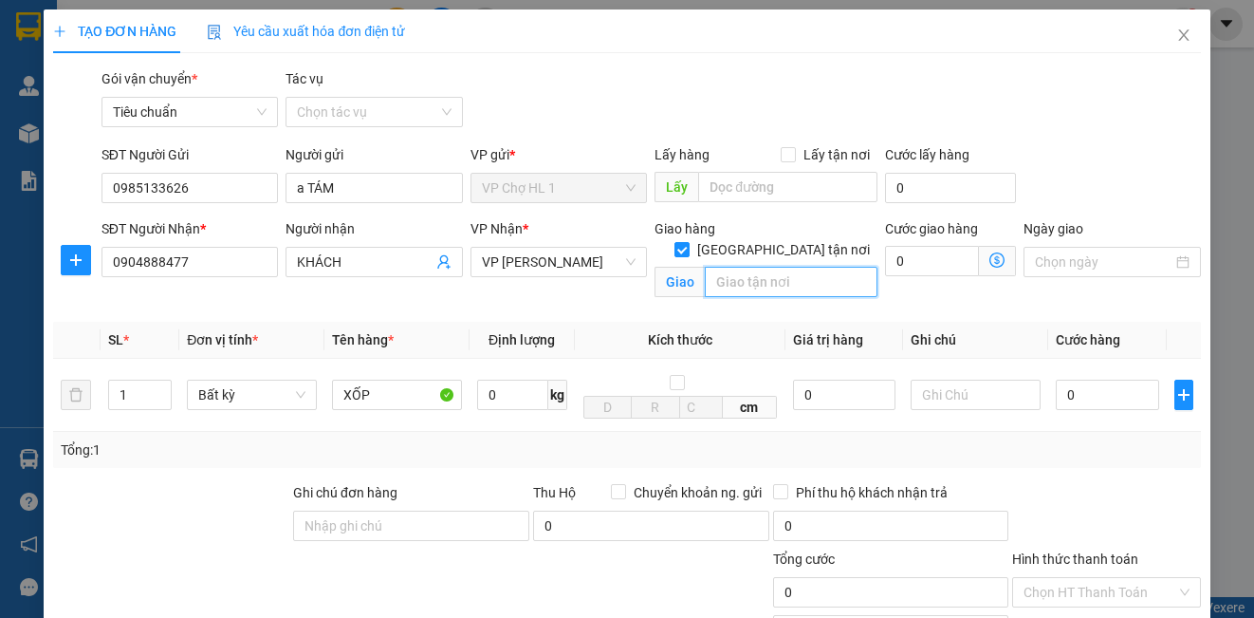
click at [758, 267] on input "text" at bounding box center [791, 282] width 173 height 30
click at [1081, 142] on div "Transit Pickup Surcharge Ids Transit Deliver Surcharge Ids Transit Deliver Surc…" at bounding box center [626, 431] width 1147 height 726
click at [989, 262] on icon "dollar-circle" at bounding box center [996, 259] width 15 height 15
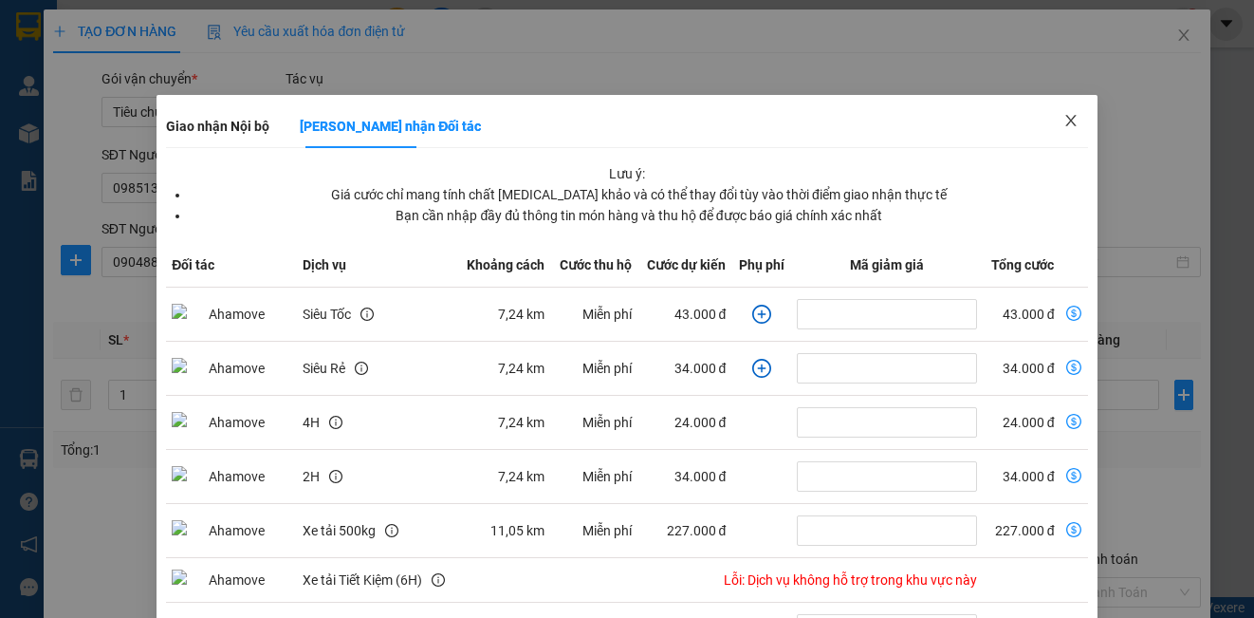
click at [1063, 121] on icon "close" at bounding box center [1070, 120] width 15 height 15
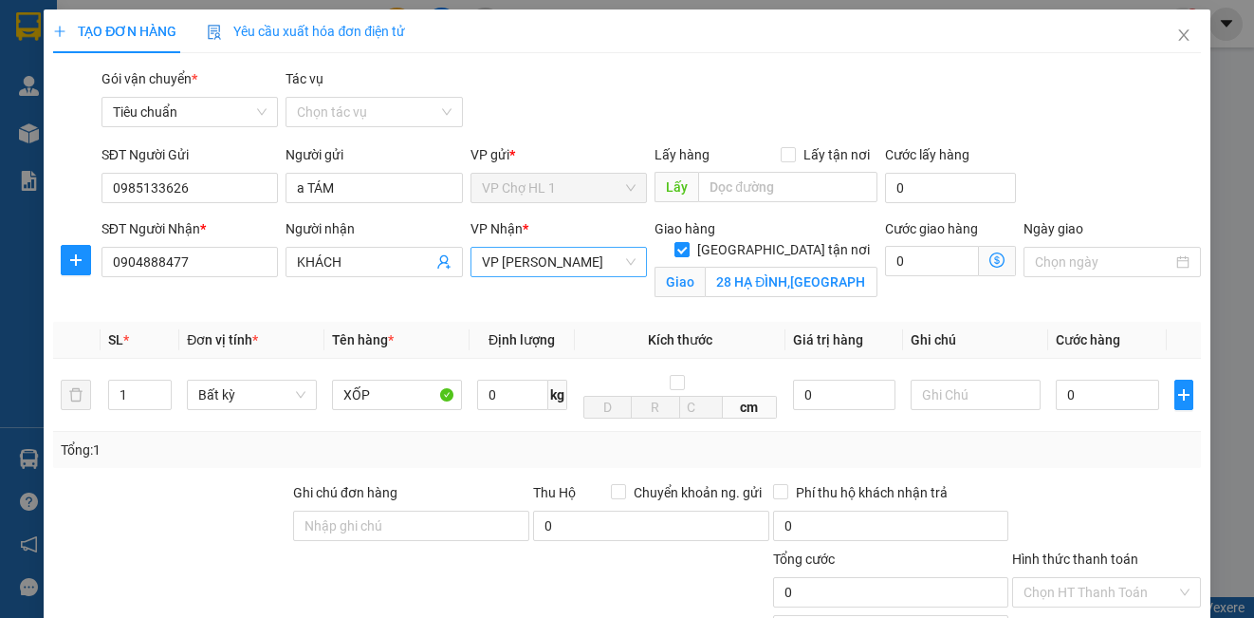
click at [506, 260] on span "VP [PERSON_NAME]" at bounding box center [559, 262] width 154 height 28
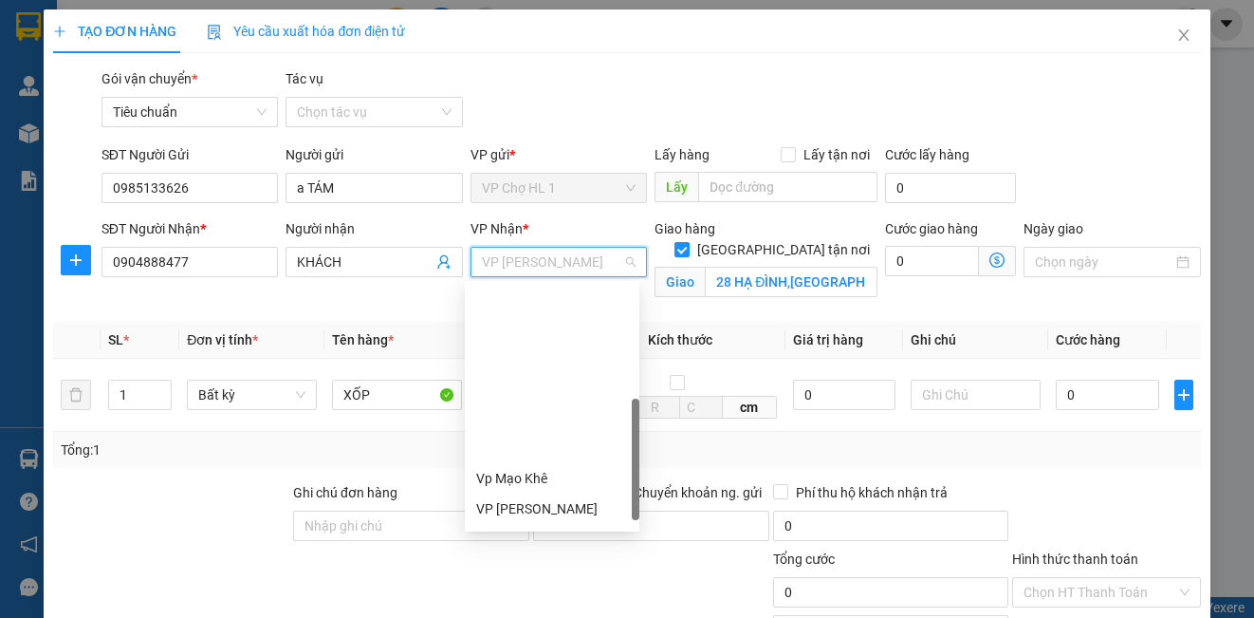
scroll to position [304, 0]
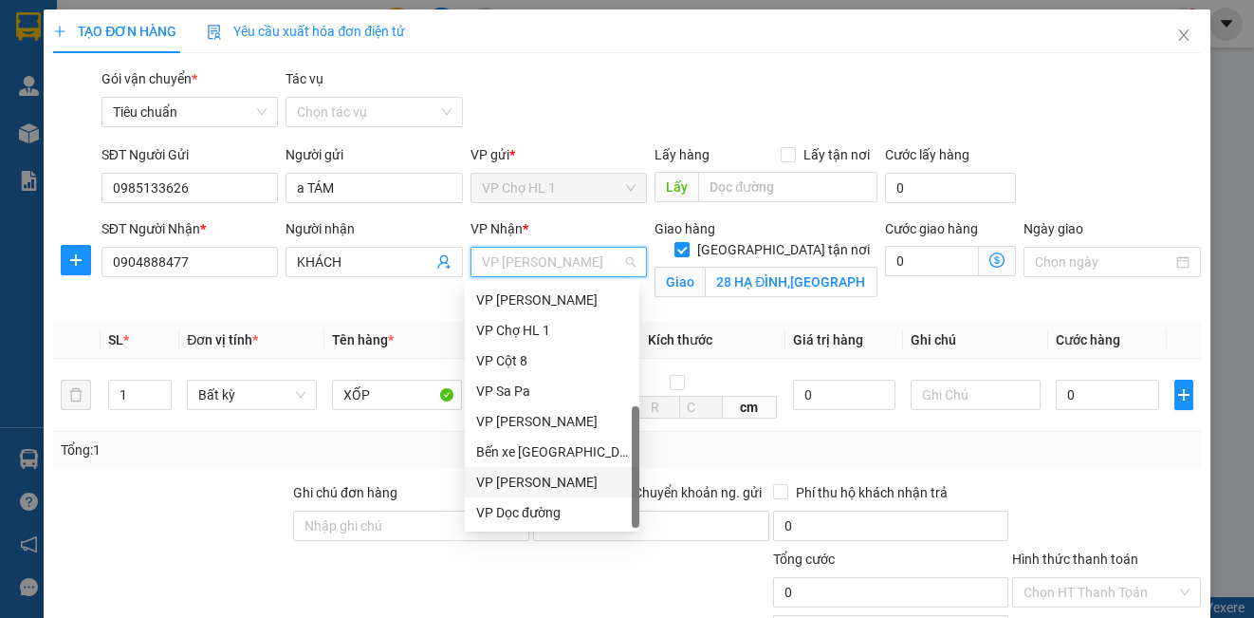
click at [581, 481] on div "VP [PERSON_NAME]" at bounding box center [552, 481] width 152 height 21
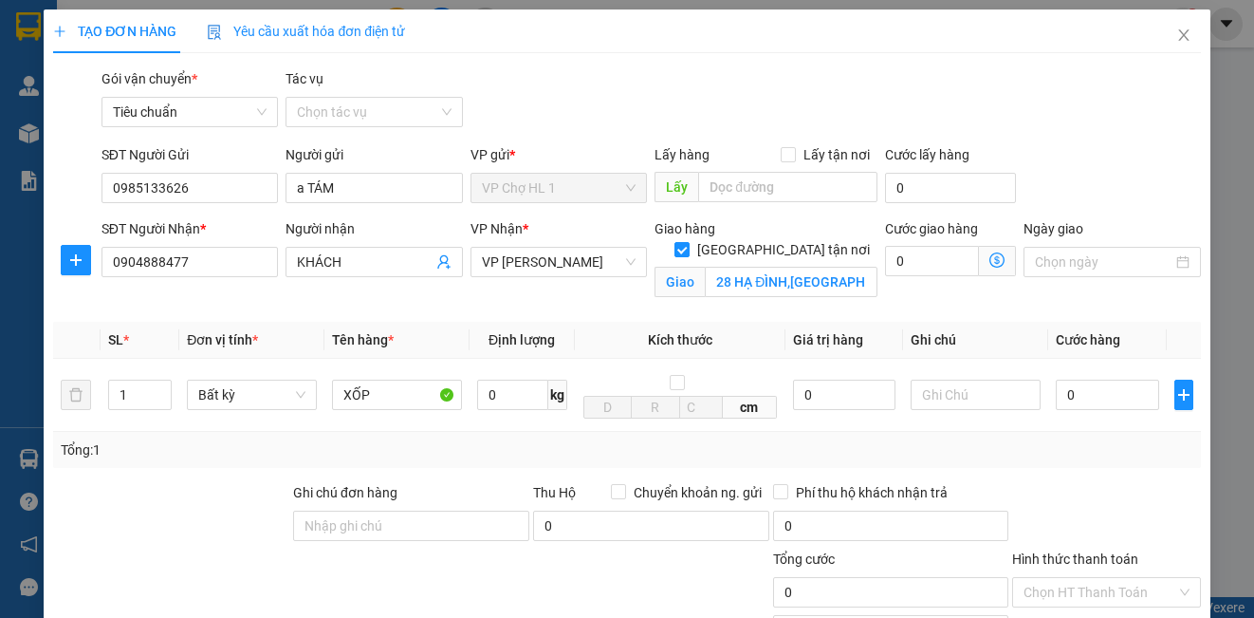
click at [990, 259] on icon "dollar-circle" at bounding box center [996, 259] width 15 height 15
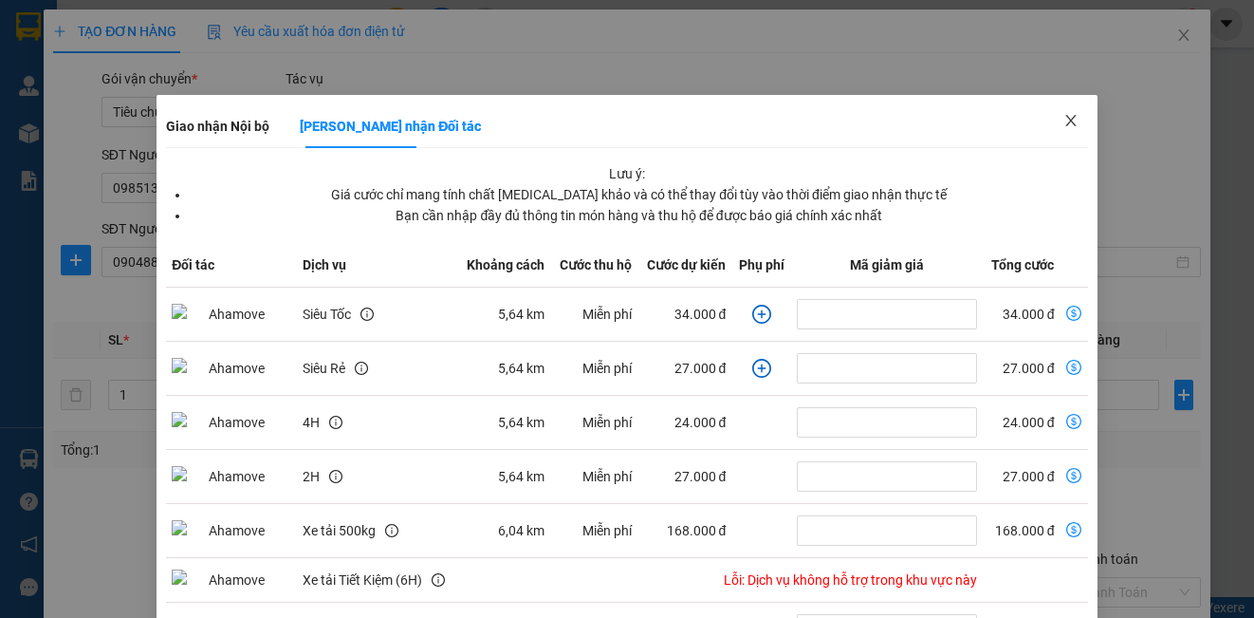
click at [1063, 120] on icon "close" at bounding box center [1070, 120] width 15 height 15
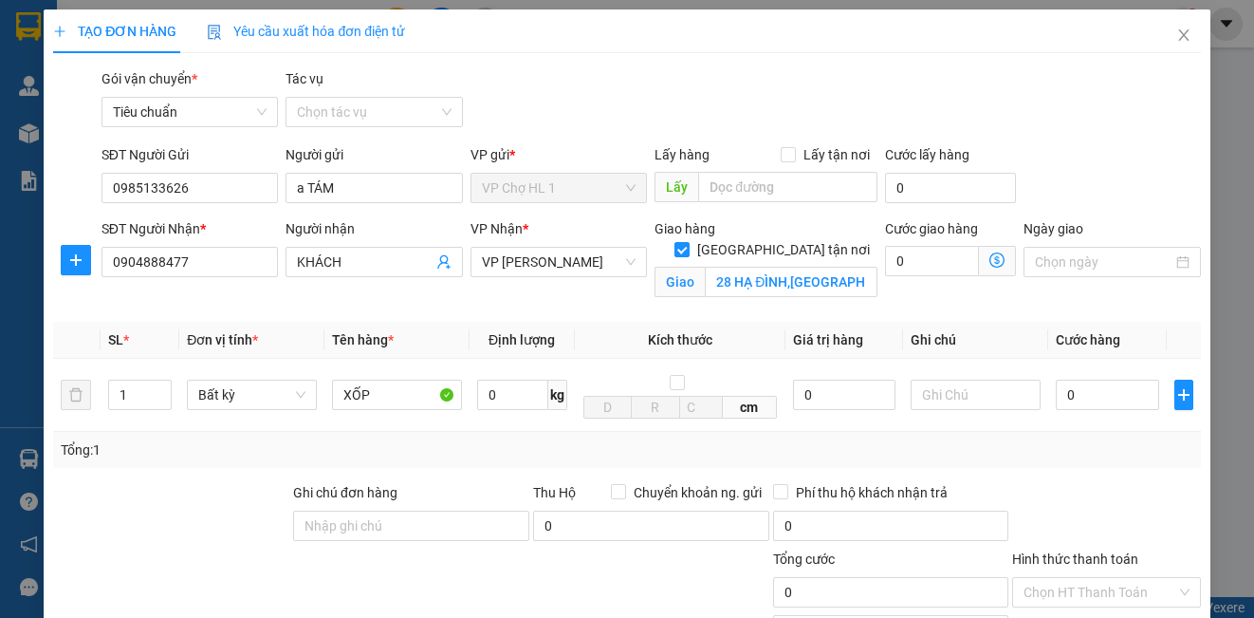
click at [989, 259] on icon "dollar-circle" at bounding box center [996, 259] width 15 height 15
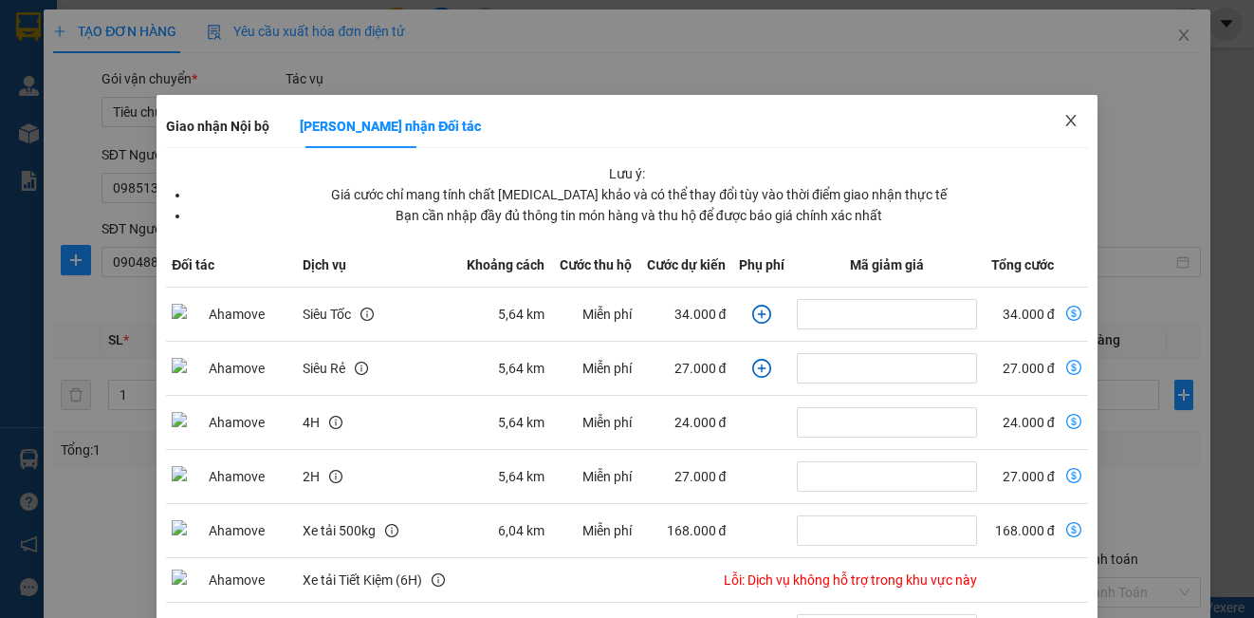
click at [1063, 120] on icon "close" at bounding box center [1070, 120] width 15 height 15
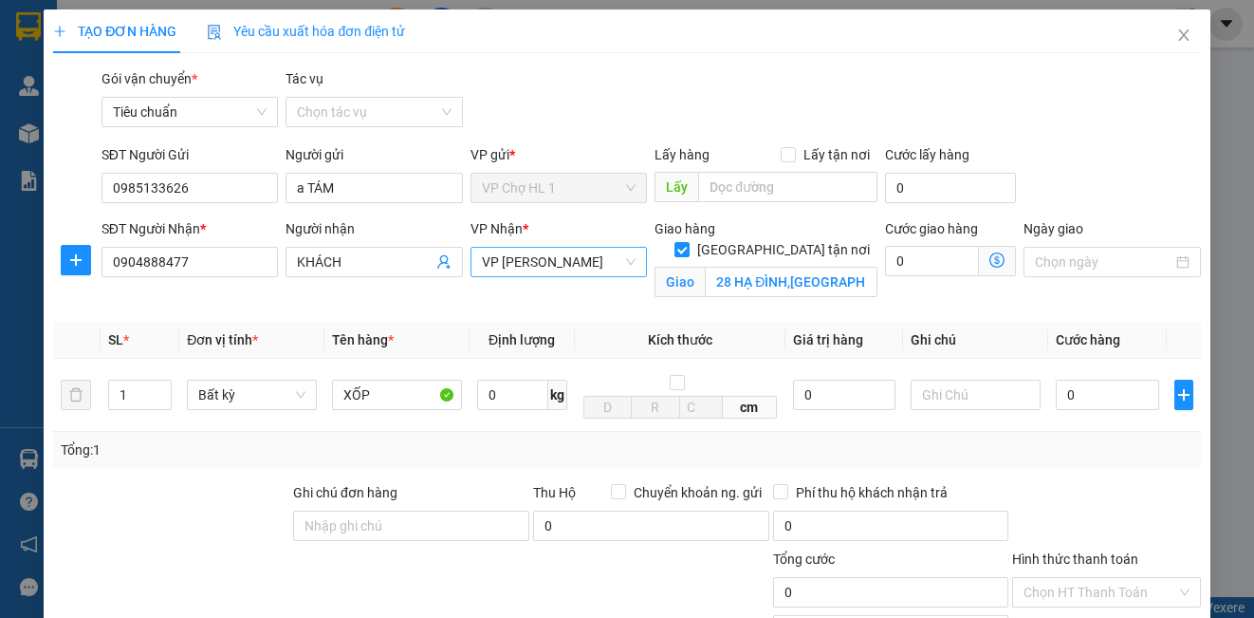
click at [587, 265] on span "VP [PERSON_NAME]" at bounding box center [559, 262] width 154 height 28
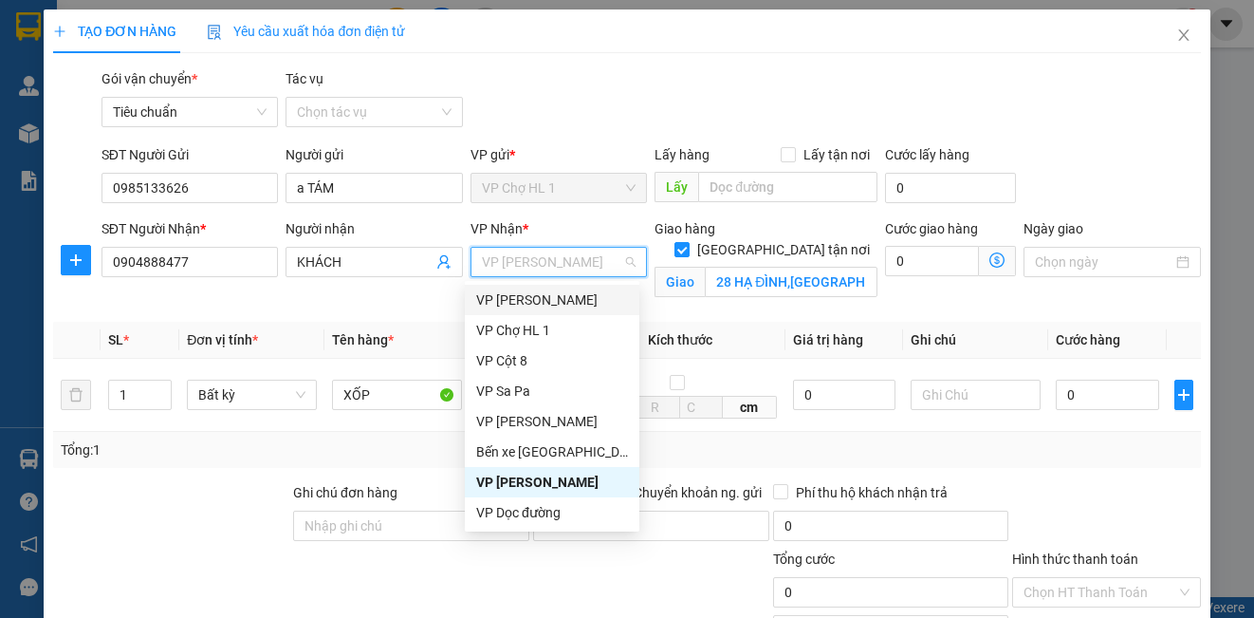
click at [572, 266] on span "VP [PERSON_NAME]" at bounding box center [559, 262] width 154 height 28
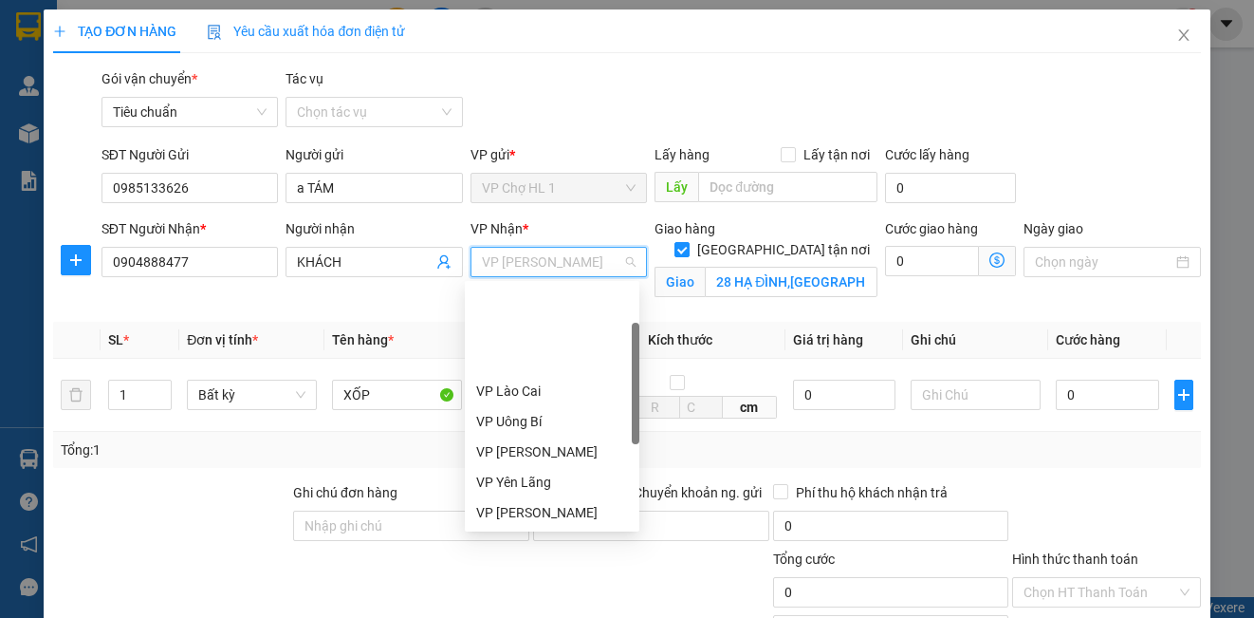
scroll to position [95, 0]
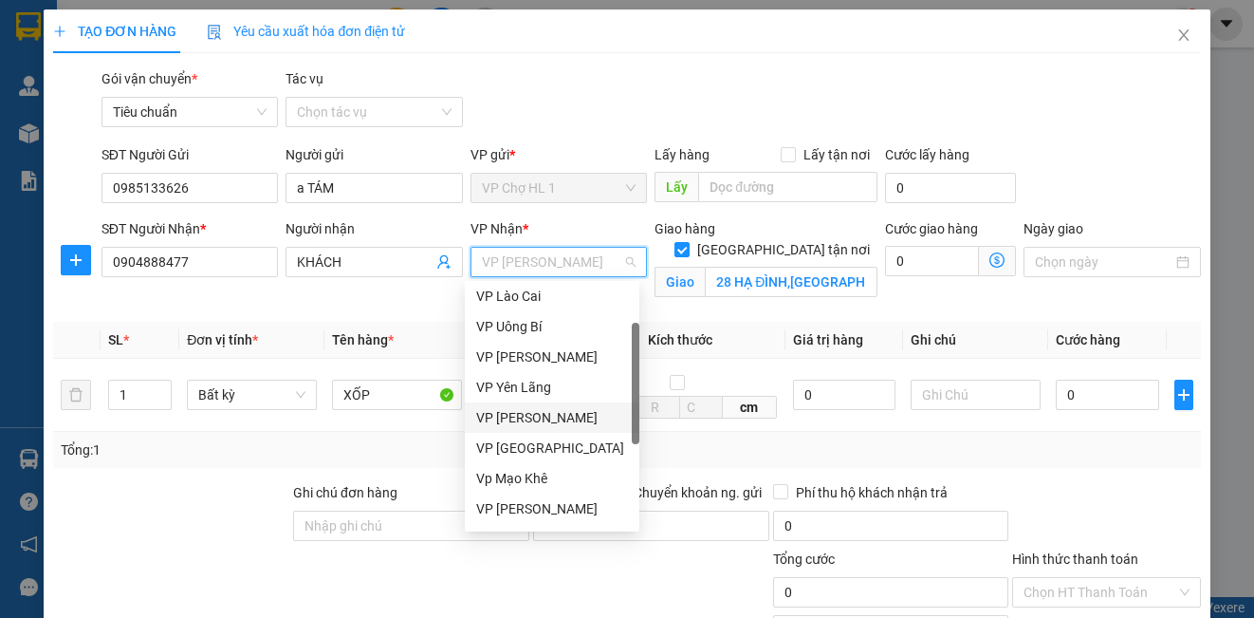
click at [544, 421] on div "VP [PERSON_NAME]" at bounding box center [552, 417] width 152 height 21
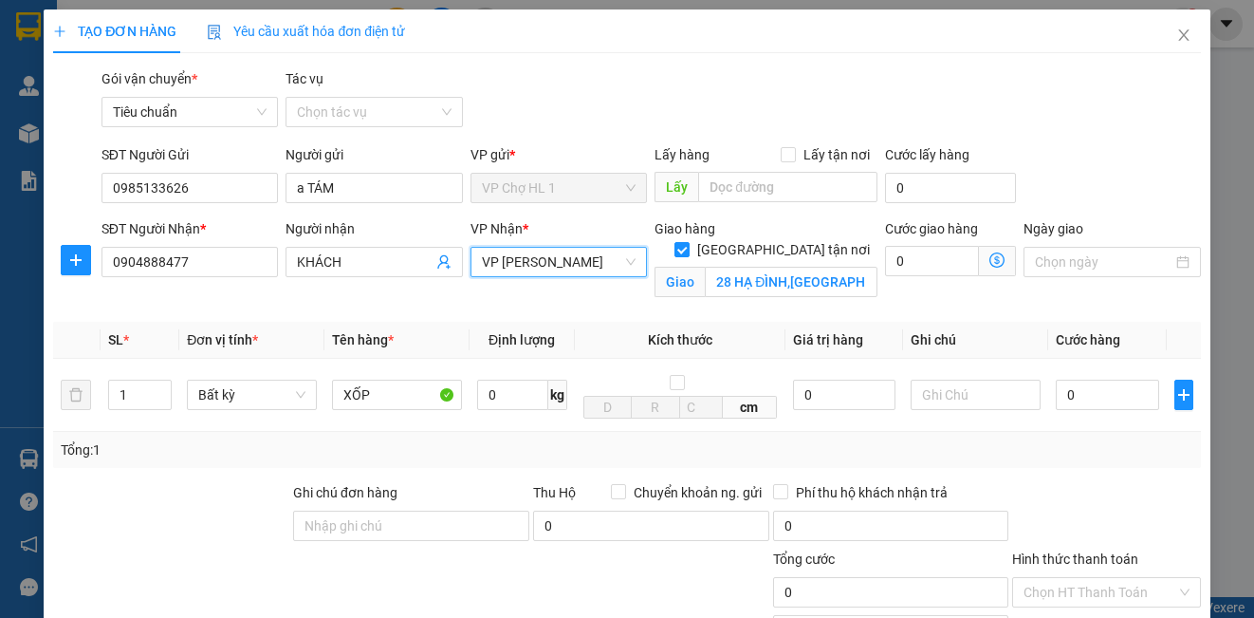
click at [989, 257] on icon "dollar-circle" at bounding box center [996, 259] width 15 height 15
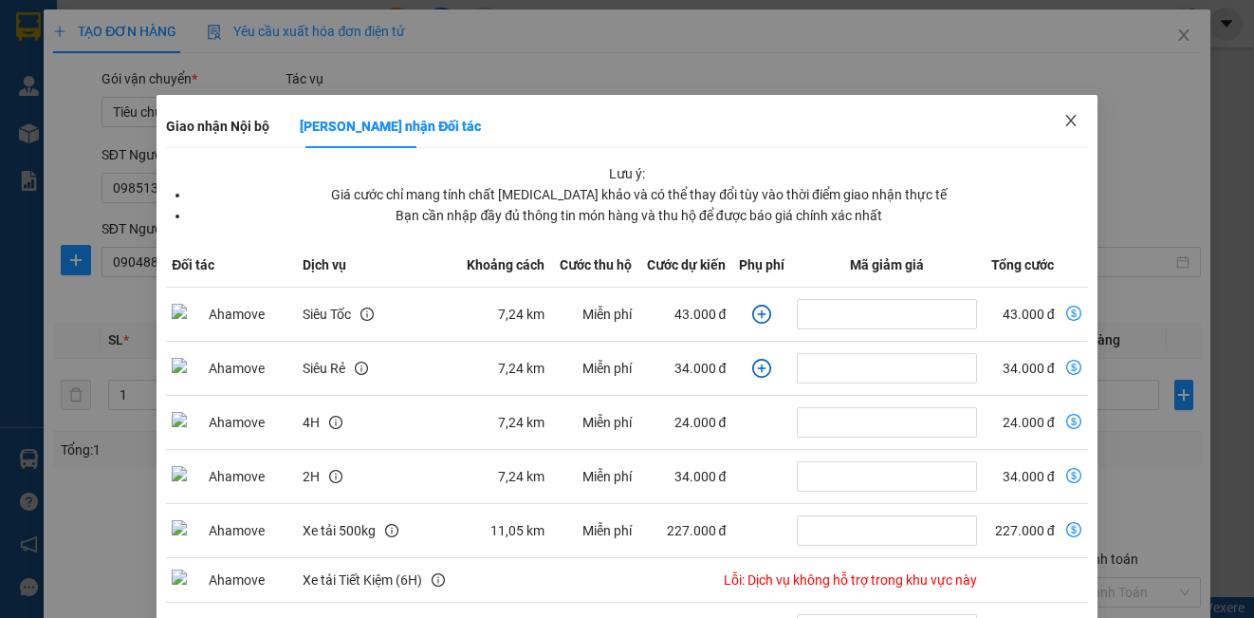
click at [1063, 121] on icon "close" at bounding box center [1070, 120] width 15 height 15
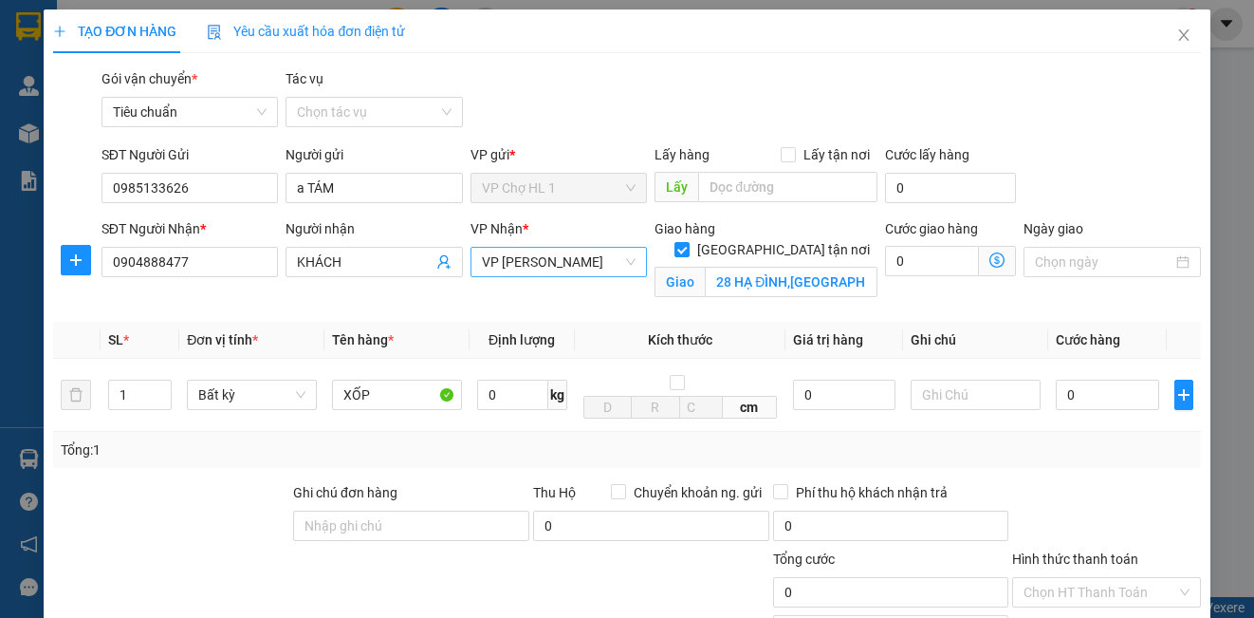
click at [549, 261] on span "VP [PERSON_NAME]" at bounding box center [559, 262] width 154 height 28
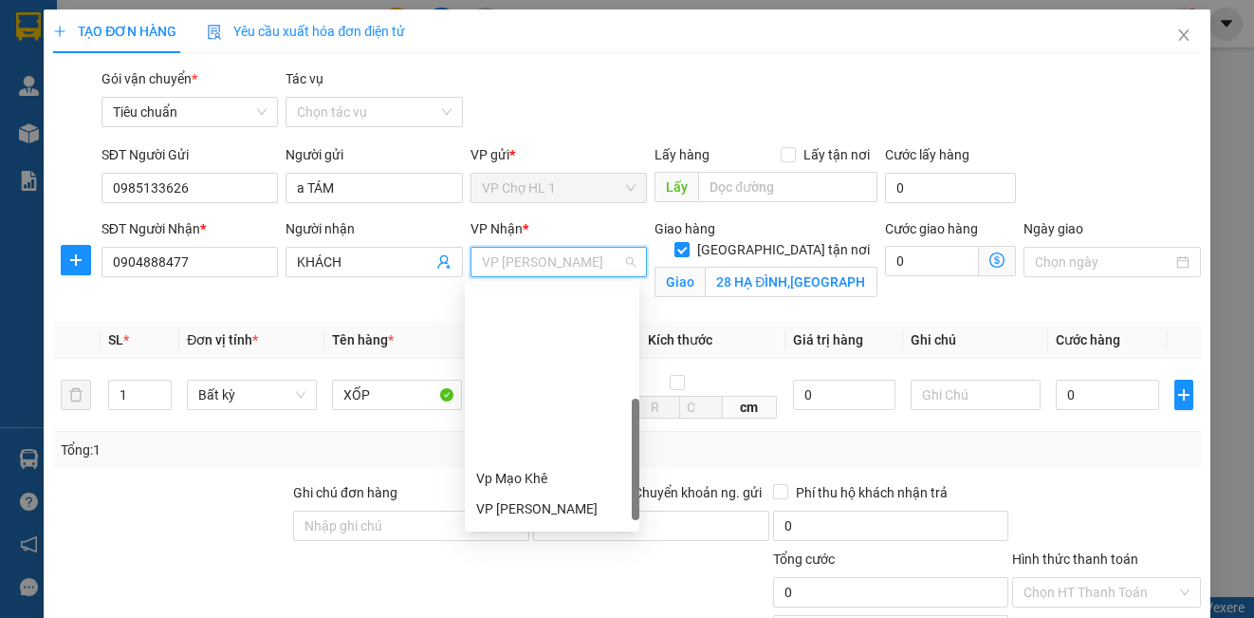
scroll to position [304, 0]
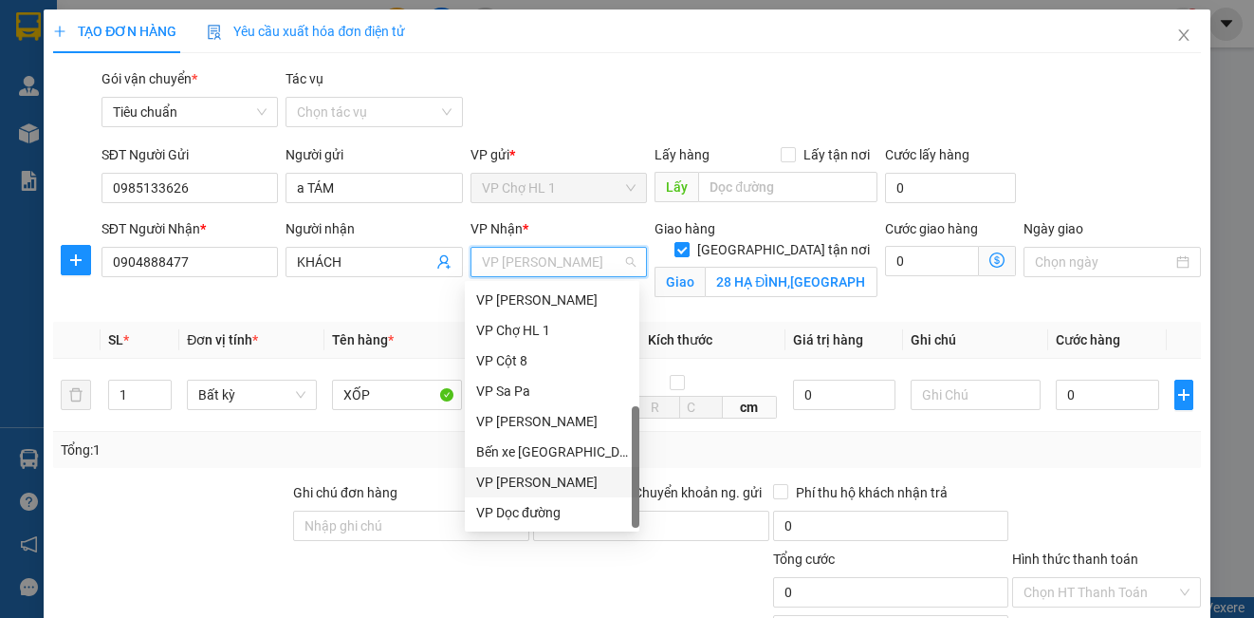
click at [541, 491] on div "VP [PERSON_NAME]" at bounding box center [552, 481] width 152 height 21
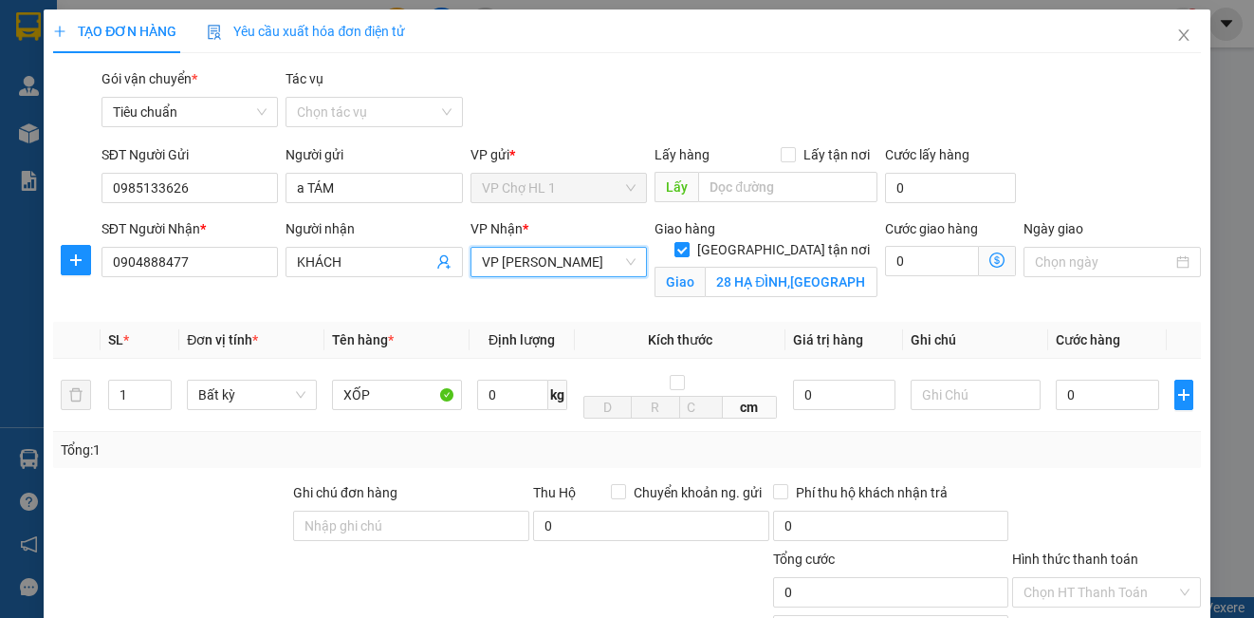
click at [989, 262] on icon "dollar-circle" at bounding box center [996, 259] width 15 height 15
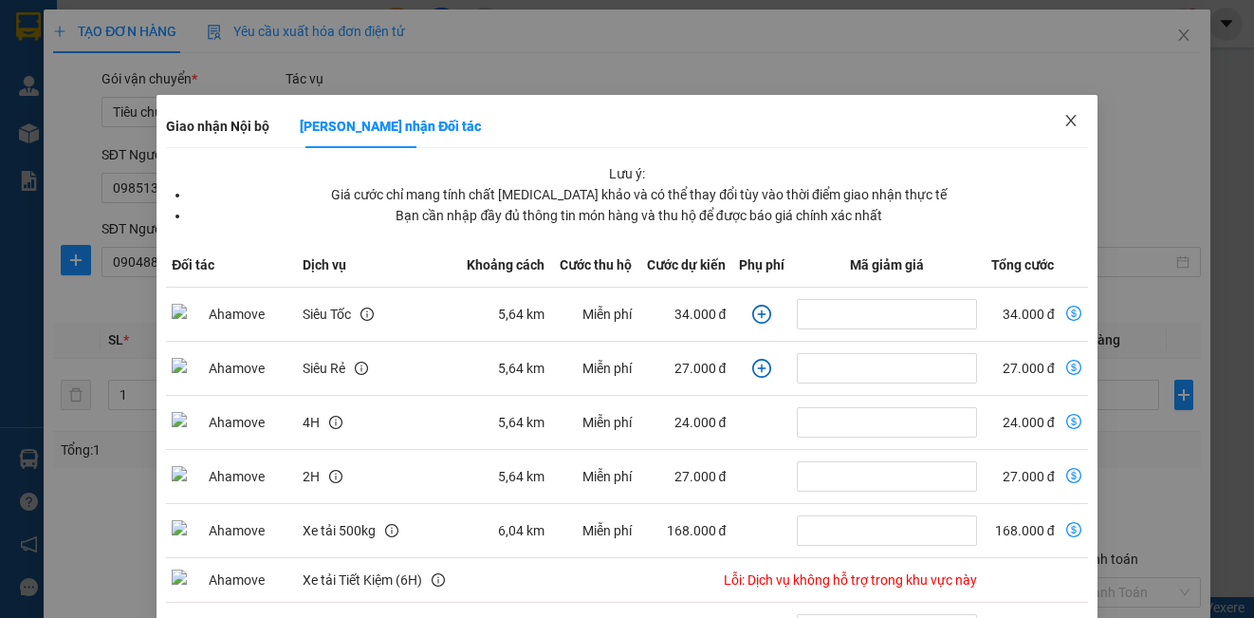
click at [1063, 121] on icon "close" at bounding box center [1070, 120] width 15 height 15
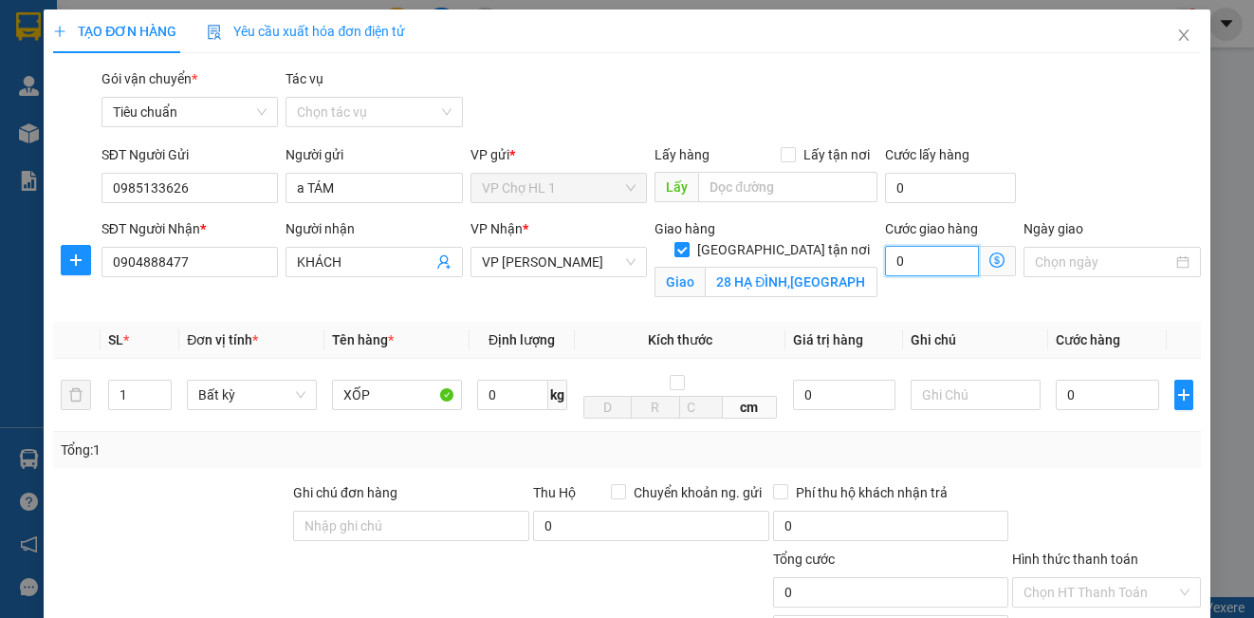
click at [899, 263] on input "0" at bounding box center [932, 261] width 94 height 30
click at [1047, 173] on div "SĐT Người Gửi 0985133626 Người gửi a TÁM VP gửi * VP Chợ HL 1 Lấy hàng Lấy tận …" at bounding box center [651, 177] width 1107 height 66
click at [781, 157] on input "Lấy tận nơi" at bounding box center [787, 153] width 13 height 13
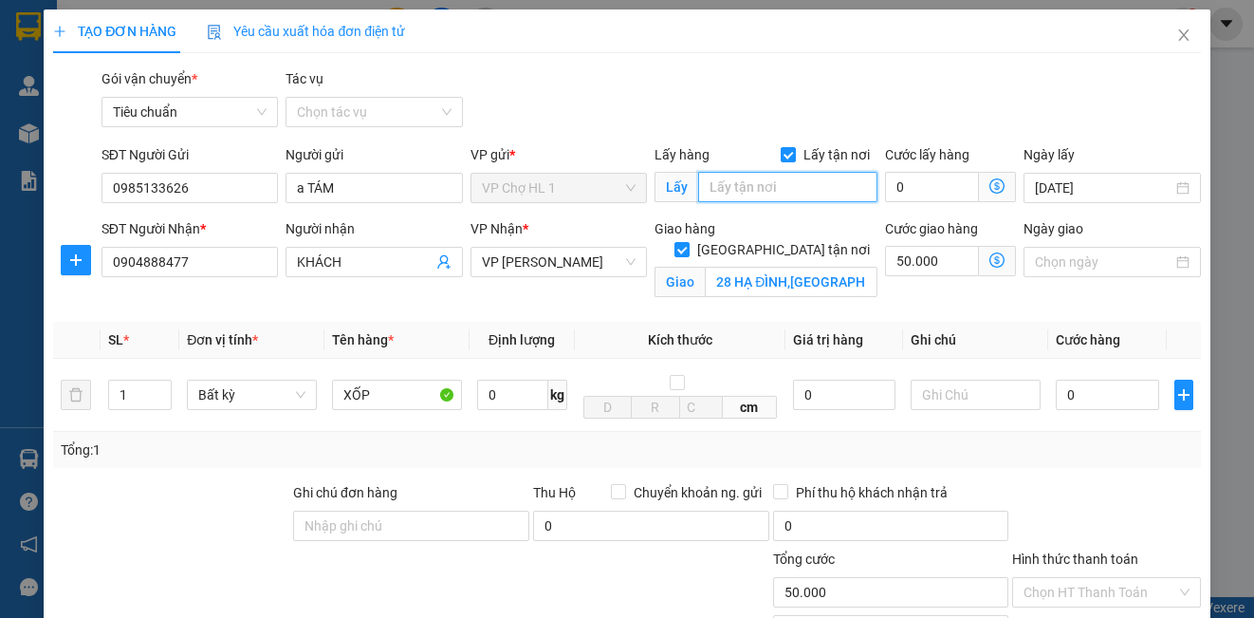
click at [770, 185] on input "text" at bounding box center [787, 187] width 179 height 30
click at [1078, 132] on div "Gói vận chuyển * Tiêu chuẩn Tác vụ Chọn tác vụ" at bounding box center [651, 101] width 1107 height 66
click at [1139, 396] on input "0" at bounding box center [1107, 394] width 103 height 30
click at [1072, 120] on div "Gói vận chuyển * Tiêu chuẩn Tác vụ Chọn tác vụ" at bounding box center [651, 101] width 1107 height 66
click at [919, 188] on input "0" at bounding box center [932, 187] width 94 height 30
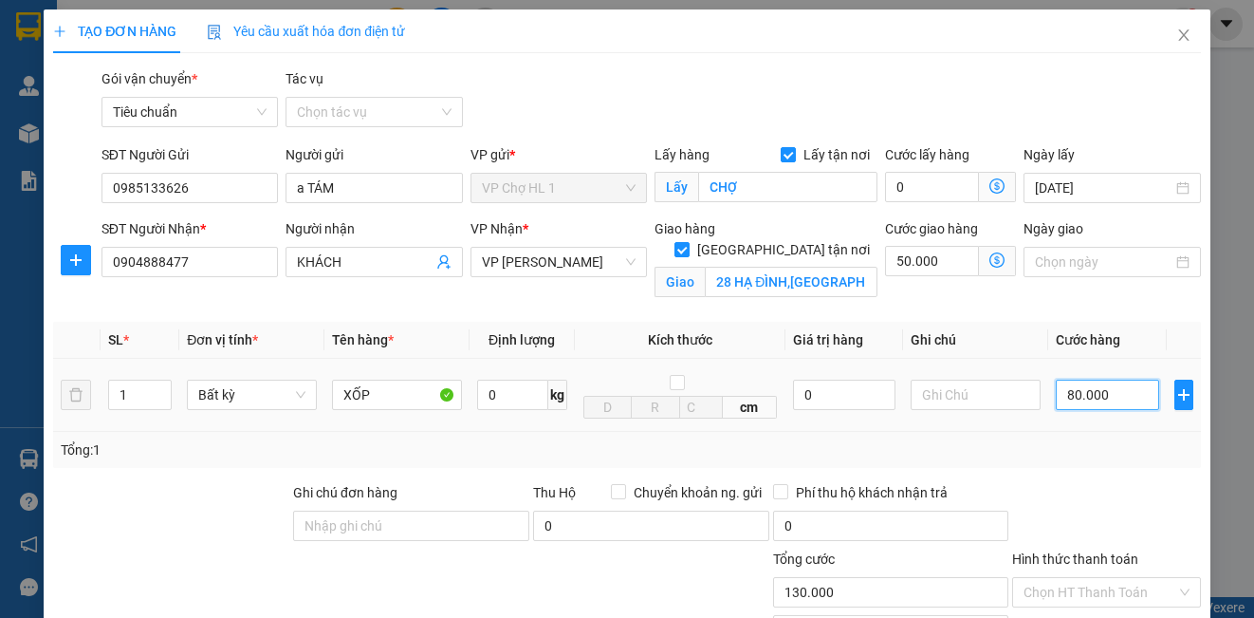
click at [1113, 399] on input "80.000" at bounding box center [1107, 394] width 103 height 30
click at [938, 191] on input "0" at bounding box center [932, 187] width 94 height 30
click at [1056, 123] on div "Gói vận chuyển * Tiêu chuẩn Tác vụ Chọn tác vụ" at bounding box center [651, 101] width 1107 height 66
click at [983, 405] on input "text" at bounding box center [976, 394] width 130 height 30
click at [989, 260] on icon "dollar-circle" at bounding box center [996, 259] width 15 height 15
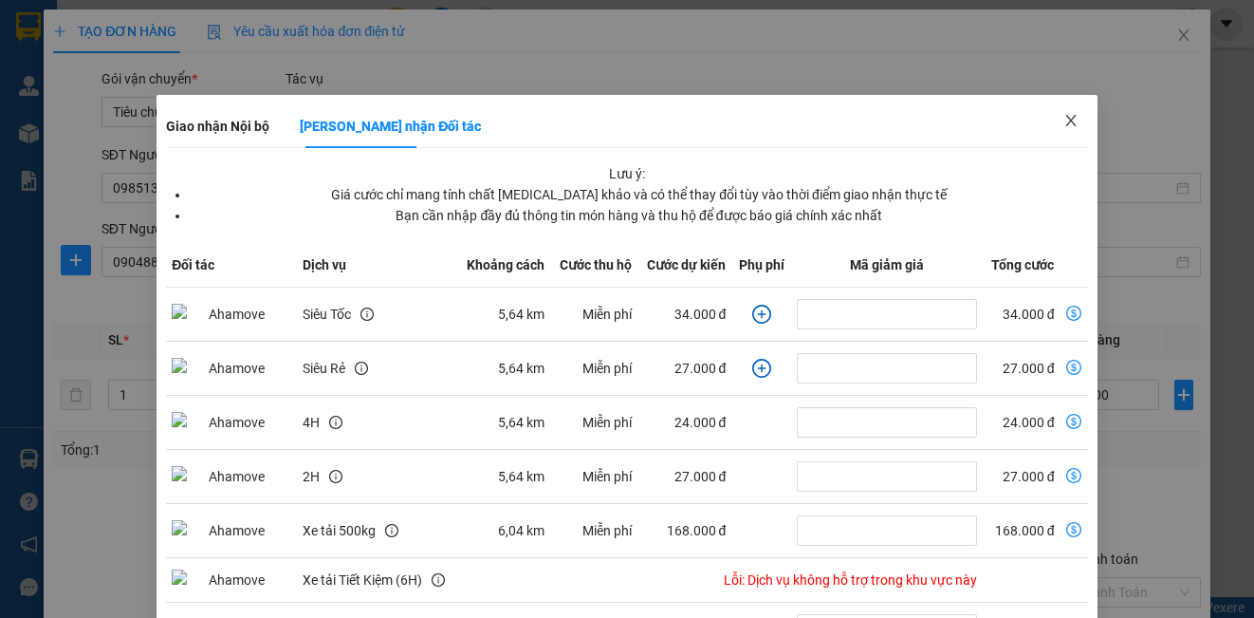
click at [1071, 119] on span "Close" at bounding box center [1070, 121] width 53 height 53
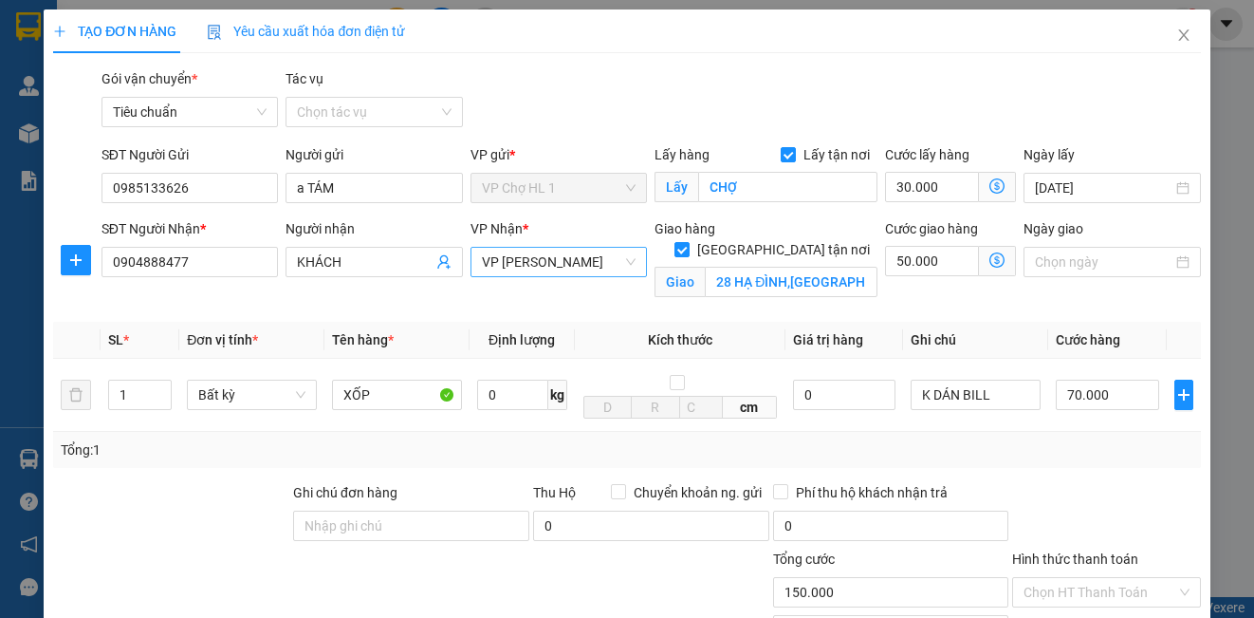
click at [561, 261] on span "VP [PERSON_NAME]" at bounding box center [559, 262] width 154 height 28
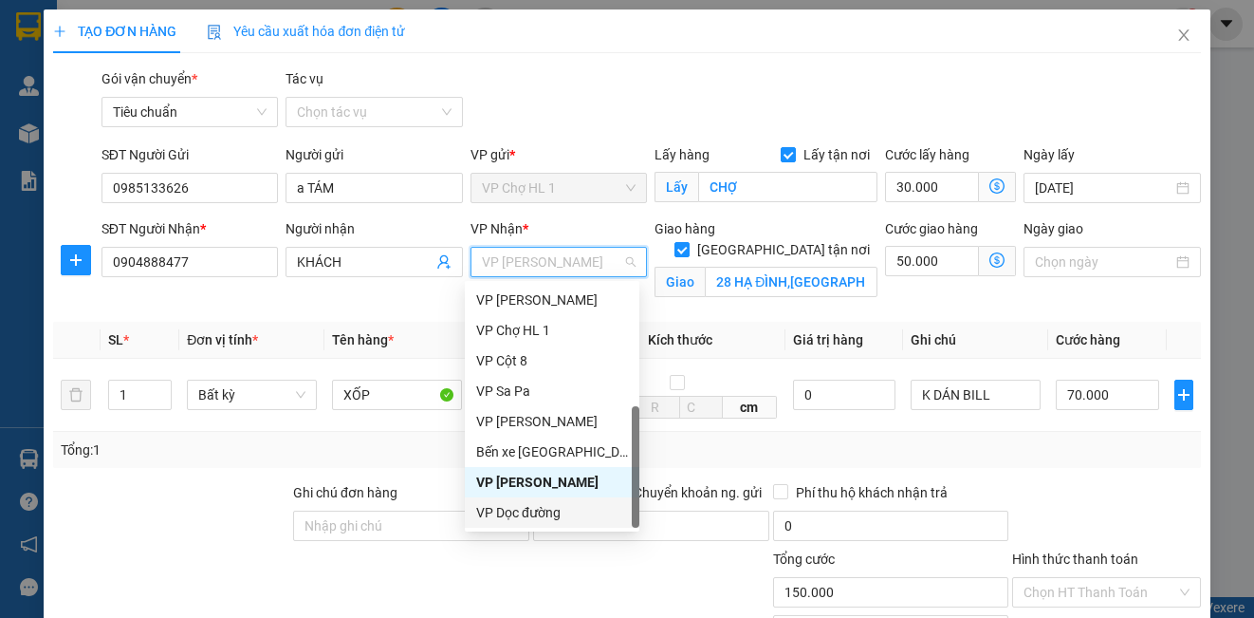
click at [567, 518] on div "VP Dọc đường" at bounding box center [552, 512] width 152 height 21
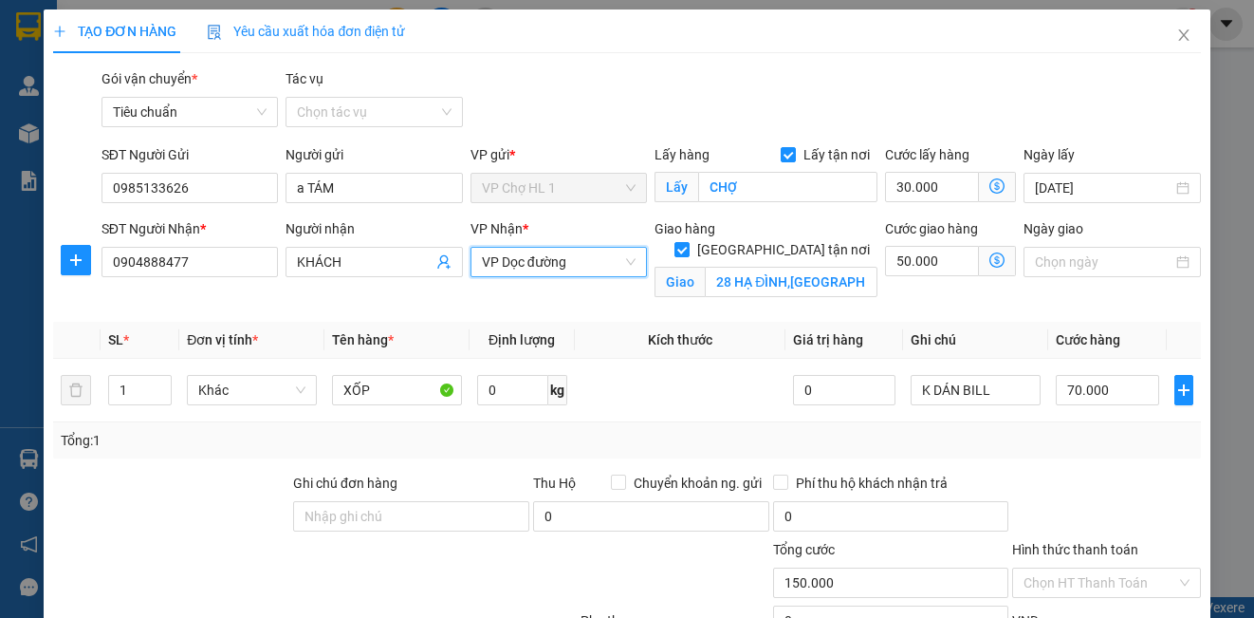
click at [989, 257] on icon "dollar-circle" at bounding box center [996, 259] width 15 height 15
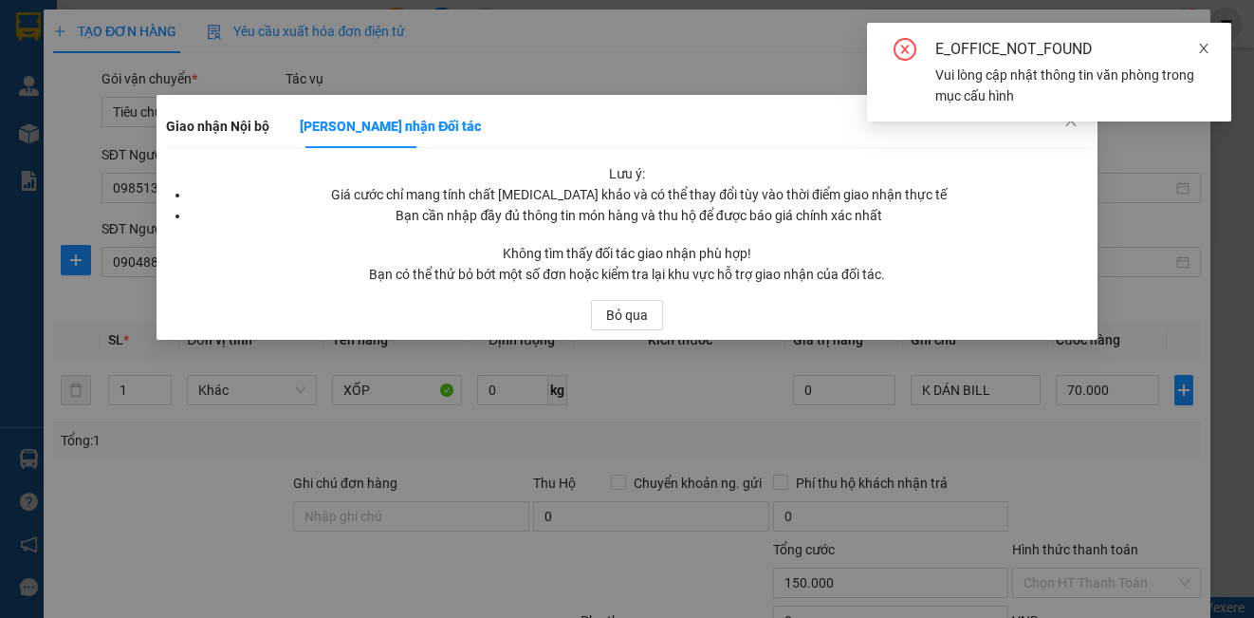
click at [1200, 48] on icon "close" at bounding box center [1203, 48] width 13 height 13
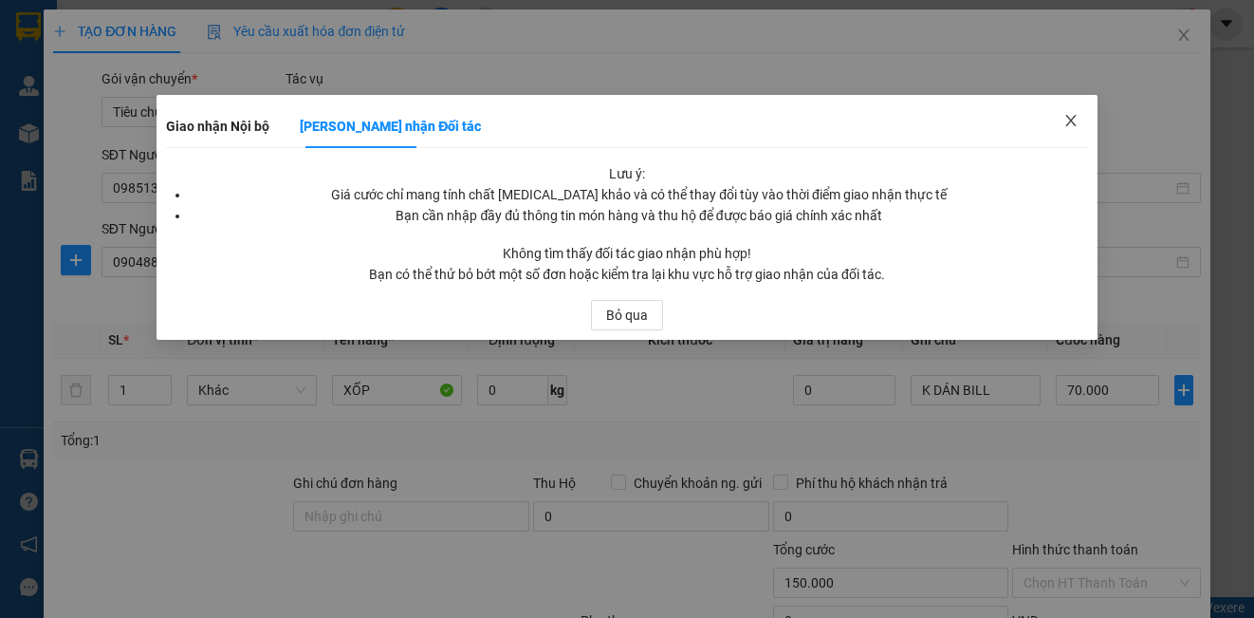
click at [1068, 123] on icon "close" at bounding box center [1070, 120] width 15 height 15
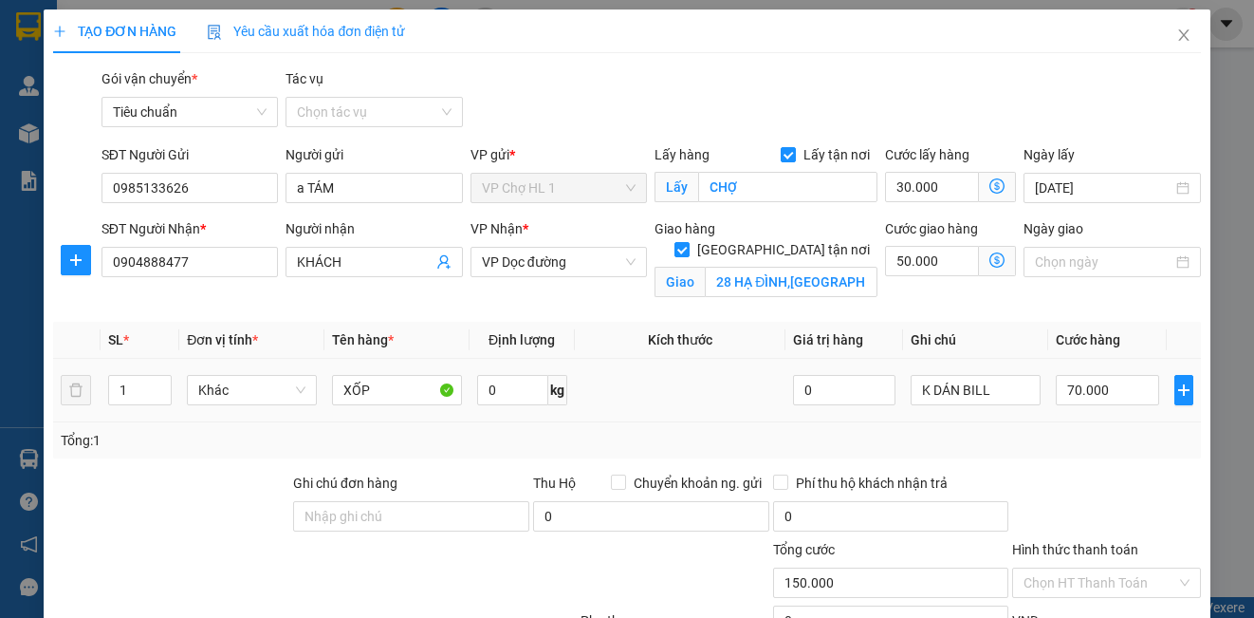
scroll to position [190, 0]
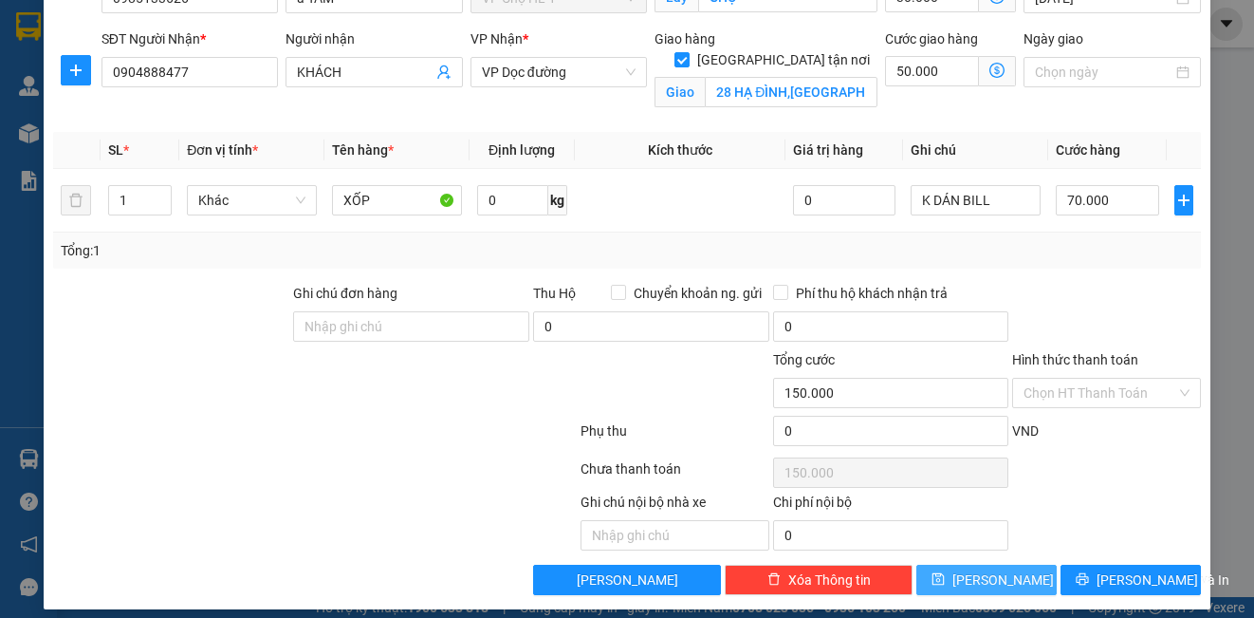
click at [1005, 584] on button "[PERSON_NAME]" at bounding box center [986, 579] width 140 height 30
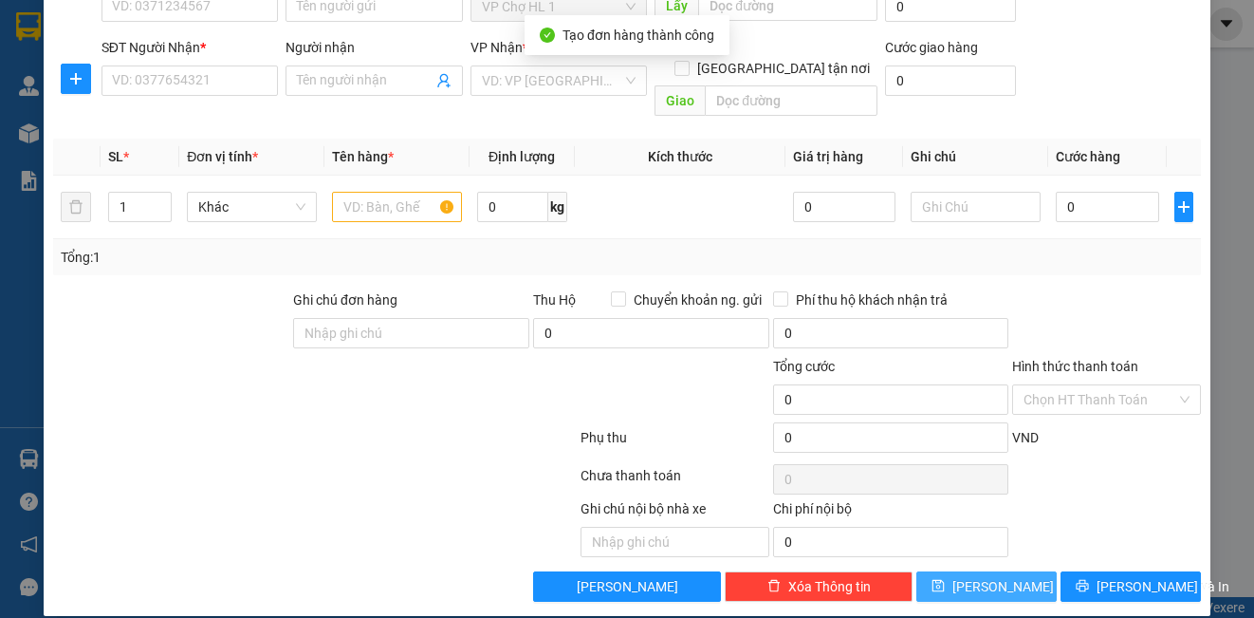
scroll to position [0, 0]
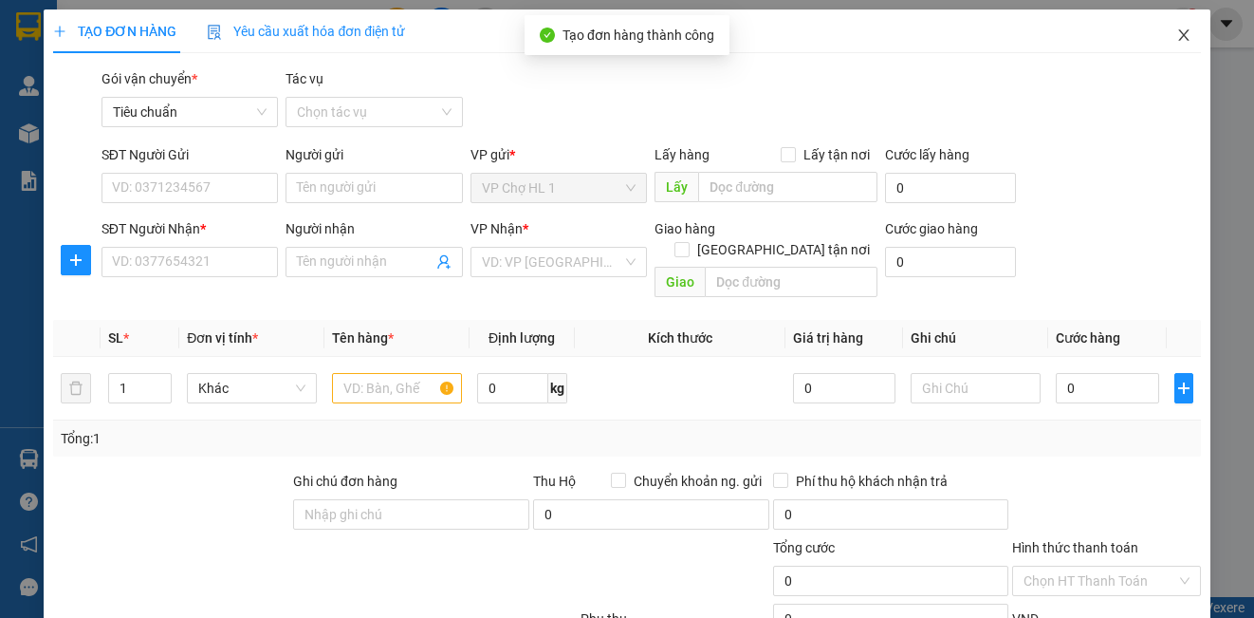
click at [1176, 35] on icon "close" at bounding box center [1183, 35] width 15 height 15
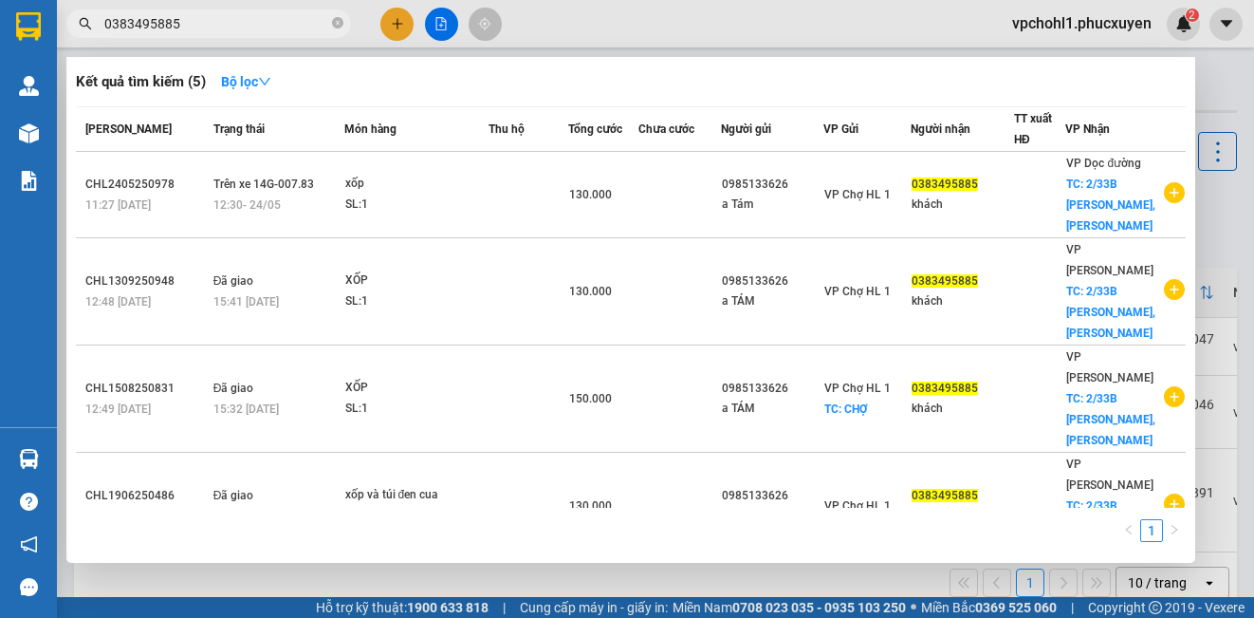
drag, startPoint x: 230, startPoint y: 32, endPoint x: 55, endPoint y: 36, distance: 175.5
click at [55, 36] on section "Kết quả tìm kiếm ( 5 ) Bộ lọc Mã ĐH Trạng thái Món hàng Thu hộ Tổng cước Chưa c…" at bounding box center [627, 309] width 1254 height 618
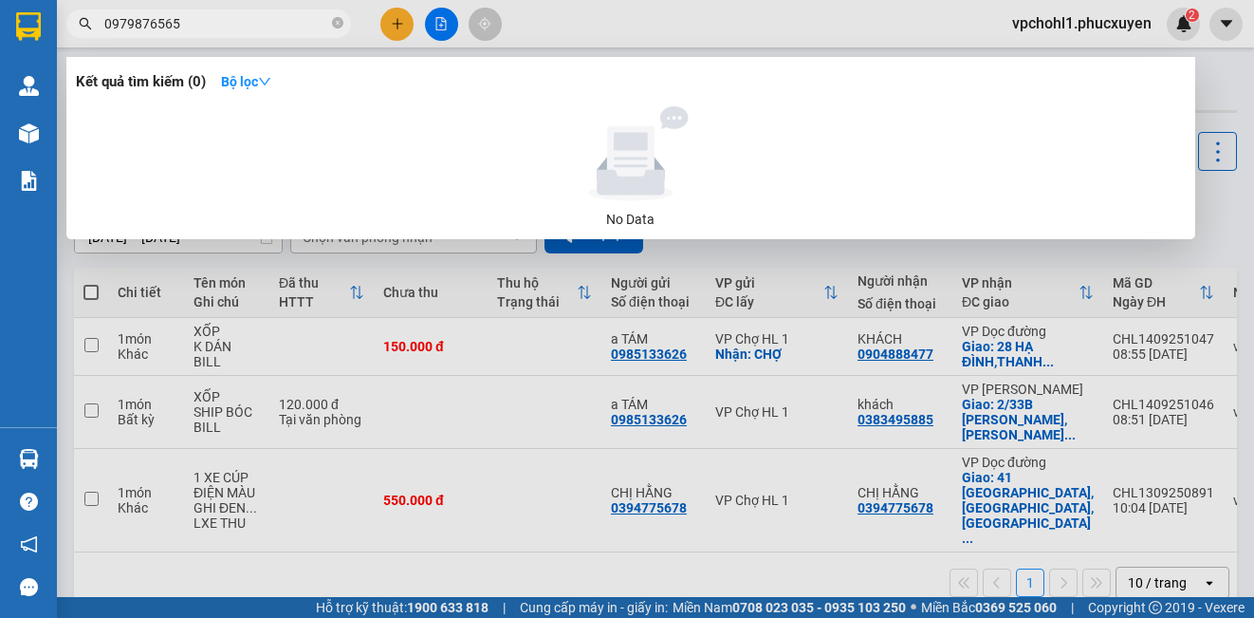
click at [396, 30] on div at bounding box center [627, 309] width 1254 height 618
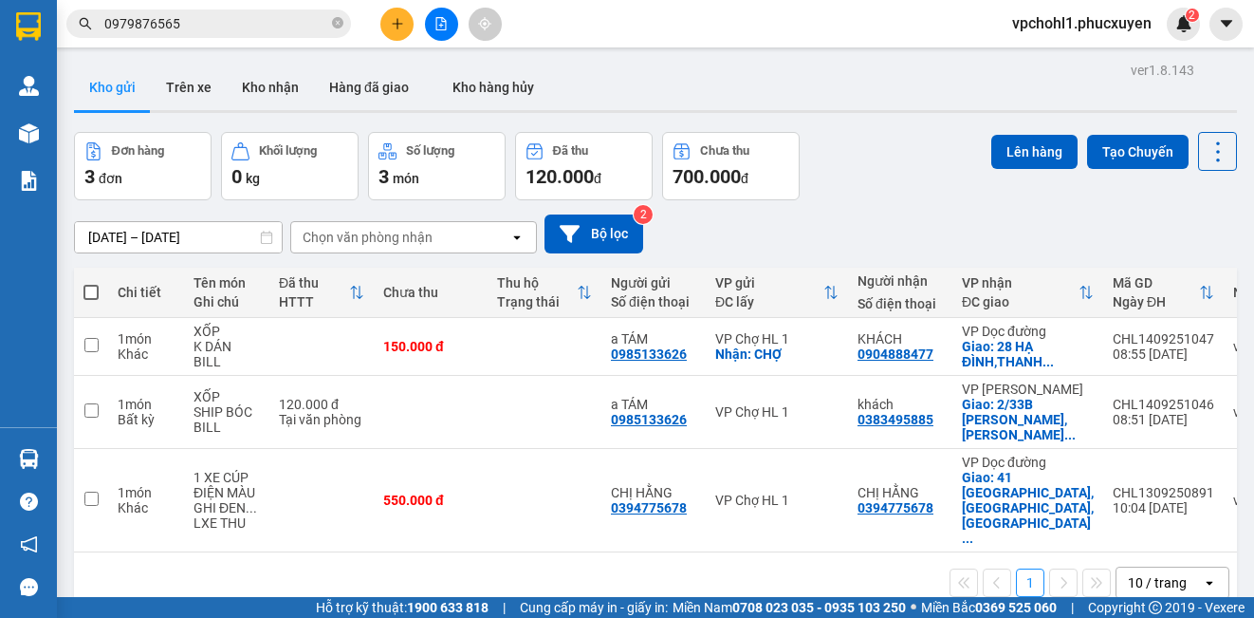
click at [396, 30] on button at bounding box center [396, 24] width 33 height 33
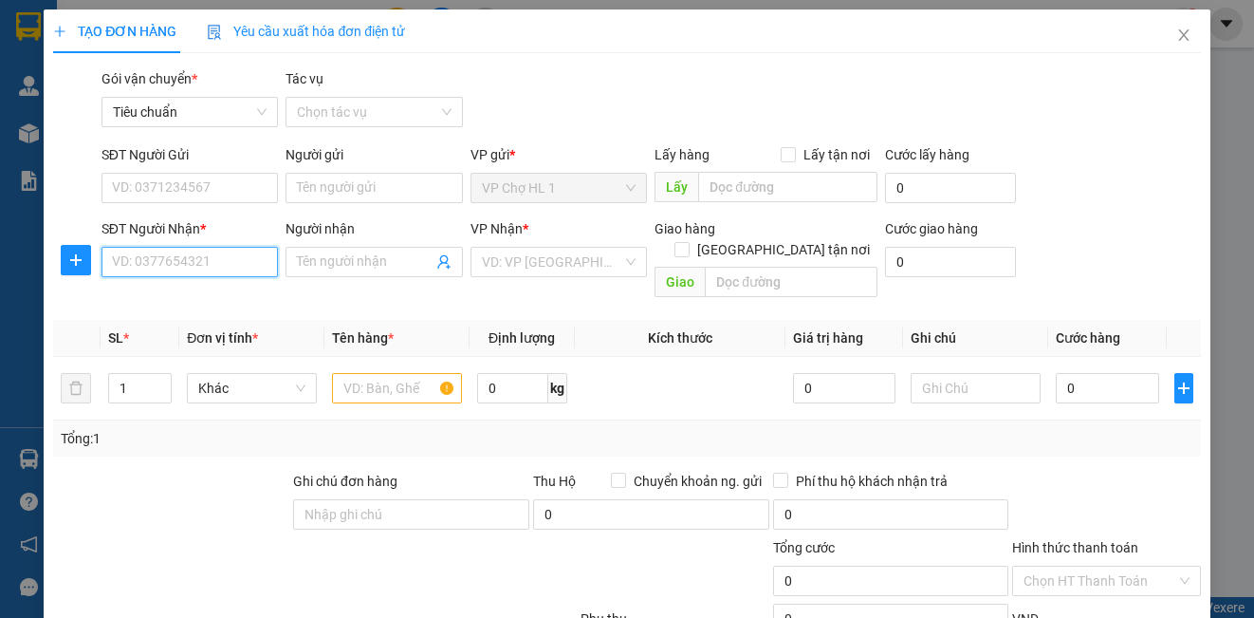
click at [210, 266] on input "SĐT Người Nhận *" at bounding box center [189, 262] width 176 height 30
click at [309, 274] on span at bounding box center [374, 262] width 176 height 30
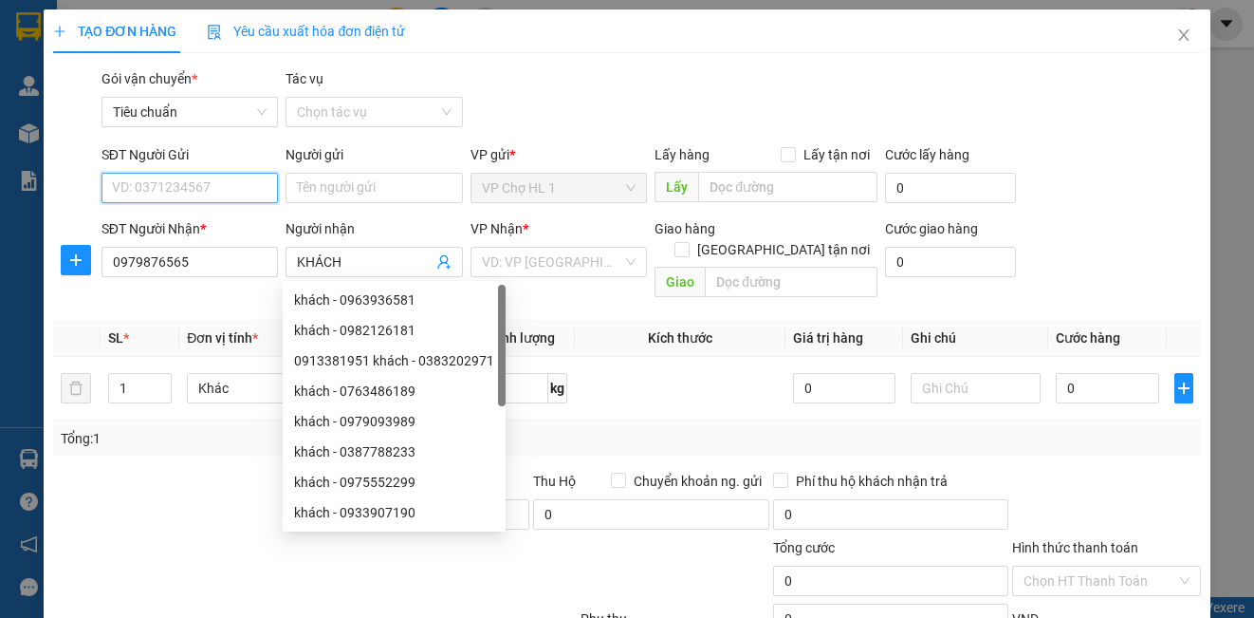
click at [265, 200] on input "SĐT Người Gửi" at bounding box center [189, 188] width 176 height 30
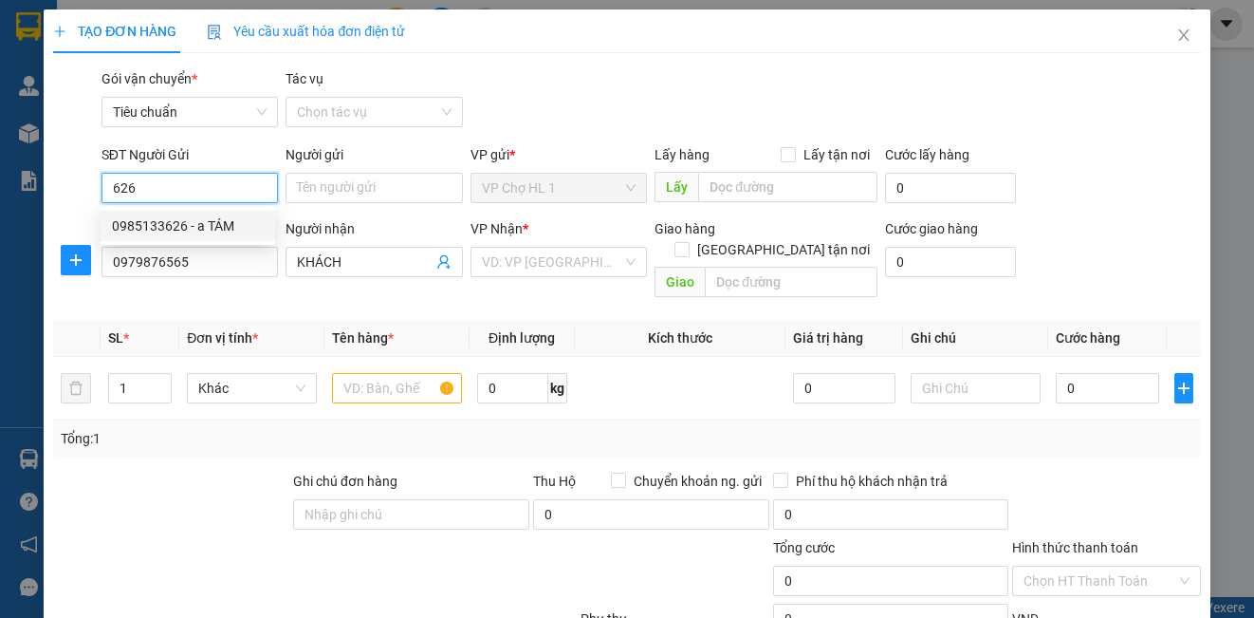
click at [221, 222] on div "0985133626 - a TÁM" at bounding box center [188, 225] width 152 height 21
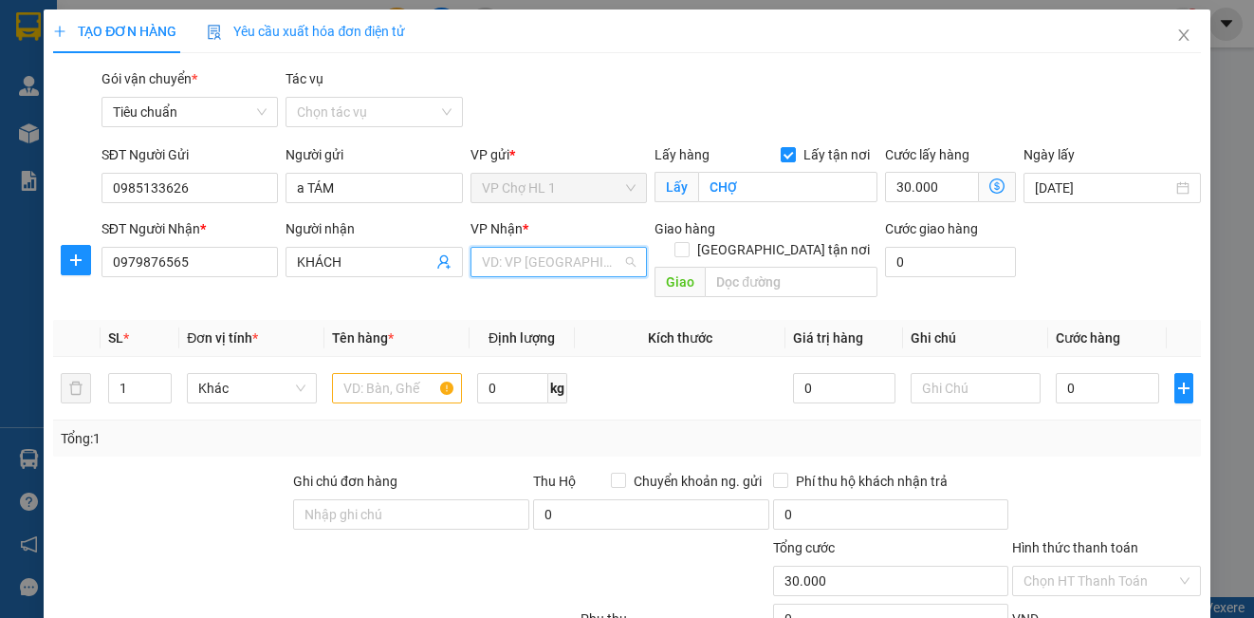
click at [491, 261] on input "search" at bounding box center [552, 262] width 140 height 28
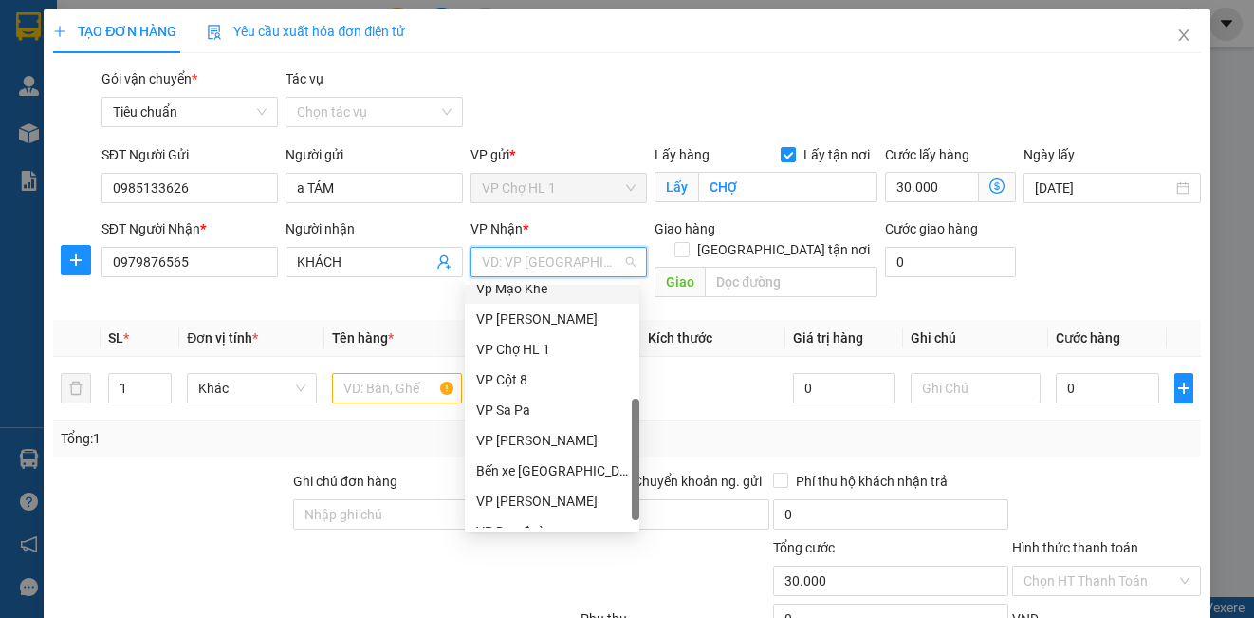
scroll to position [285, 0]
click at [368, 373] on input "text" at bounding box center [397, 388] width 130 height 30
click at [482, 257] on input "search" at bounding box center [552, 262] width 140 height 28
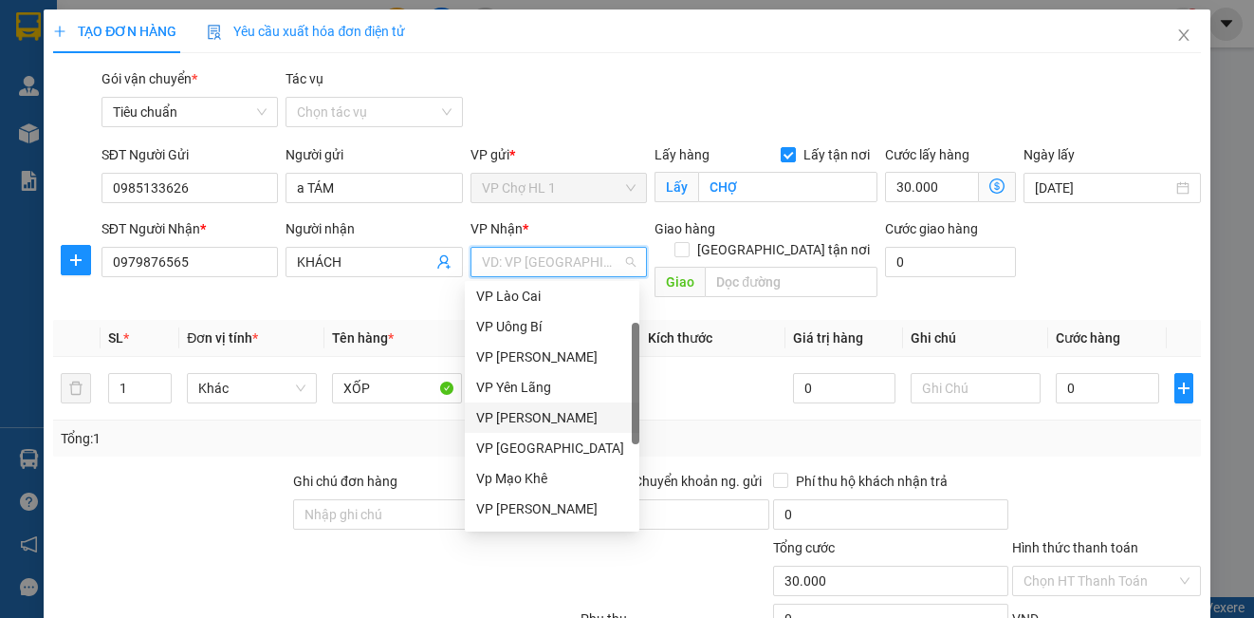
click at [541, 417] on div "VP [PERSON_NAME]" at bounding box center [552, 417] width 152 height 21
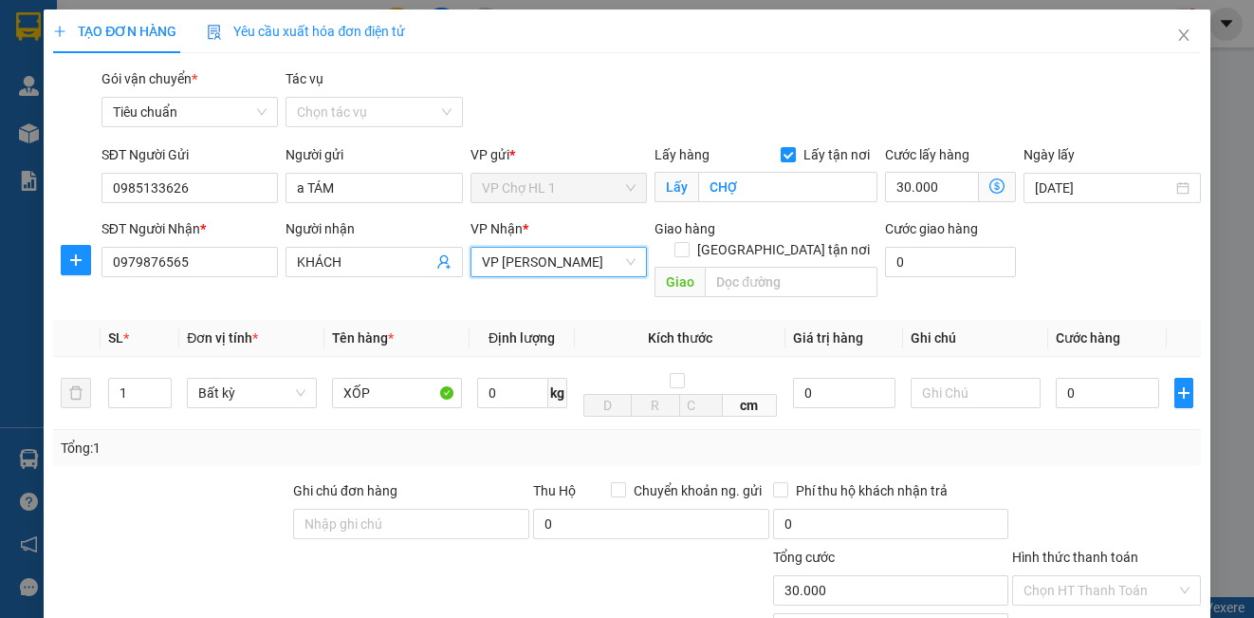
click at [521, 264] on span "VP [PERSON_NAME]" at bounding box center [559, 262] width 154 height 28
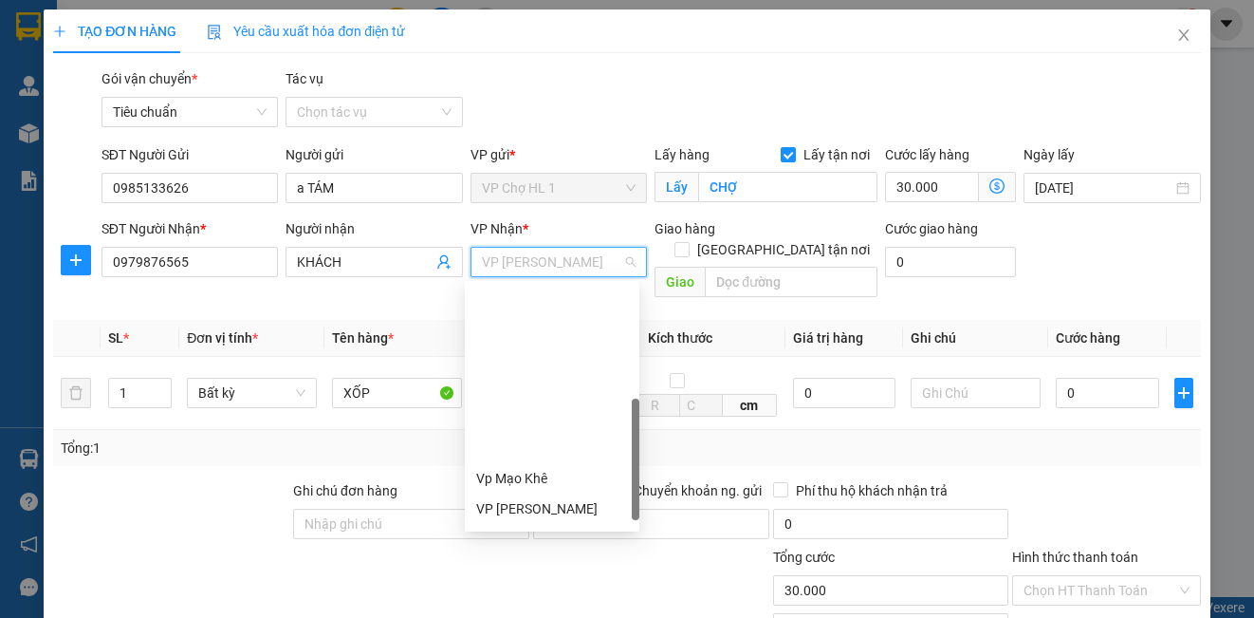
scroll to position [304, 0]
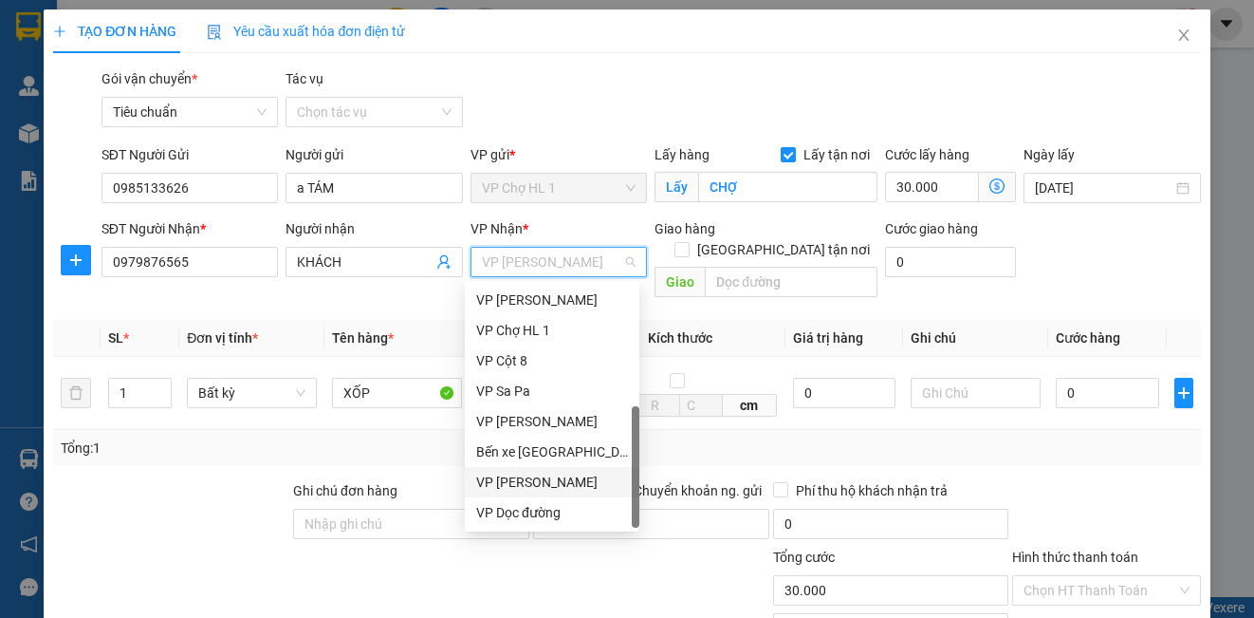
drag, startPoint x: 561, startPoint y: 475, endPoint x: 756, endPoint y: 314, distance: 253.3
click at [562, 474] on div "VP [PERSON_NAME]" at bounding box center [552, 481] width 152 height 21
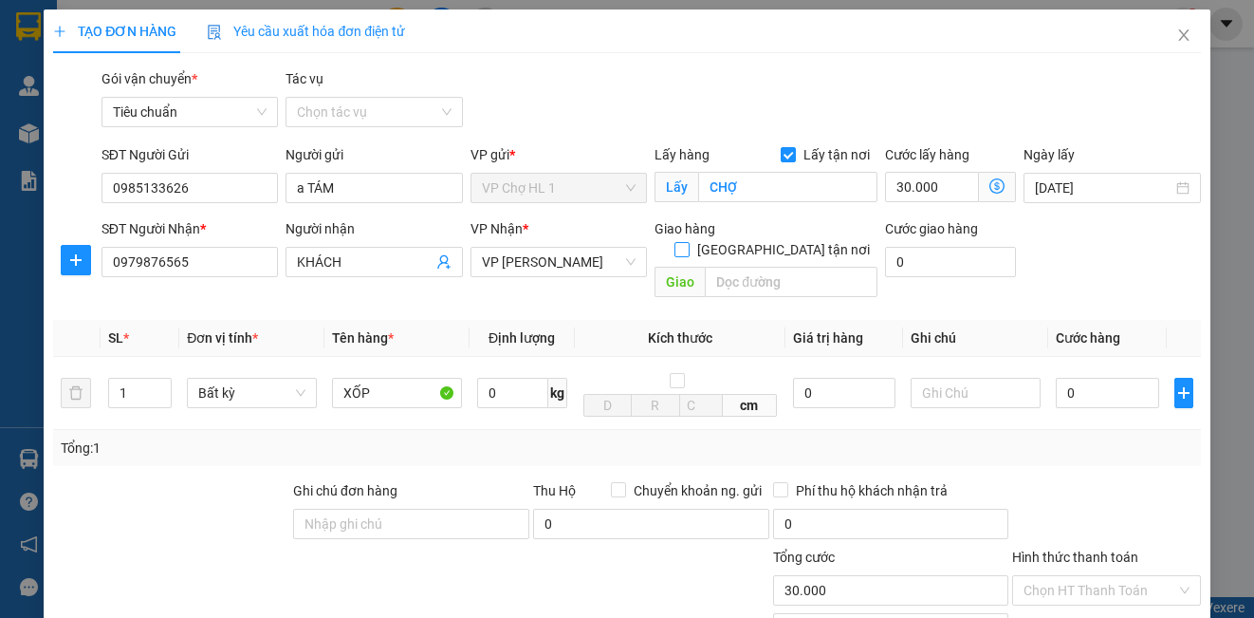
click at [688, 242] on input "[GEOGRAPHIC_DATA] tận nơi" at bounding box center [680, 248] width 13 height 13
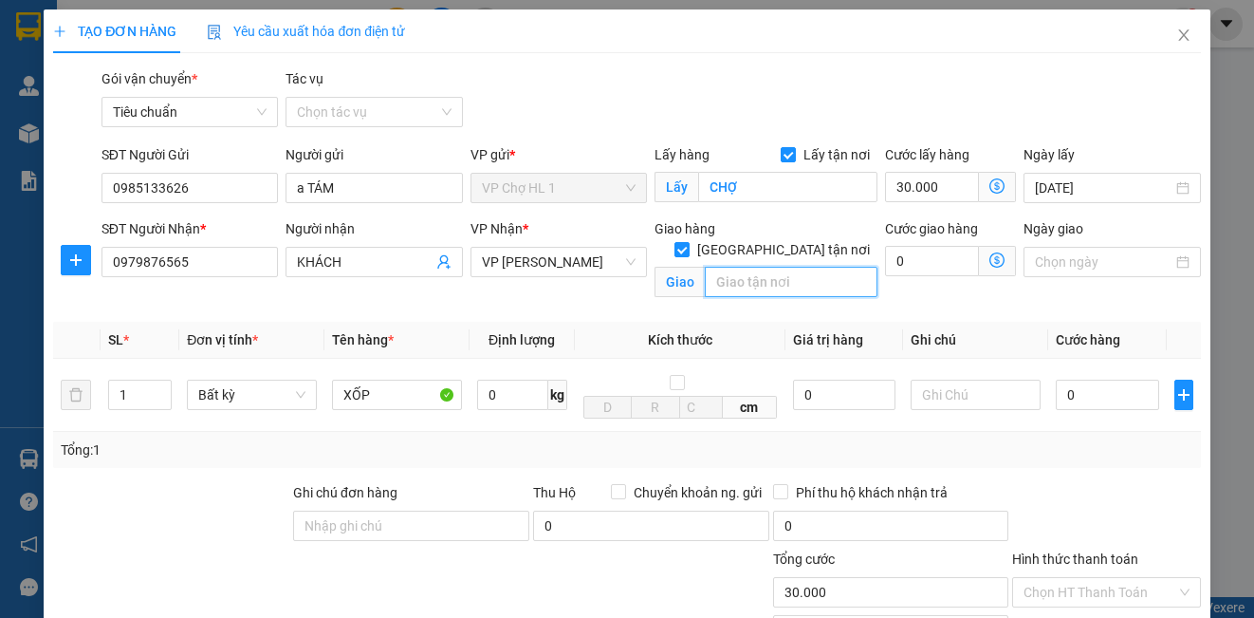
click at [748, 270] on input "text" at bounding box center [791, 282] width 173 height 30
click at [1033, 98] on div "Gói vận chuyển * Tiêu chuẩn Tác vụ Chọn tác vụ" at bounding box center [651, 101] width 1107 height 66
click at [989, 256] on icon "dollar-circle" at bounding box center [996, 259] width 15 height 15
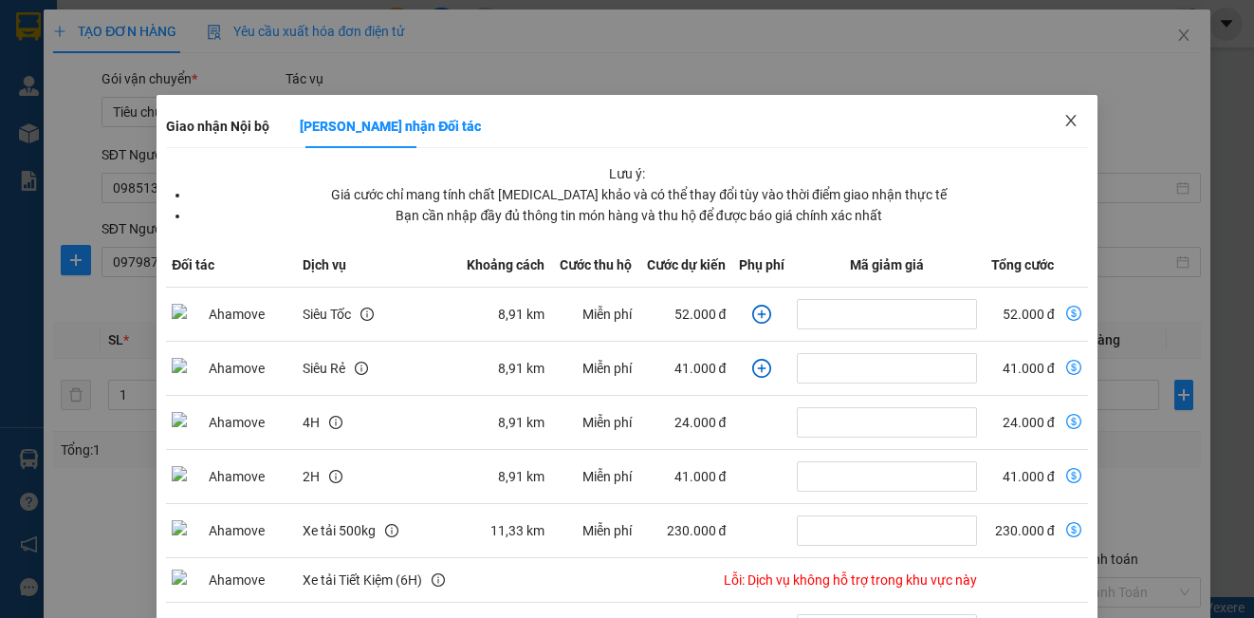
click at [1065, 120] on icon "close" at bounding box center [1070, 120] width 10 height 11
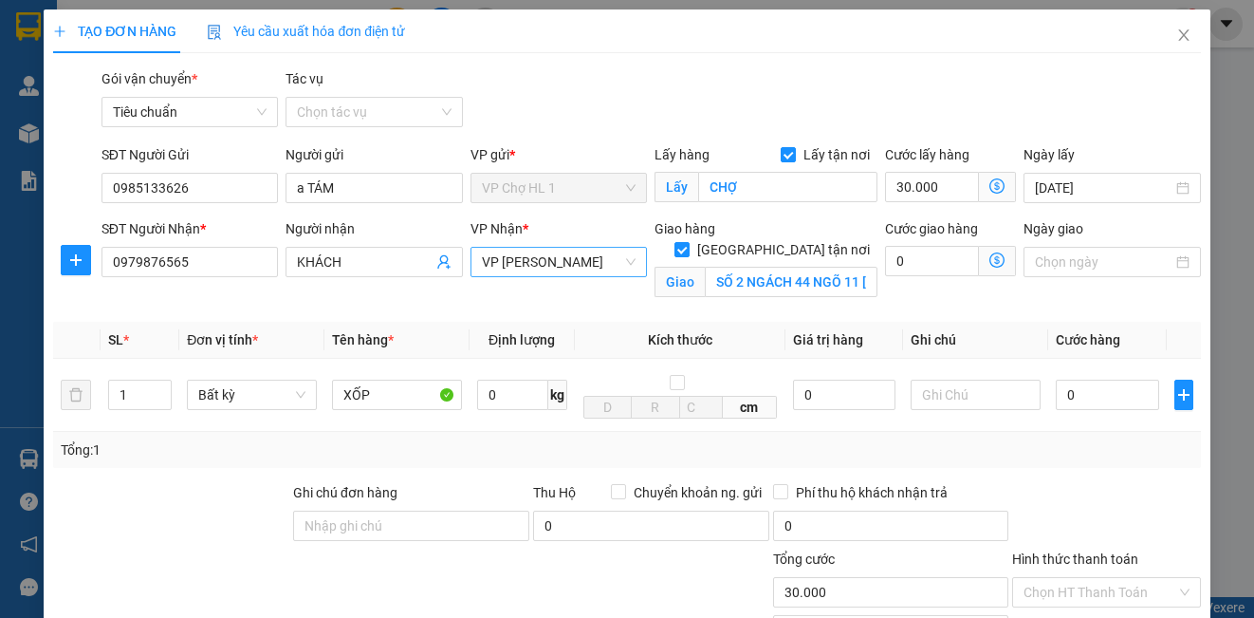
click at [577, 264] on span "VP [PERSON_NAME]" at bounding box center [559, 262] width 154 height 28
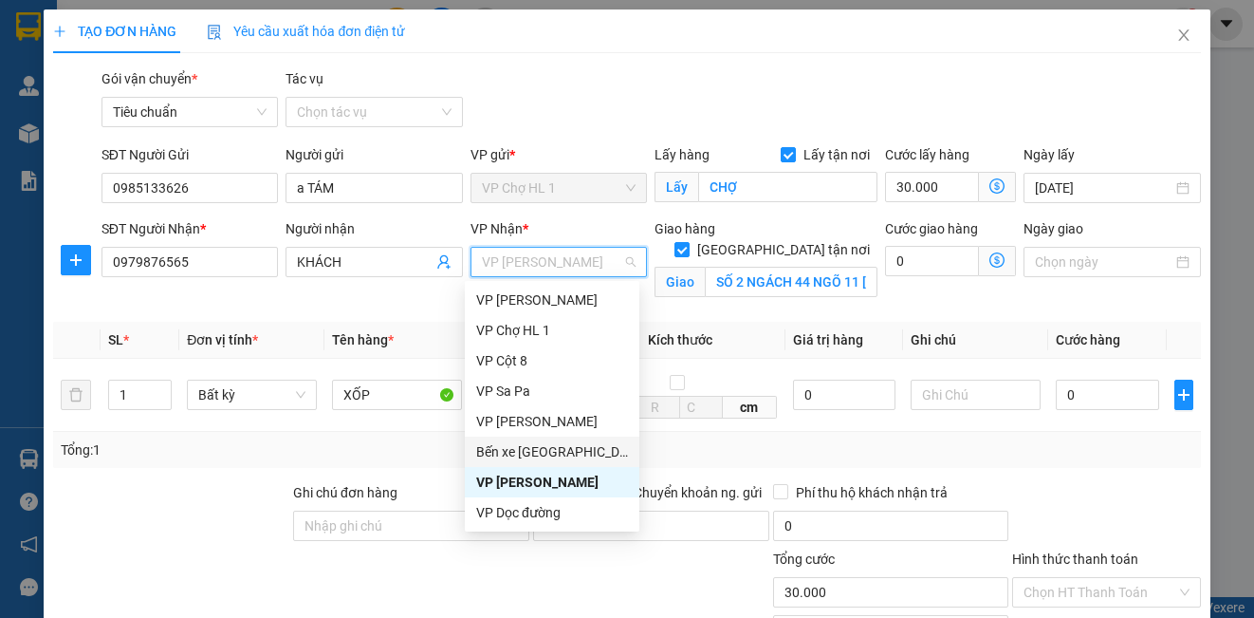
click at [989, 255] on icon "dollar-circle" at bounding box center [996, 259] width 15 height 15
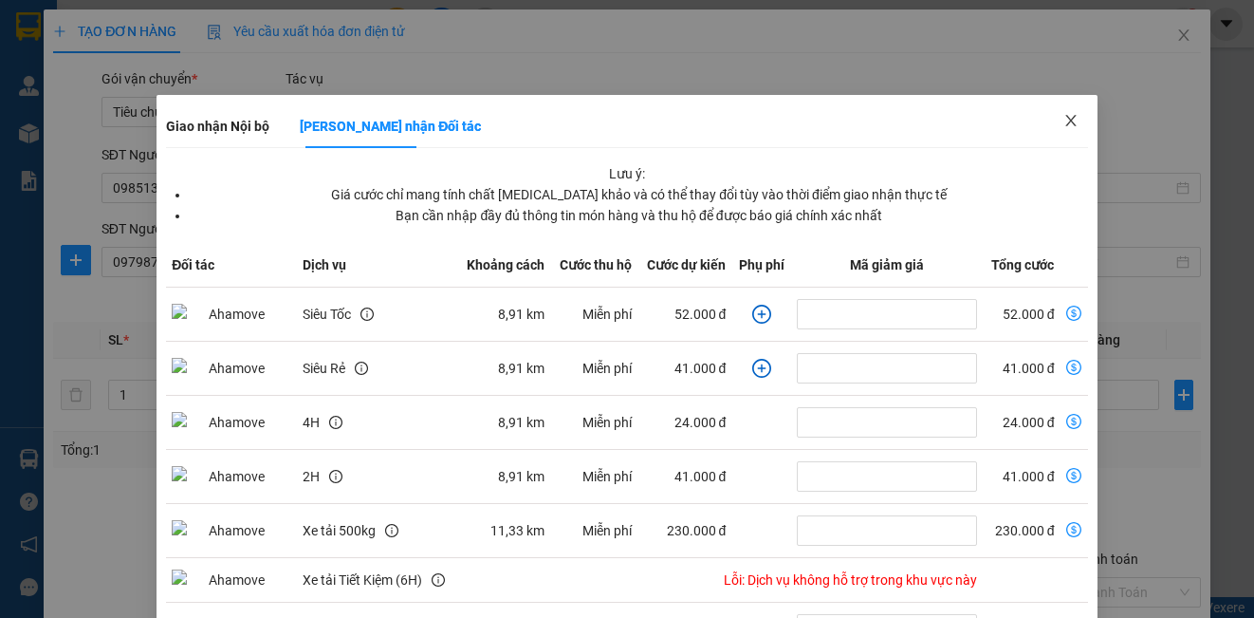
click at [1063, 120] on icon "close" at bounding box center [1070, 120] width 15 height 15
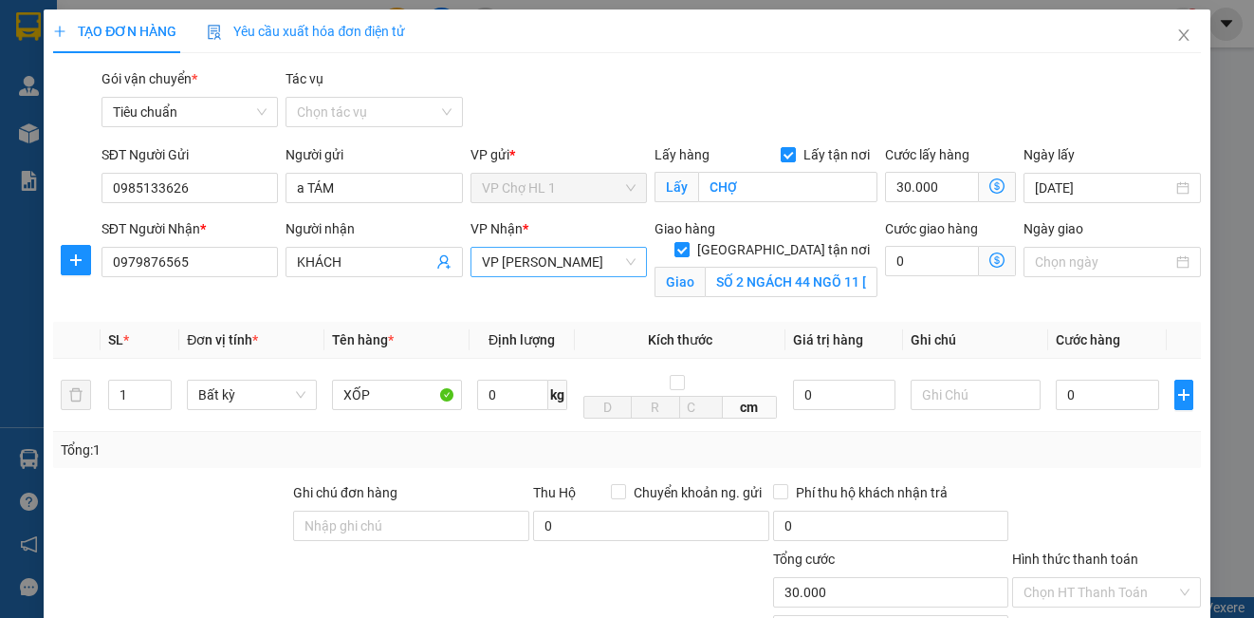
click at [559, 267] on span "VP [PERSON_NAME]" at bounding box center [559, 262] width 154 height 28
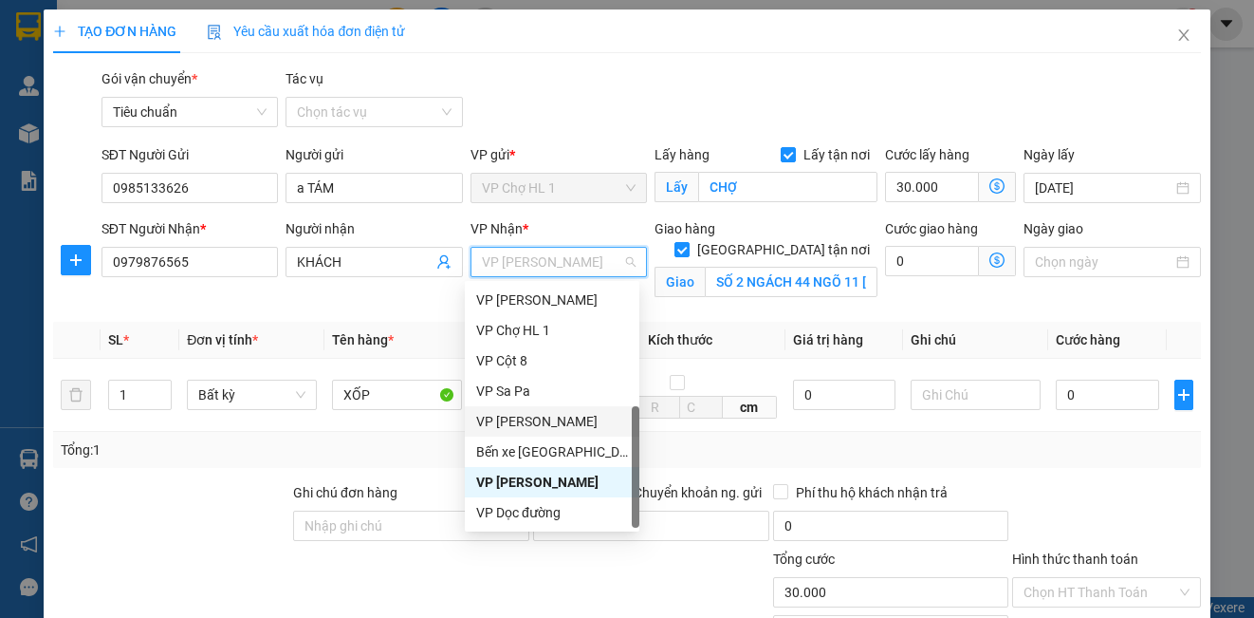
scroll to position [114, 0]
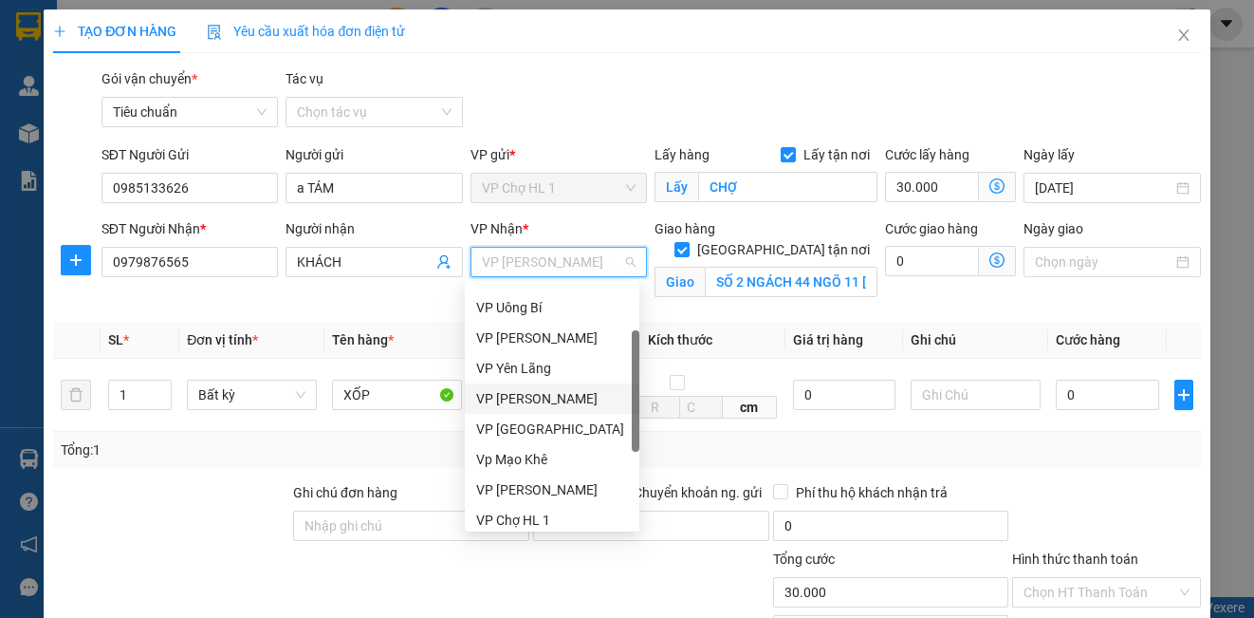
click at [549, 398] on div "VP [PERSON_NAME]" at bounding box center [552, 398] width 152 height 21
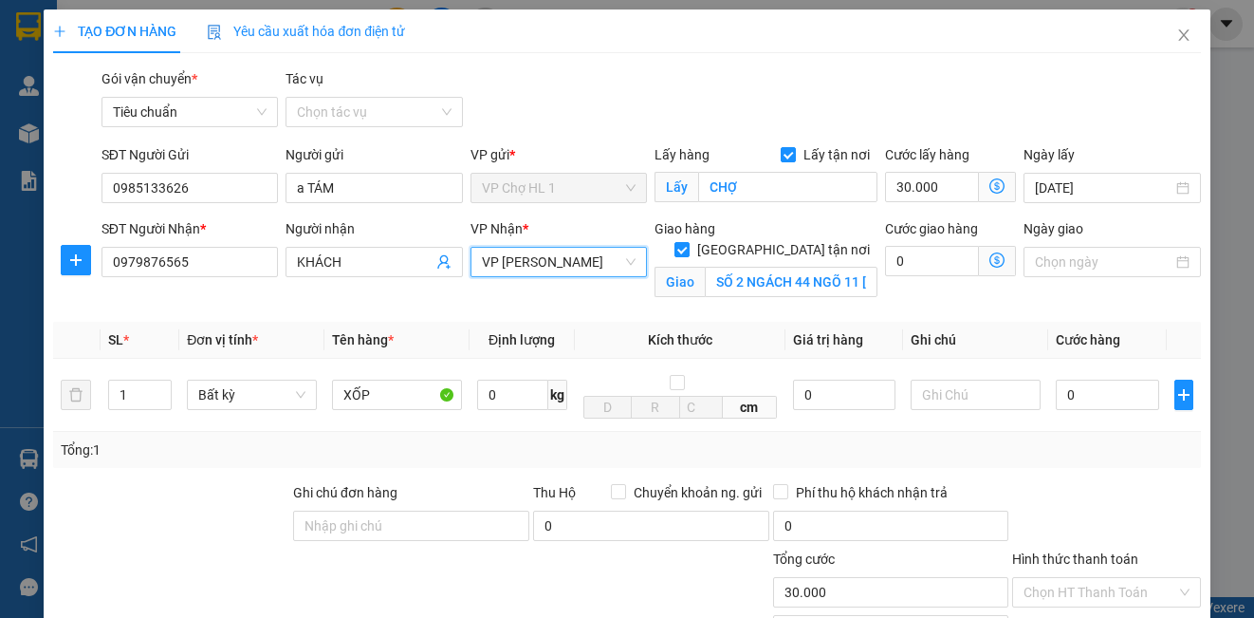
click at [989, 257] on icon "dollar-circle" at bounding box center [996, 259] width 15 height 15
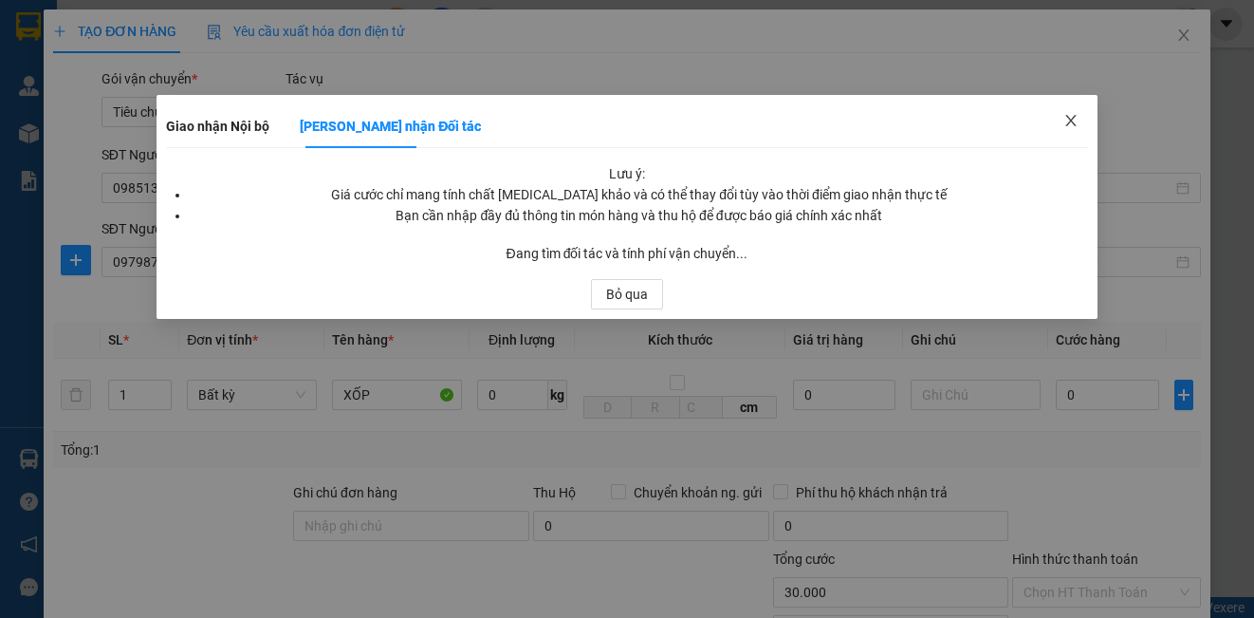
click at [1069, 120] on icon "close" at bounding box center [1070, 120] width 10 height 11
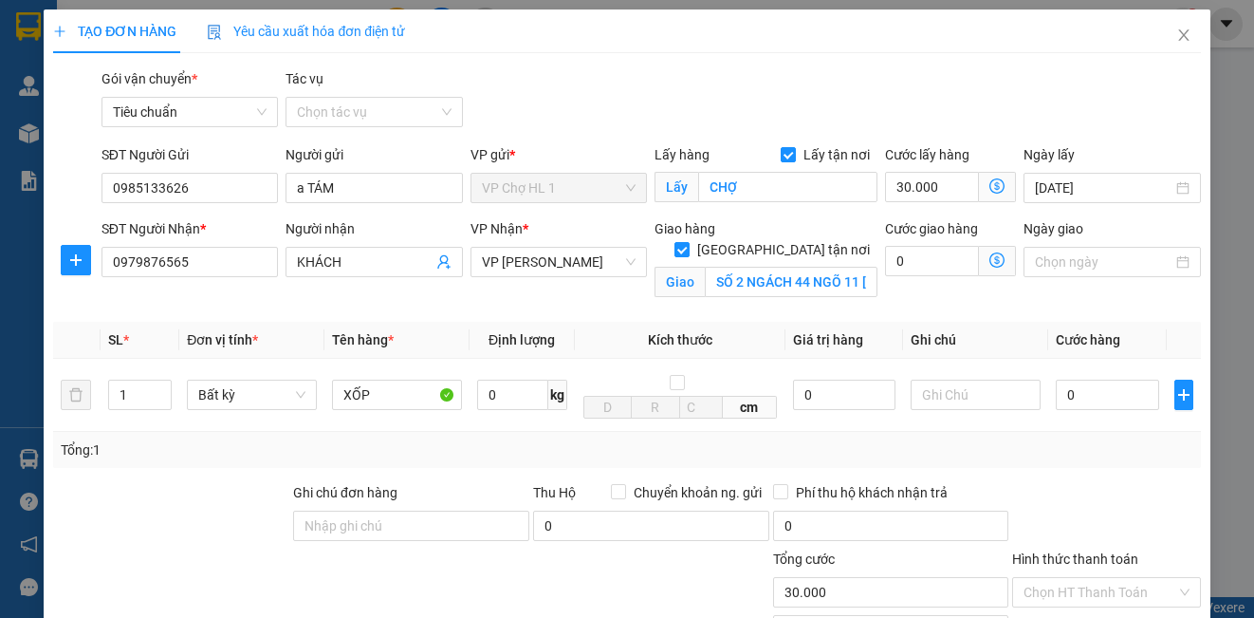
click at [989, 256] on icon "dollar-circle" at bounding box center [996, 259] width 15 height 15
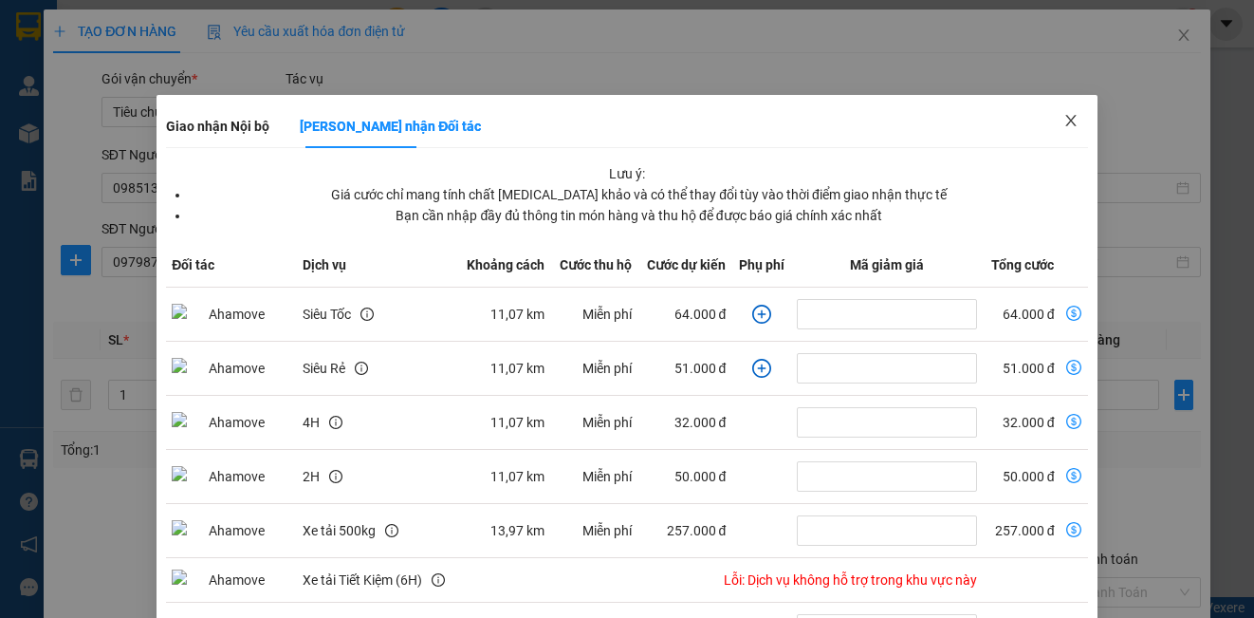
click at [1060, 112] on span "Close" at bounding box center [1070, 121] width 53 height 53
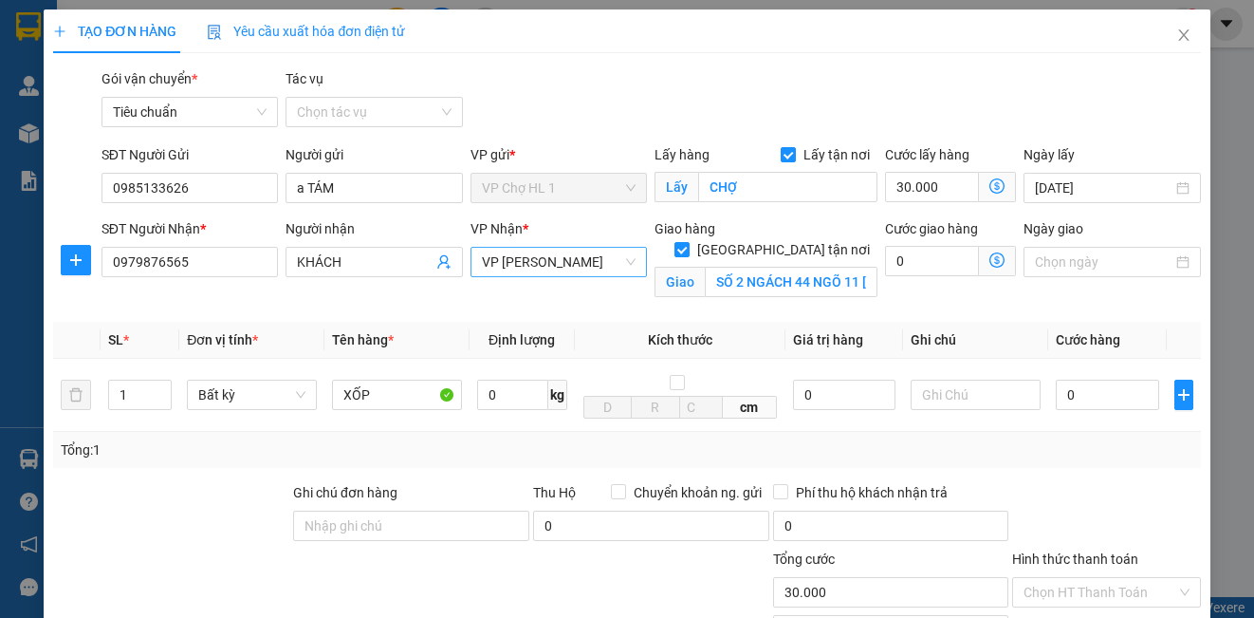
click at [523, 262] on span "VP [PERSON_NAME]" at bounding box center [559, 262] width 154 height 28
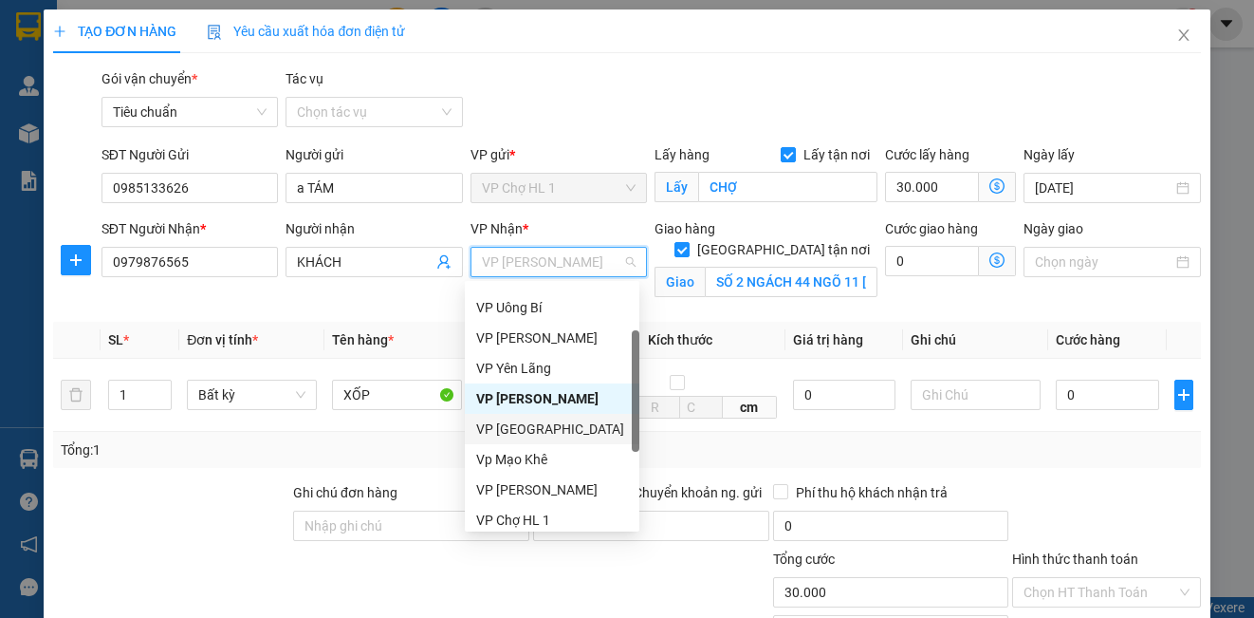
scroll to position [304, 0]
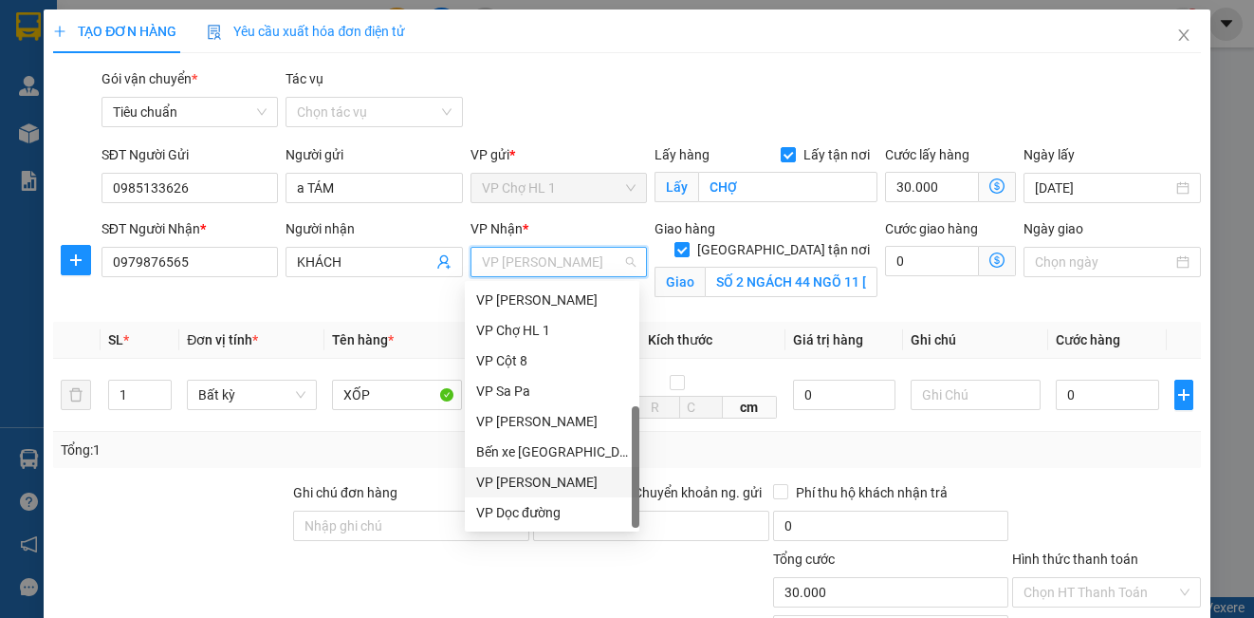
click at [560, 491] on div "VP [PERSON_NAME]" at bounding box center [552, 481] width 152 height 21
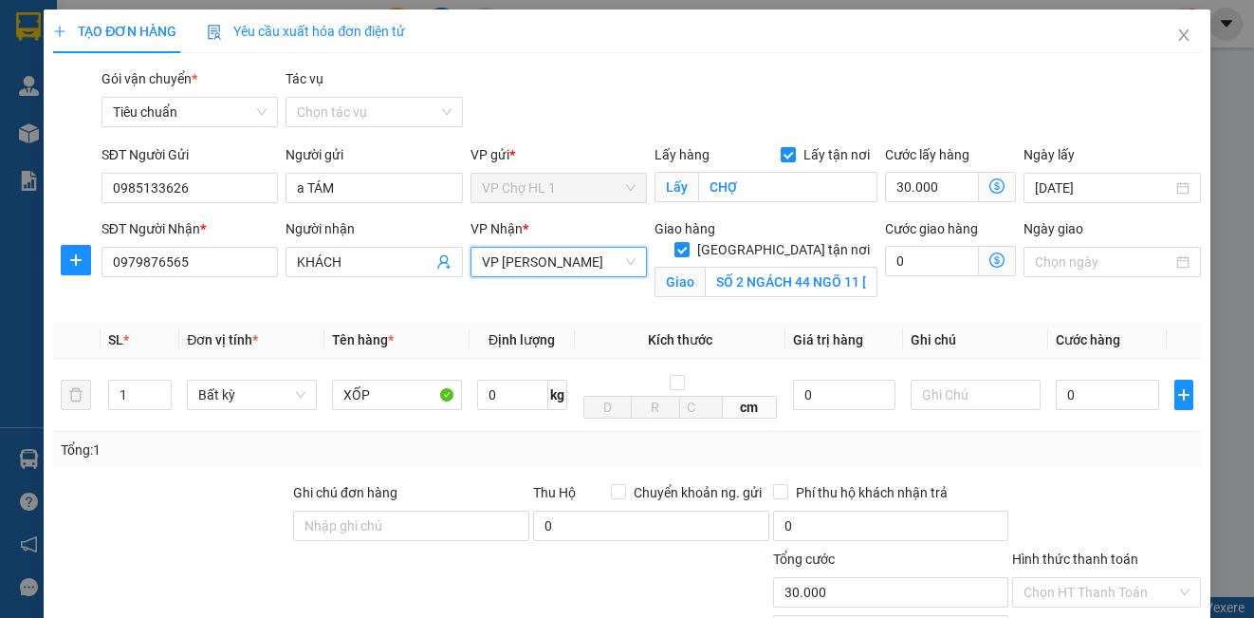
click at [989, 258] on icon "dollar-circle" at bounding box center [996, 259] width 15 height 15
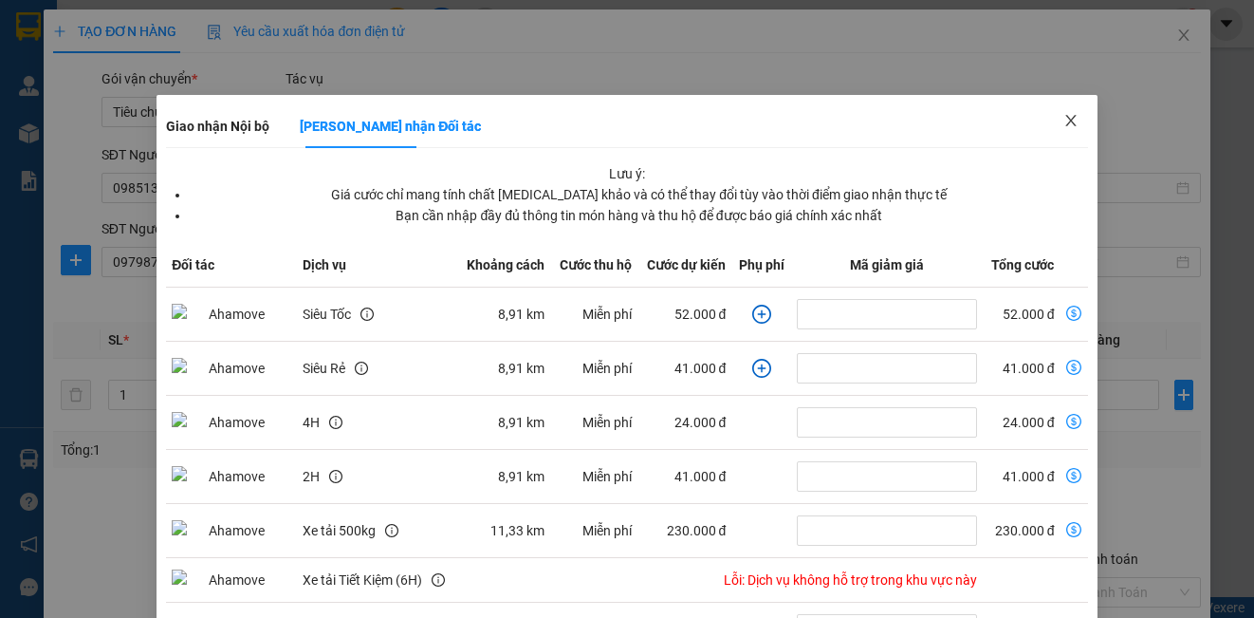
click at [1065, 118] on icon "close" at bounding box center [1070, 120] width 10 height 11
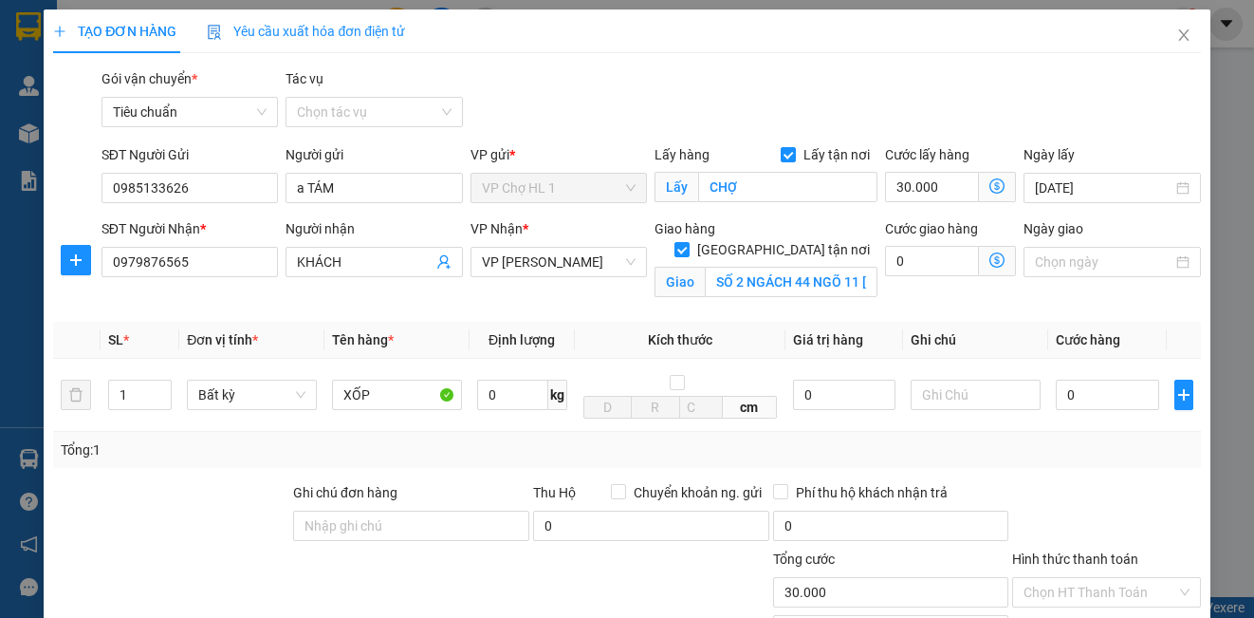
click at [989, 259] on icon "dollar-circle" at bounding box center [996, 259] width 15 height 15
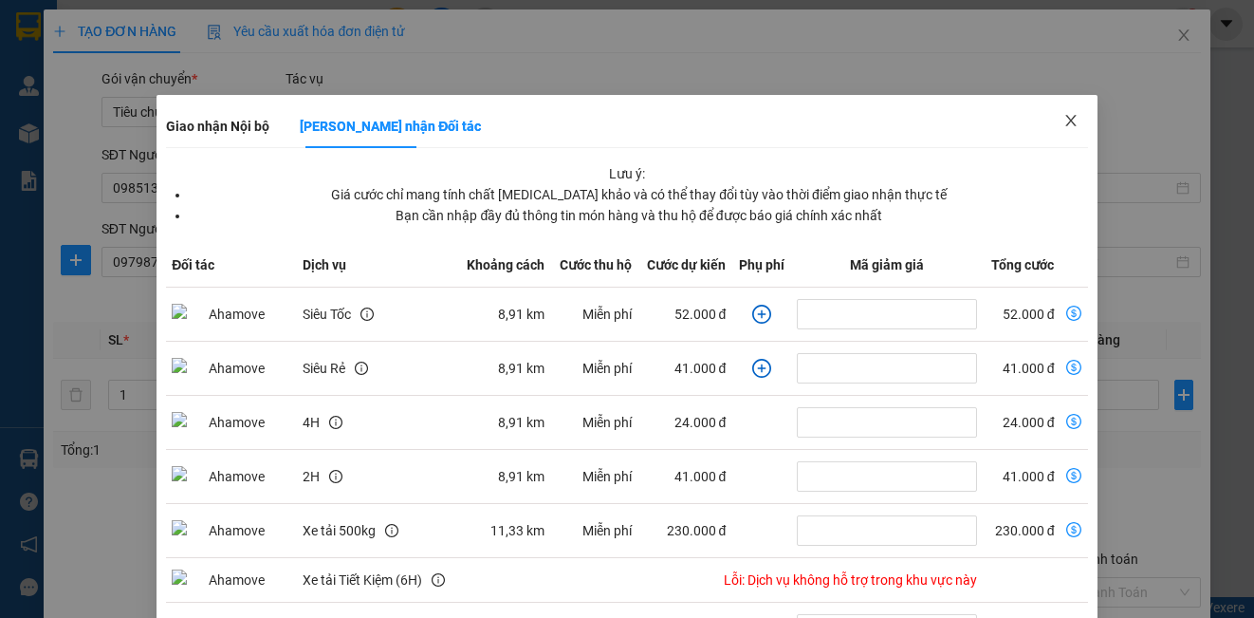
click at [1063, 118] on icon "close" at bounding box center [1070, 120] width 15 height 15
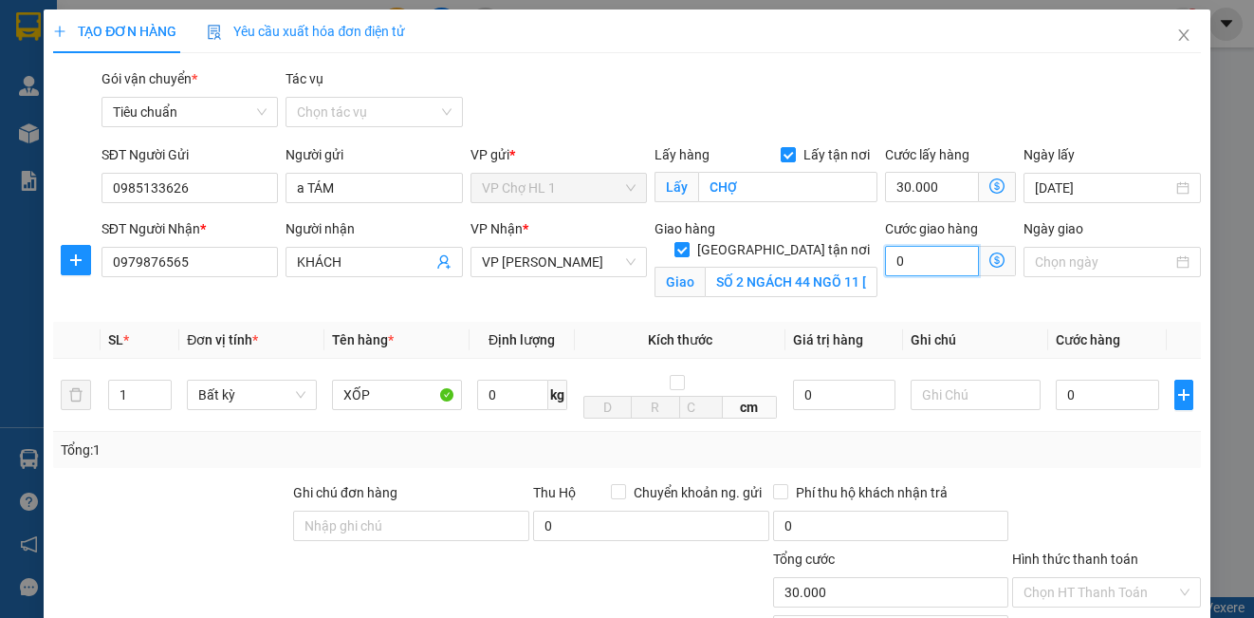
click at [918, 261] on input "0" at bounding box center [932, 261] width 94 height 30
click at [1106, 109] on div "Gói vận chuyển * Tiêu chuẩn Tác vụ Chọn tác vụ" at bounding box center [651, 101] width 1107 height 66
click at [1103, 400] on input "0" at bounding box center [1107, 394] width 103 height 30
click at [1065, 119] on div "Gói vận chuyển * Tiêu chuẩn Tác vụ Chọn tác vụ" at bounding box center [651, 101] width 1107 height 66
click at [781, 150] on input "Lấy tận nơi" at bounding box center [787, 153] width 13 height 13
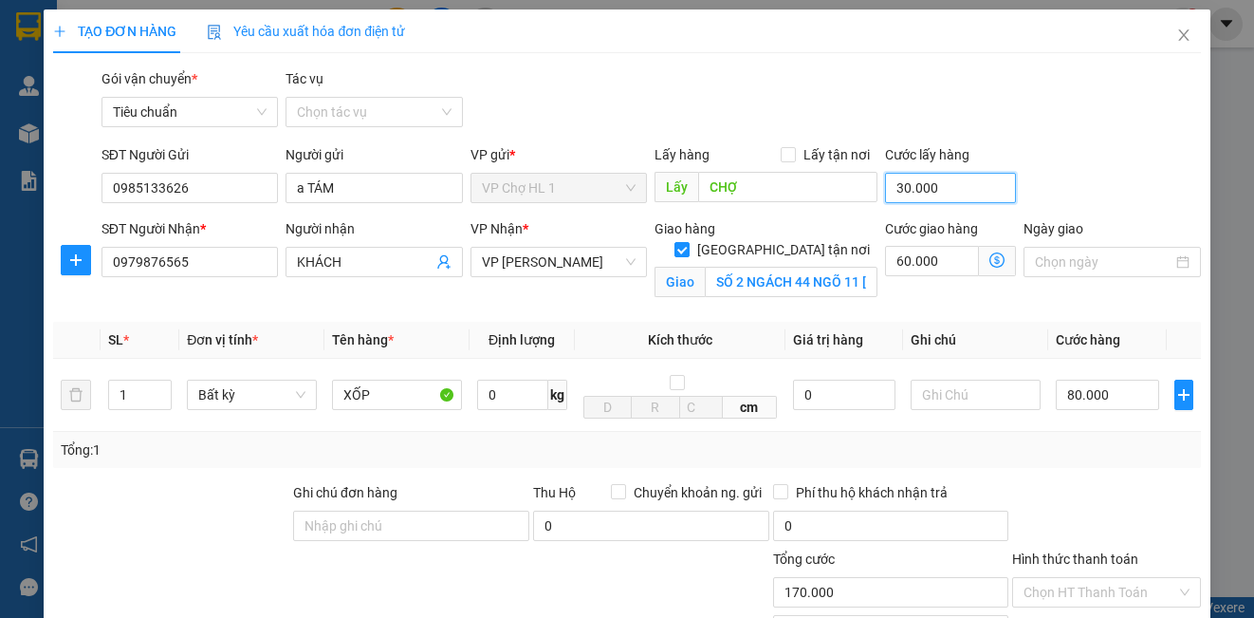
click at [960, 189] on input "30.000" at bounding box center [950, 188] width 131 height 30
click at [1015, 199] on div "SĐT Người Gửi 0985133626 Người gửi a TÁM VP gửi * VP Chợ HL 1 Lấy hàng Lấy tận …" at bounding box center [651, 177] width 1107 height 66
click at [999, 404] on input "text" at bounding box center [976, 394] width 130 height 30
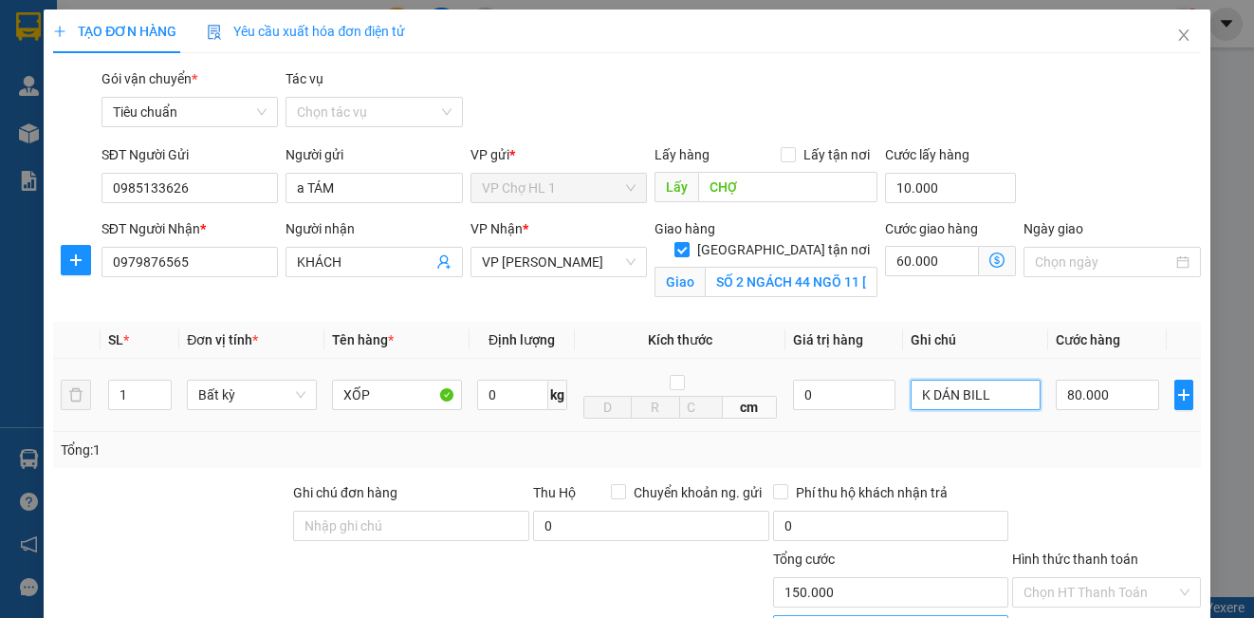
scroll to position [214, 0]
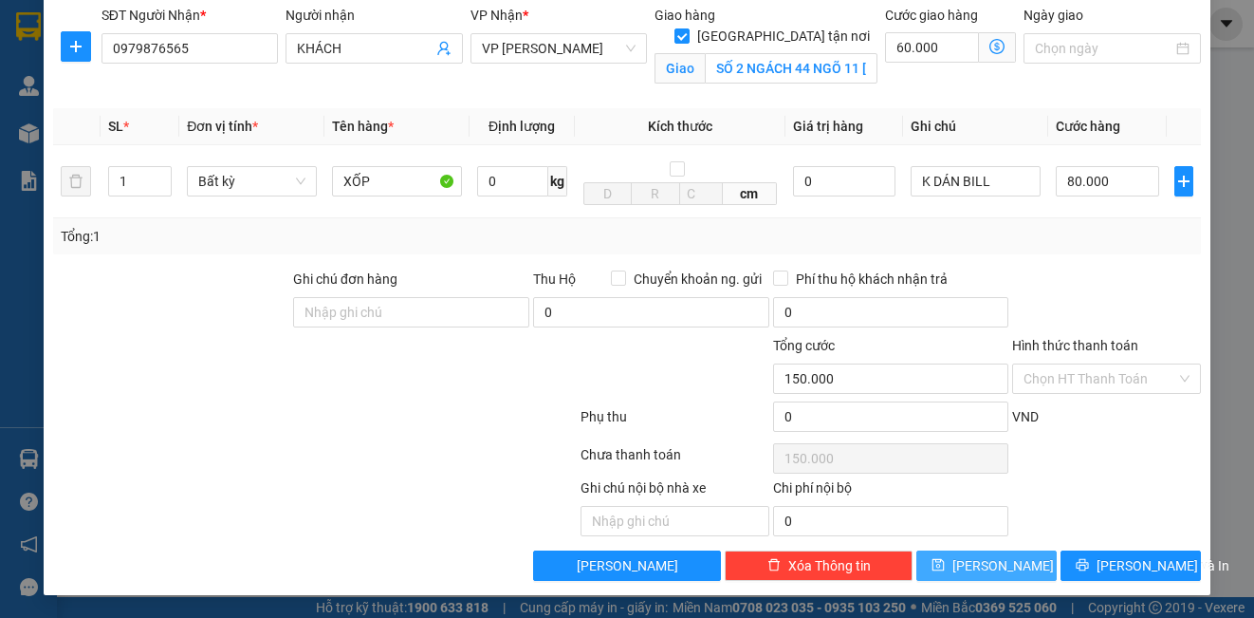
click at [1003, 569] on button "[PERSON_NAME]" at bounding box center [986, 565] width 140 height 30
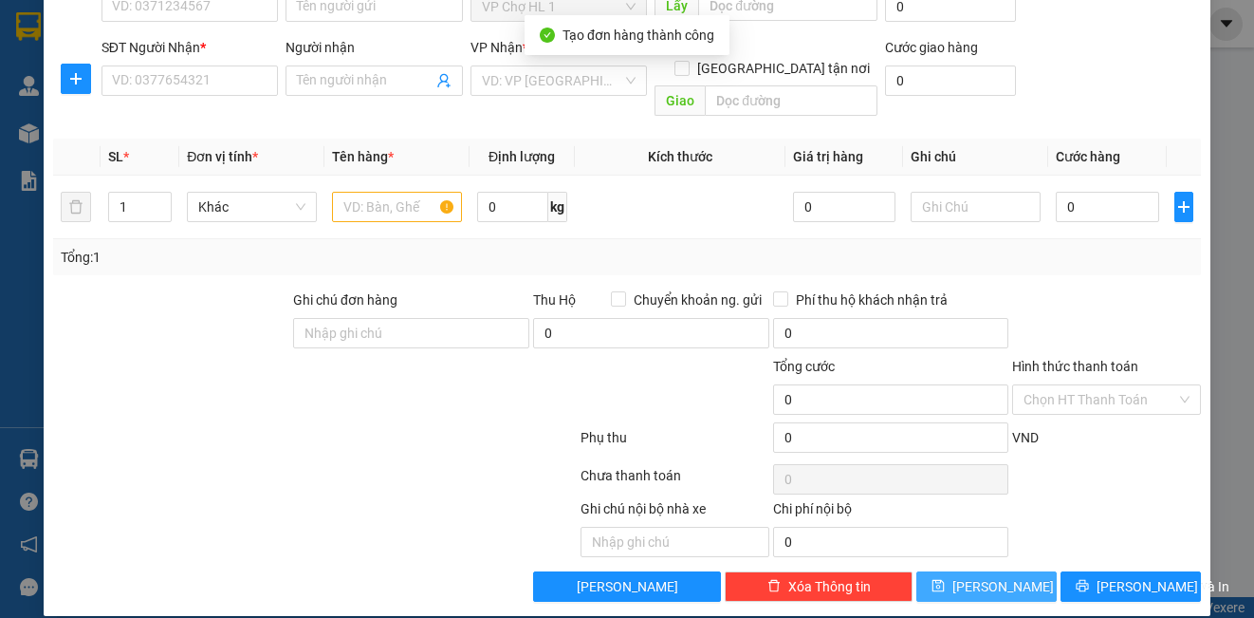
scroll to position [0, 0]
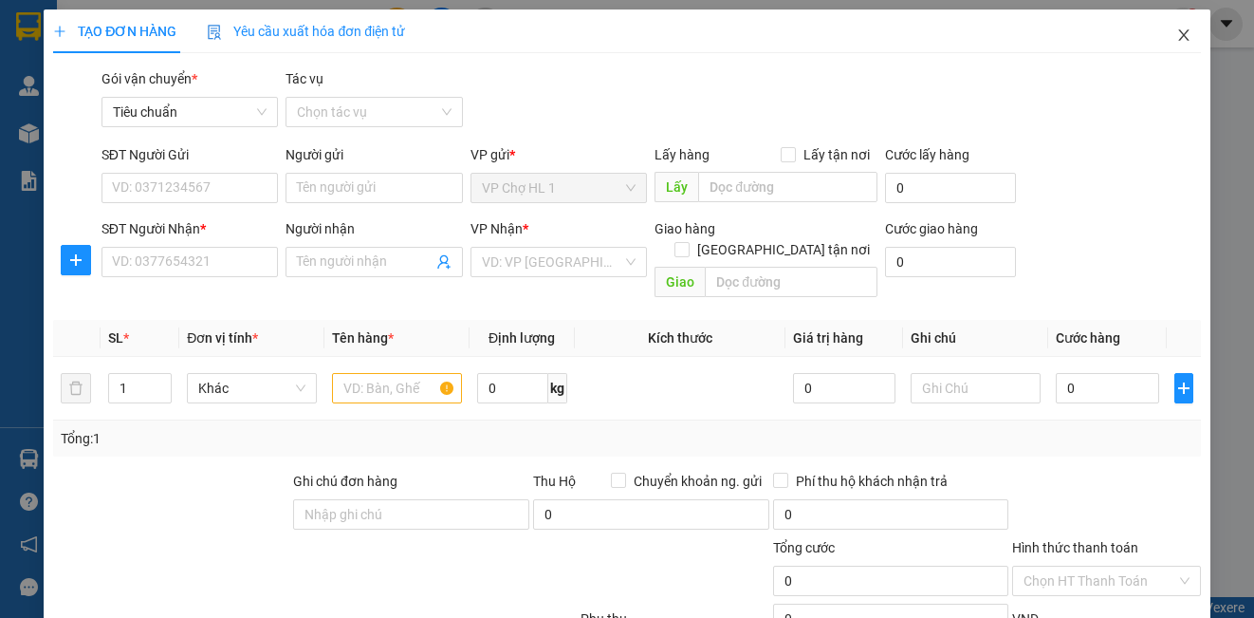
click at [1176, 28] on icon "close" at bounding box center [1183, 35] width 15 height 15
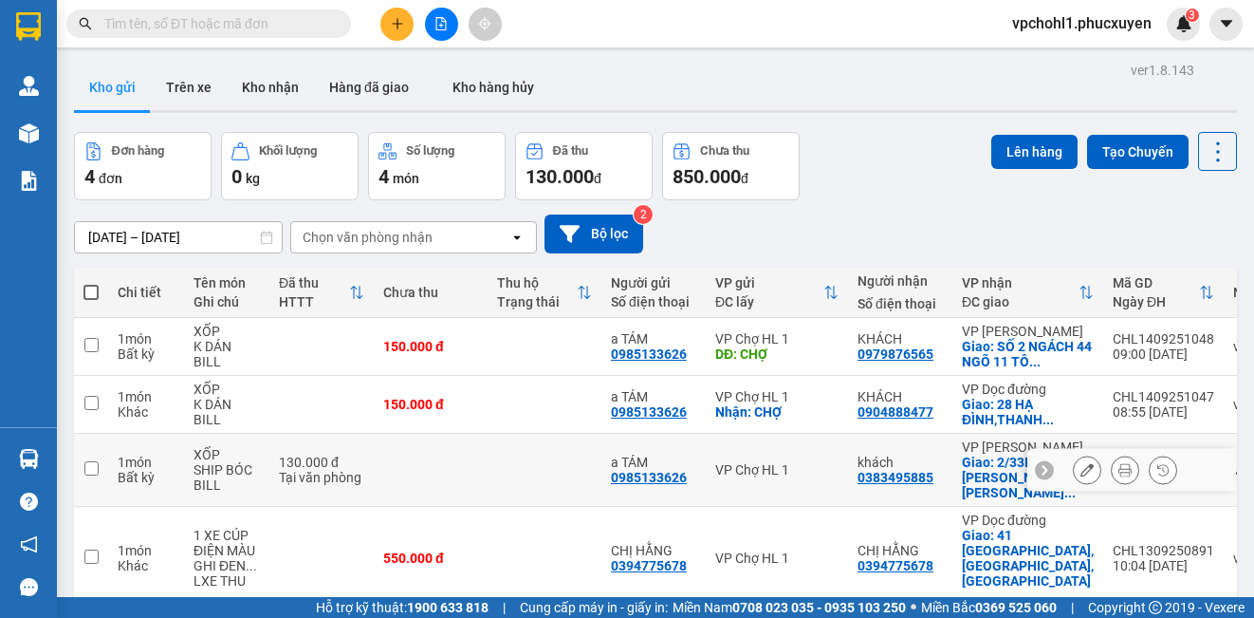
scroll to position [87, 0]
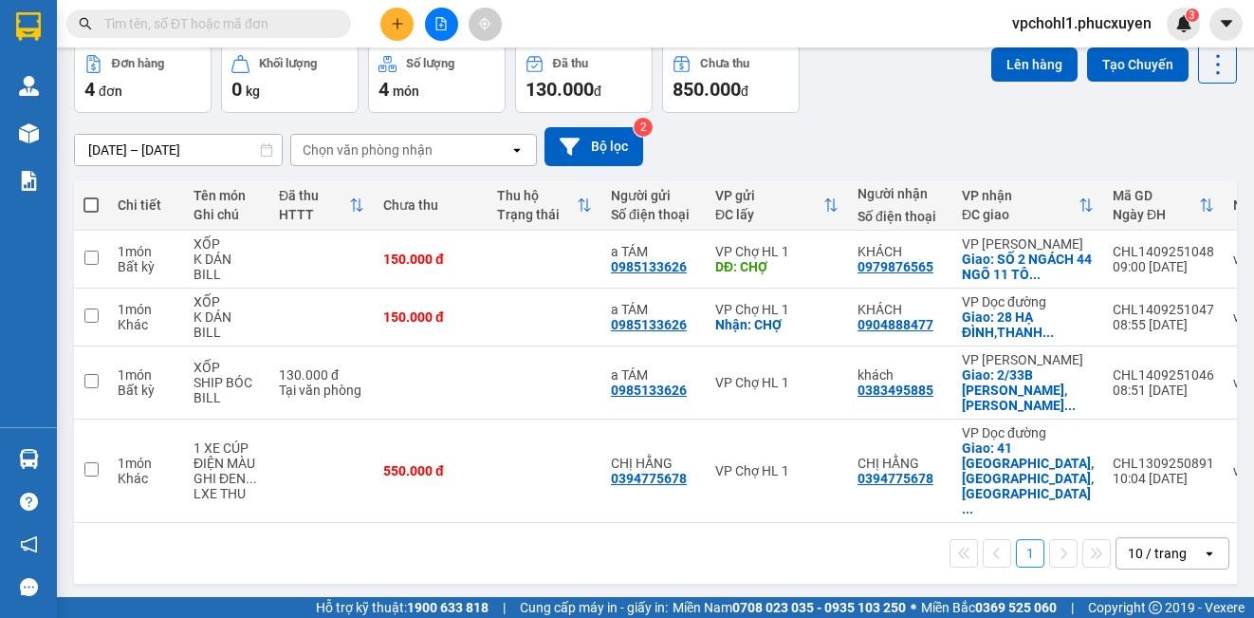
click at [187, 28] on input "text" at bounding box center [216, 23] width 224 height 21
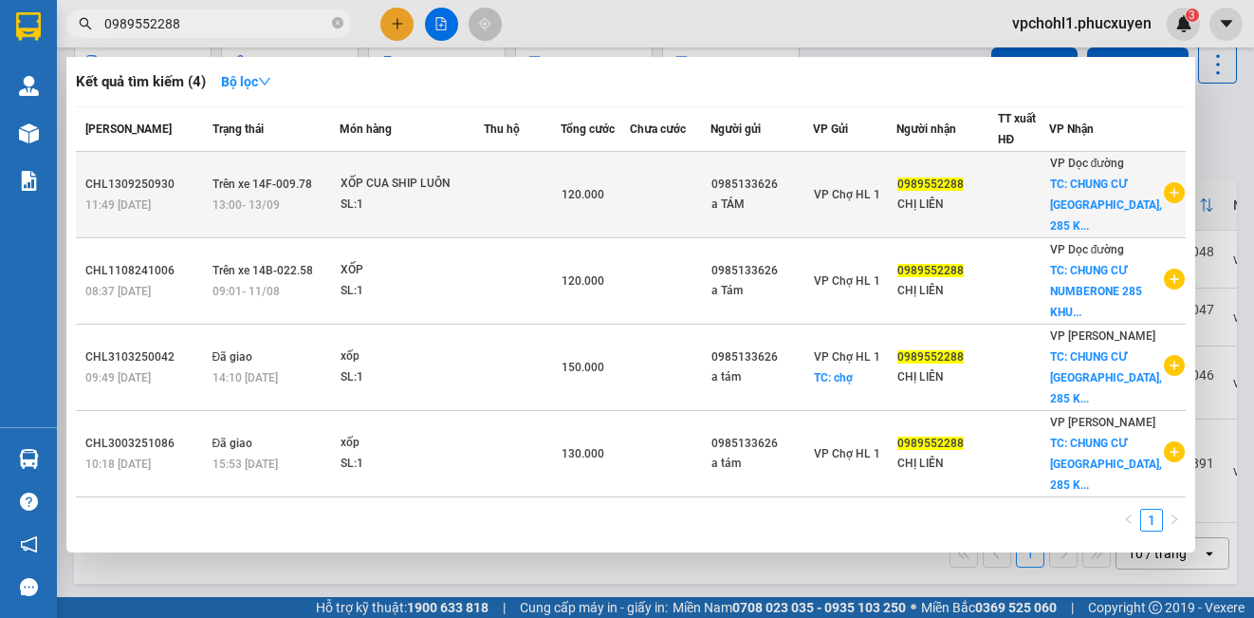
type input "0989552288"
click at [465, 196] on div "SL: 1" at bounding box center [412, 204] width 142 height 21
click at [465, 196] on body "Kết quả tìm kiếm ( 4 ) Bộ lọc Mã ĐH Trạng thái Món hàng Thu hộ Tổng cước Chưa c…" at bounding box center [627, 309] width 1254 height 618
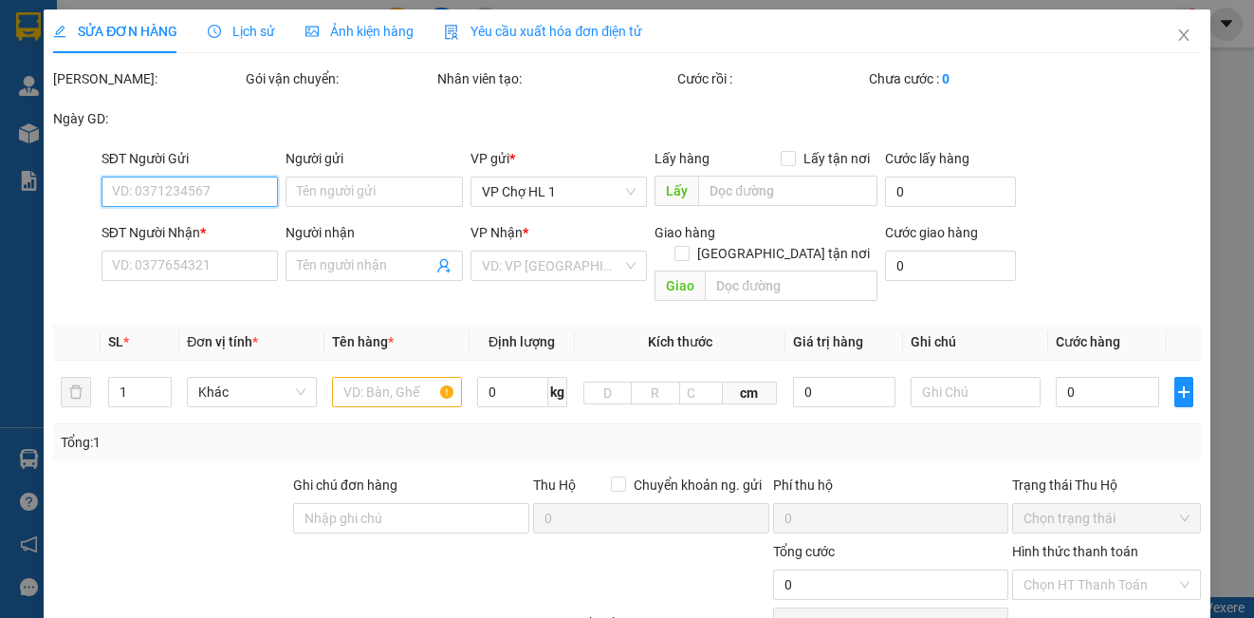
type input "0985133626"
type input "a TÁM"
type input "0989552288"
type input "CHỊ LIÊN"
checkbox input "true"
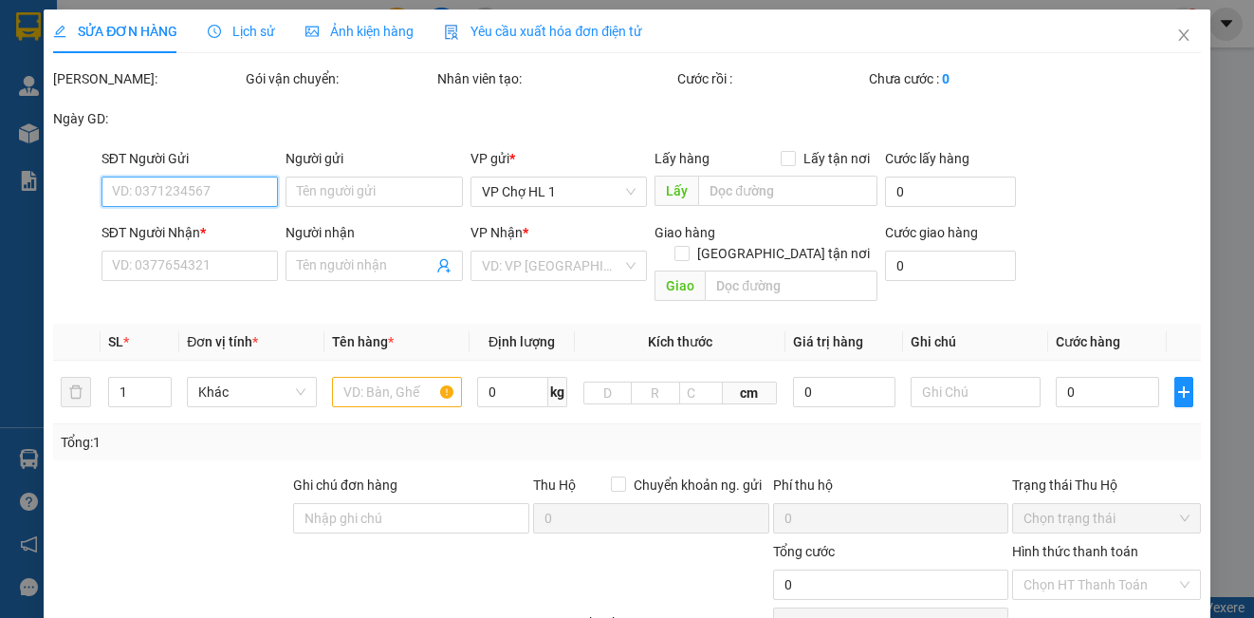
type input "CHUNG CƯ [GEOGRAPHIC_DATA], 285 [PERSON_NAME] ,[GEOGRAPHIC_DATA],[GEOGRAPHIC_DA…"
type input "120.000"
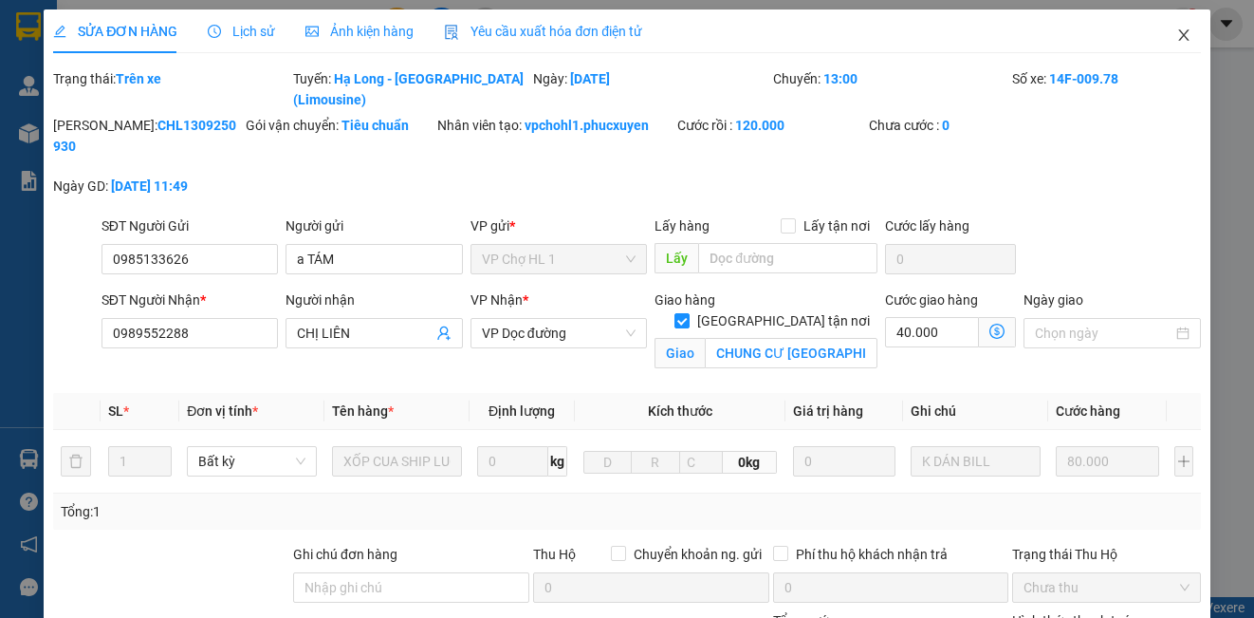
click at [1178, 31] on icon "close" at bounding box center [1183, 34] width 10 height 11
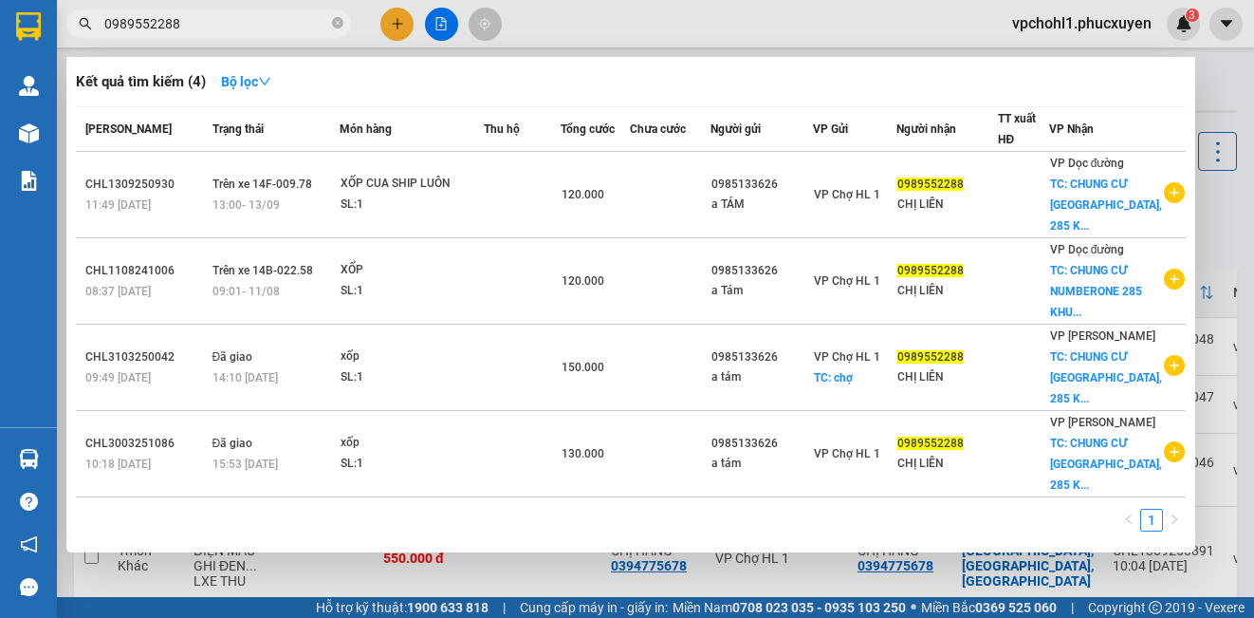
click at [201, 26] on input "0989552288" at bounding box center [216, 23] width 224 height 21
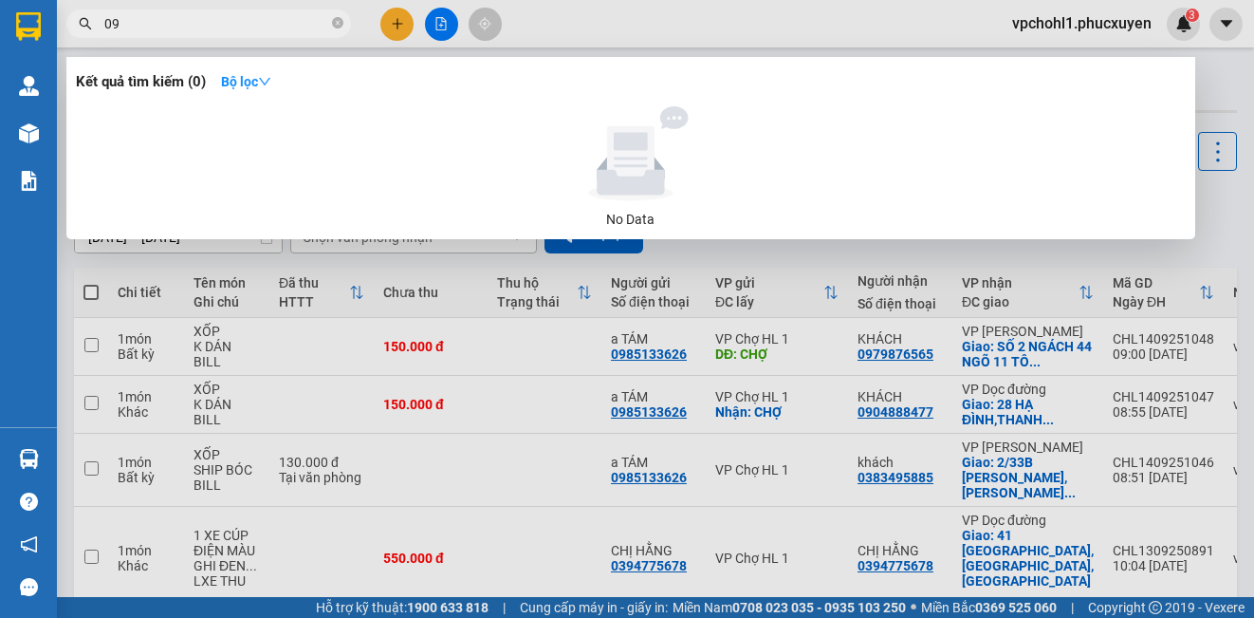
type input "0"
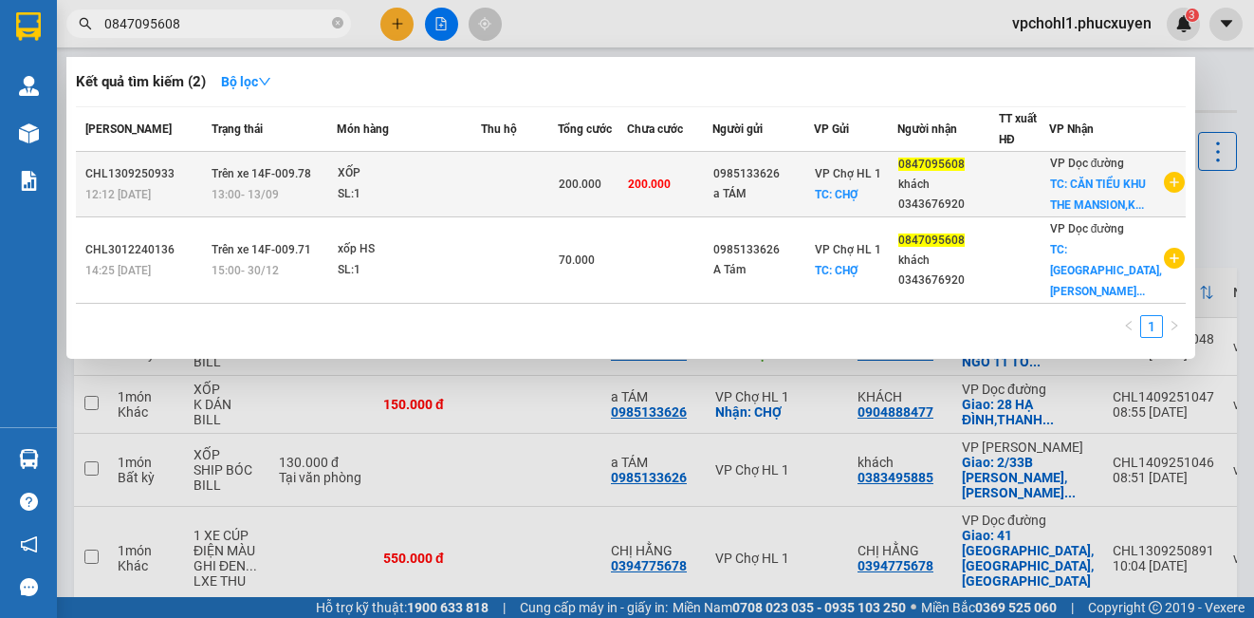
type input "0847095608"
click at [529, 202] on td at bounding box center [519, 184] width 77 height 65
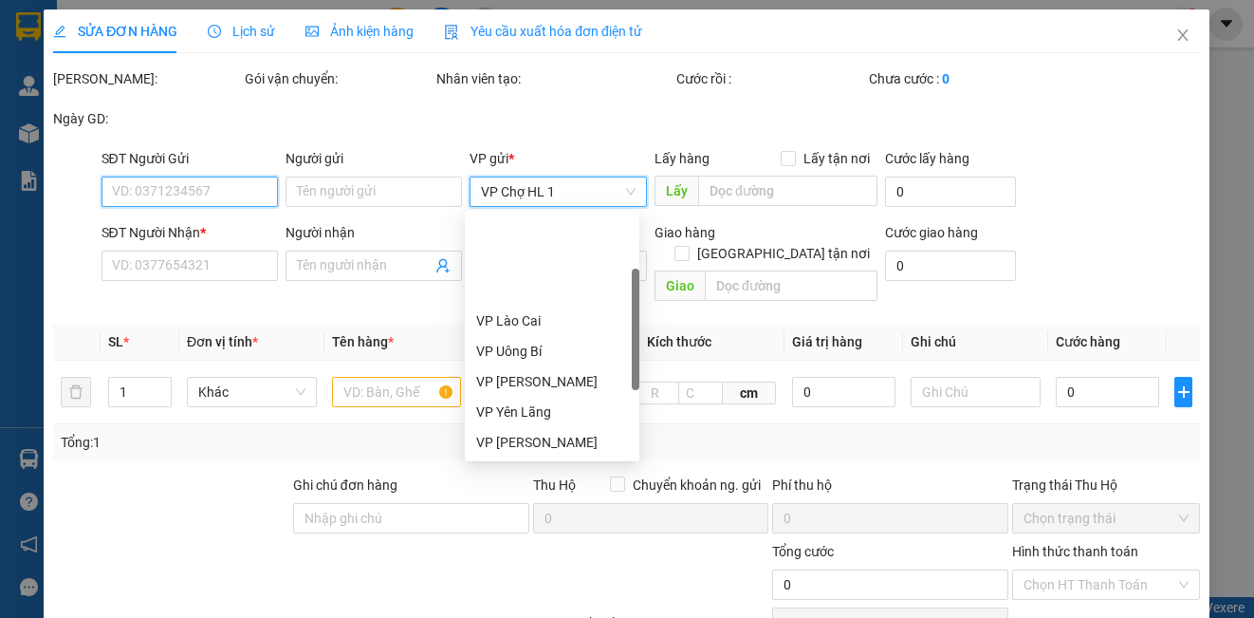
type input "0985133626"
type input "a TÁM"
checkbox input "true"
type input "CHỢ"
type input "0847095608"
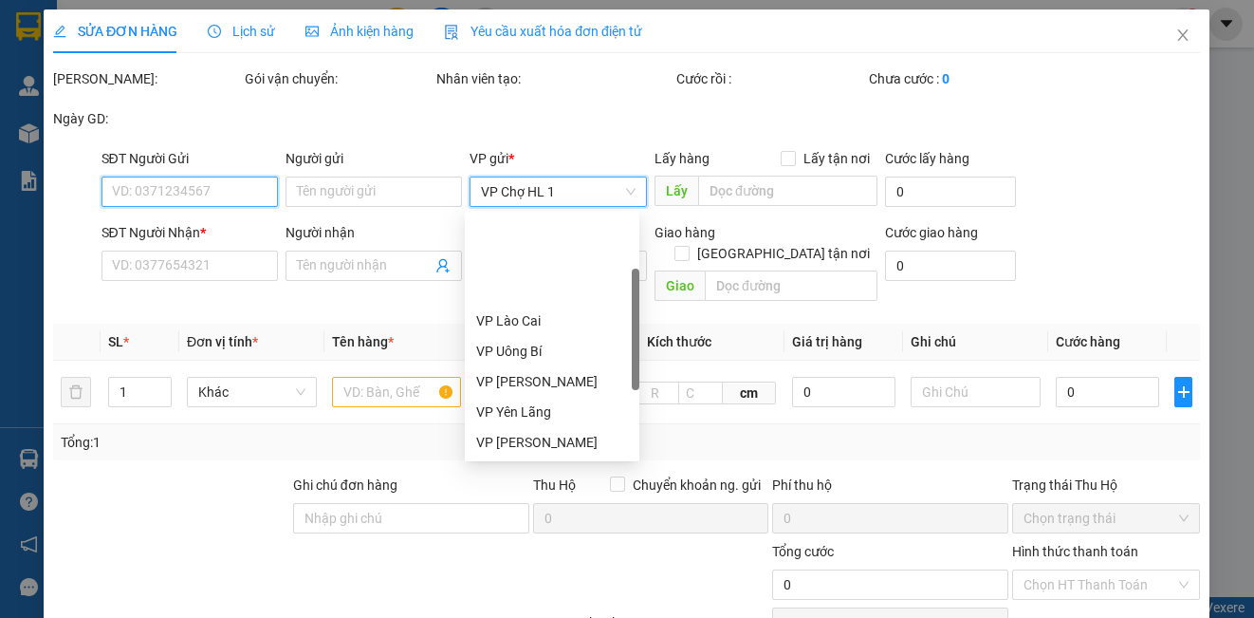
type input "khách 0343676920"
checkbox input "true"
type input "CĂN TIỂU KHU THE MANSION,[GEOGRAPHIC_DATA] Đ,[PERSON_NAME],[GEOGRAPHIC_DATA],[G…"
type input "200.000"
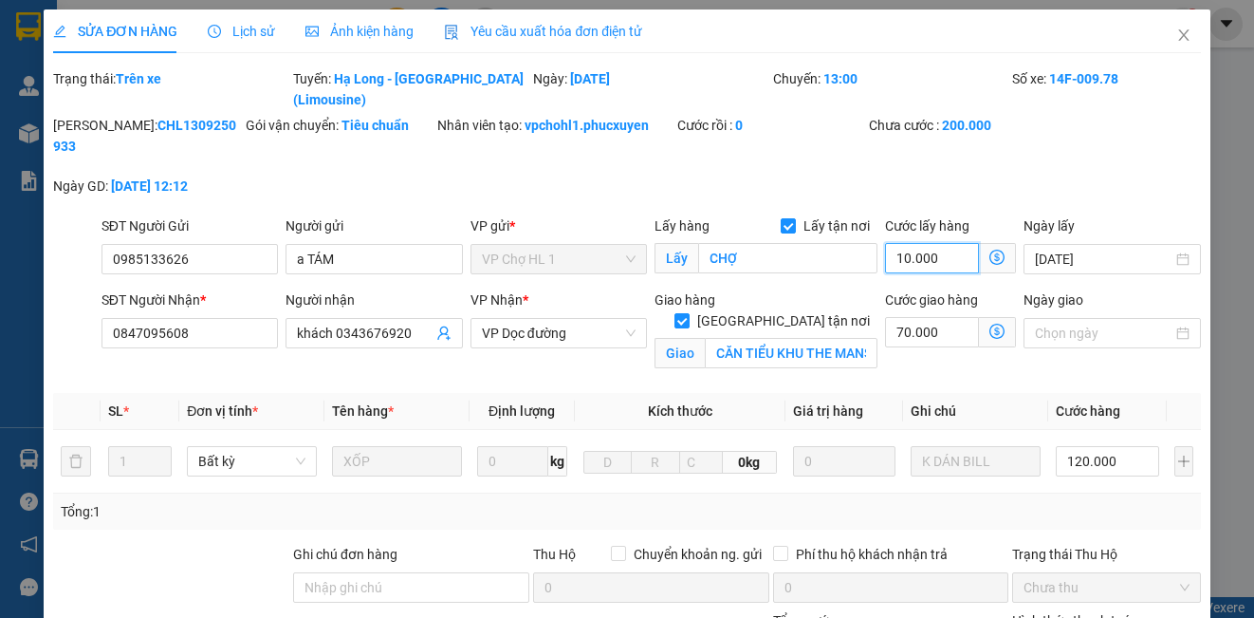
click at [949, 243] on input "10.000" at bounding box center [932, 258] width 94 height 30
type input "190.000"
type input "0"
click at [946, 317] on input "70.000" at bounding box center [932, 332] width 94 height 30
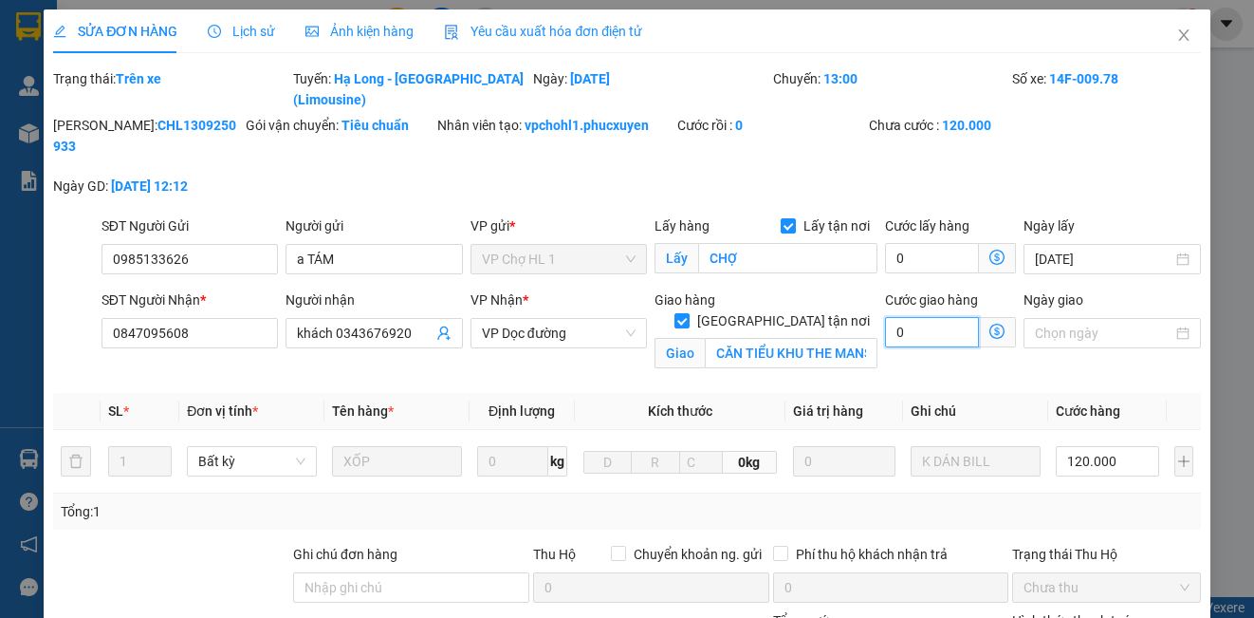
type input "120.000"
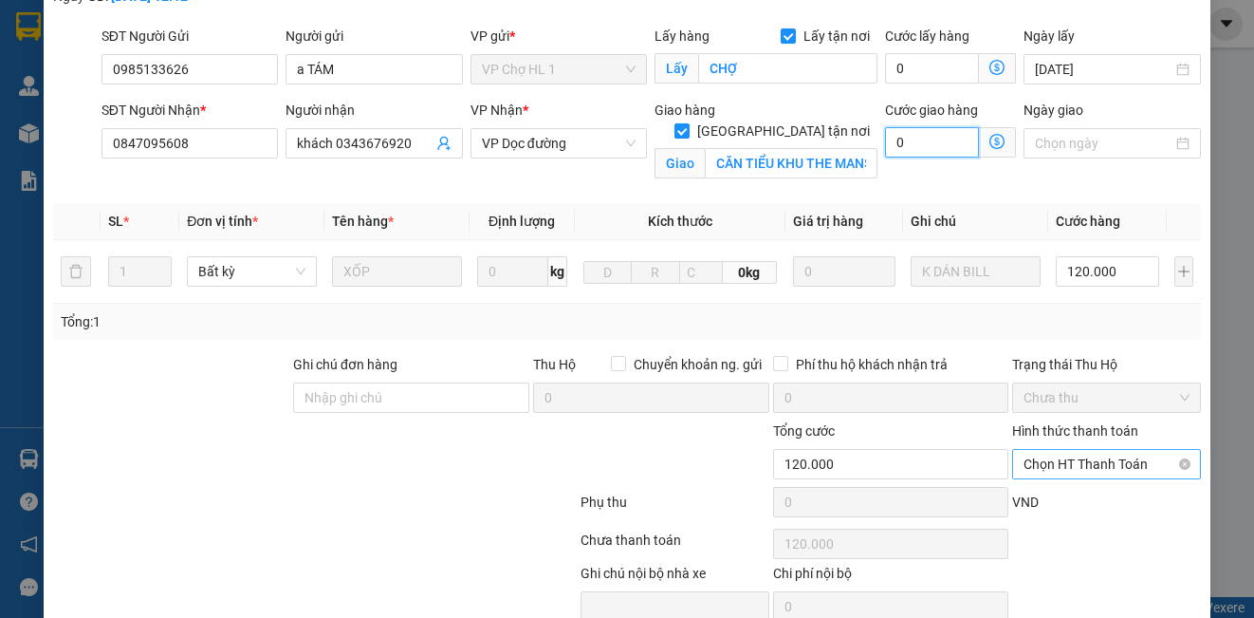
click at [1084, 450] on span "Chọn HT Thanh Toán" at bounding box center [1105, 464] width 165 height 28
type input "0"
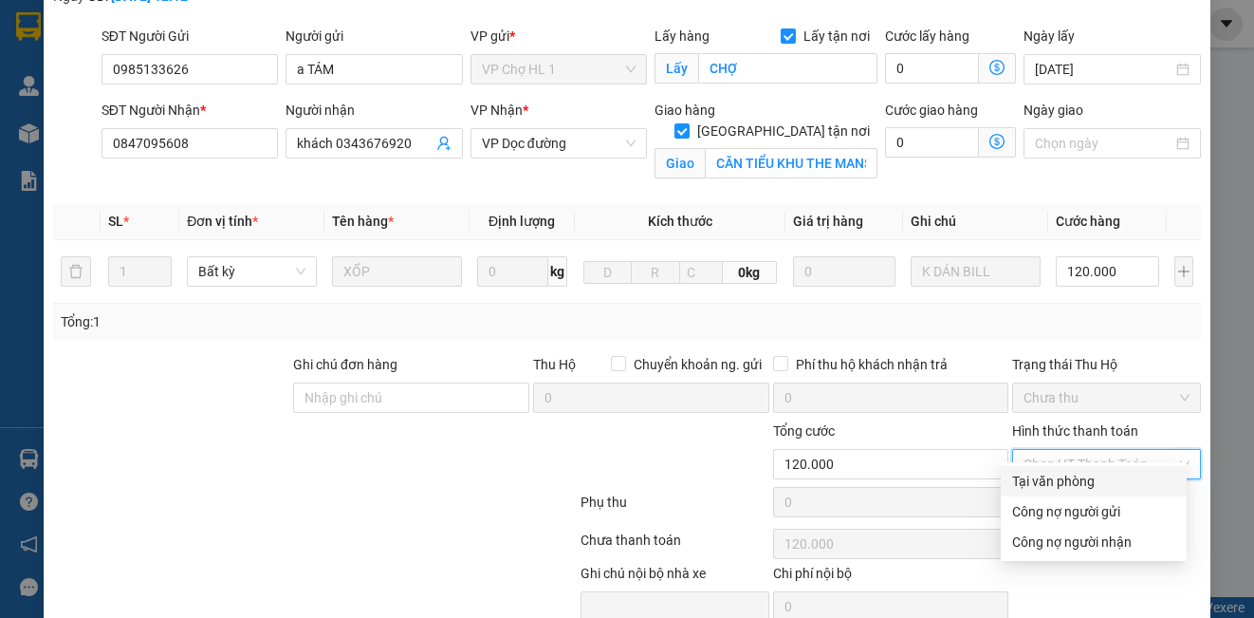
drag, startPoint x: 1048, startPoint y: 480, endPoint x: 1037, endPoint y: 422, distance: 59.0
click at [1046, 480] on div "Tại văn phòng" at bounding box center [1093, 480] width 163 height 21
type input "0"
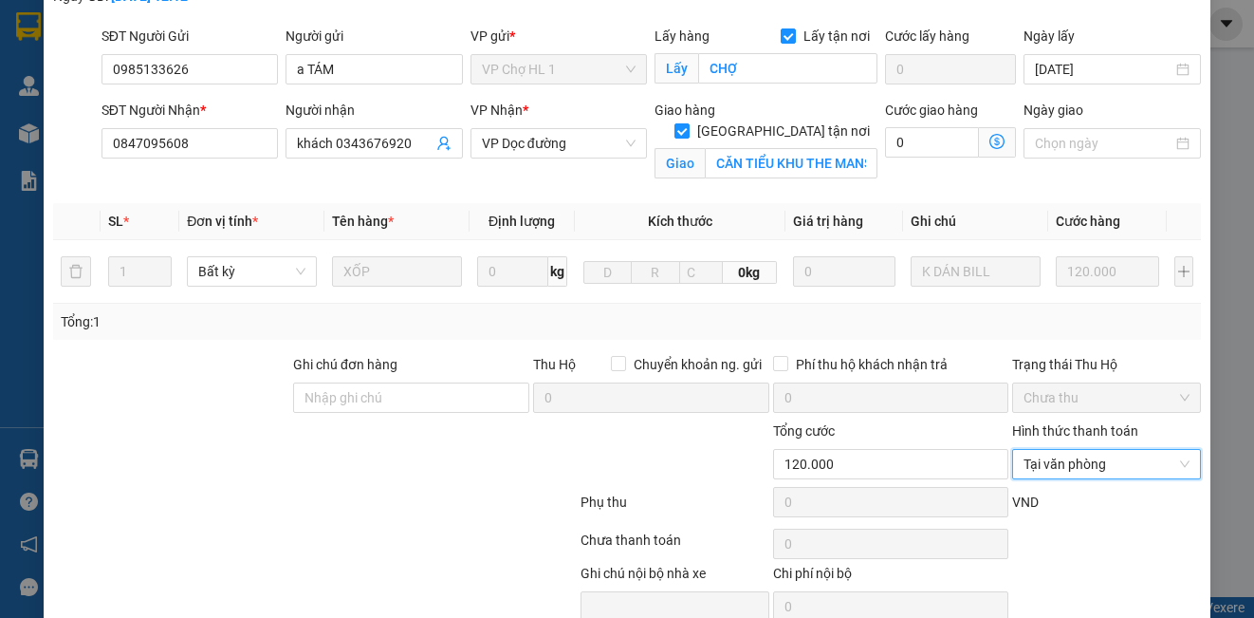
scroll to position [254, 0]
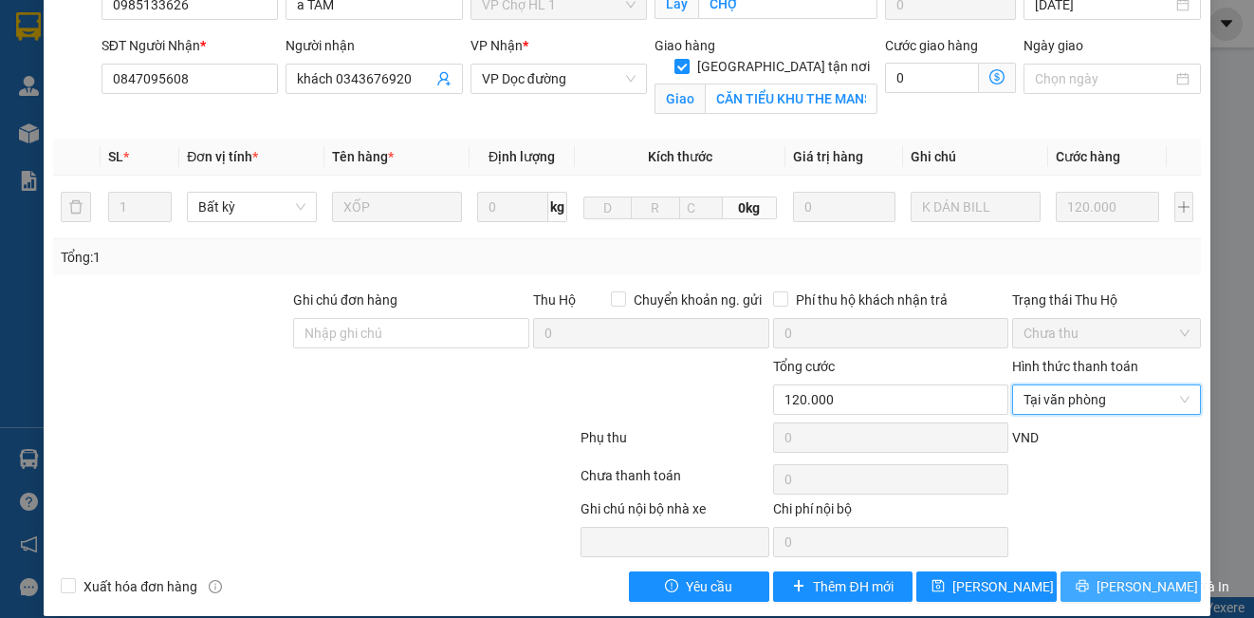
click at [1102, 576] on span "[PERSON_NAME] và In" at bounding box center [1163, 586] width 133 height 21
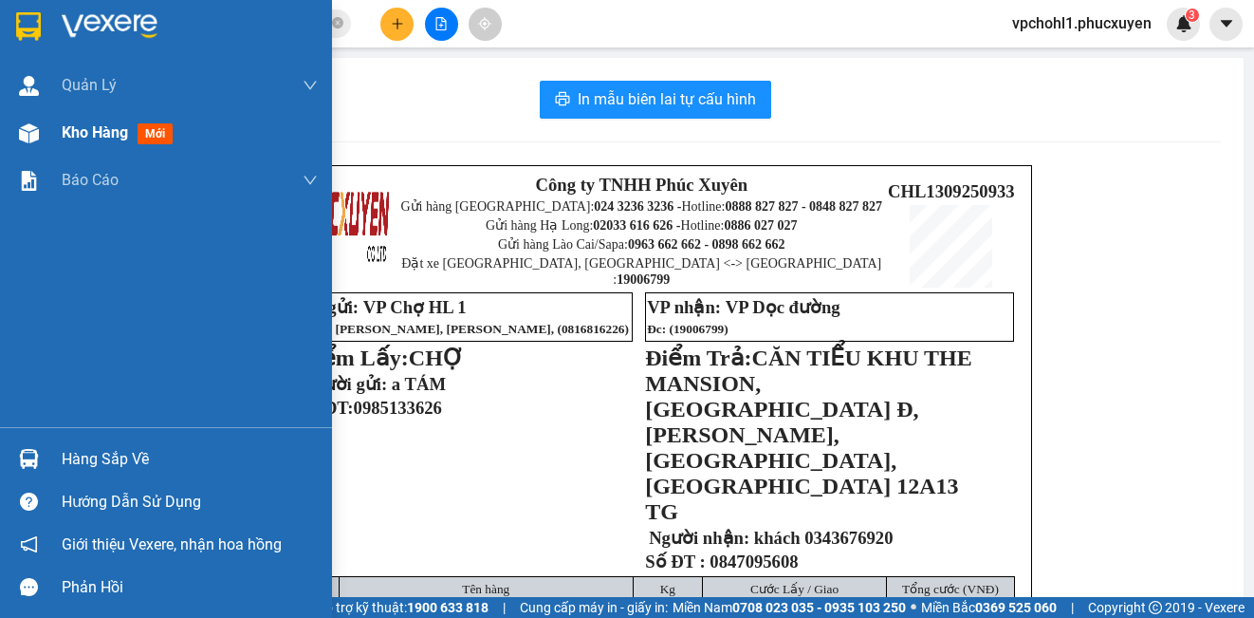
click at [92, 137] on span "Kho hàng" at bounding box center [95, 132] width 66 height 18
